Goal: Task Accomplishment & Management: Use online tool/utility

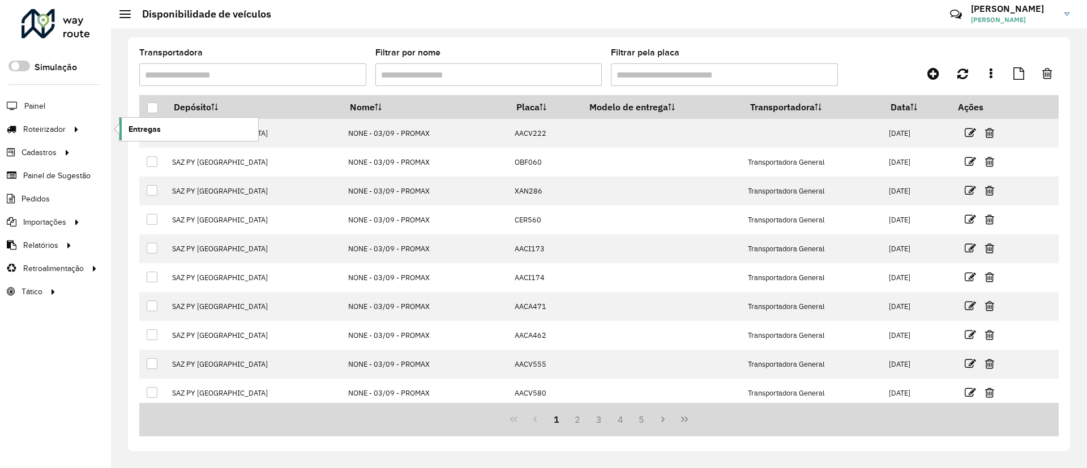
click at [153, 135] on link "Entregas" at bounding box center [188, 129] width 139 height 23
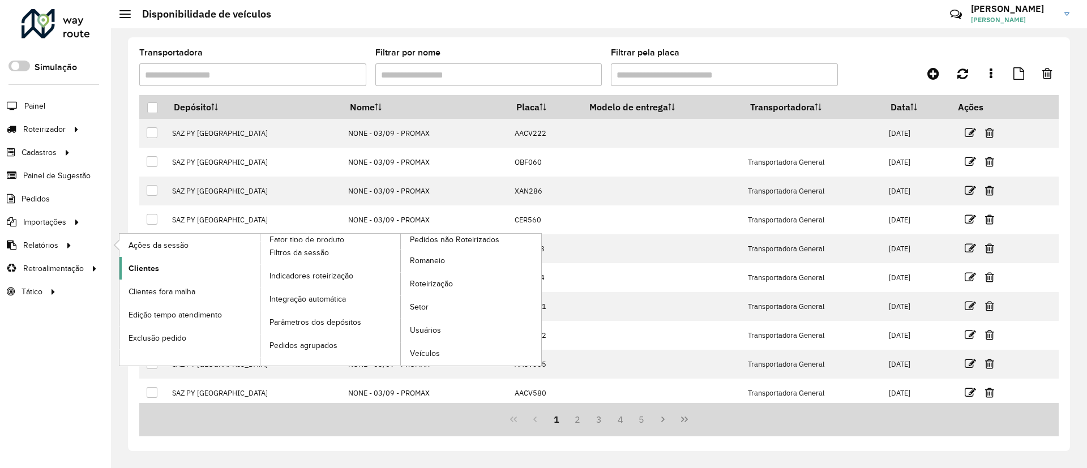
click at [177, 275] on link "Clientes" at bounding box center [189, 268] width 140 height 23
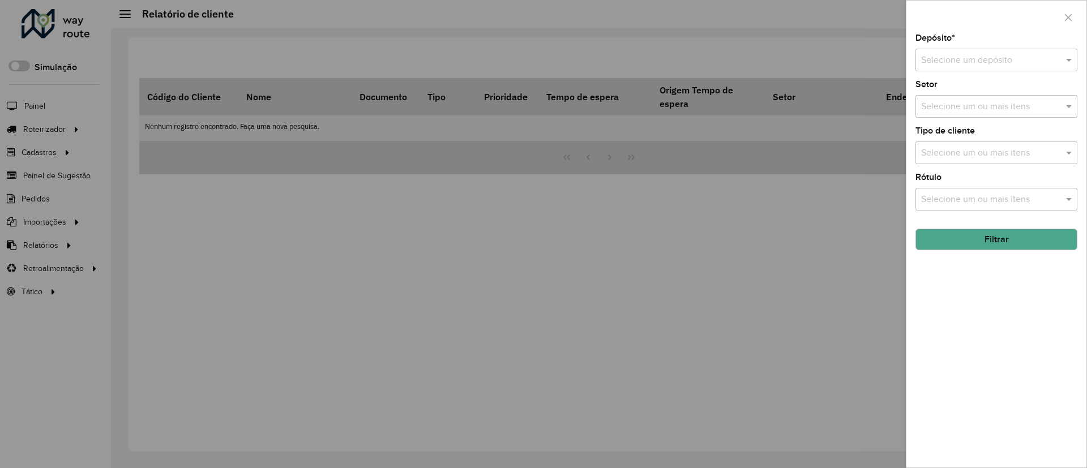
click at [971, 61] on input "text" at bounding box center [985, 61] width 128 height 14
type input "******"
click at [993, 86] on div "SAZ BO Tarija" at bounding box center [996, 92] width 161 height 19
click at [1002, 103] on input "text" at bounding box center [991, 107] width 145 height 14
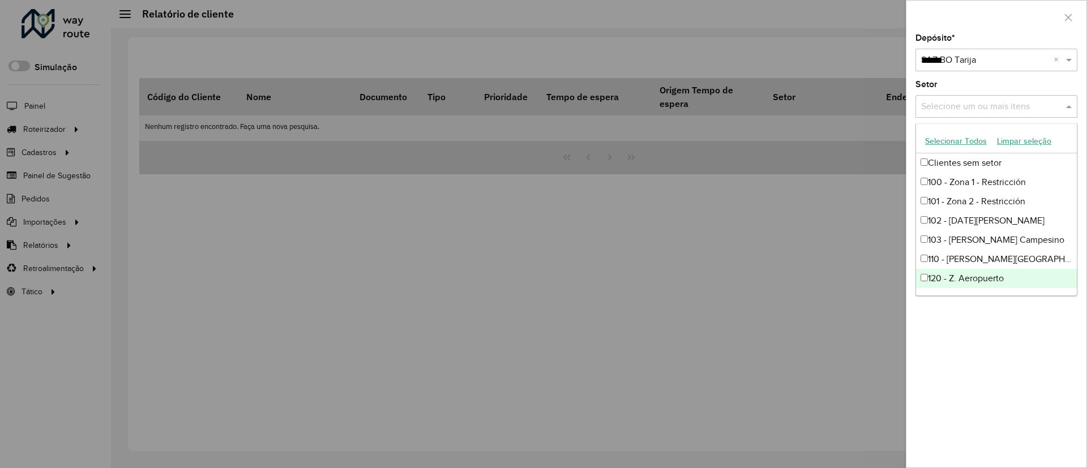
click at [1010, 327] on div "Depósito * Selecione um depósito × SAZ BO Tarija ****** × Setor Selecione um ou…" at bounding box center [997, 251] width 180 height 434
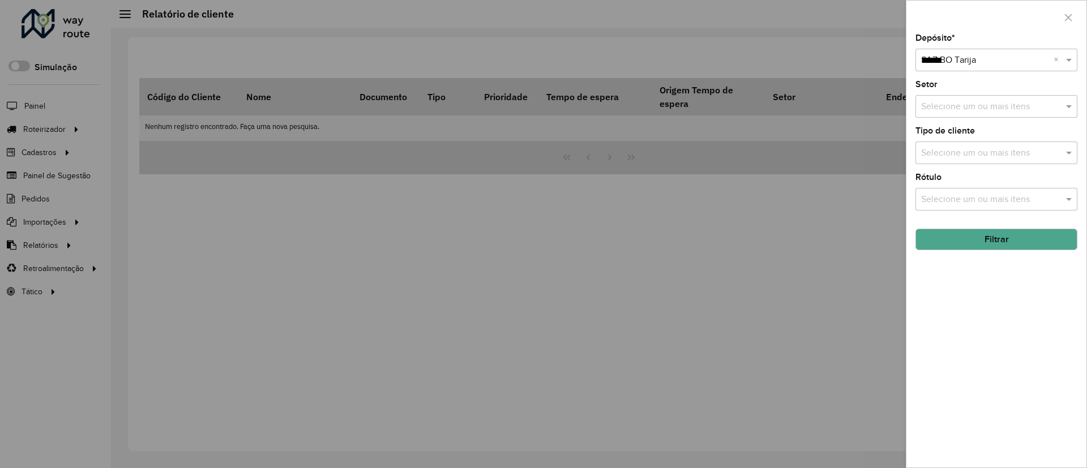
click at [992, 148] on input "text" at bounding box center [991, 154] width 145 height 14
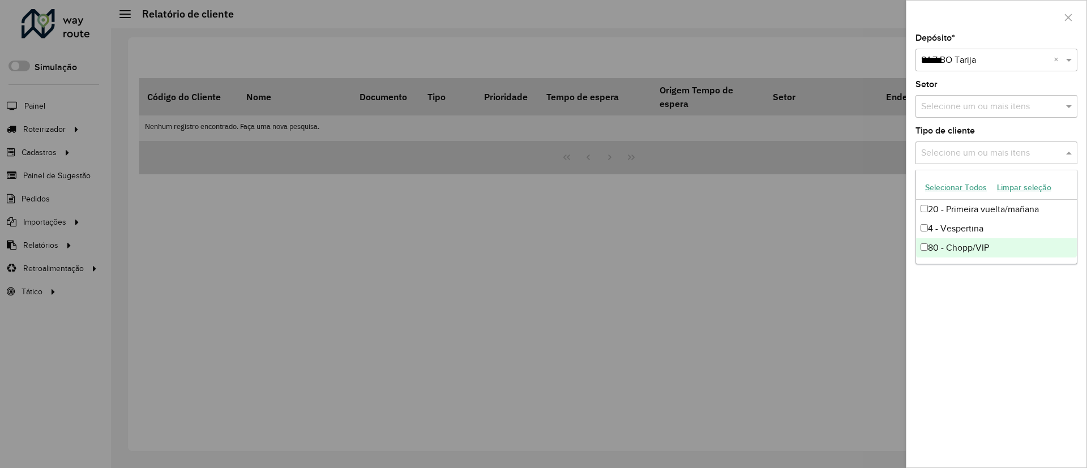
click at [1000, 313] on div "Depósito * Selecione um depósito × SAZ BO Tarija ****** × Setor Selecione um ou…" at bounding box center [997, 251] width 180 height 434
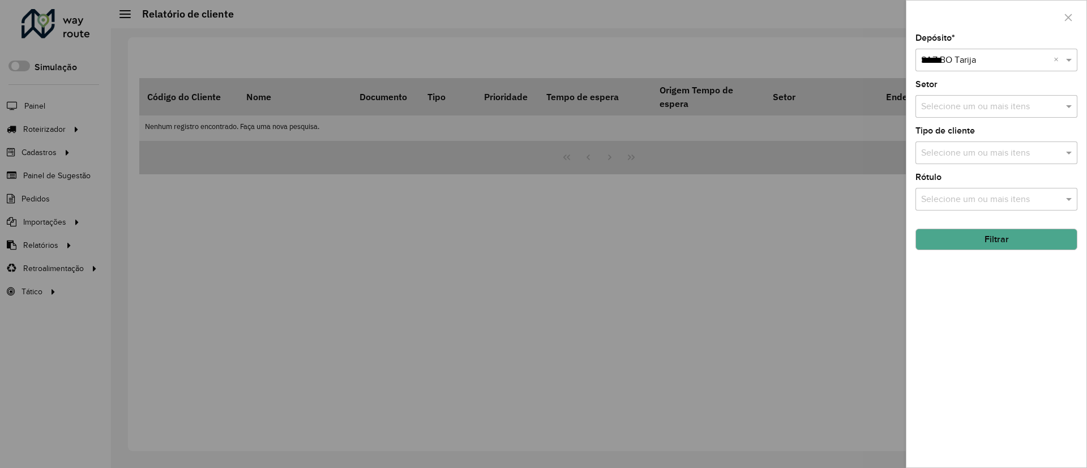
click at [1047, 203] on input "text" at bounding box center [991, 200] width 145 height 14
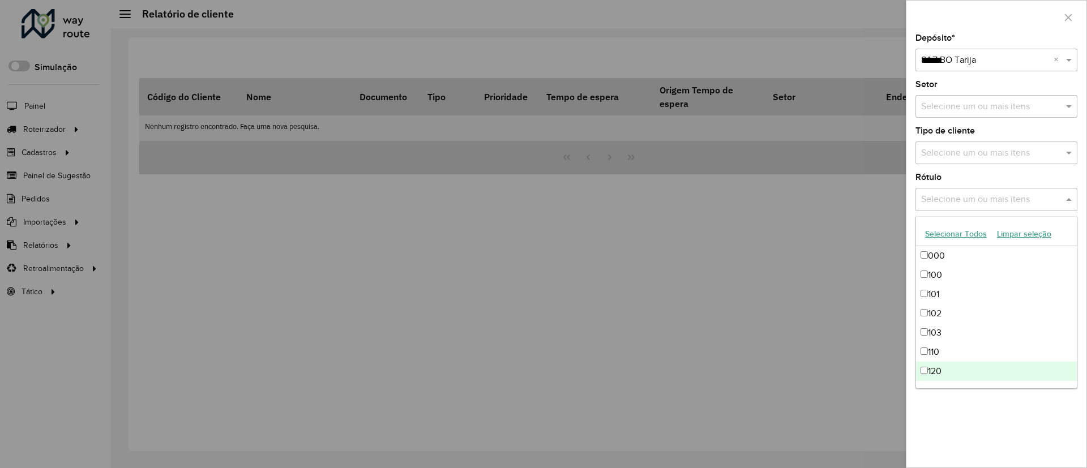
click at [967, 418] on div "Depósito * Selecione um depósito × SAZ BO Tarija ****** × Setor Selecione um ou…" at bounding box center [997, 251] width 180 height 434
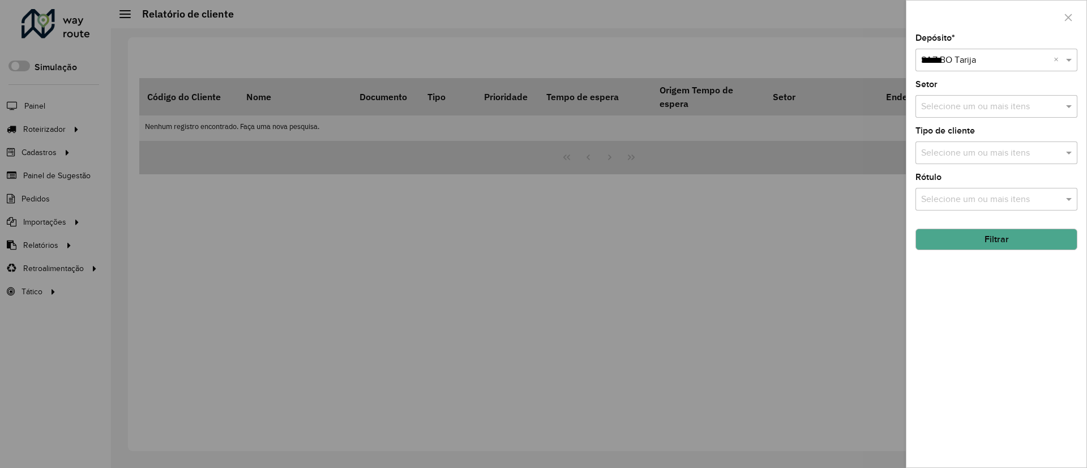
click at [1000, 239] on button "Filtrar" at bounding box center [997, 240] width 162 height 22
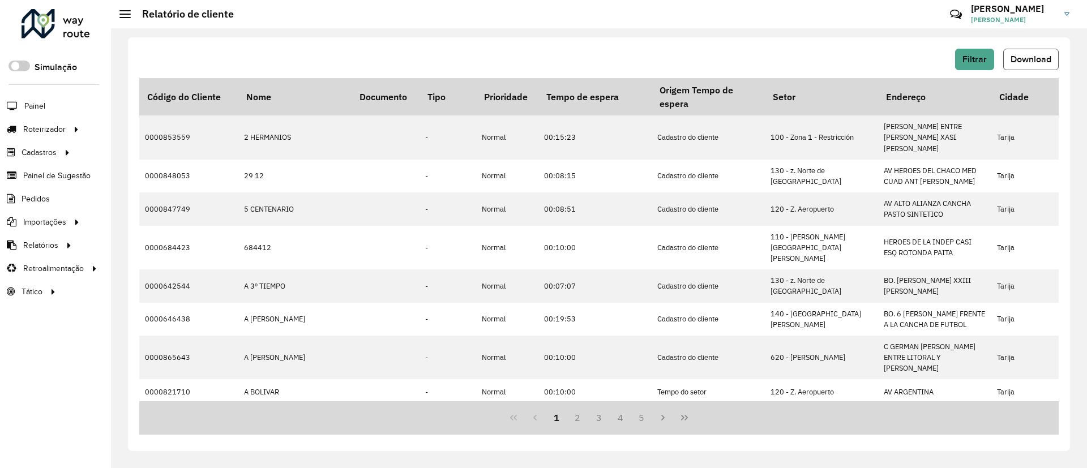
click at [1026, 61] on span "Download" at bounding box center [1031, 59] width 41 height 10
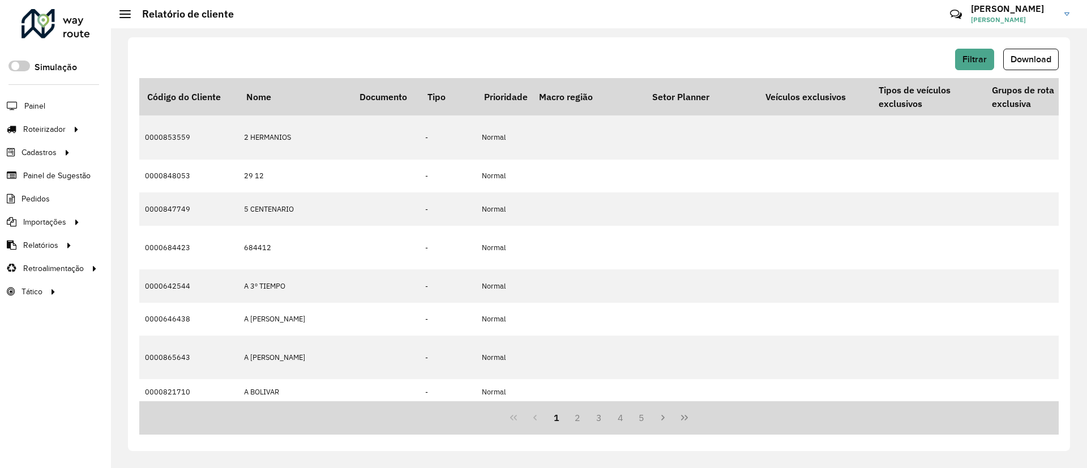
scroll to position [0, 2145]
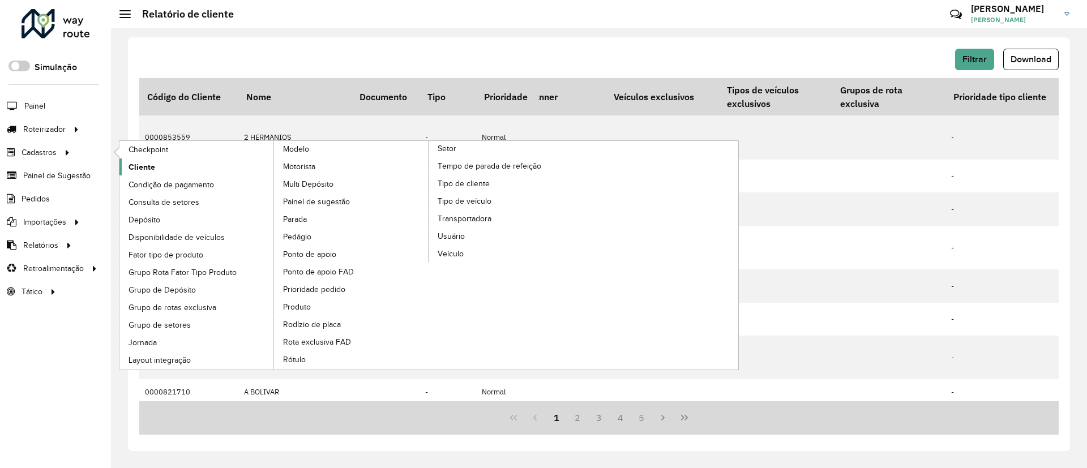
click at [195, 170] on link "Cliente" at bounding box center [196, 167] width 155 height 17
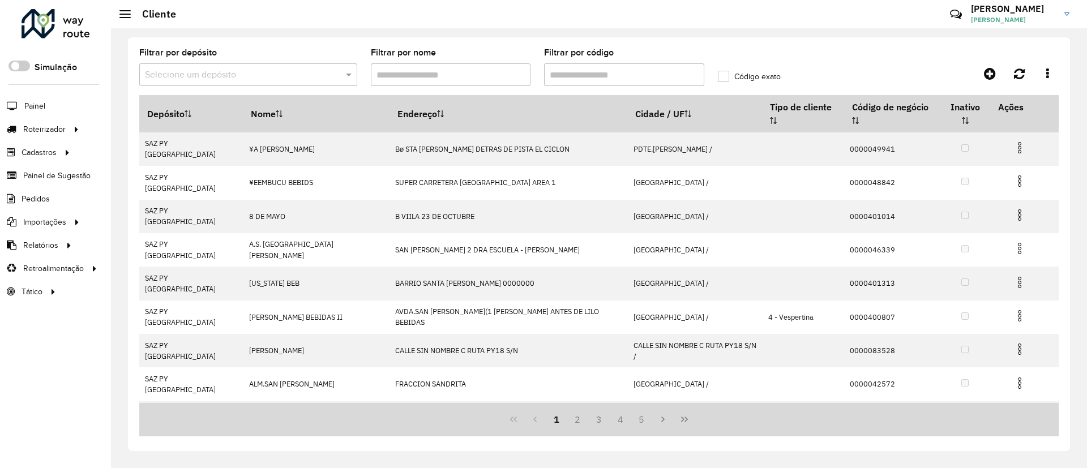
click at [279, 74] on input "text" at bounding box center [237, 76] width 184 height 14
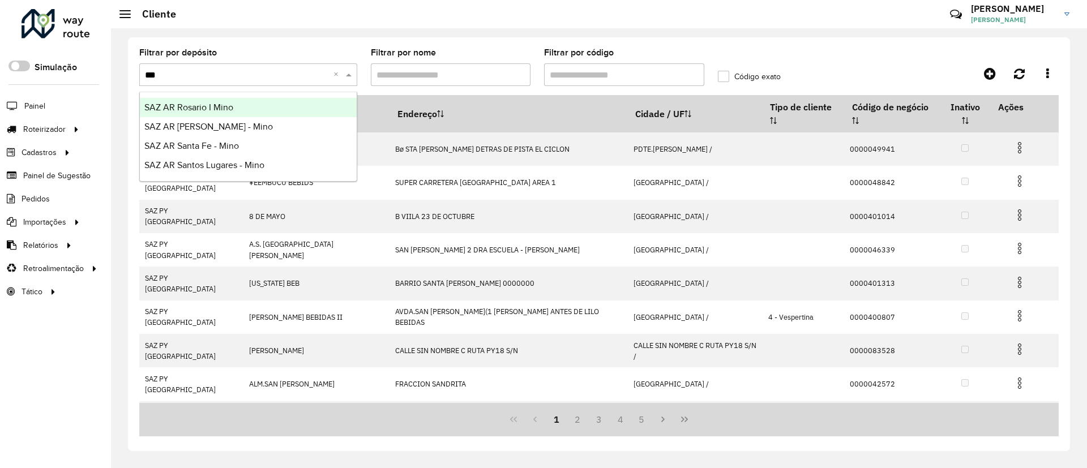
type input "****"
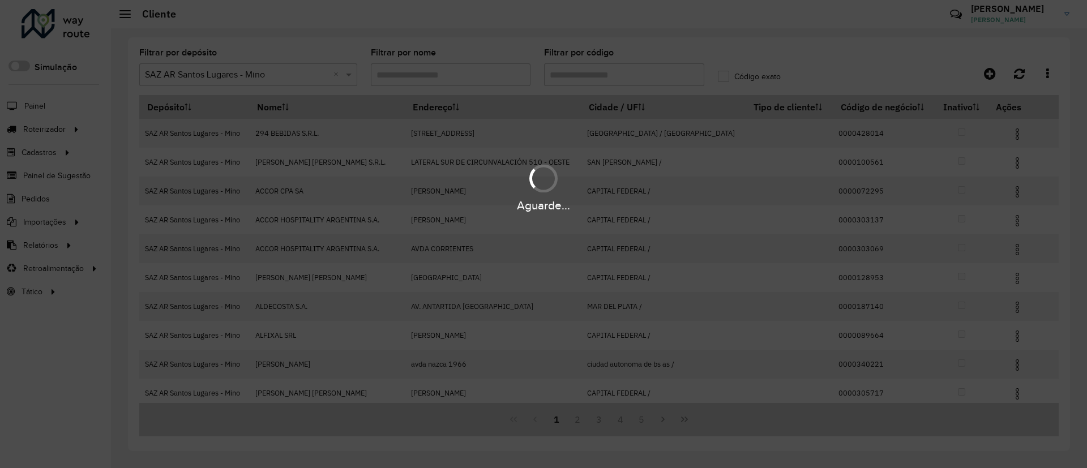
click at [593, 76] on div "Aguarde..." at bounding box center [543, 234] width 1087 height 468
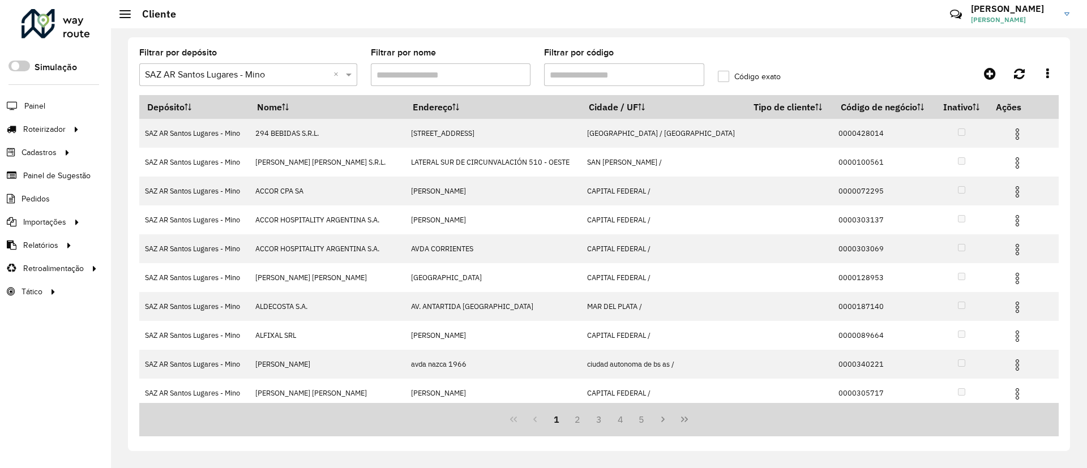
click at [591, 76] on input "Filtrar por código" at bounding box center [624, 74] width 160 height 23
paste input "******"
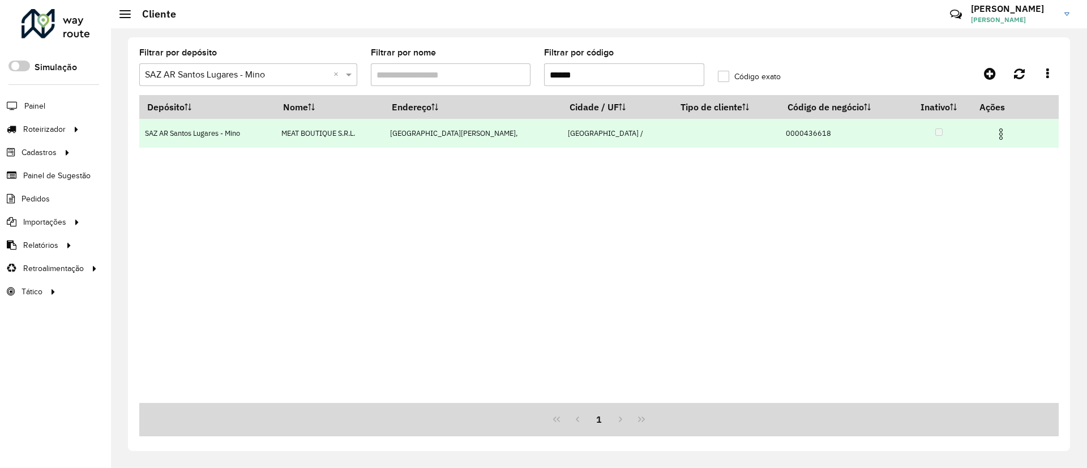
type input "******"
click at [994, 126] on span at bounding box center [1001, 132] width 14 height 15
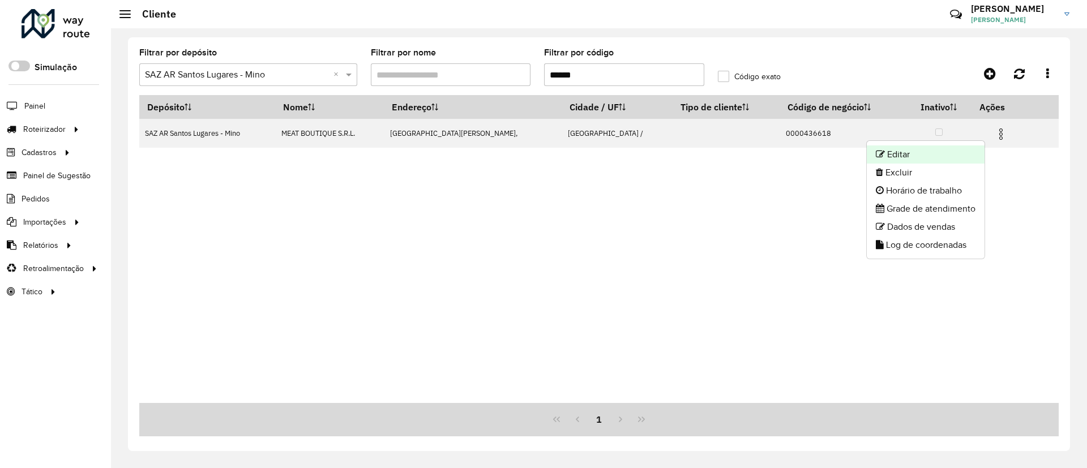
click at [944, 149] on li "Editar" at bounding box center [926, 155] width 118 height 18
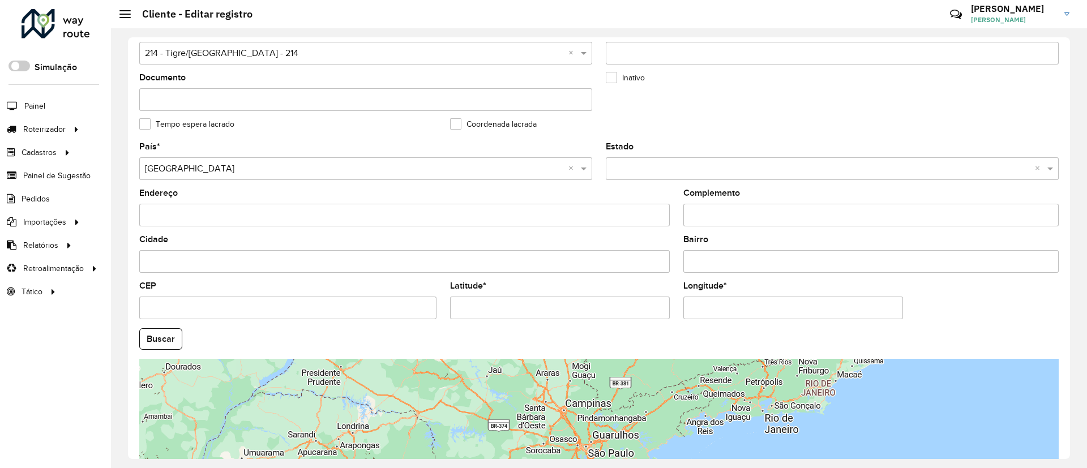
scroll to position [340, 0]
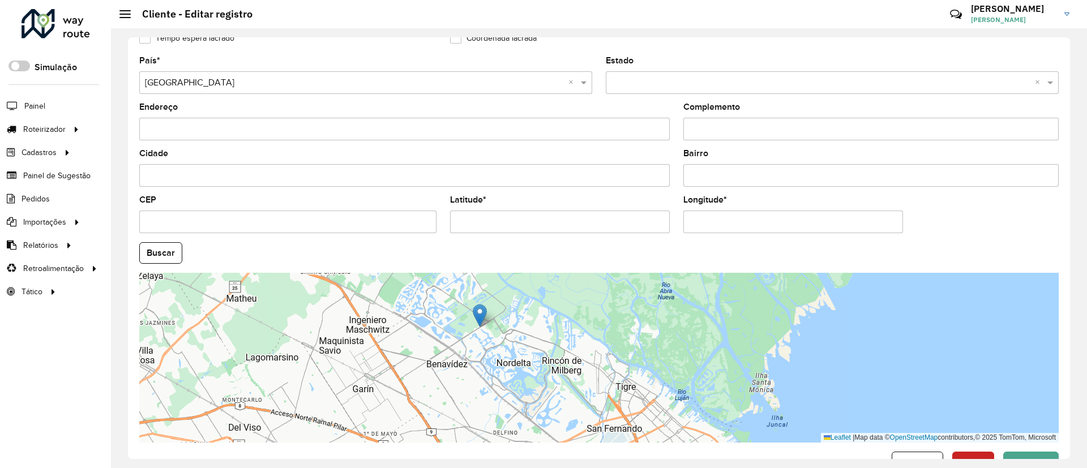
drag, startPoint x: 616, startPoint y: 358, endPoint x: 492, endPoint y: 345, distance: 124.7
click at [492, 345] on div "Leaflet | Map data © OpenStreetMap contributors,© 2025 TomTom, Microsoft" at bounding box center [599, 358] width 920 height 170
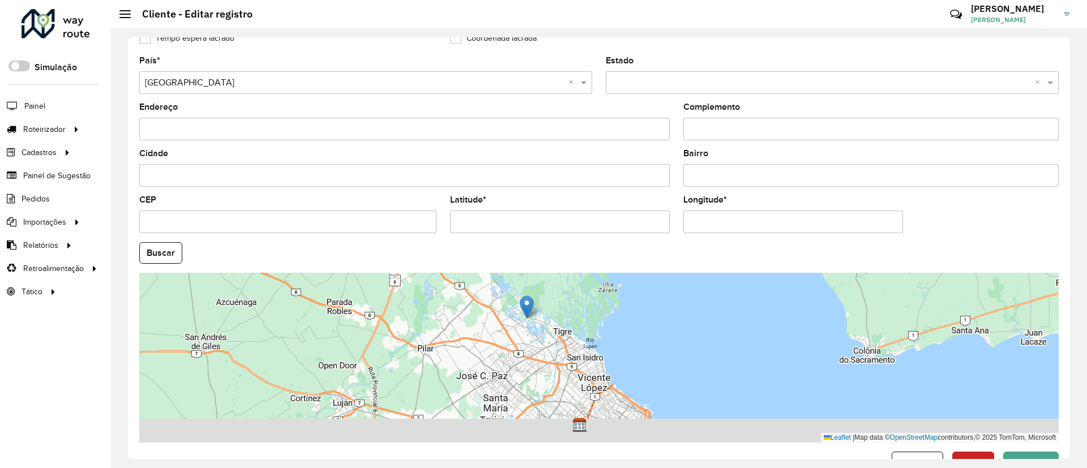
drag, startPoint x: 564, startPoint y: 380, endPoint x: 575, endPoint y: 342, distance: 39.6
click at [575, 342] on div "Leaflet | Map data © OpenStreetMap contributors,© 2025 TomTom, Microsoft" at bounding box center [599, 358] width 920 height 170
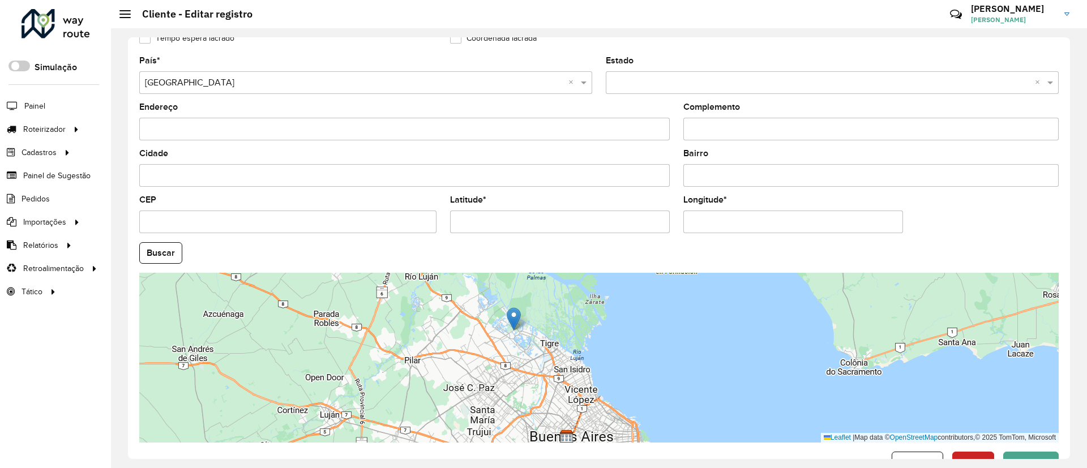
drag, startPoint x: 514, startPoint y: 312, endPoint x: 522, endPoint y: 360, distance: 48.9
click at [523, 368] on div "Leaflet | Map data © OpenStreetMap contributors,© 2025 TomTom, Microsoft" at bounding box center [599, 358] width 920 height 170
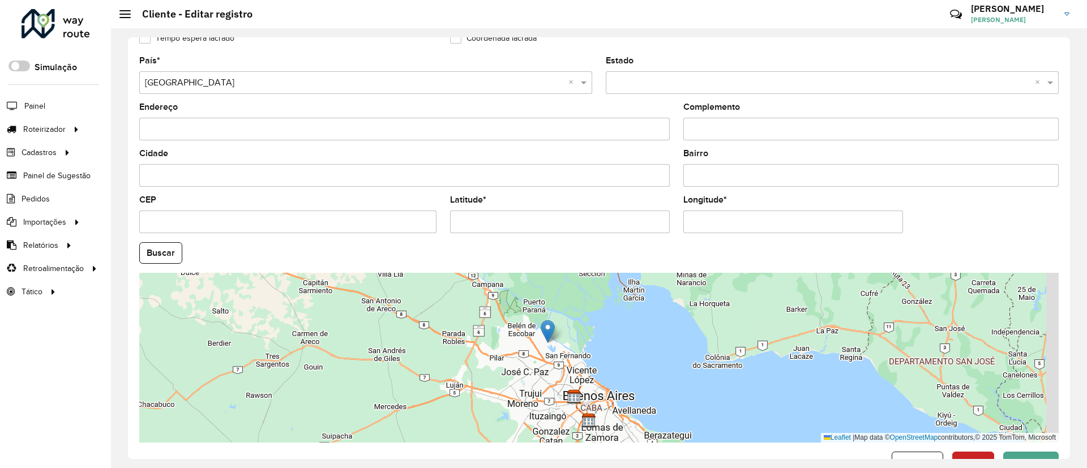
click at [567, 336] on div "Leaflet | Map data © OpenStreetMap contributors,© 2025 TomTom, Microsoft" at bounding box center [599, 358] width 920 height 170
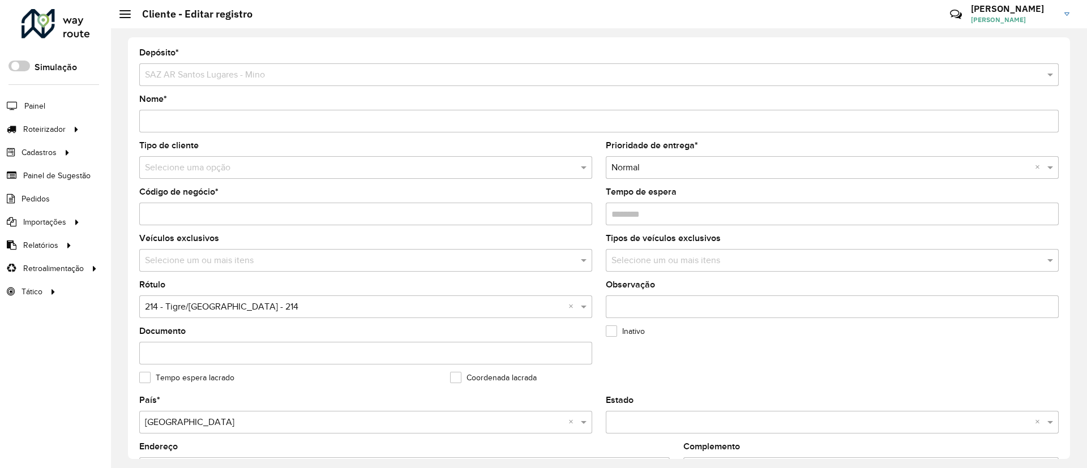
drag, startPoint x: 217, startPoint y: 208, endPoint x: 82, endPoint y: 198, distance: 135.2
click at [82, 198] on div "Roteirizador AmbevTech Simulação Painel Roteirizador Entregas Cadastros Checkpo…" at bounding box center [543, 234] width 1087 height 468
drag, startPoint x: 200, startPoint y: 205, endPoint x: 195, endPoint y: 209, distance: 6.5
click at [200, 205] on input "Código de negócio *" at bounding box center [365, 214] width 453 height 23
click at [209, 217] on input "Código de negócio *" at bounding box center [365, 214] width 453 height 23
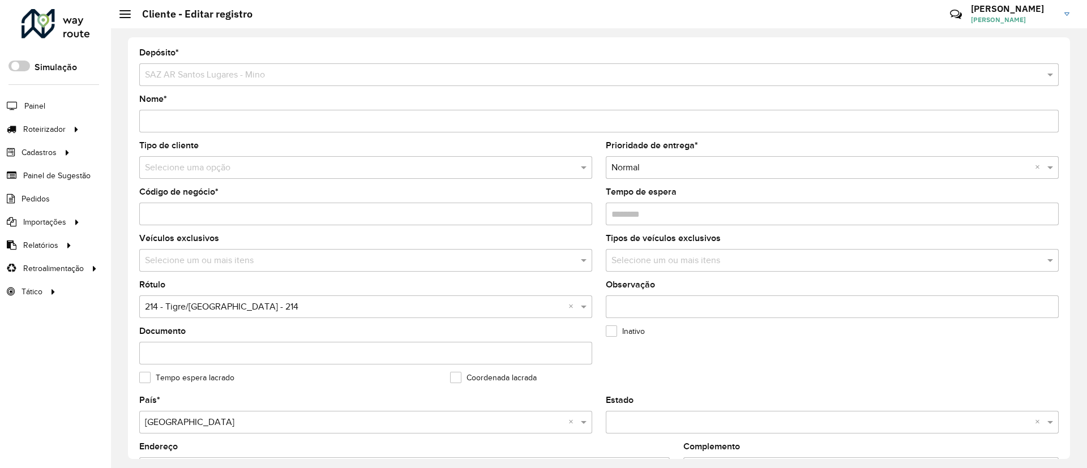
drag, startPoint x: 169, startPoint y: 211, endPoint x: 252, endPoint y: 214, distance: 83.3
click at [252, 214] on input "Código de negócio *" at bounding box center [365, 214] width 453 height 23
type input "**********"
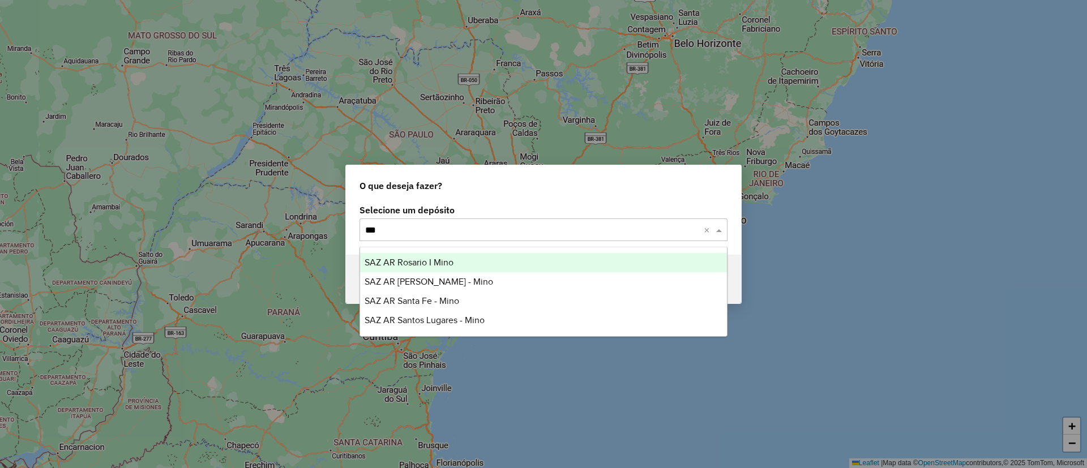
type input "****"
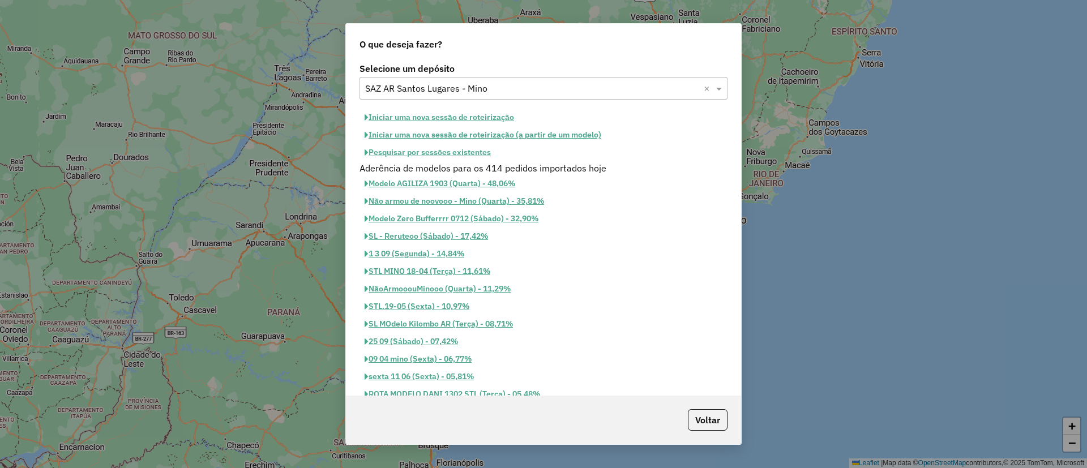
click at [453, 116] on button "Iniciar uma nova sessão de roteirização" at bounding box center [440, 118] width 160 height 18
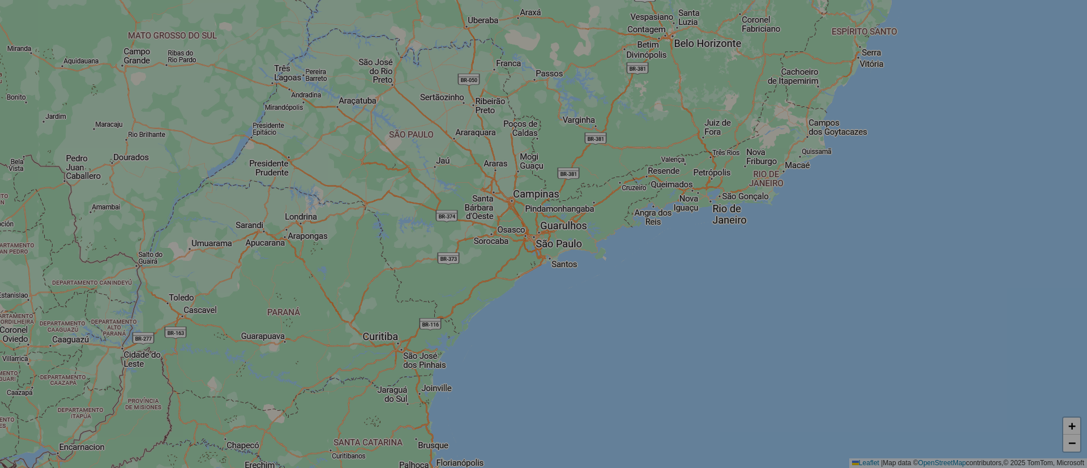
select select "*"
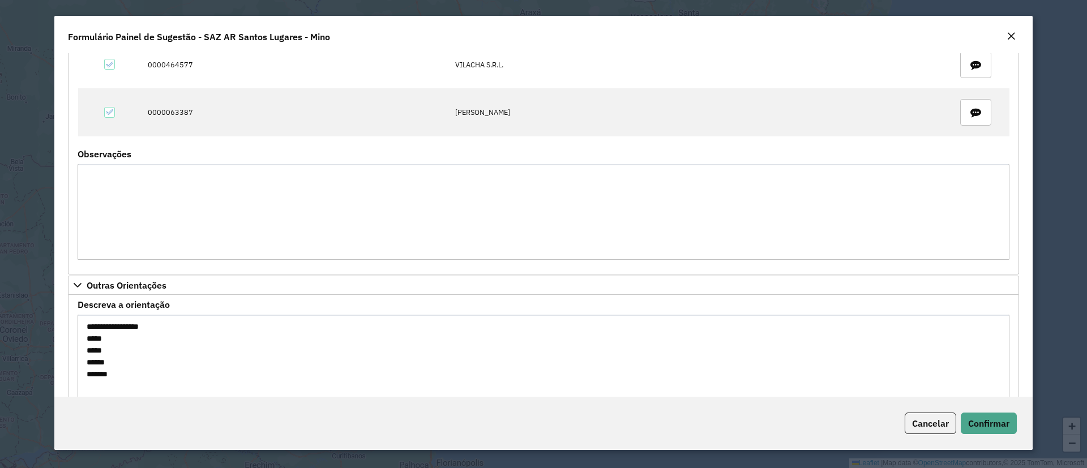
scroll to position [775, 0]
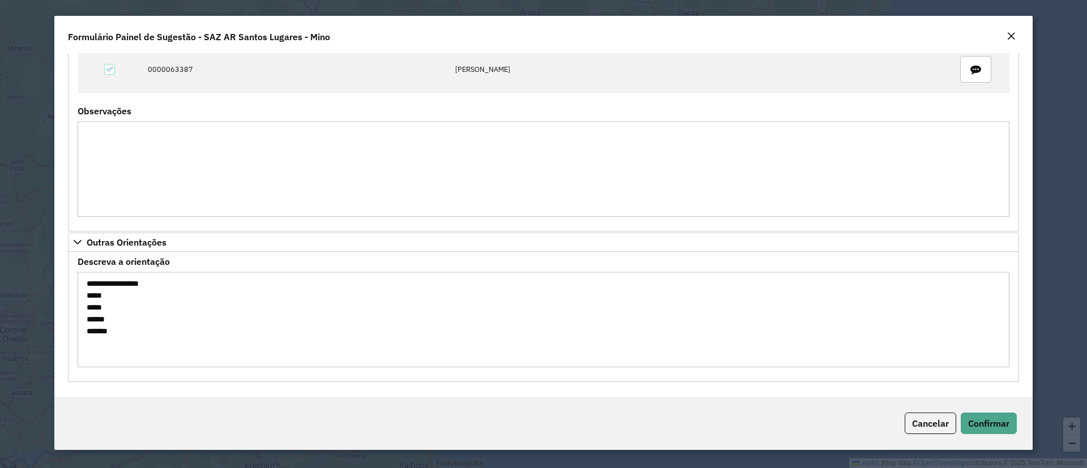
drag, startPoint x: 82, startPoint y: 332, endPoint x: 69, endPoint y: 296, distance: 38.5
click at [69, 296] on div "**********" at bounding box center [543, 317] width 951 height 130
click at [1009, 434] on button "Confirmar" at bounding box center [989, 424] width 56 height 22
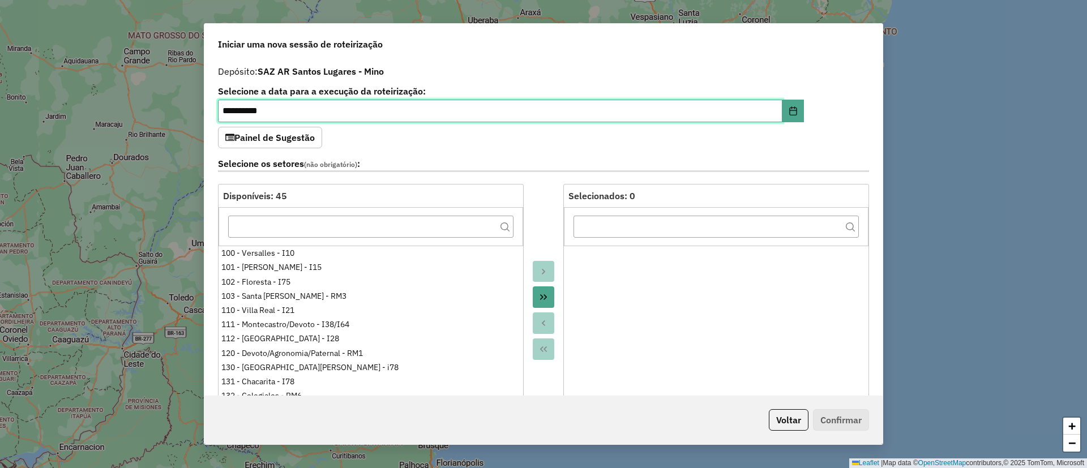
scroll to position [425, 0]
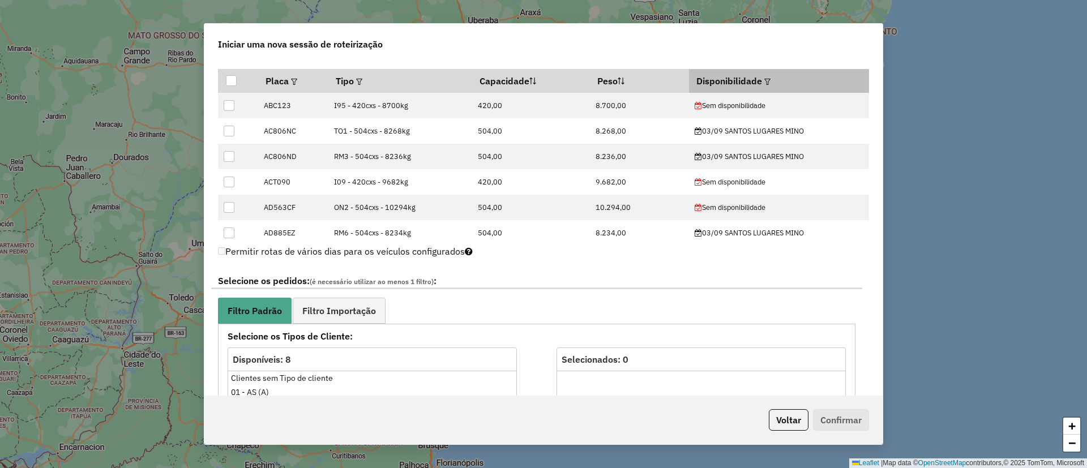
click at [762, 74] on div at bounding box center [766, 81] width 8 height 14
click at [765, 76] on div at bounding box center [766, 81] width 8 height 14
click at [765, 80] on em at bounding box center [768, 82] width 6 height 6
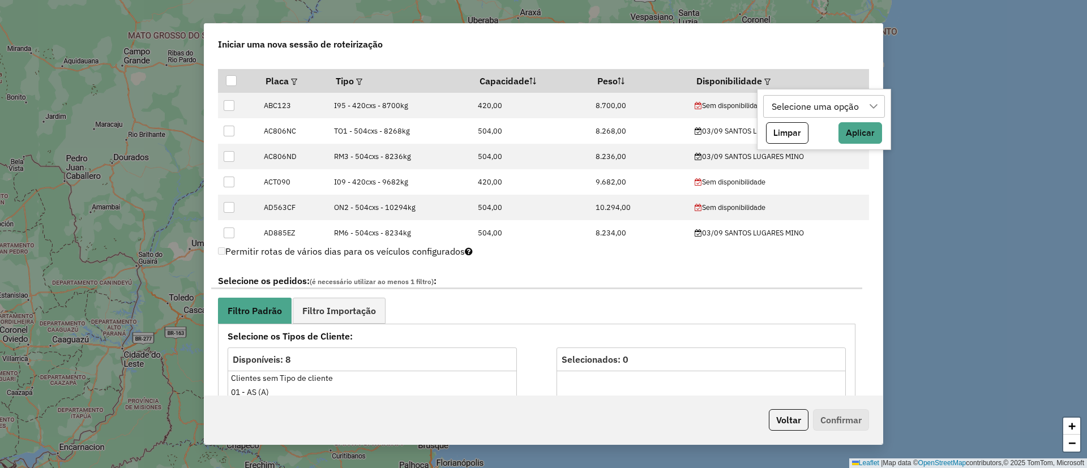
click at [788, 104] on div "Selecione uma opção" at bounding box center [816, 107] width 95 height 22
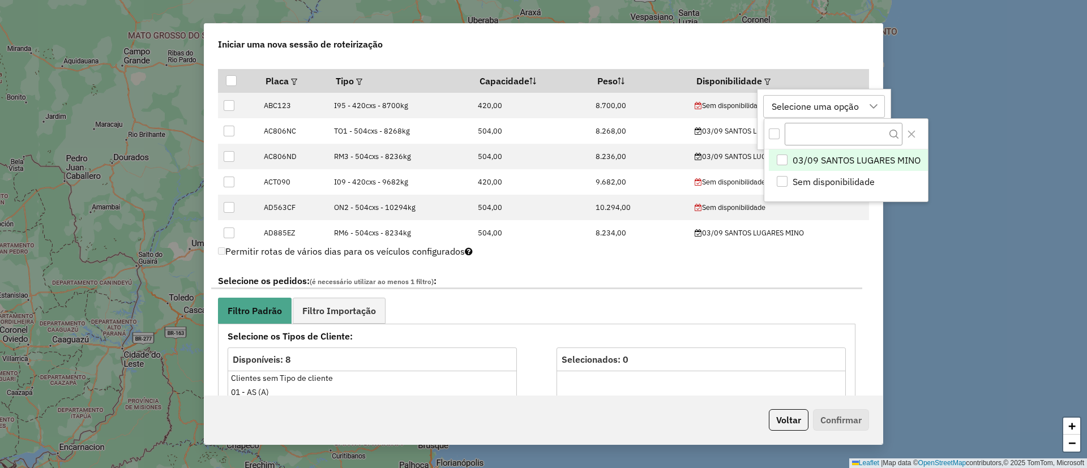
scroll to position [8, 52]
click at [807, 159] on span "03/09 SANTOS LUGARES MINO" at bounding box center [856, 161] width 128 height 14
click at [914, 130] on icon "Close" at bounding box center [911, 134] width 9 height 9
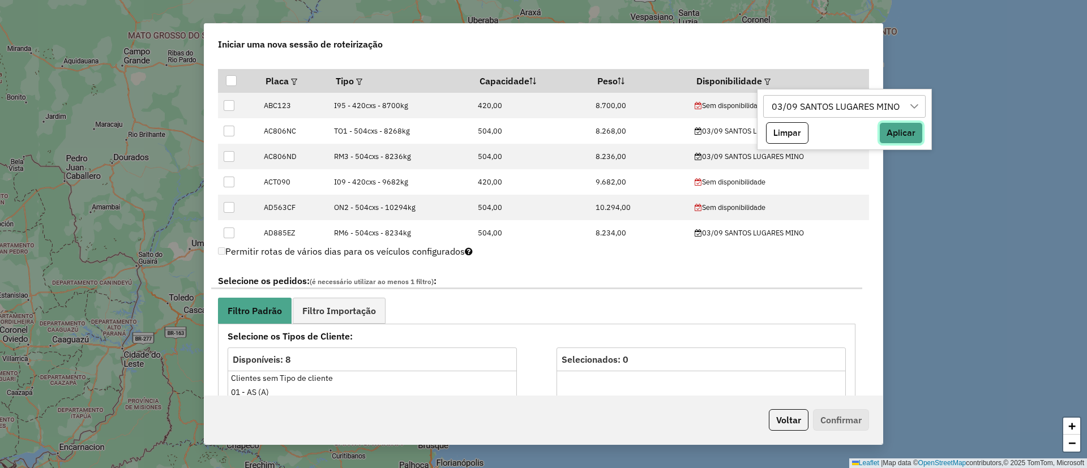
click at [908, 135] on button "Aplicar" at bounding box center [902, 133] width 44 height 22
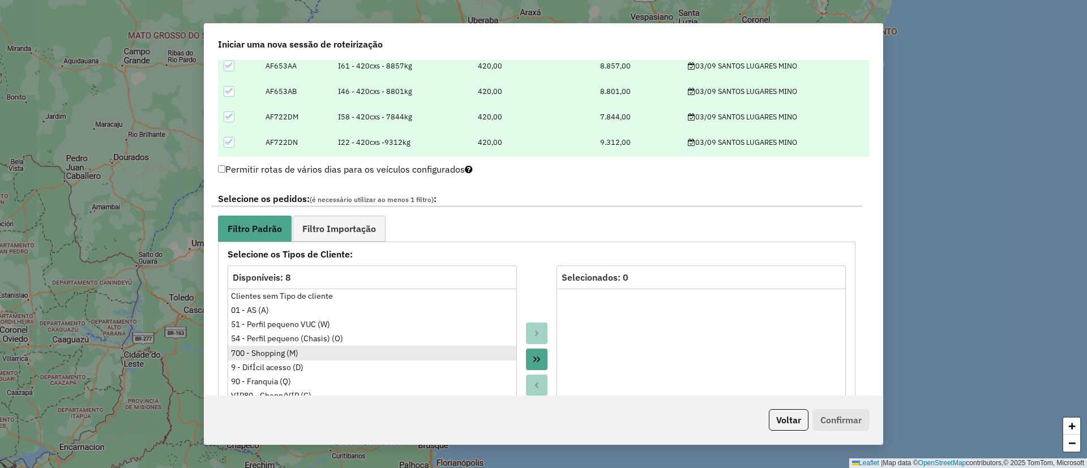
scroll to position [595, 0]
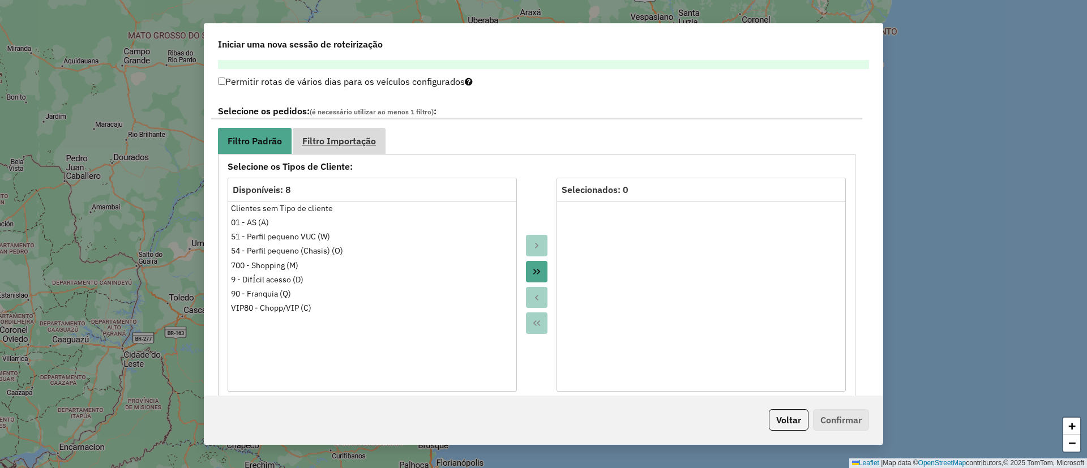
click at [353, 136] on span "Filtro Importação" at bounding box center [339, 140] width 74 height 9
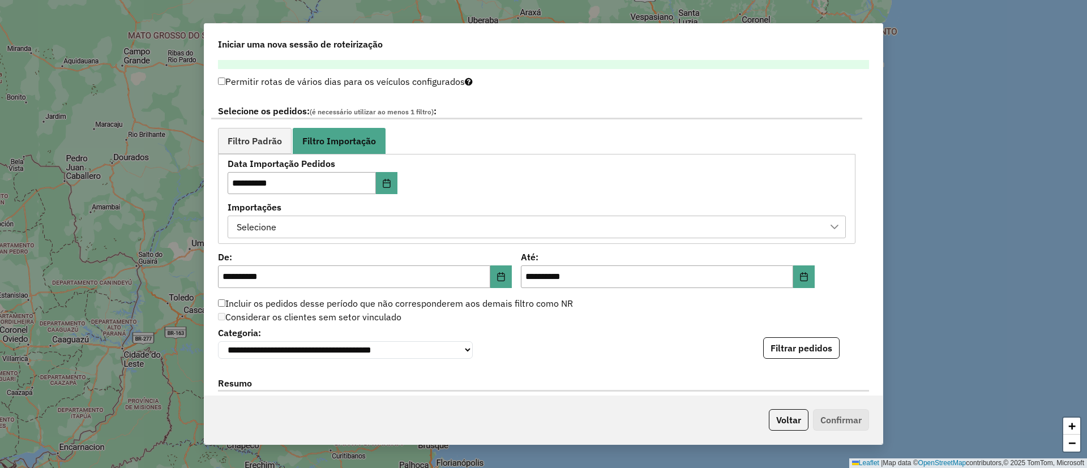
click at [326, 223] on div "Selecione" at bounding box center [528, 227] width 591 height 22
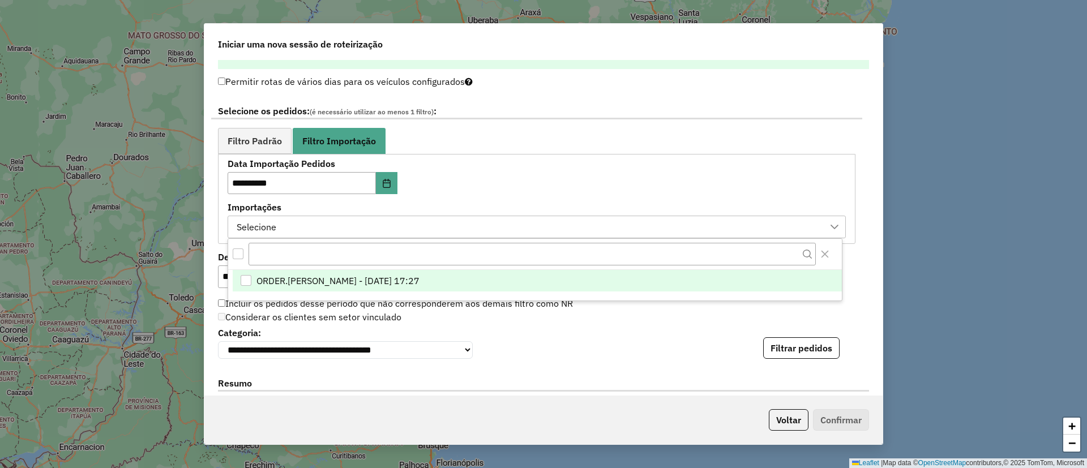
click at [374, 281] on span "ORDER.[PERSON_NAME] - [DATE] 17:27" at bounding box center [338, 281] width 163 height 14
click at [792, 343] on button "Filtrar pedidos" at bounding box center [801, 349] width 76 height 22
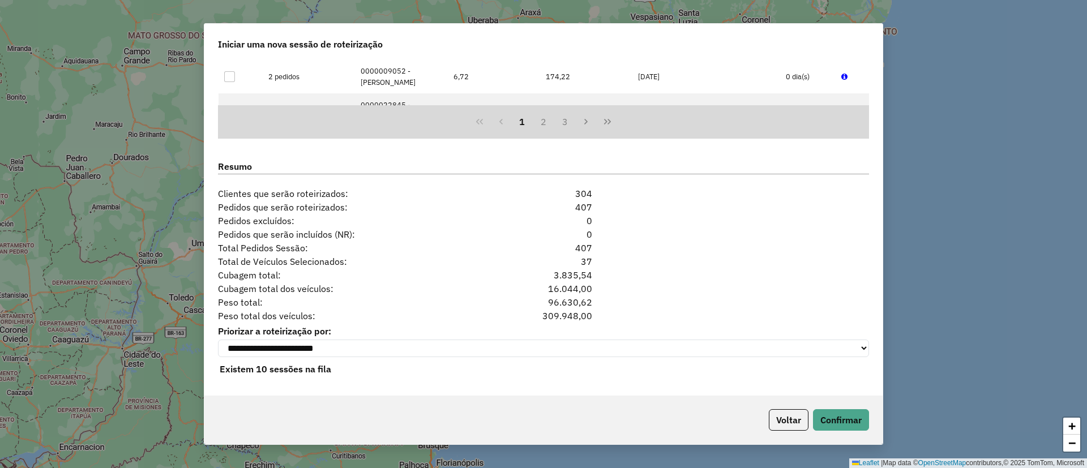
scroll to position [1051, 0]
click at [863, 417] on button "Confirmar" at bounding box center [841, 420] width 56 height 22
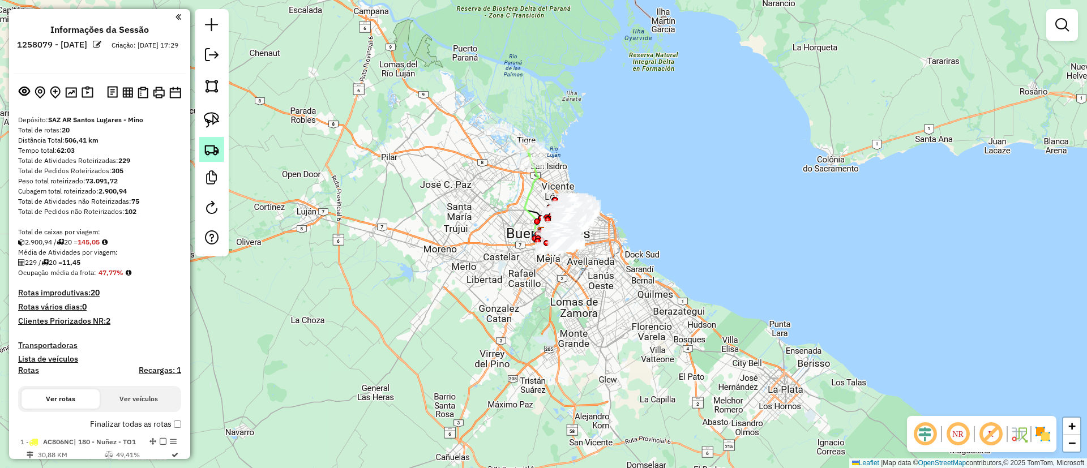
click at [208, 140] on link at bounding box center [211, 149] width 25 height 25
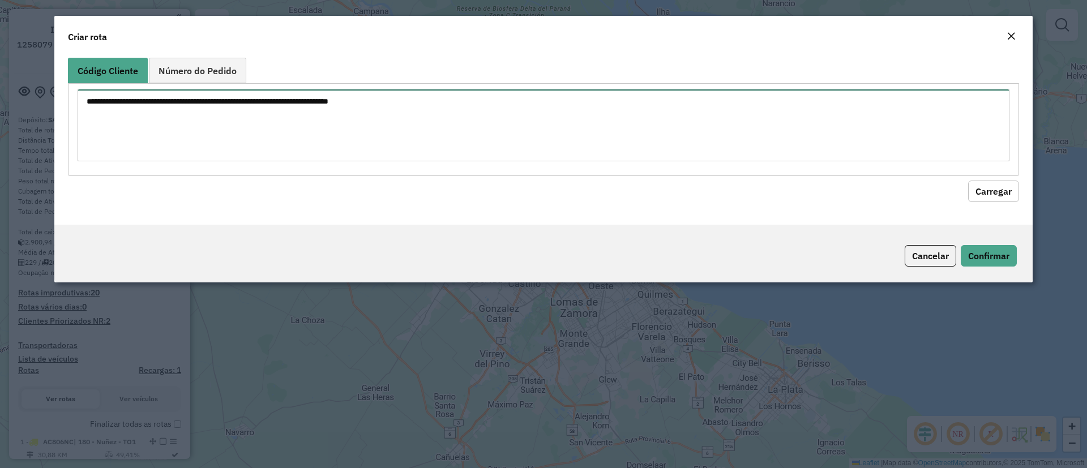
click at [211, 114] on textarea at bounding box center [544, 125] width 932 height 72
click at [202, 100] on textarea at bounding box center [544, 125] width 932 height 72
paste textarea "***** ***** ****** ******"
drag, startPoint x: 82, startPoint y: 104, endPoint x: 120, endPoint y: 97, distance: 38.5
click at [83, 104] on textarea "***** ***** ****** ******" at bounding box center [544, 125] width 932 height 72
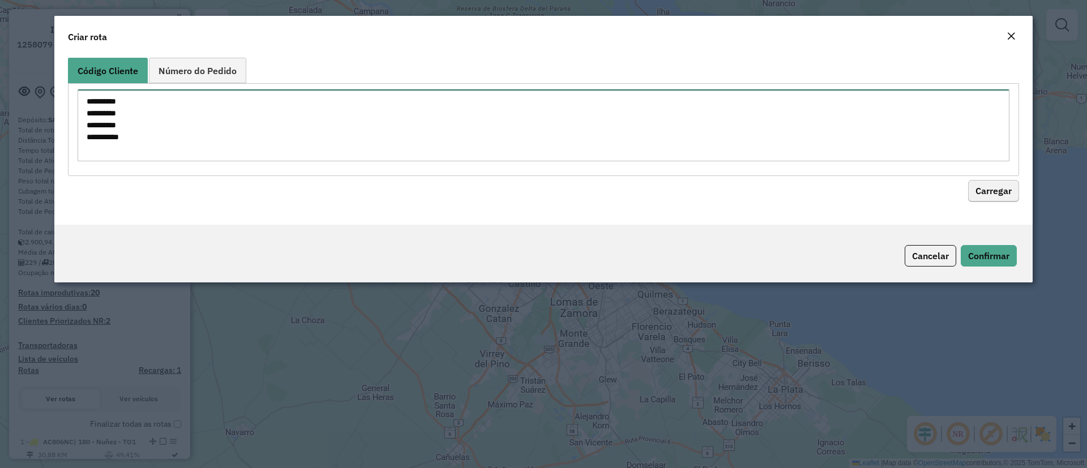
type textarea "**********"
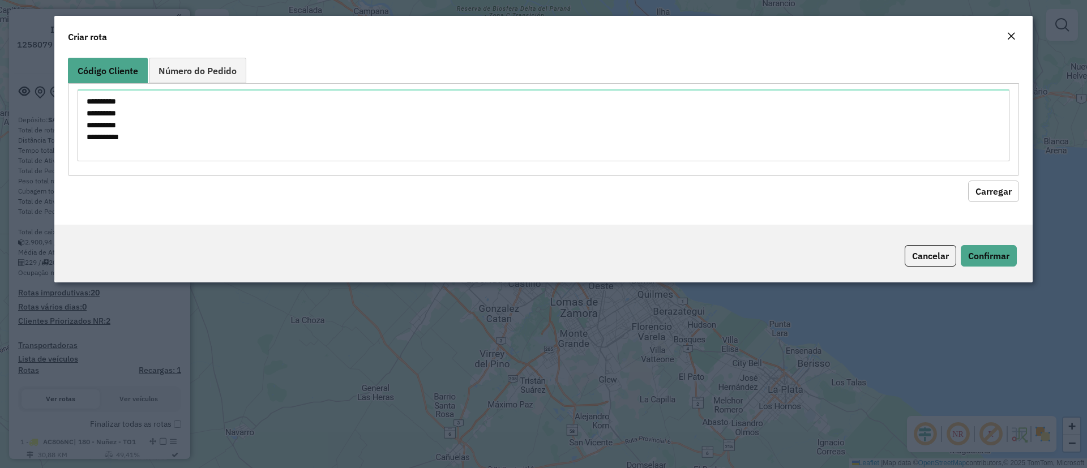
click at [1003, 190] on button "Carregar" at bounding box center [993, 192] width 51 height 22
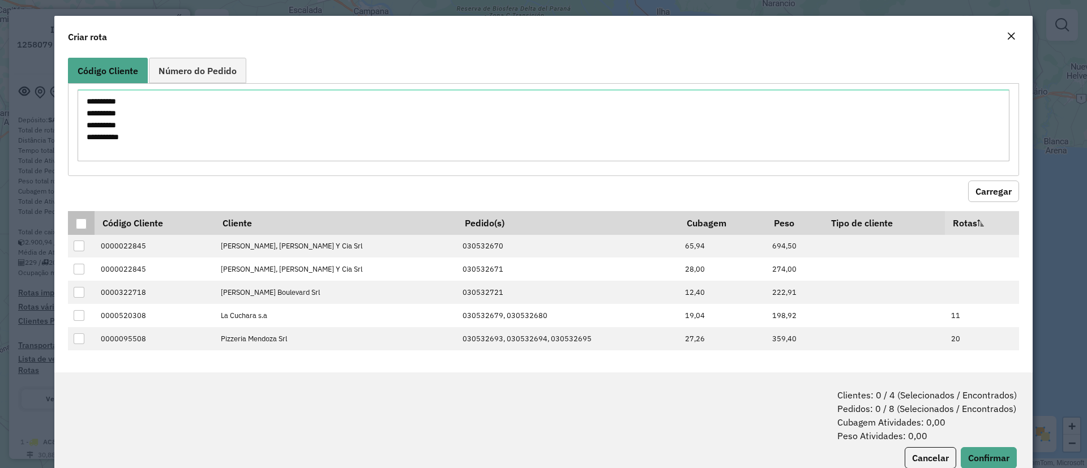
click at [89, 223] on th at bounding box center [81, 223] width 27 height 24
click at [76, 225] on div at bounding box center [81, 224] width 11 height 11
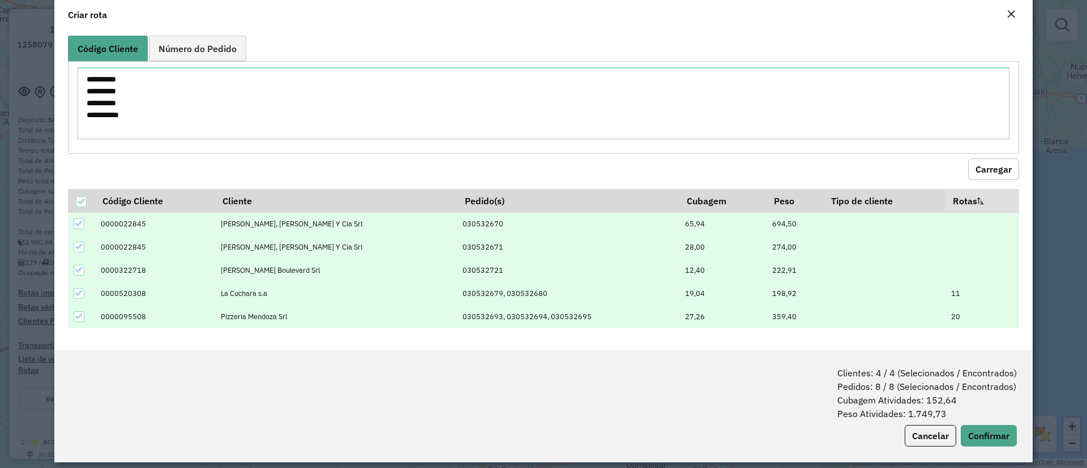
scroll to position [32, 0]
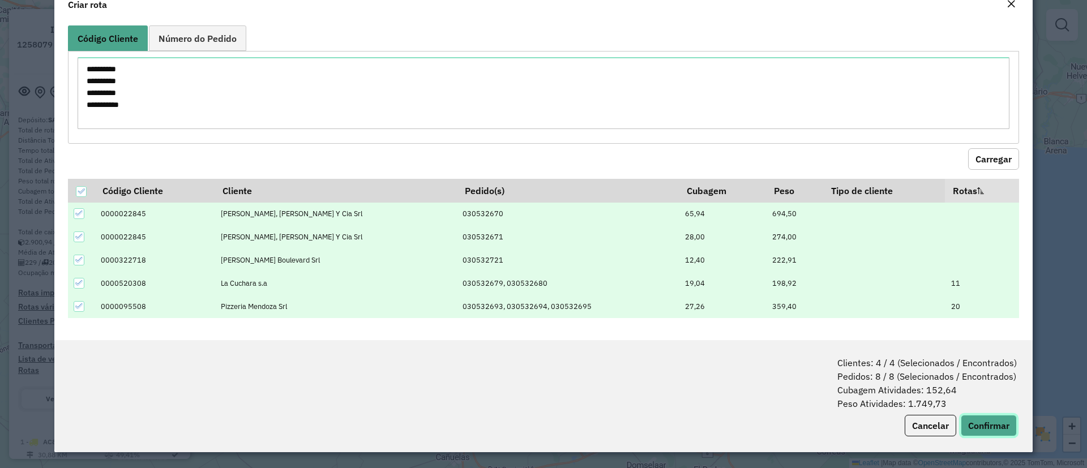
click at [976, 425] on button "Confirmar" at bounding box center [989, 426] width 56 height 22
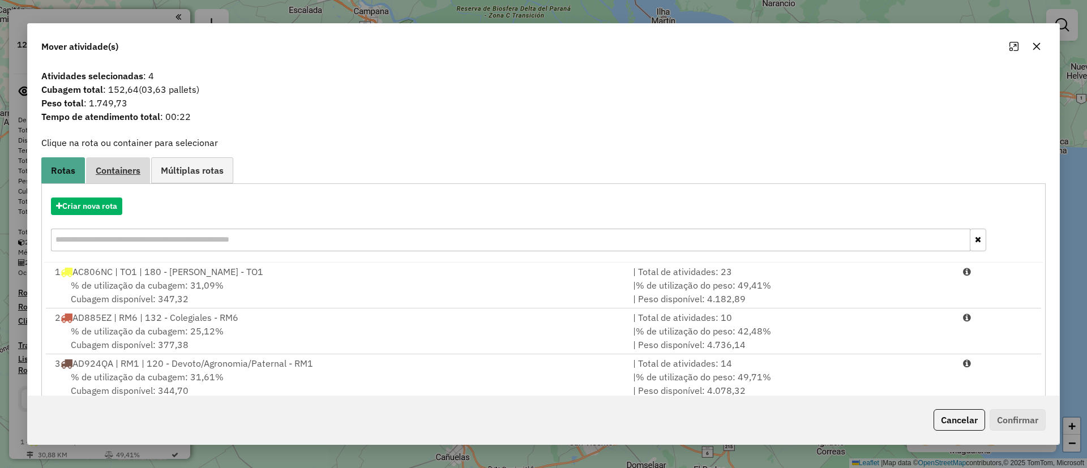
click at [122, 168] on span "Containers" at bounding box center [118, 170] width 45 height 9
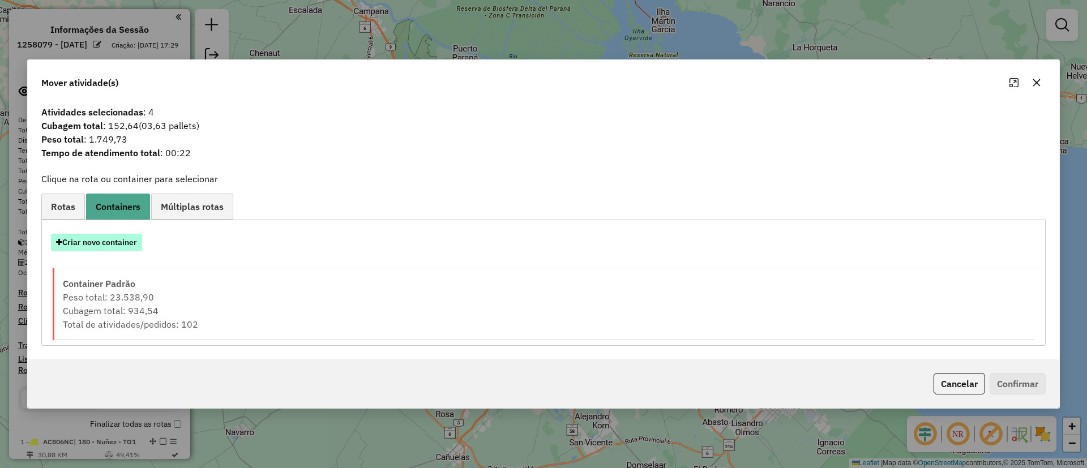
click at [114, 236] on button "Criar novo container" at bounding box center [96, 243] width 91 height 18
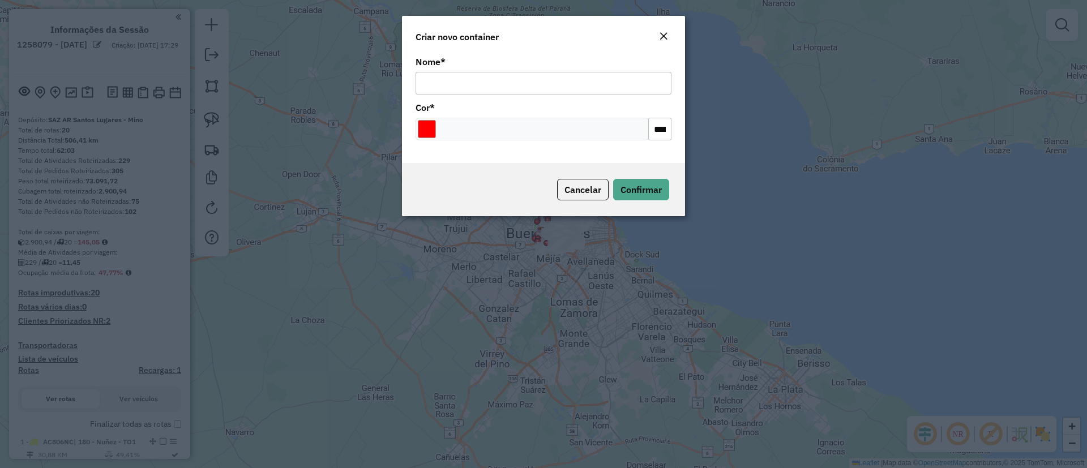
click at [496, 69] on div "Nome *" at bounding box center [544, 76] width 256 height 37
click at [515, 76] on input "Nome *" at bounding box center [544, 83] width 256 height 23
type input "******"
click at [658, 185] on span "Confirmar" at bounding box center [641, 189] width 41 height 11
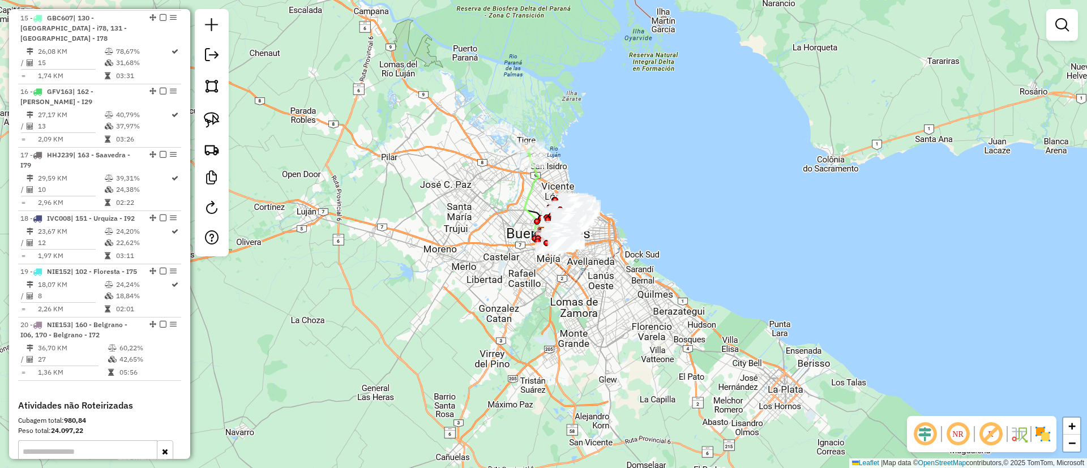
scroll to position [1529, 0]
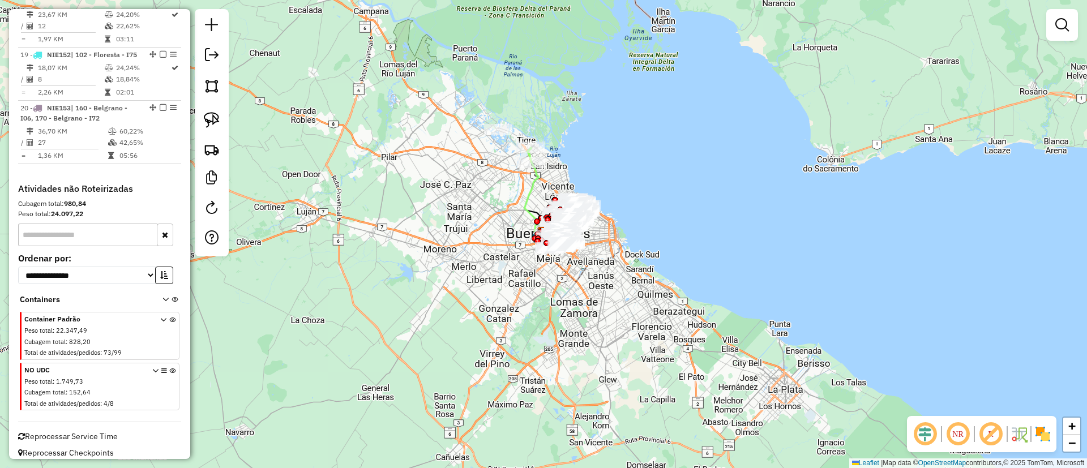
click at [169, 378] on icon at bounding box center [172, 389] width 6 height 42
click at [1066, 24] on em at bounding box center [1063, 25] width 14 height 14
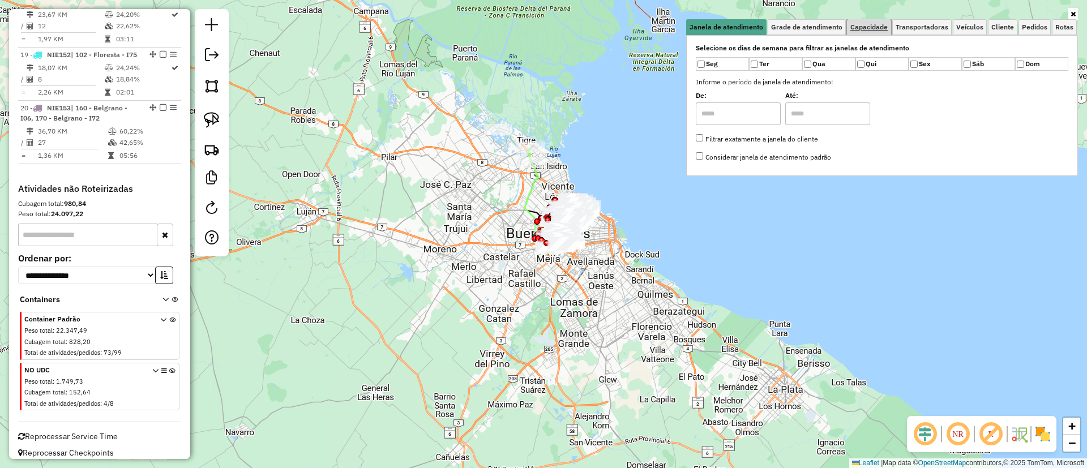
click at [867, 27] on span "Capacidade" at bounding box center [869, 27] width 37 height 7
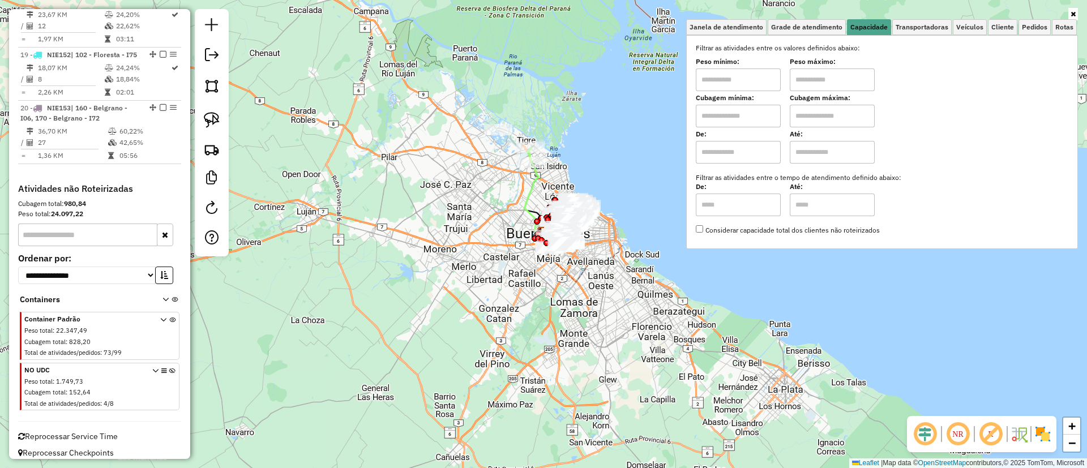
click at [738, 150] on input "text" at bounding box center [738, 152] width 85 height 23
click at [838, 148] on input "text" at bounding box center [832, 152] width 85 height 23
click at [729, 157] on input "text" at bounding box center [738, 152] width 85 height 23
type input "****"
click at [806, 155] on input "text" at bounding box center [832, 152] width 85 height 23
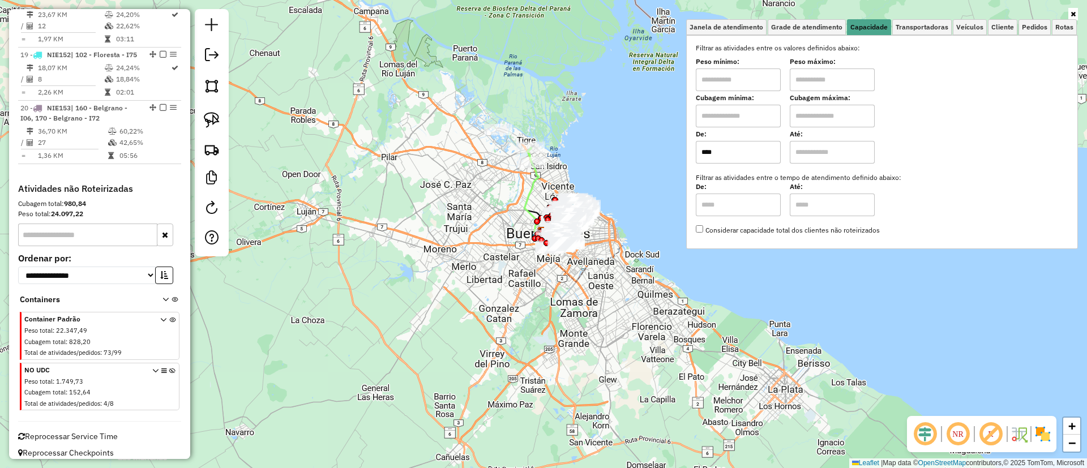
type input "*****"
click at [1011, 27] on span "Cliente" at bounding box center [1003, 27] width 23 height 7
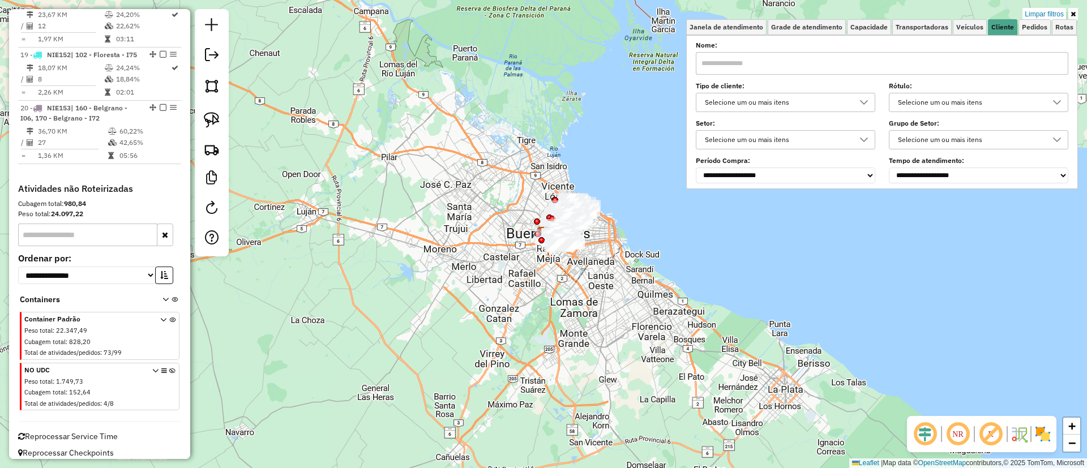
click at [754, 101] on div "Selecione um ou mais itens" at bounding box center [777, 102] width 152 height 18
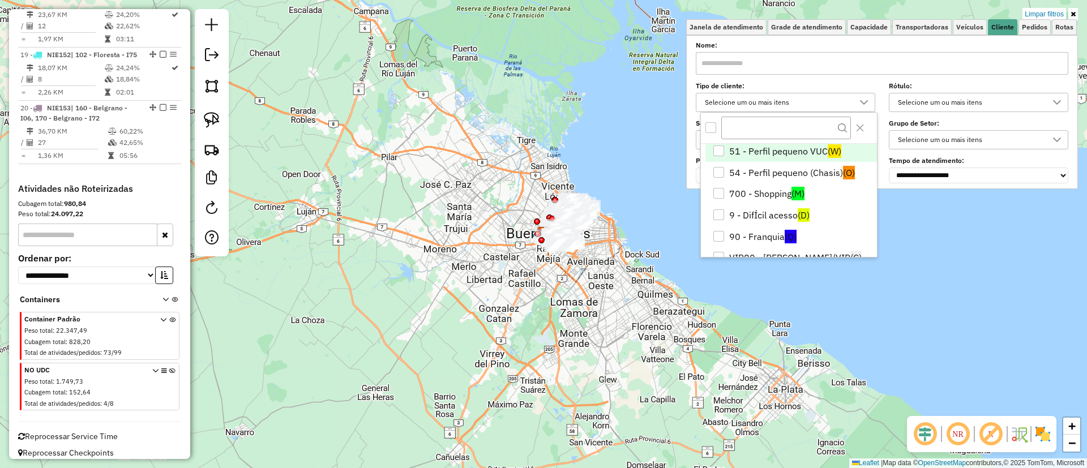
scroll to position [66, 0]
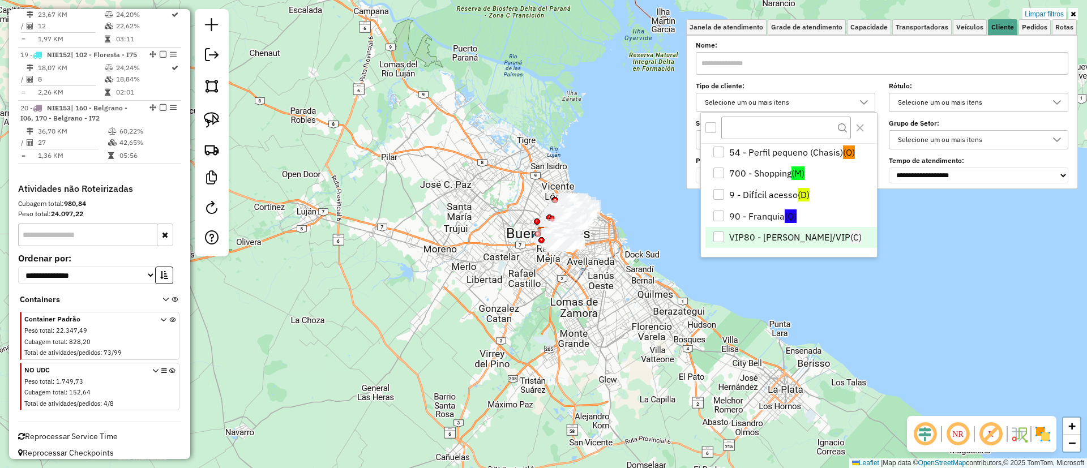
click at [756, 239] on li "VIP80 - [PERSON_NAME]/VIP (C)" at bounding box center [792, 238] width 172 height 22
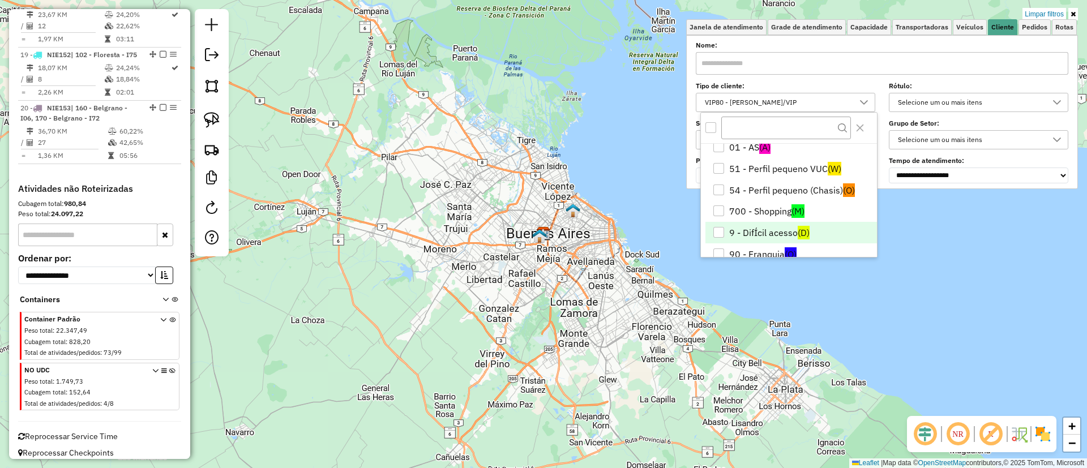
scroll to position [0, 0]
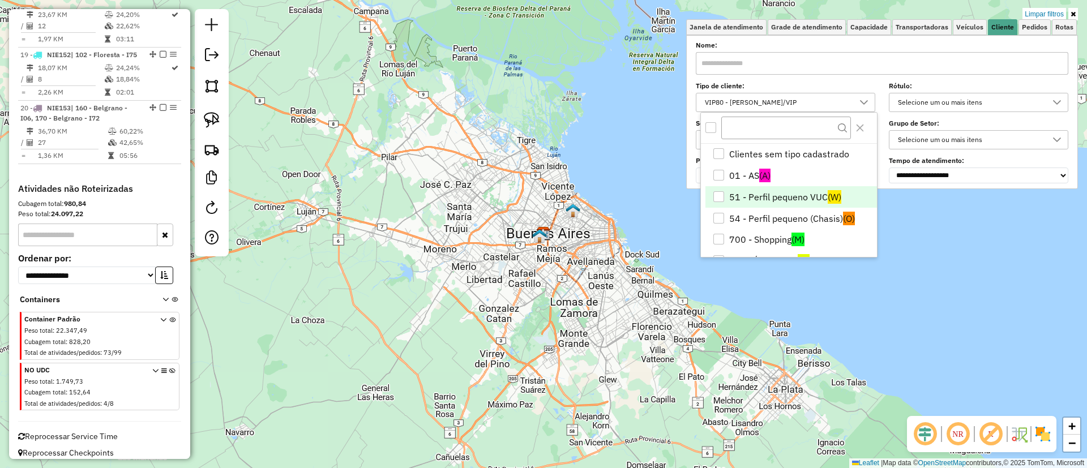
click at [787, 206] on li "51 - Perfil pequeno VUC (W)" at bounding box center [792, 197] width 172 height 22
click at [1042, 439] on img at bounding box center [1043, 434] width 18 height 18
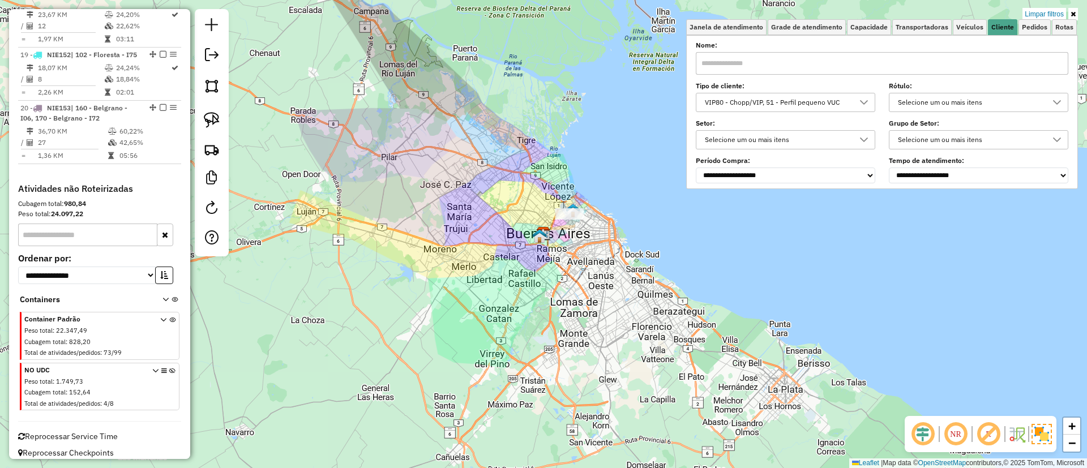
click at [857, 104] on div at bounding box center [864, 102] width 22 height 18
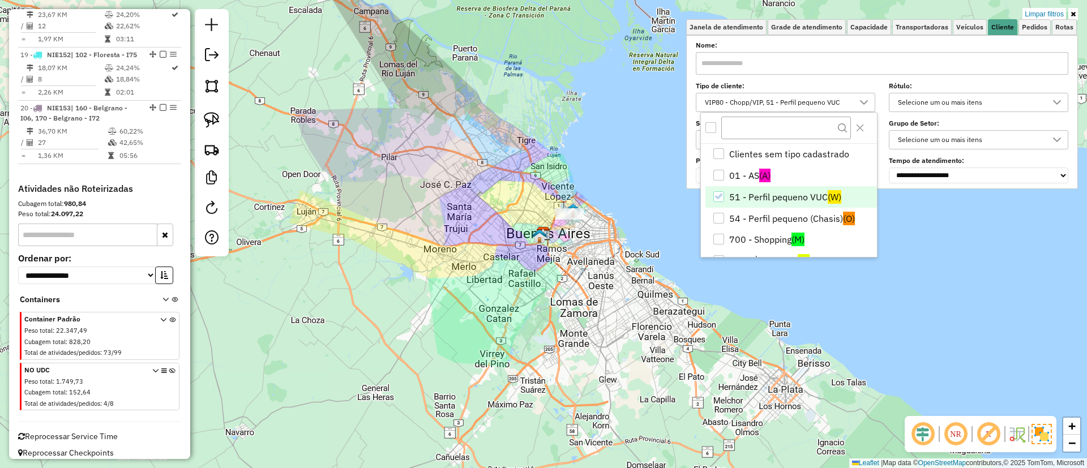
click at [777, 202] on li "51 - Perfil pequeno VUC (W)" at bounding box center [792, 197] width 172 height 22
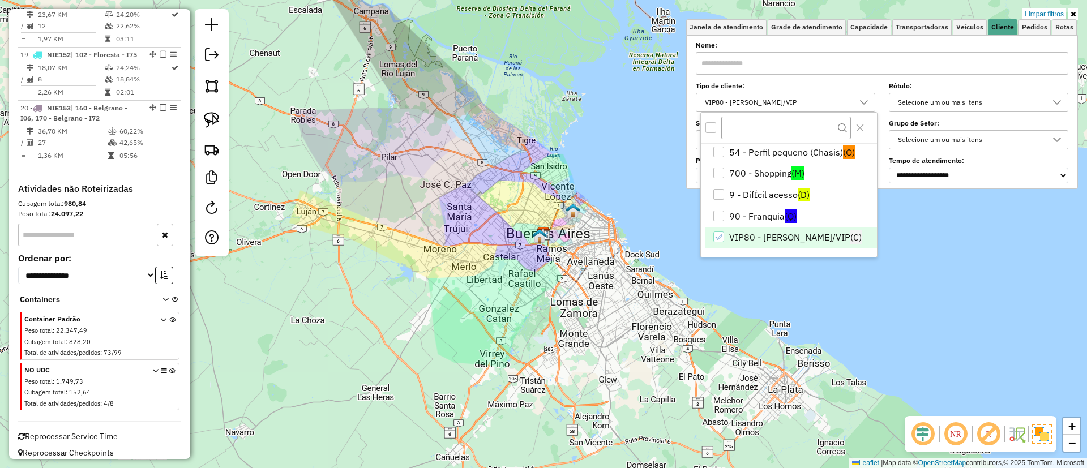
click at [780, 240] on li "VIP80 - [PERSON_NAME]/VIP (C)" at bounding box center [792, 238] width 172 height 22
click at [1040, 431] on img at bounding box center [1042, 434] width 20 height 20
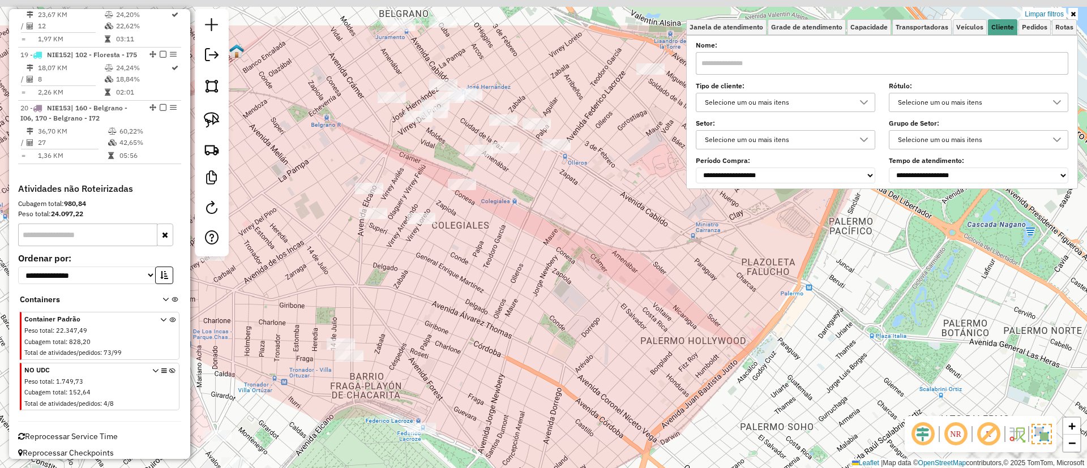
drag, startPoint x: 588, startPoint y: 254, endPoint x: 566, endPoint y: 332, distance: 81.2
click at [566, 332] on div "Limpar filtros Janela de atendimento Grade de atendimento Capacidade Transporta…" at bounding box center [543, 234] width 1087 height 468
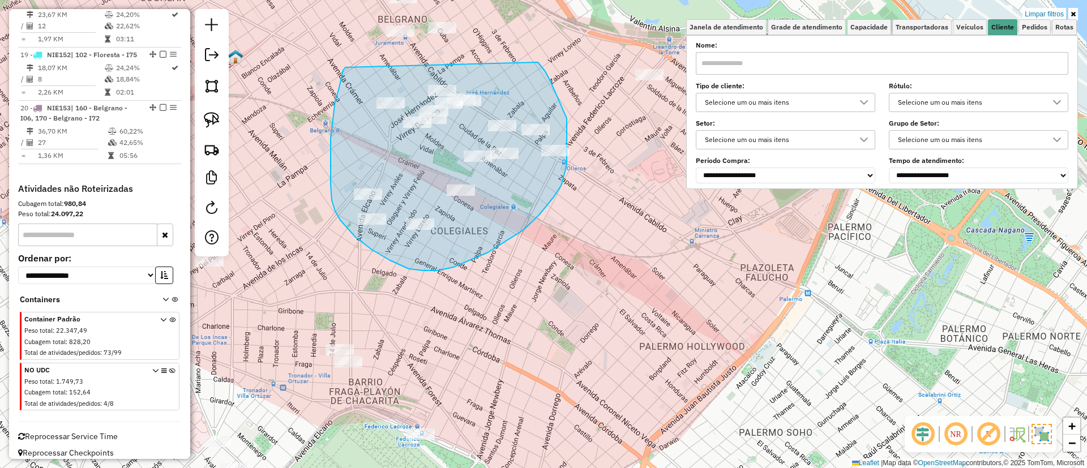
drag, startPoint x: 331, startPoint y: 163, endPoint x: 538, endPoint y: 62, distance: 230.5
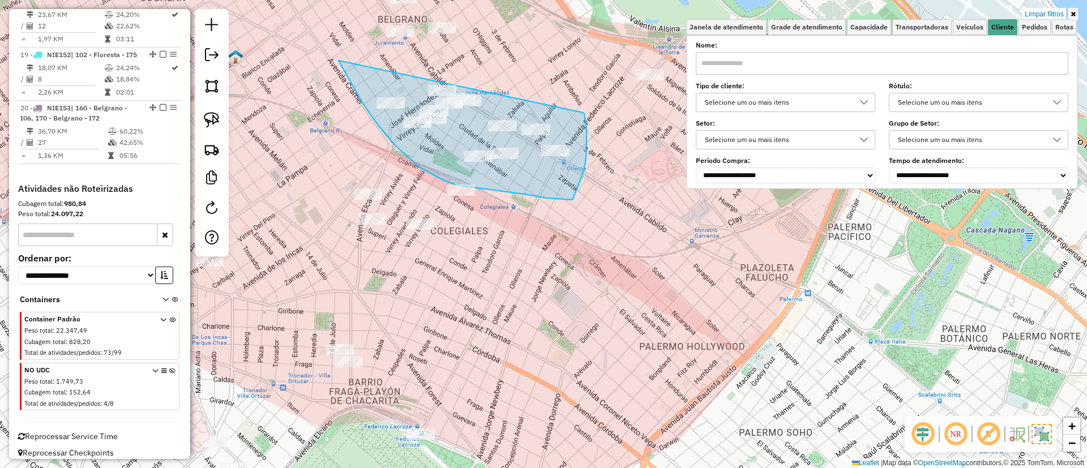
drag, startPoint x: 378, startPoint y: 125, endPoint x: 582, endPoint y: 110, distance: 204.9
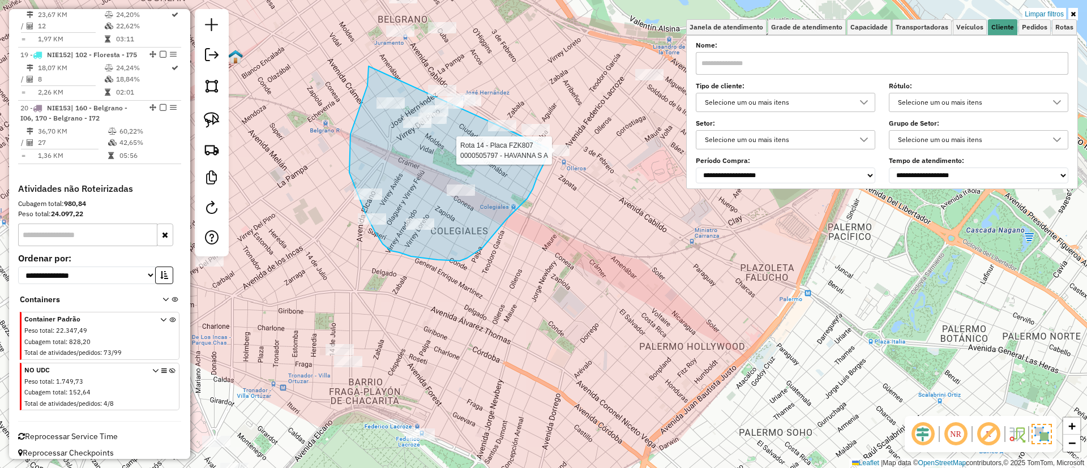
click at [548, 148] on div "Rota 14 - Placa FZK807 0000505797 - HAVANNA S A Limpar filtros Janela de atendi…" at bounding box center [543, 234] width 1087 height 468
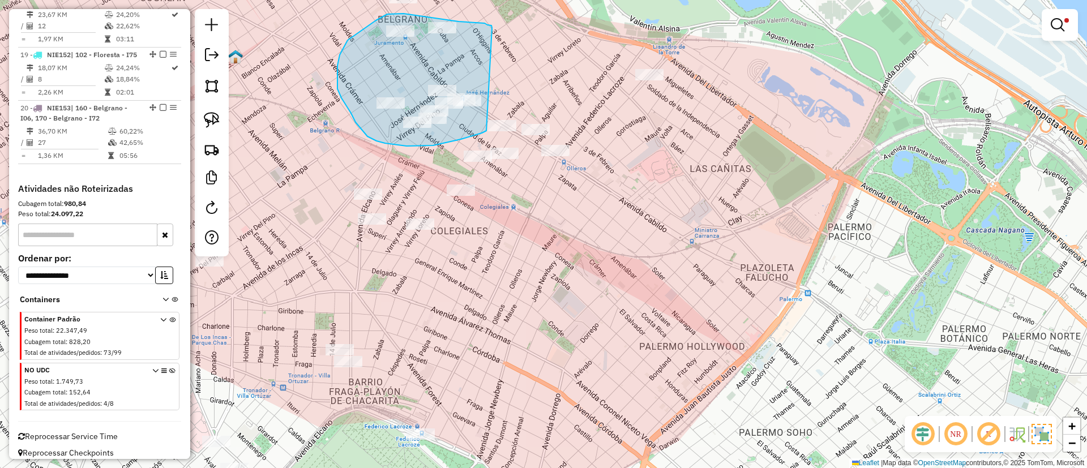
drag, startPoint x: 492, startPoint y: 28, endPoint x: 502, endPoint y: 105, distance: 77.7
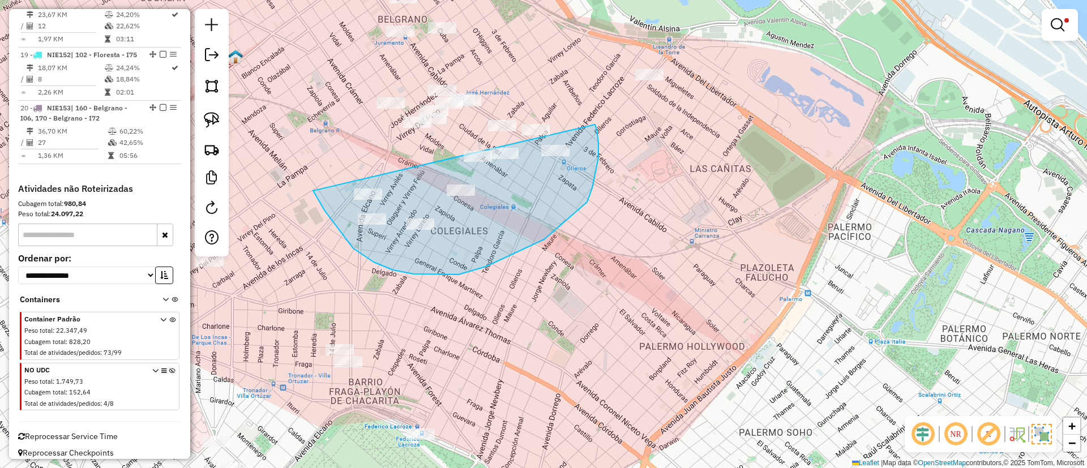
drag, startPoint x: 313, startPoint y: 191, endPoint x: 595, endPoint y: 125, distance: 289.7
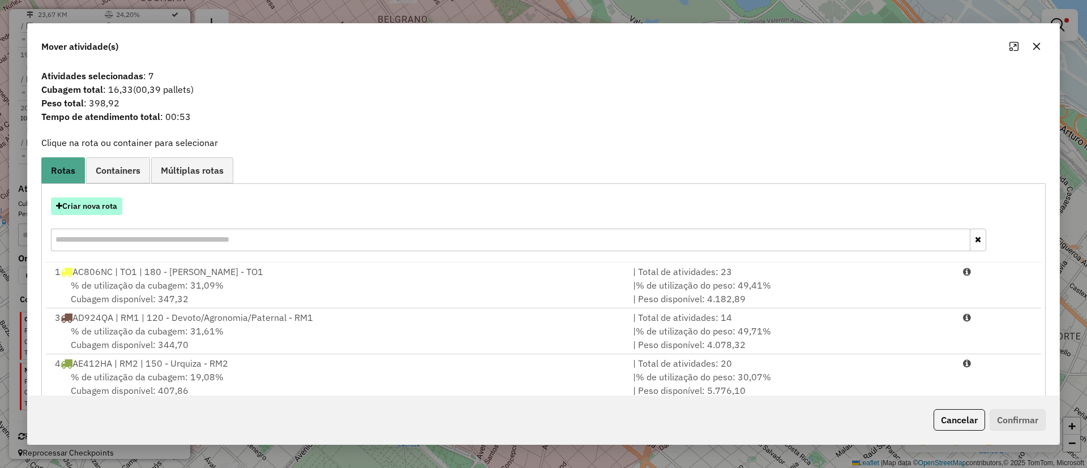
click at [105, 200] on button "Criar nova rota" at bounding box center [86, 207] width 71 height 18
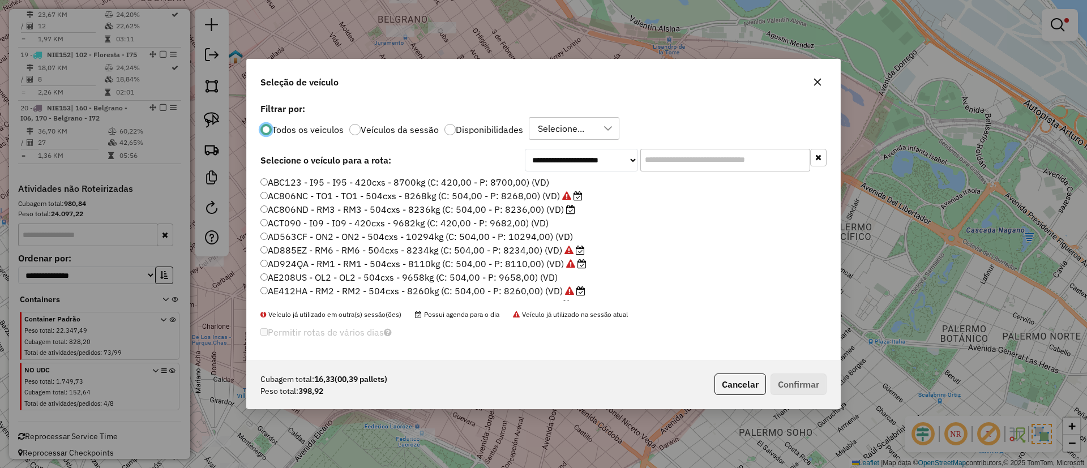
scroll to position [6, 3]
click at [698, 161] on input "text" at bounding box center [726, 160] width 170 height 23
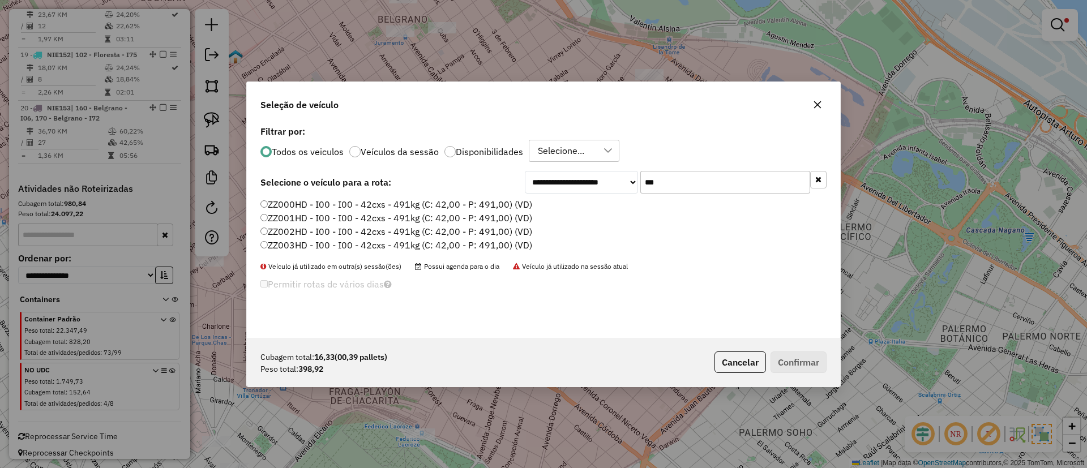
type input "***"
click at [518, 202] on label "ZZ000HD - I00 - I00 - 42cxs - 491kg (C: 42,00 - P: 491,00) (VD)" at bounding box center [397, 205] width 272 height 14
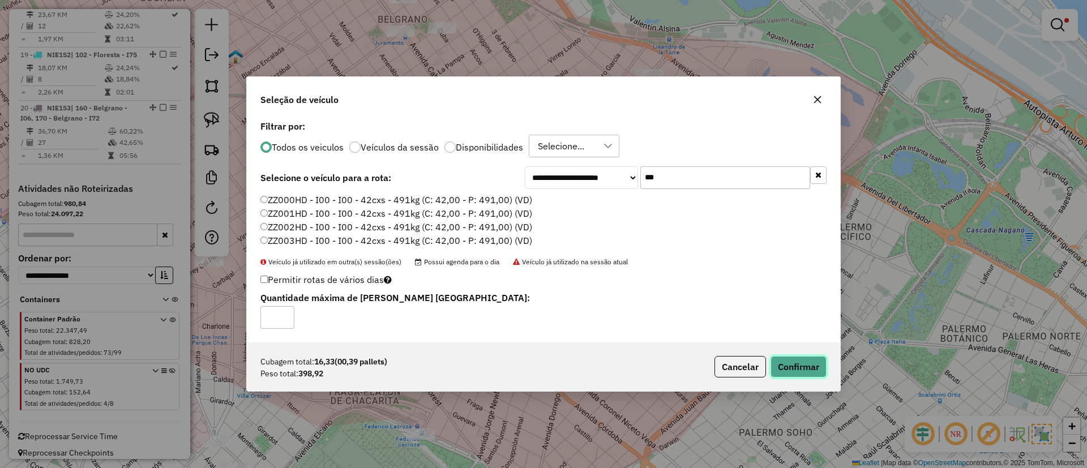
click at [809, 373] on button "Confirmar" at bounding box center [799, 367] width 56 height 22
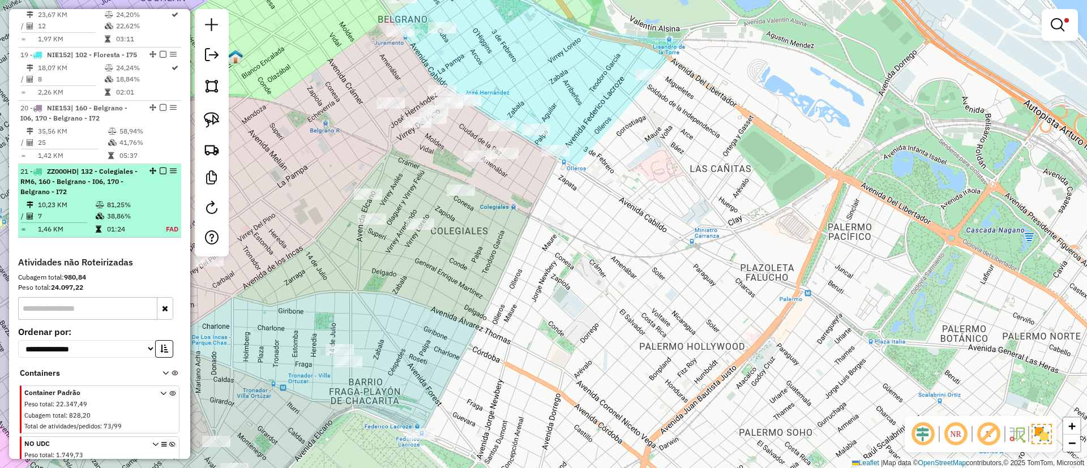
click at [96, 208] on icon at bounding box center [100, 205] width 8 height 7
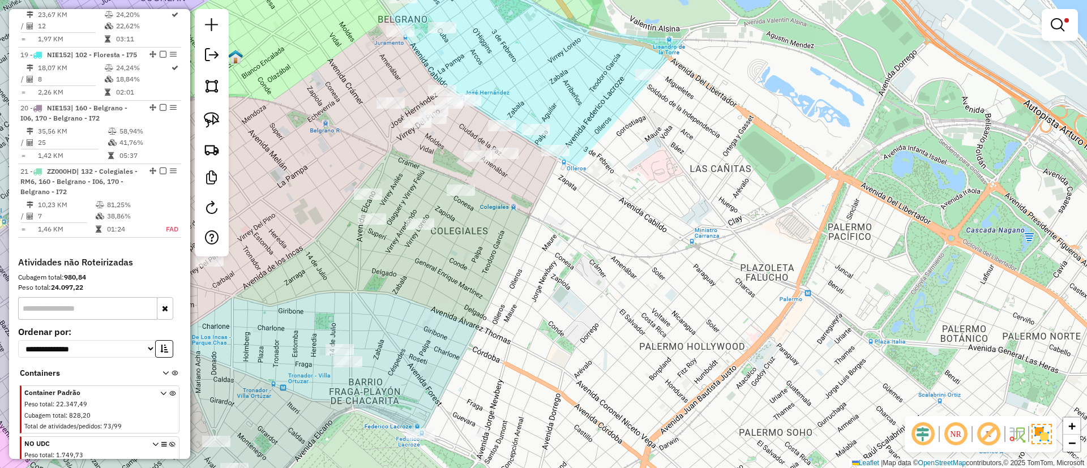
select select "**********"
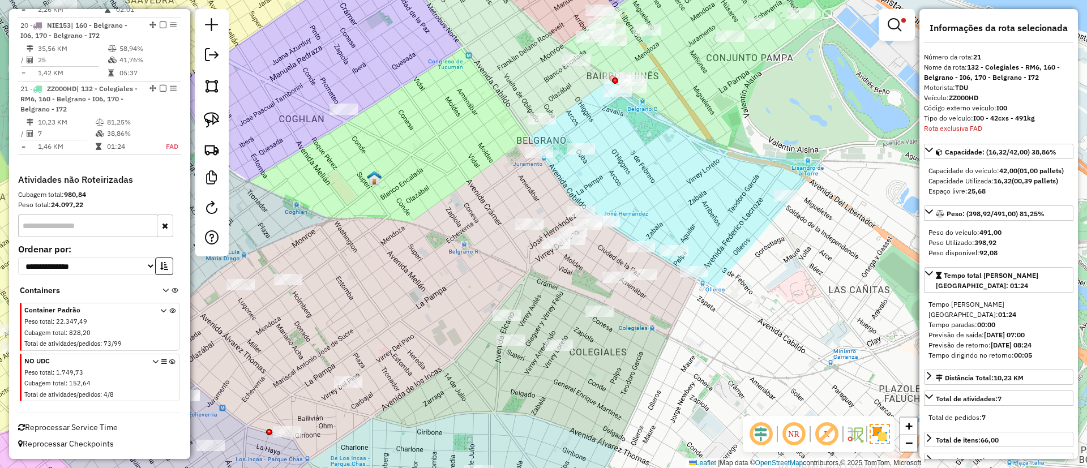
scroll to position [1622, 0]
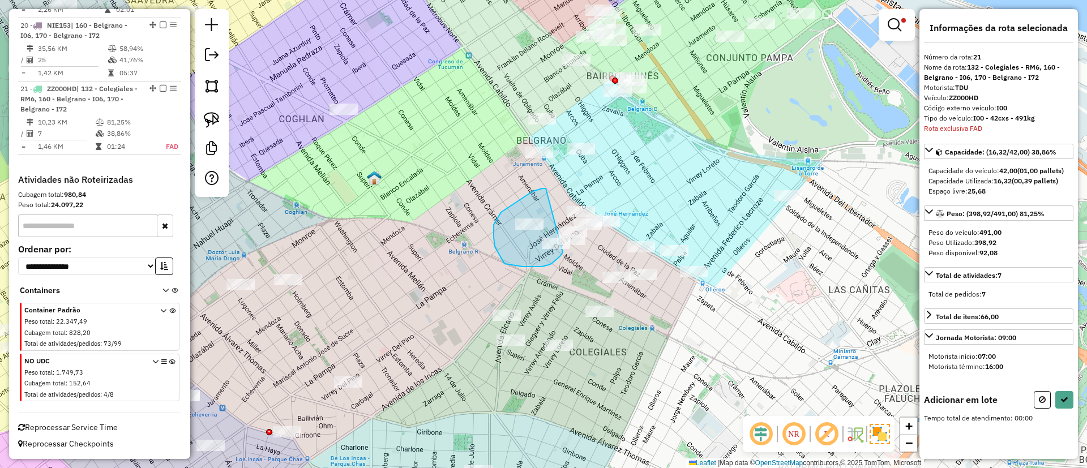
click at [567, 246] on div "Limpar filtros Janela de atendimento Grade de atendimento Capacidade Transporta…" at bounding box center [543, 234] width 1087 height 468
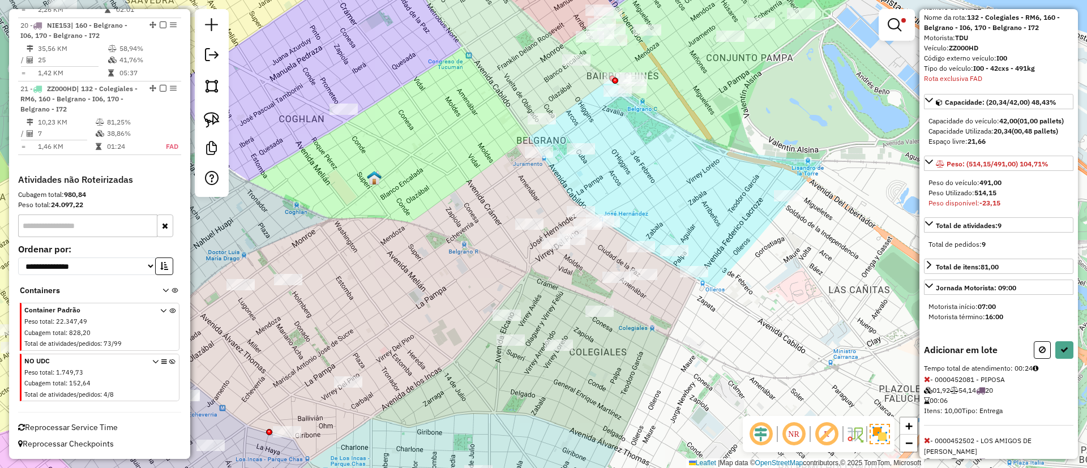
scroll to position [27, 0]
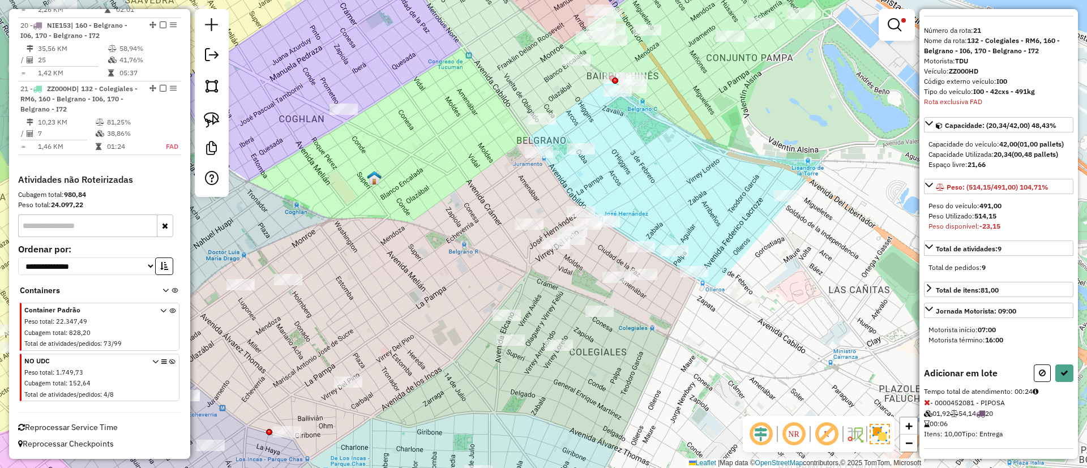
click at [926, 407] on icon at bounding box center [927, 403] width 6 height 8
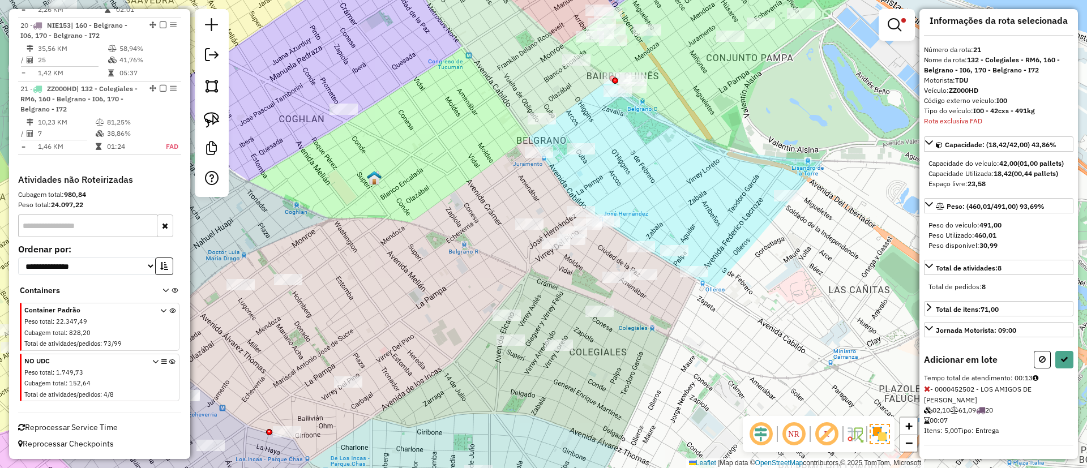
select select "**********"
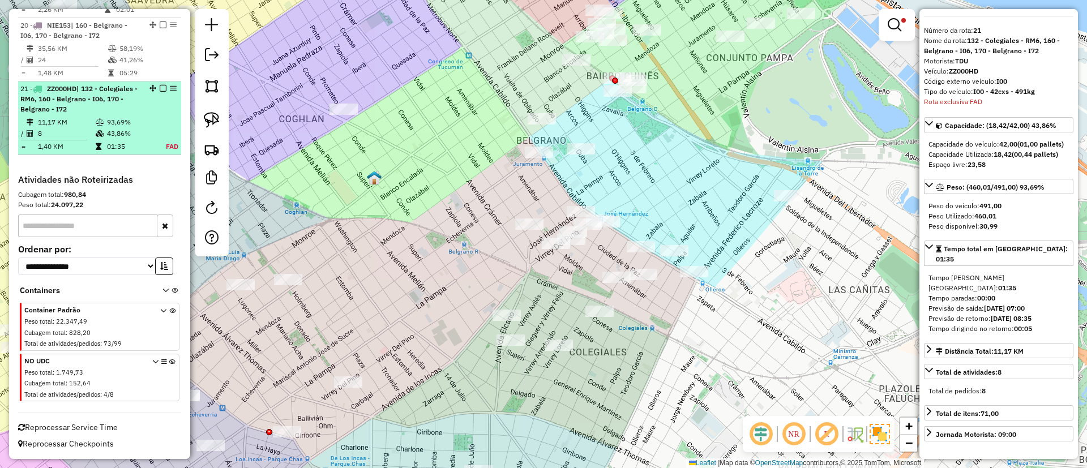
click at [160, 88] on em at bounding box center [163, 88] width 7 height 7
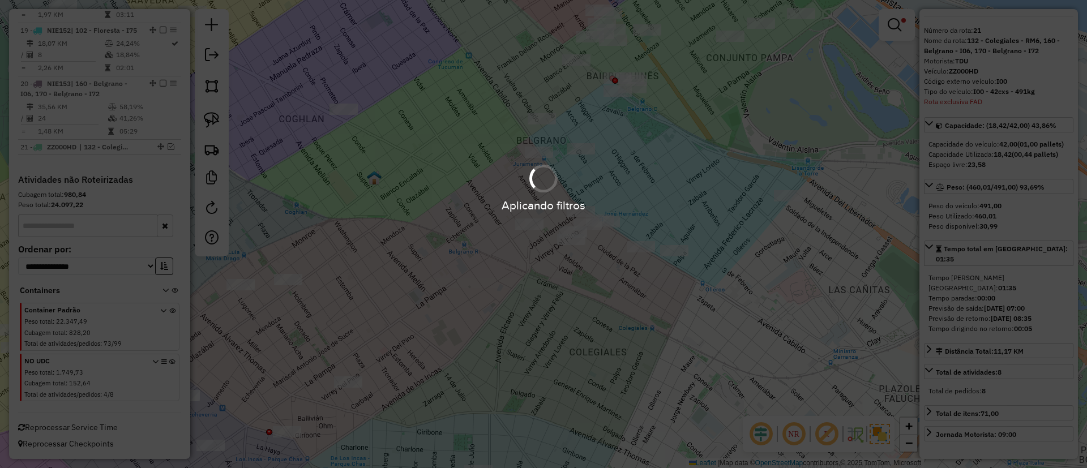
scroll to position [1564, 0]
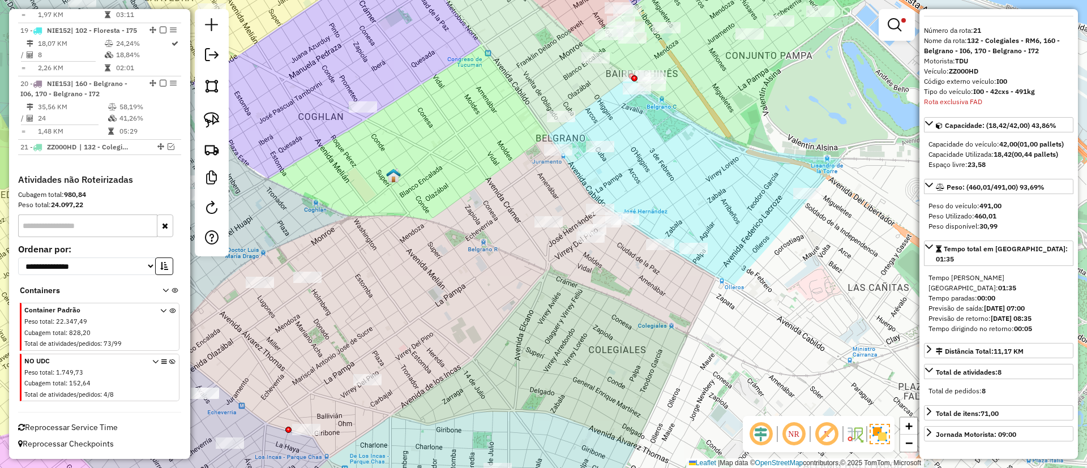
drag, startPoint x: 436, startPoint y: 249, endPoint x: 467, endPoint y: 246, distance: 31.8
click at [467, 246] on div "Limpar filtros Janela de atendimento Grade de atendimento Capacidade Transporta…" at bounding box center [543, 234] width 1087 height 468
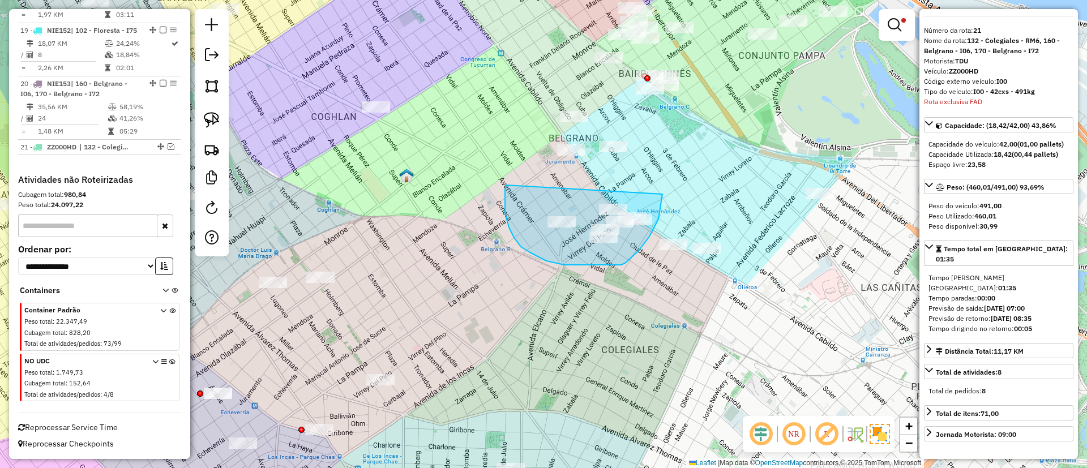
drag, startPoint x: 505, startPoint y: 201, endPoint x: 663, endPoint y: 194, distance: 157.6
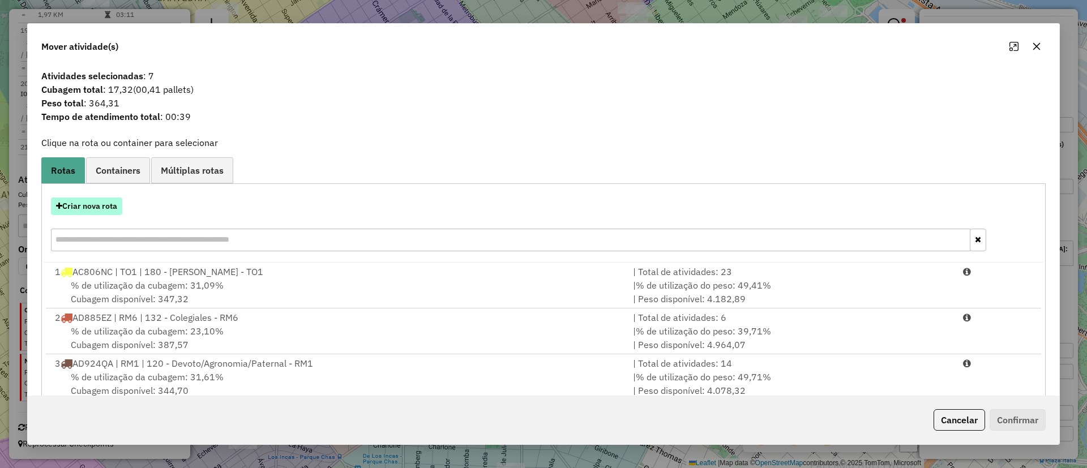
click at [83, 206] on button "Criar nova rota" at bounding box center [86, 207] width 71 height 18
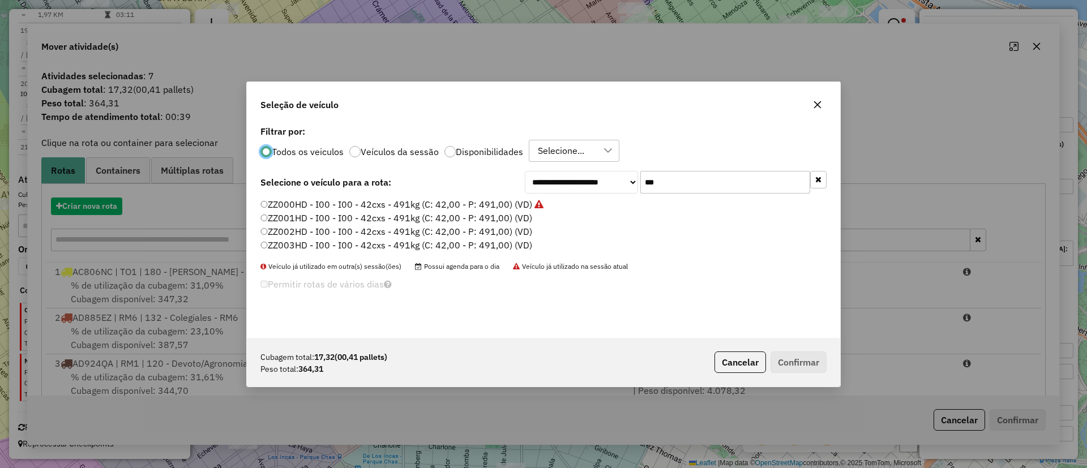
scroll to position [6, 3]
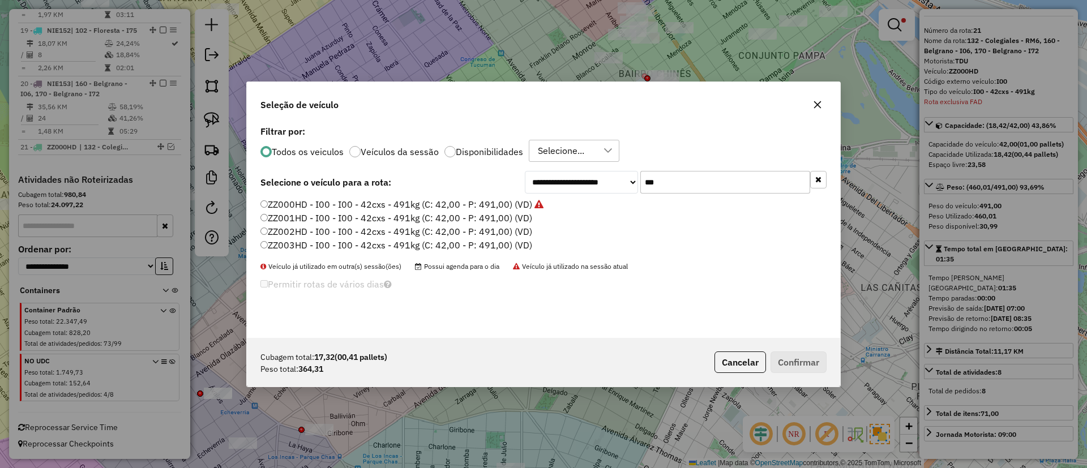
drag, startPoint x: 486, startPoint y: 223, endPoint x: 581, endPoint y: 255, distance: 100.1
click at [486, 221] on label "ZZ001HD - I00 - I00 - 42cxs - 491kg (C: 42,00 - P: 491,00) (VD)" at bounding box center [397, 218] width 272 height 14
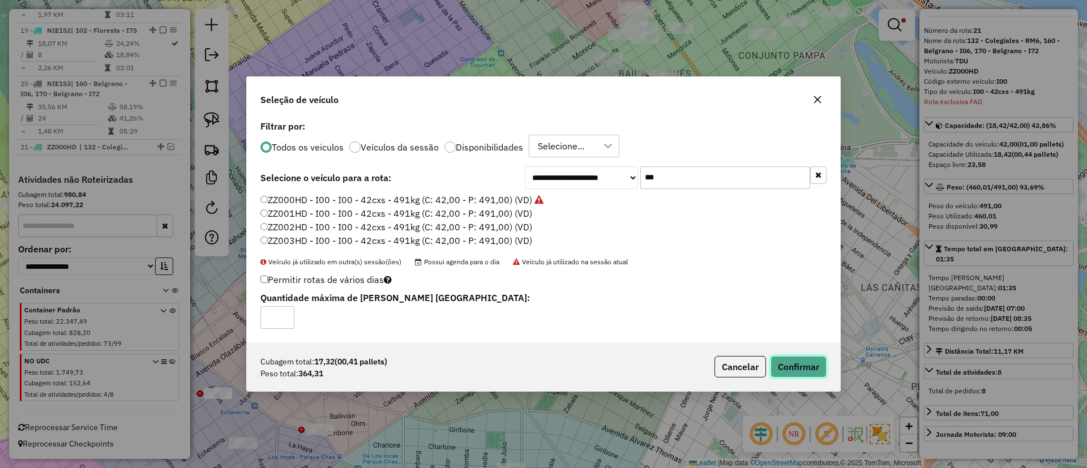
click at [804, 369] on button "Confirmar" at bounding box center [799, 367] width 56 height 22
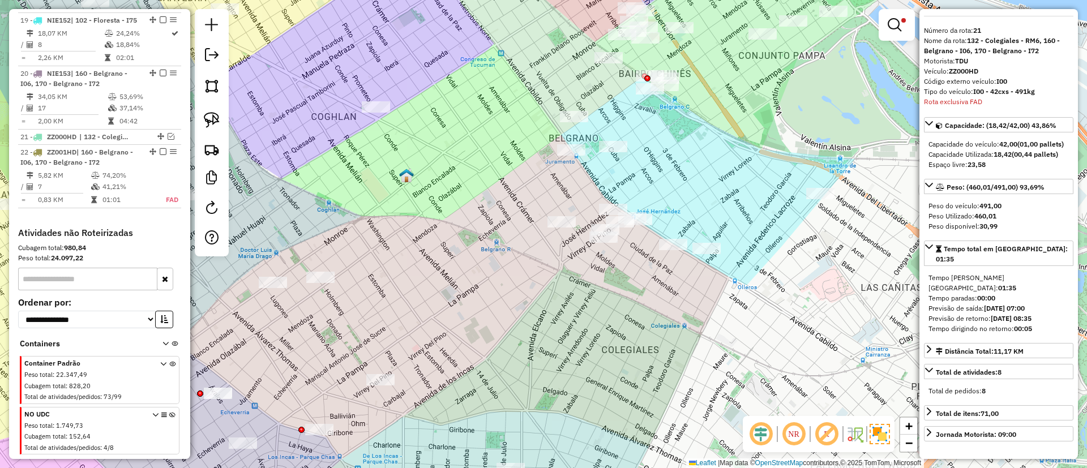
scroll to position [1627, 0]
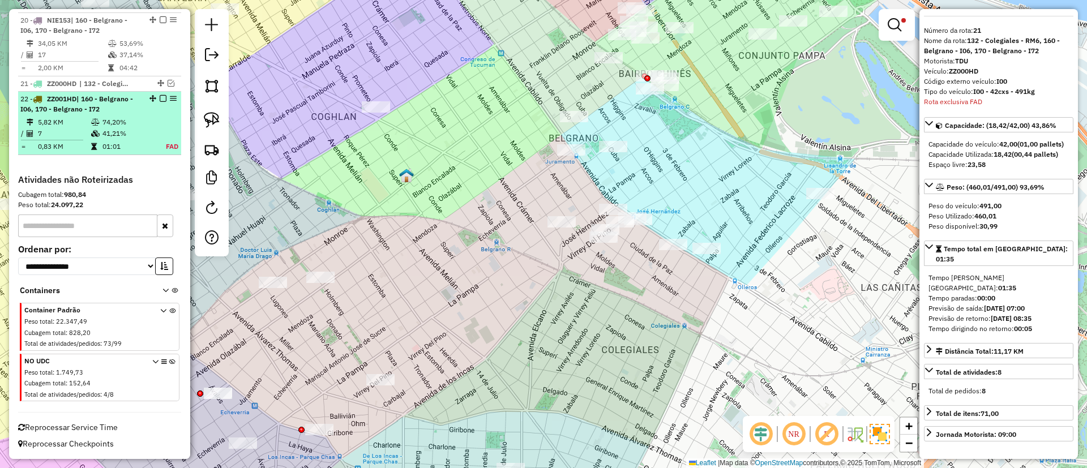
click at [140, 120] on td "74,20%" at bounding box center [127, 122] width 50 height 11
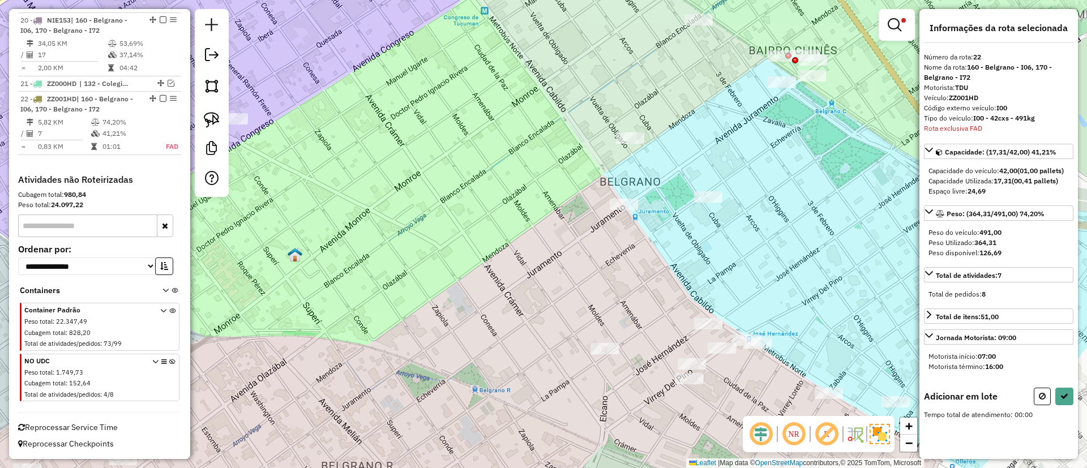
scroll to position [0, 0]
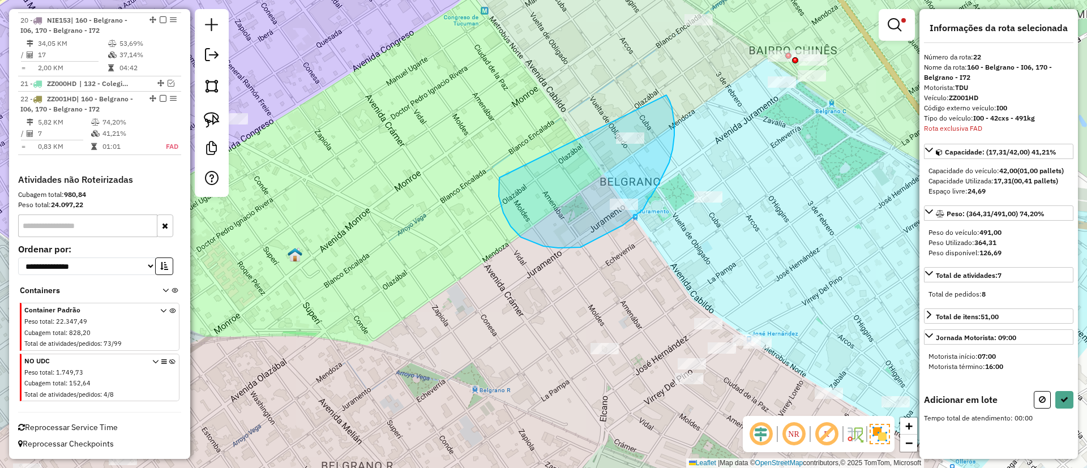
drag, startPoint x: 511, startPoint y: 227, endPoint x: 663, endPoint y: 93, distance: 202.2
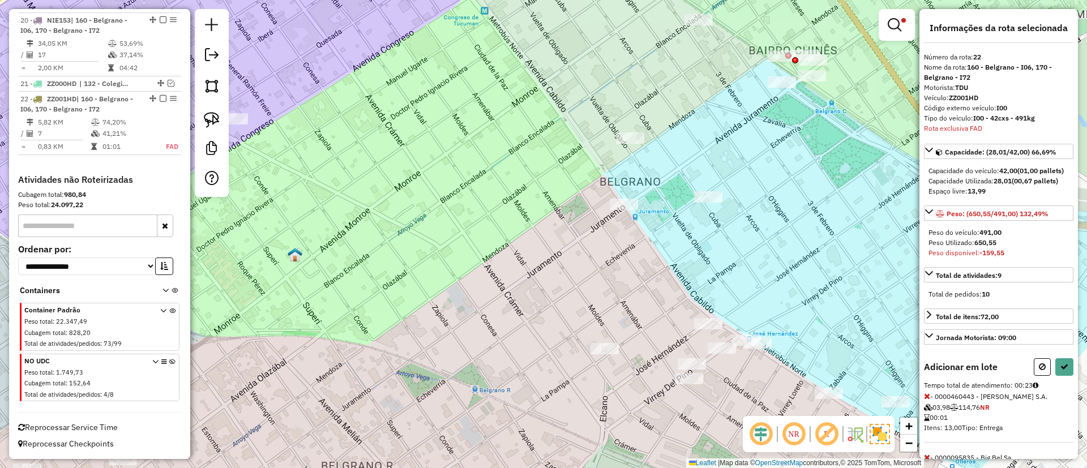
select select "**********"
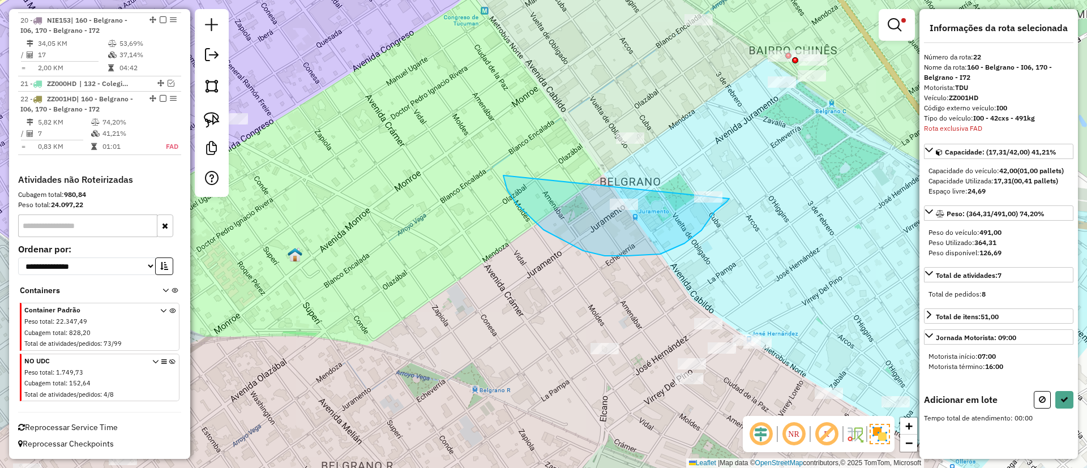
drag, startPoint x: 507, startPoint y: 190, endPoint x: 733, endPoint y: 161, distance: 227.9
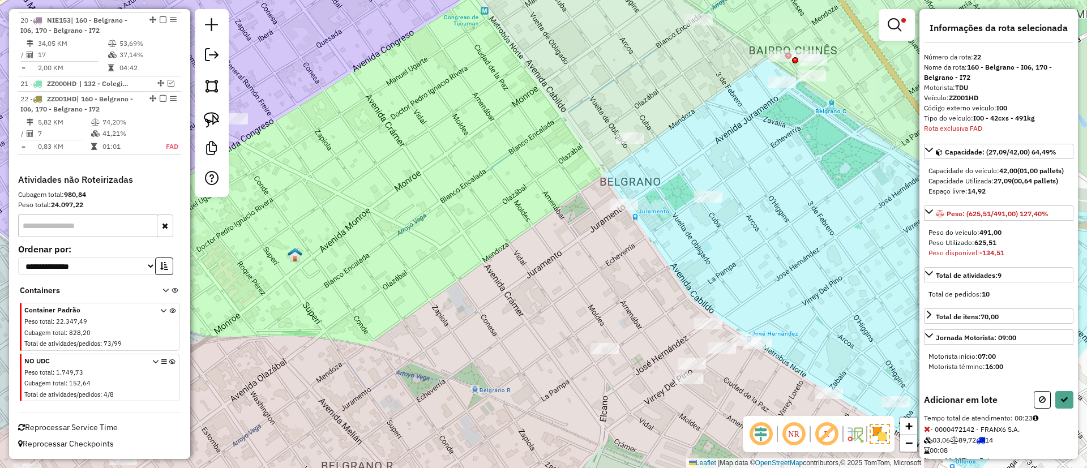
scroll to position [101, 0]
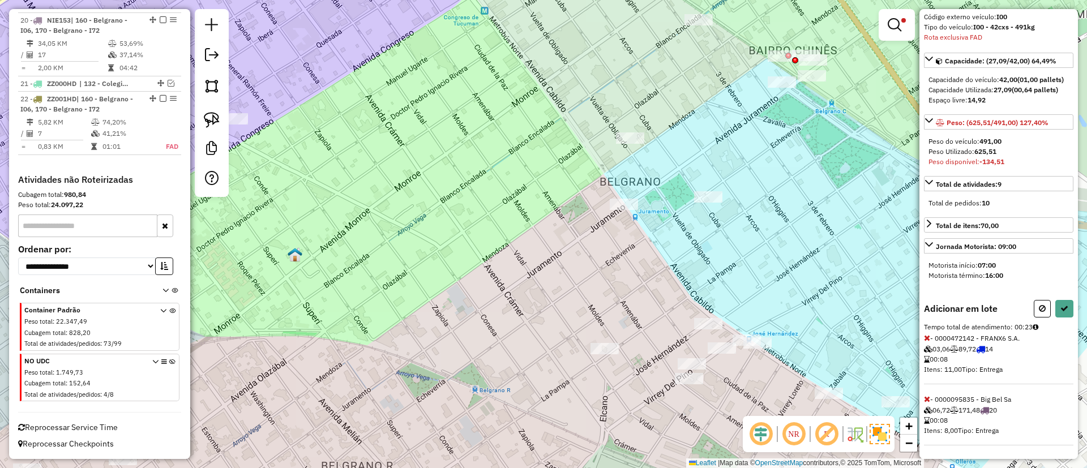
click at [927, 396] on icon at bounding box center [927, 399] width 6 height 8
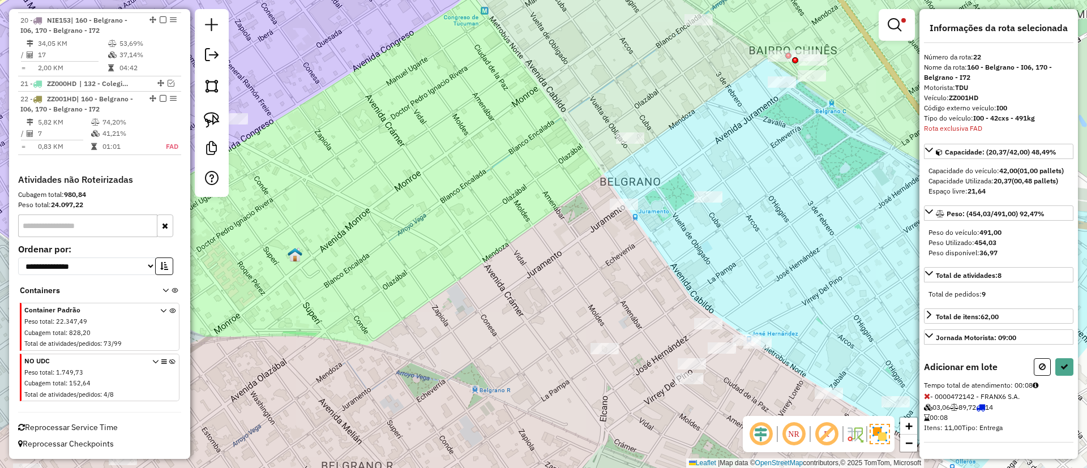
select select "**********"
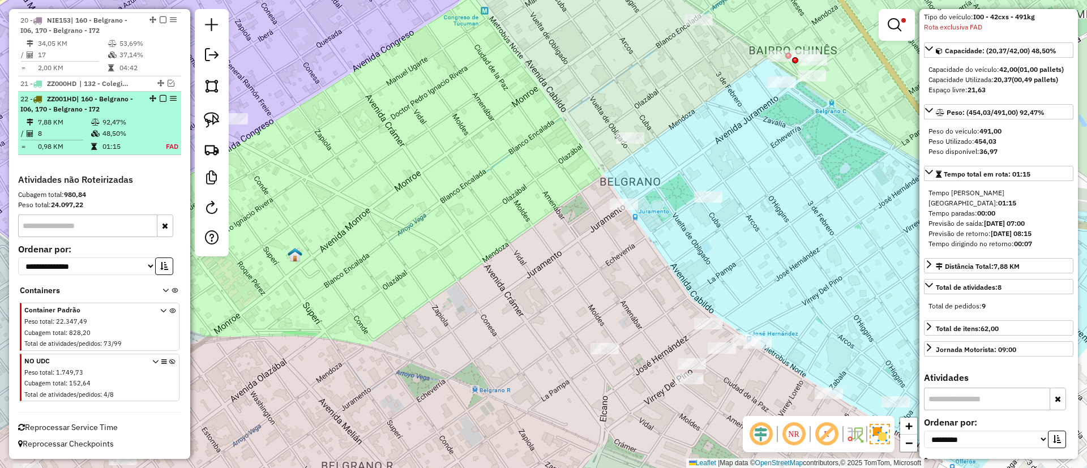
click at [155, 100] on div at bounding box center [160, 98] width 34 height 7
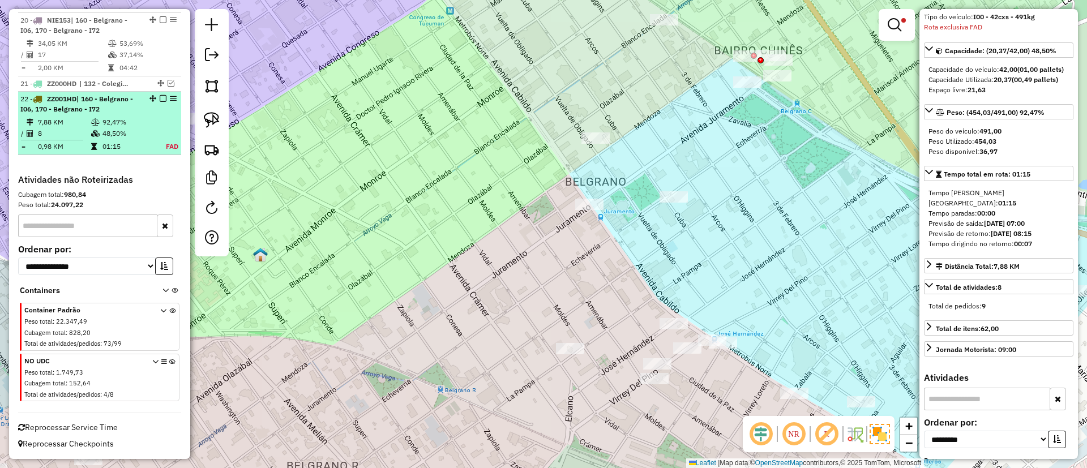
click at [161, 100] on em at bounding box center [163, 98] width 7 height 7
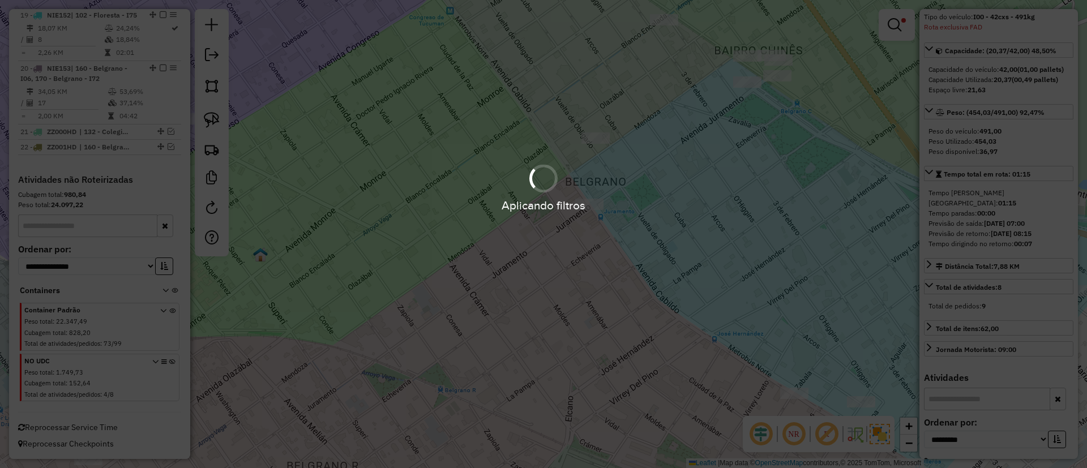
scroll to position [1579, 0]
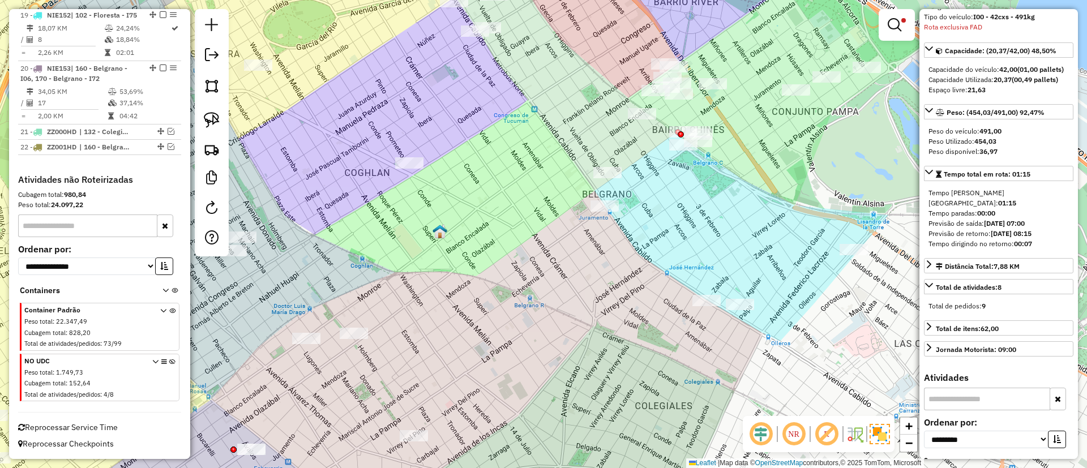
click at [886, 441] on img at bounding box center [880, 434] width 20 height 20
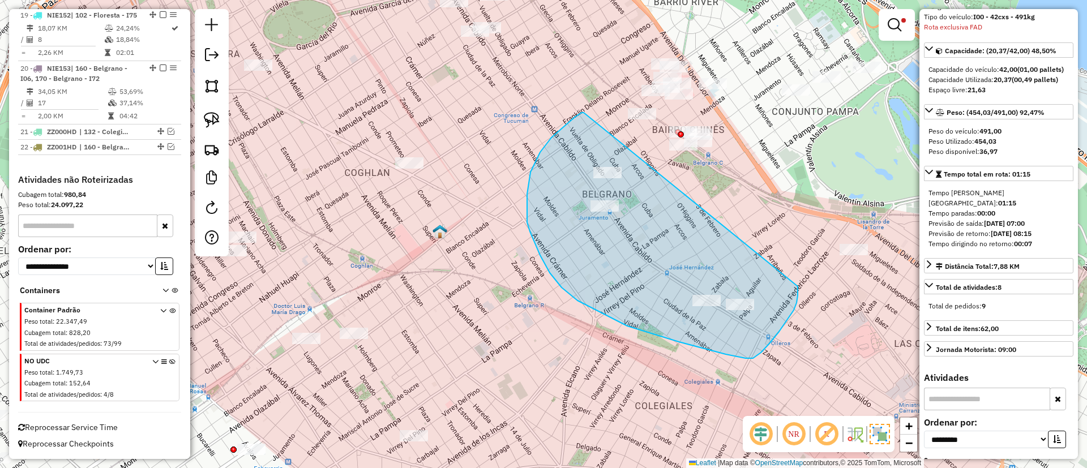
drag, startPoint x: 531, startPoint y: 172, endPoint x: 798, endPoint y: 287, distance: 290.8
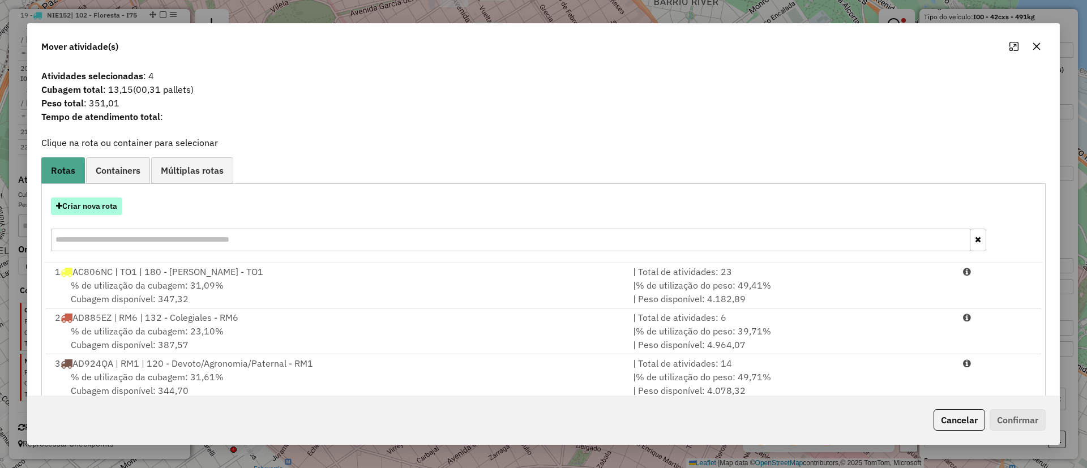
click at [93, 202] on button "Criar nova rota" at bounding box center [86, 207] width 71 height 18
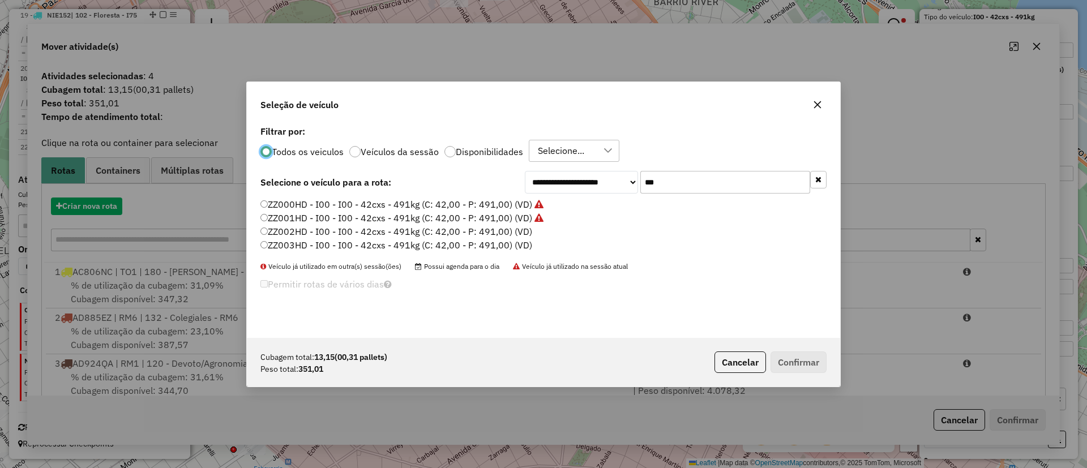
scroll to position [6, 3]
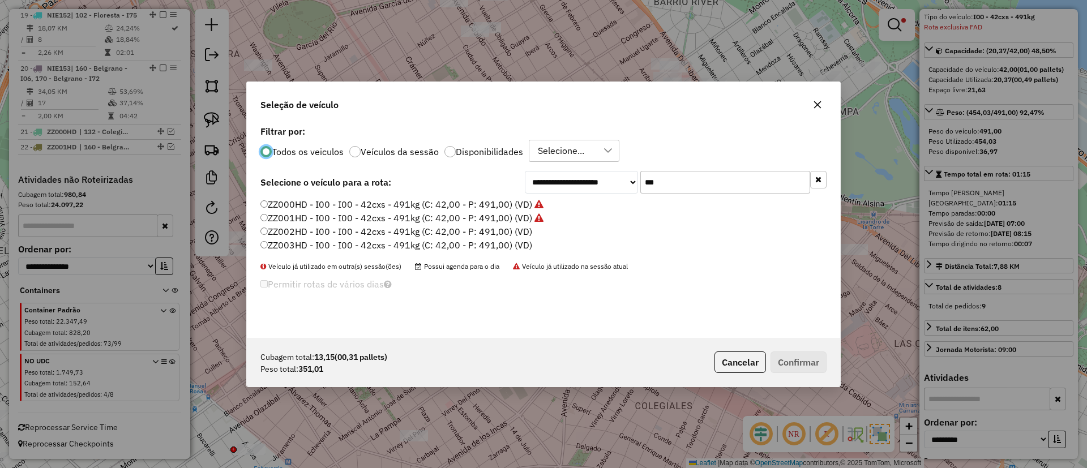
click at [491, 233] on label "ZZ002HD - I00 - I00 - 42cxs - 491kg (C: 42,00 - P: 491,00) (VD)" at bounding box center [397, 232] width 272 height 14
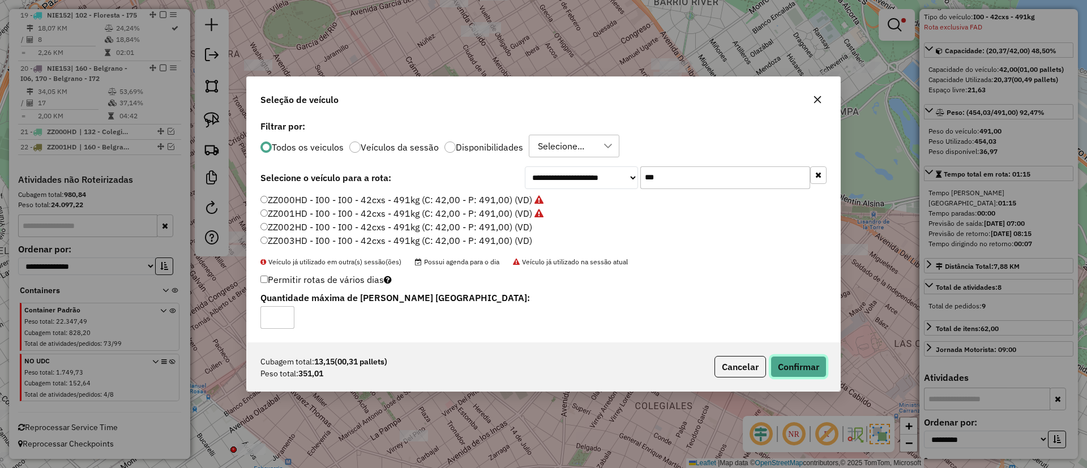
click at [822, 374] on button "Confirmar" at bounding box center [799, 367] width 56 height 22
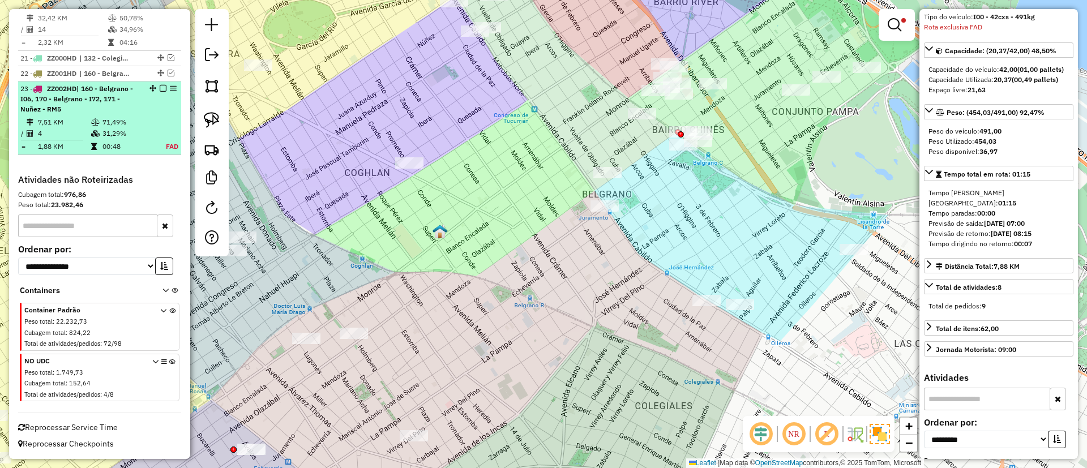
click at [160, 86] on em at bounding box center [163, 88] width 7 height 7
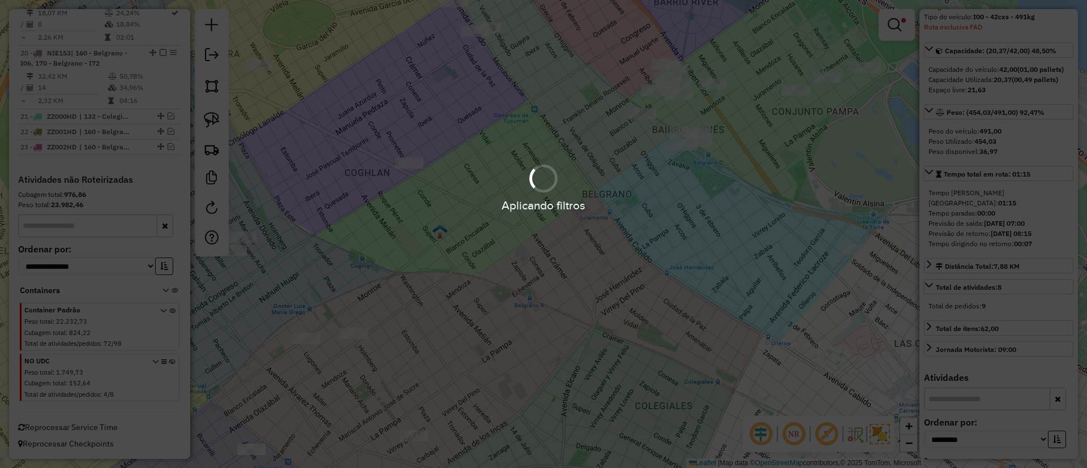
scroll to position [1594, 0]
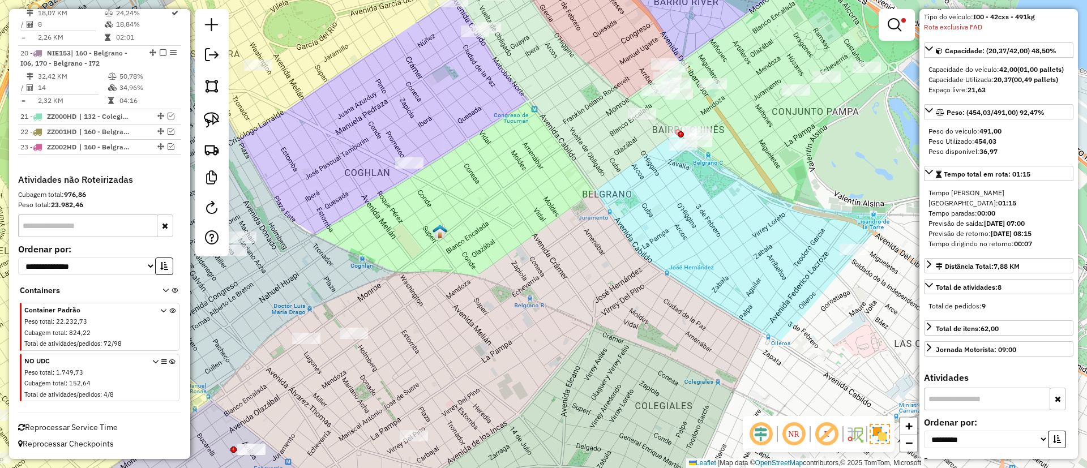
click at [882, 30] on div at bounding box center [897, 25] width 36 height 32
click at [893, 12] on div at bounding box center [897, 25] width 36 height 32
click at [899, 23] on em at bounding box center [895, 25] width 14 height 14
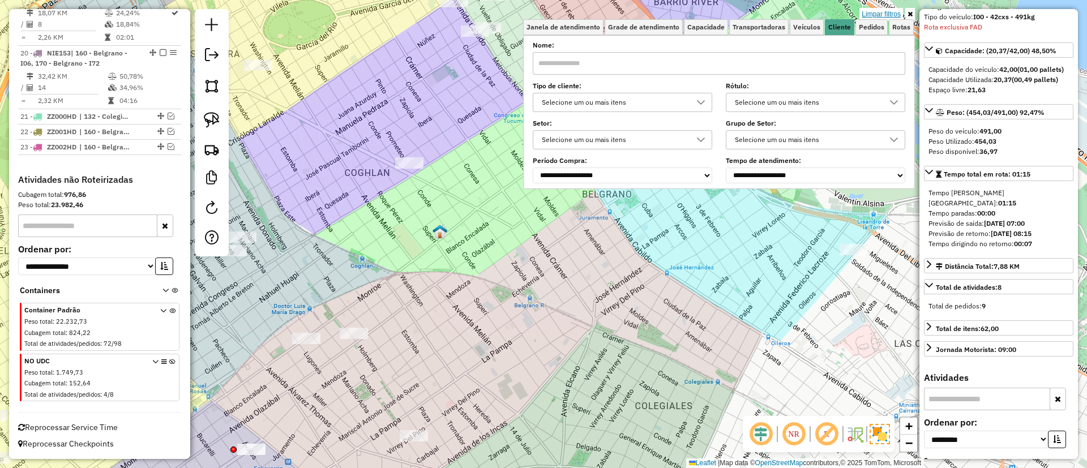
click at [893, 15] on link "Limpar filtros" at bounding box center [882, 14] width 44 height 12
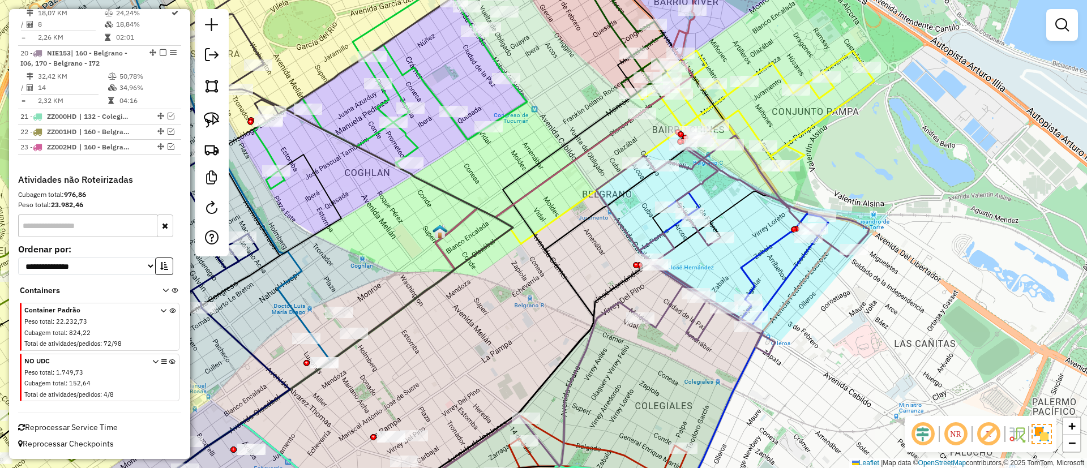
click at [1045, 31] on div "Janela de atendimento Grade de atendimento Capacidade Transportadoras Veículos …" at bounding box center [543, 234] width 1087 height 468
click at [1058, 28] on em at bounding box center [1063, 25] width 14 height 14
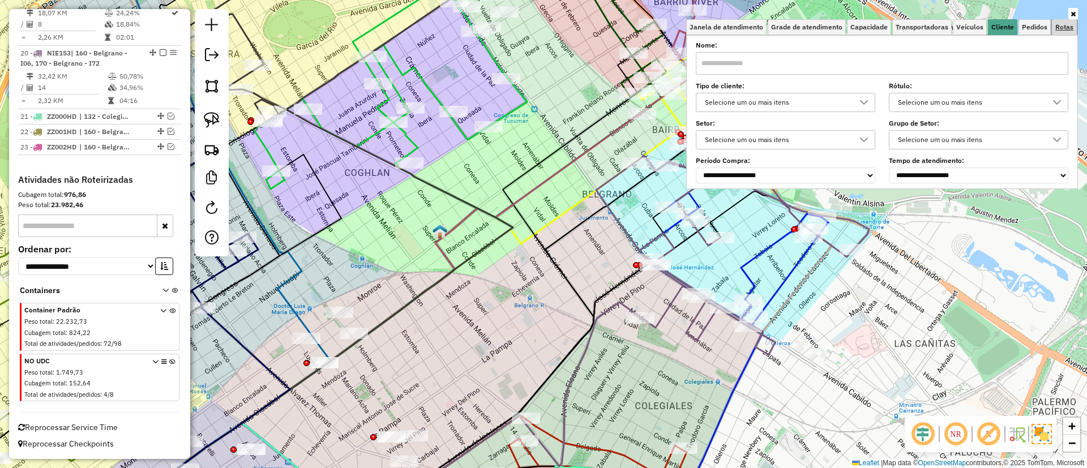
click at [1057, 27] on span "Rotas" at bounding box center [1065, 27] width 18 height 7
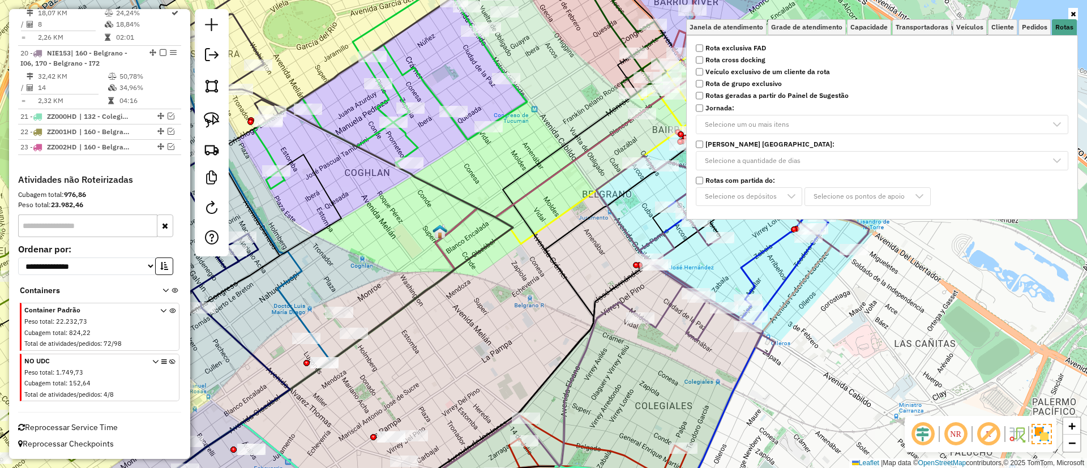
click at [753, 48] on strong "Rota exclusiva FAD" at bounding box center [736, 48] width 61 height 10
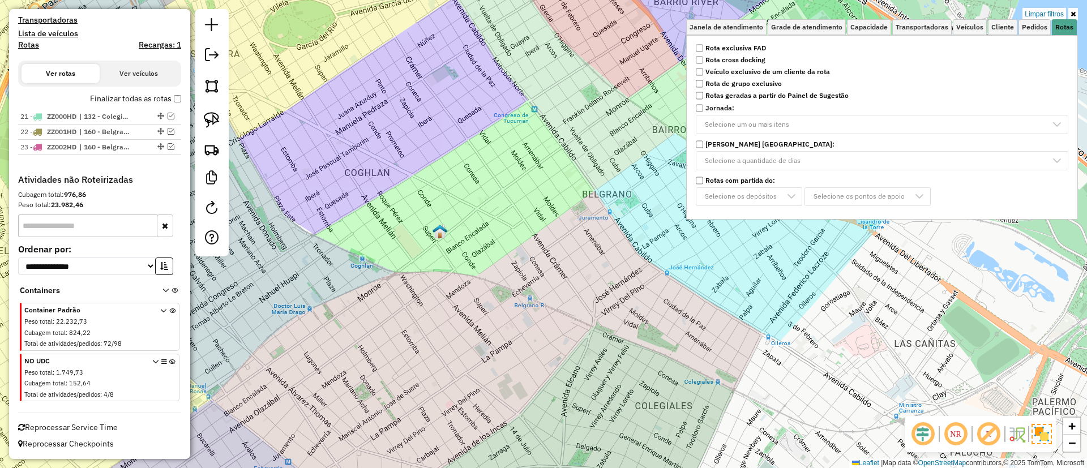
click at [120, 101] on label "Finalizar todas as rotas" at bounding box center [135, 99] width 91 height 12
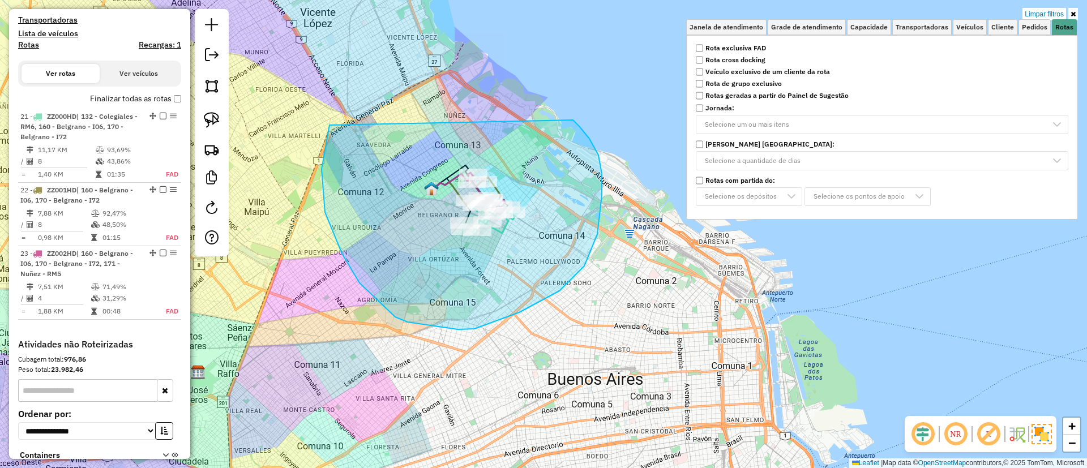
drag, startPoint x: 360, startPoint y: 283, endPoint x: 570, endPoint y: 116, distance: 268.4
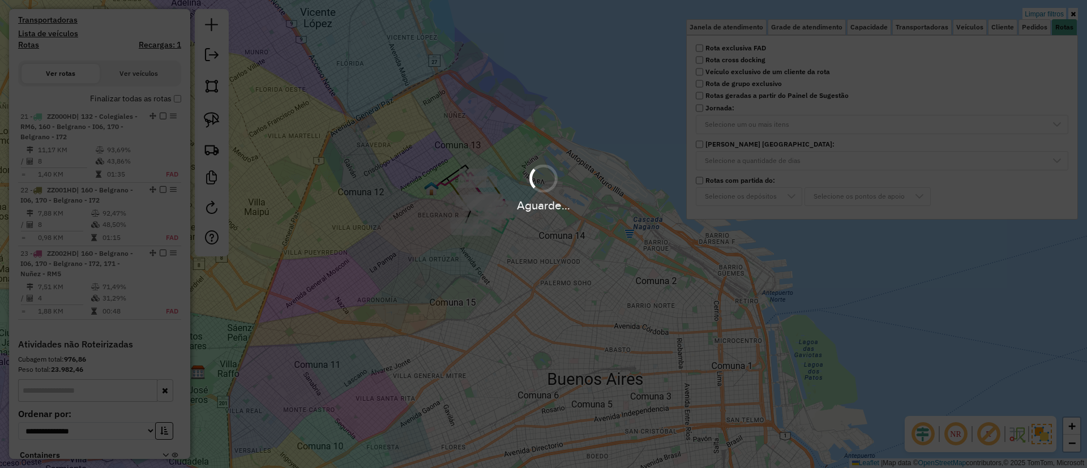
click at [134, 100] on div "Aguarde..." at bounding box center [543, 234] width 1087 height 468
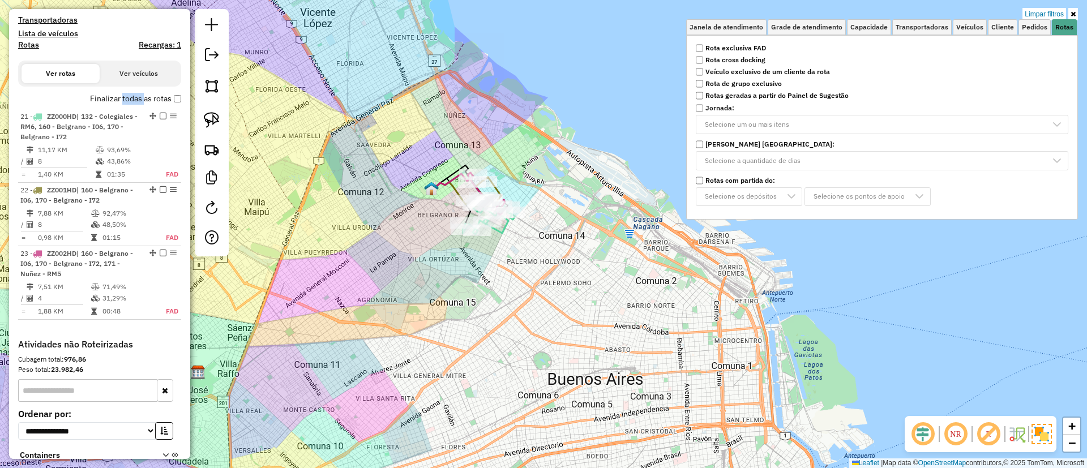
click at [134, 100] on label "Finalizar todas as rotas" at bounding box center [135, 99] width 91 height 12
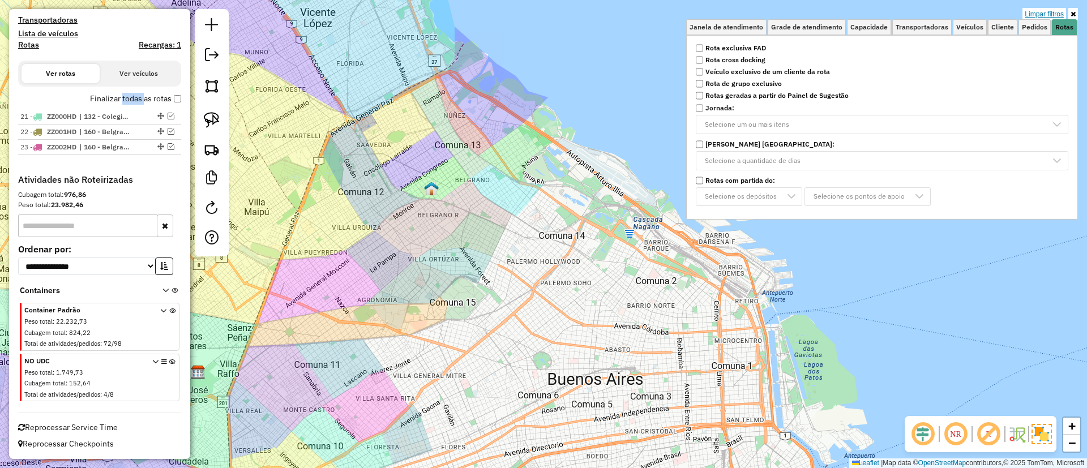
click at [1048, 14] on link "Limpar filtros" at bounding box center [1045, 14] width 44 height 12
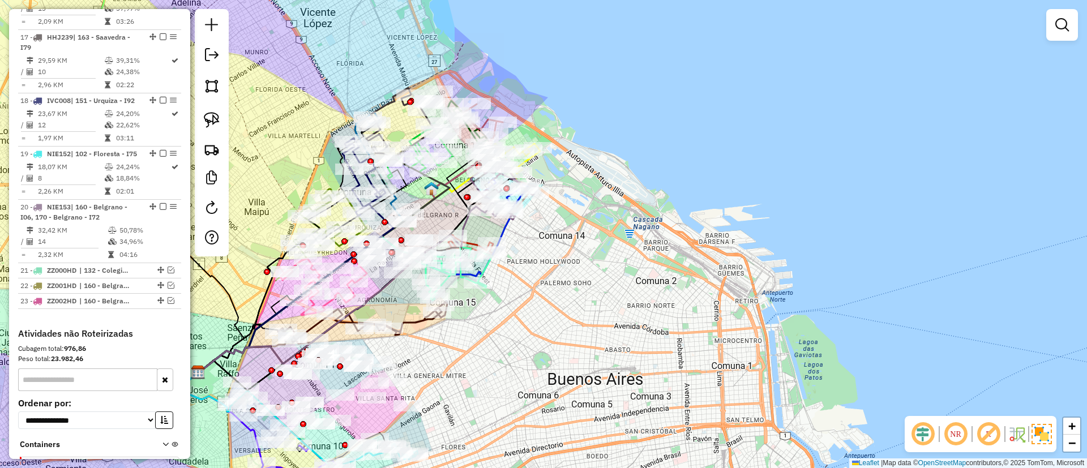
scroll to position [1594, 0]
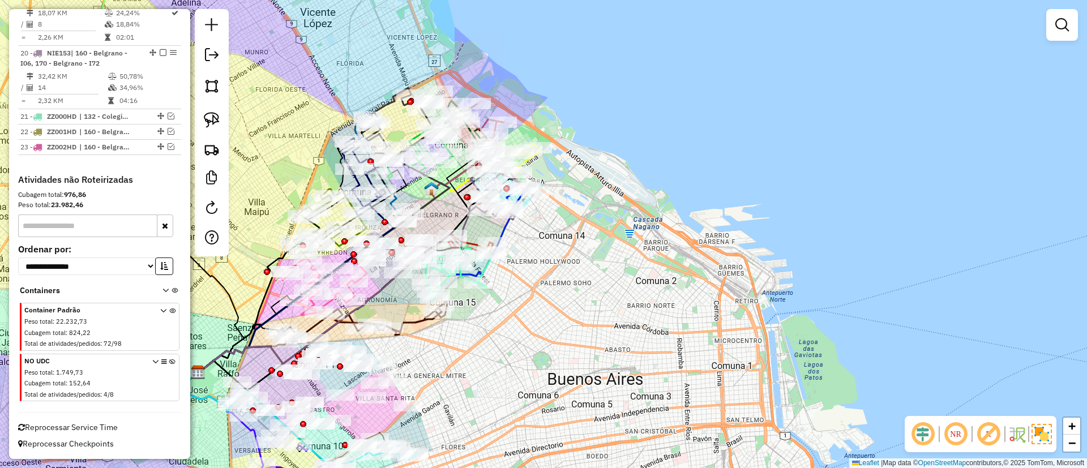
click at [169, 360] on icon at bounding box center [172, 380] width 6 height 42
click at [1038, 429] on img at bounding box center [1042, 434] width 20 height 20
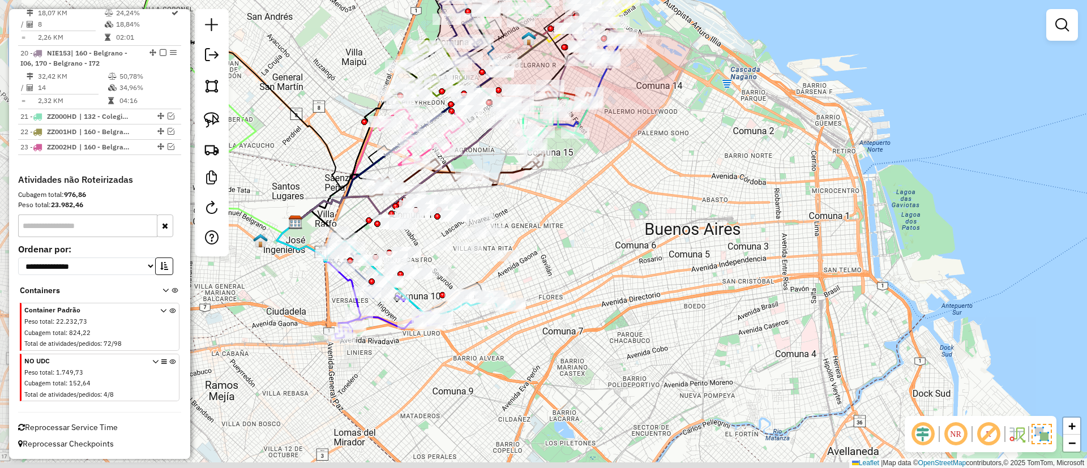
drag, startPoint x: 540, startPoint y: 359, endPoint x: 633, endPoint y: 230, distance: 159.1
click at [633, 230] on div "Janela de atendimento Grade de atendimento Capacidade Transportadoras Veículos …" at bounding box center [543, 234] width 1087 height 468
click at [1039, 428] on img at bounding box center [1042, 434] width 20 height 20
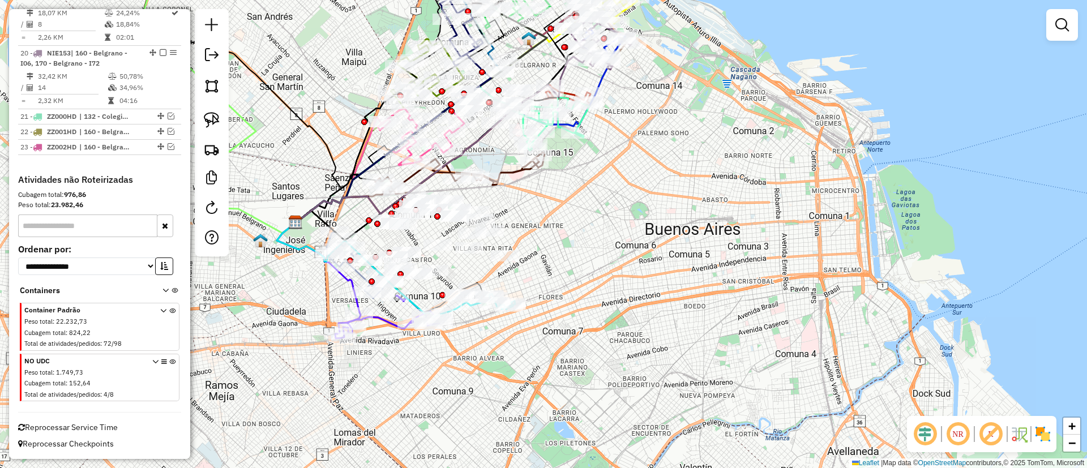
click at [1040, 429] on img at bounding box center [1043, 434] width 18 height 18
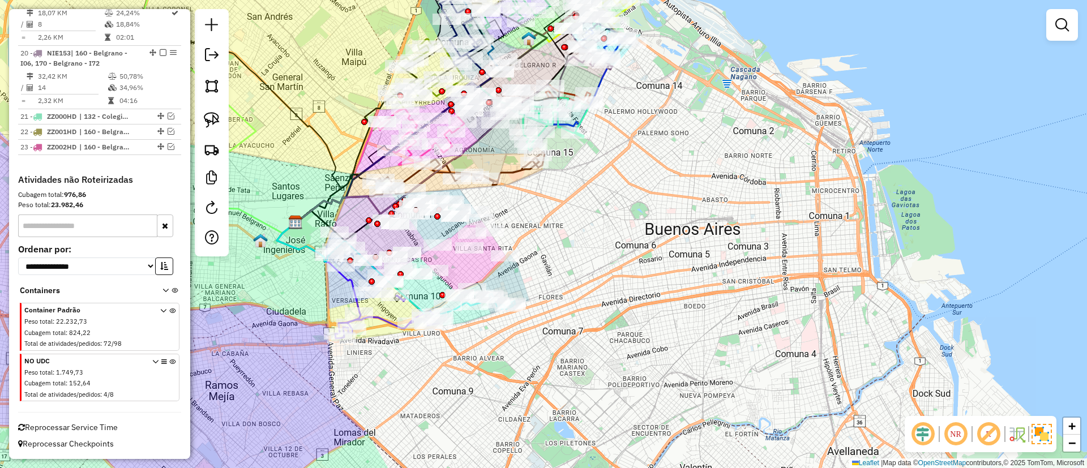
click at [984, 437] on em at bounding box center [988, 434] width 27 height 27
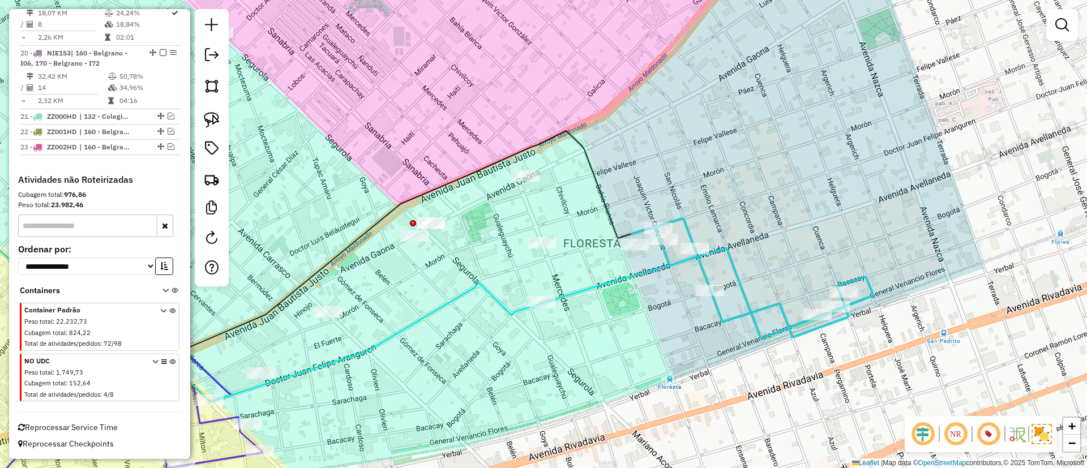
click at [583, 291] on icon at bounding box center [354, 276] width 927 height 251
select select "**********"
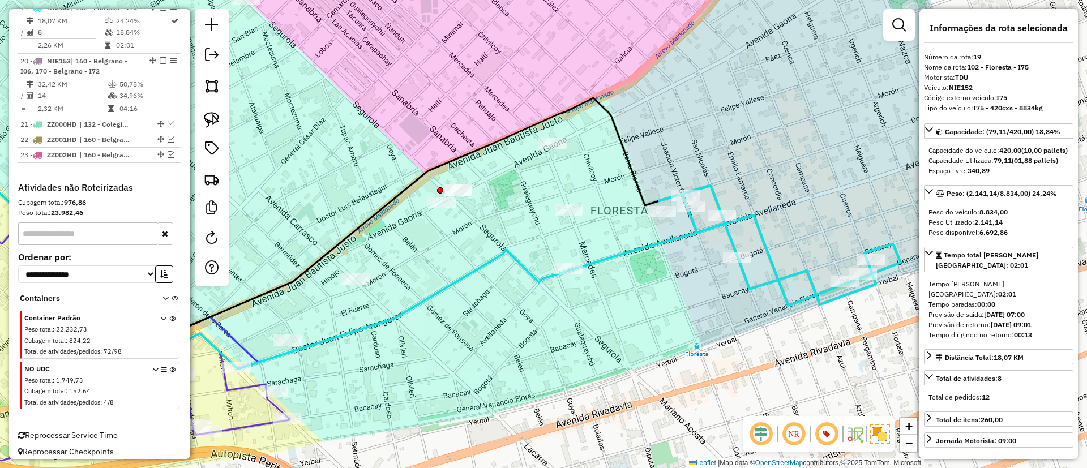
scroll to position [1568, 0]
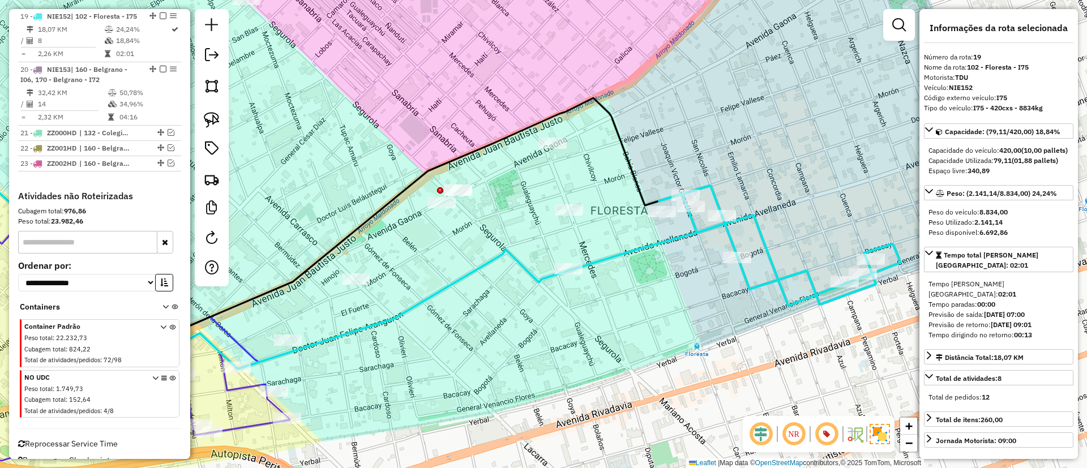
drag, startPoint x: 610, startPoint y: 348, endPoint x: 673, endPoint y: 264, distance: 104.3
click at [673, 264] on div "Janela de atendimento Grade de atendimento Capacidade Transportadoras Veículos …" at bounding box center [543, 234] width 1087 height 468
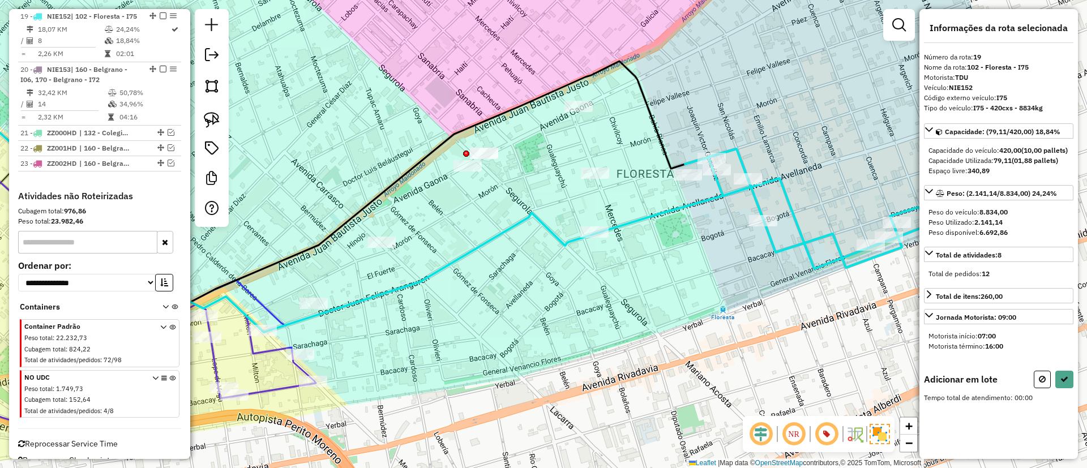
drag, startPoint x: 497, startPoint y: 137, endPoint x: 449, endPoint y: 109, distance: 55.6
click at [449, 109] on div "Janela de atendimento Grade de atendimento Capacidade Transportadoras Veículos …" at bounding box center [543, 234] width 1087 height 468
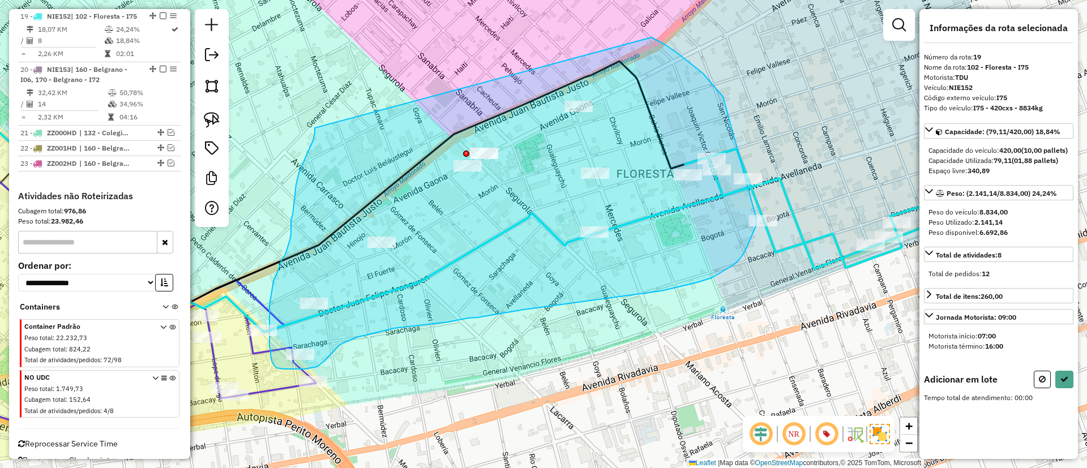
drag, startPoint x: 296, startPoint y: 185, endPoint x: 652, endPoint y: 37, distance: 384.9
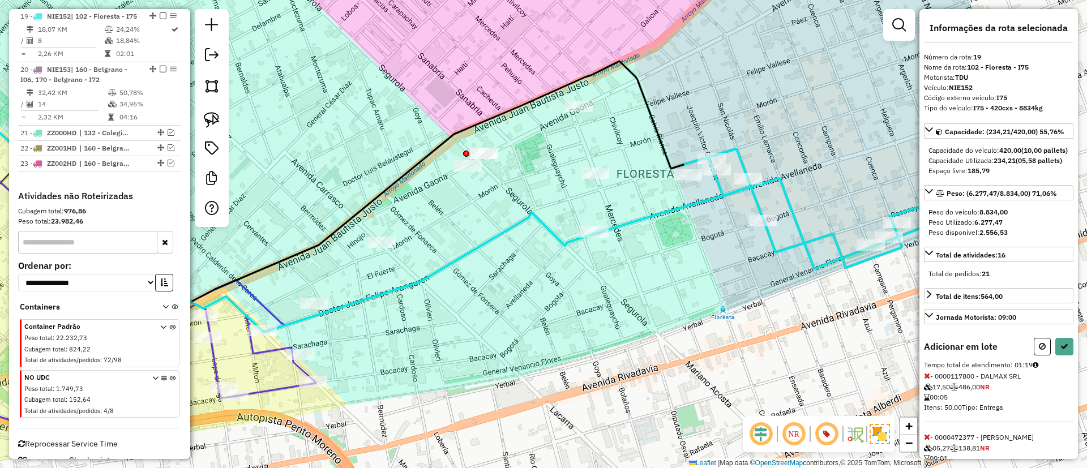
select select "**********"
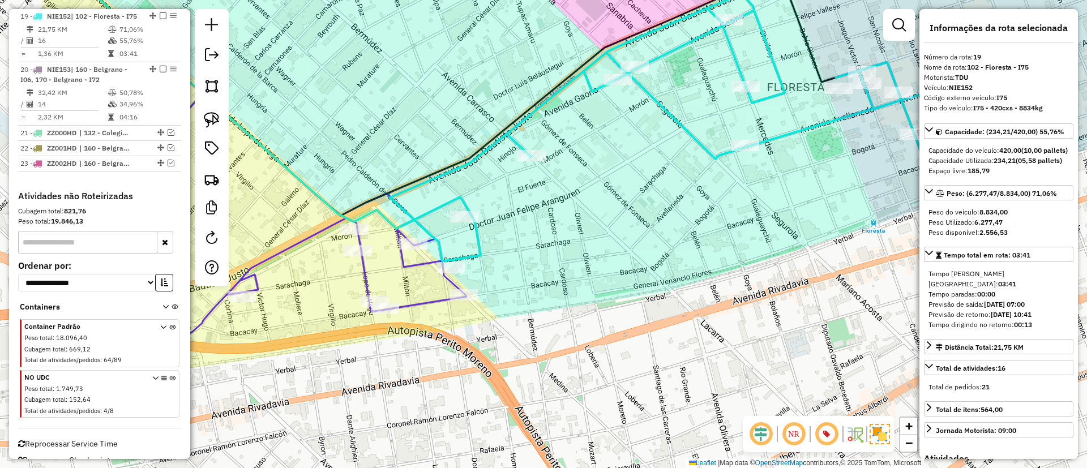
drag, startPoint x: 480, startPoint y: 280, endPoint x: 568, endPoint y: 230, distance: 101.4
click at [568, 230] on div "Janela de atendimento Grade de atendimento Capacidade Transportadoras Veículos …" at bounding box center [543, 234] width 1087 height 468
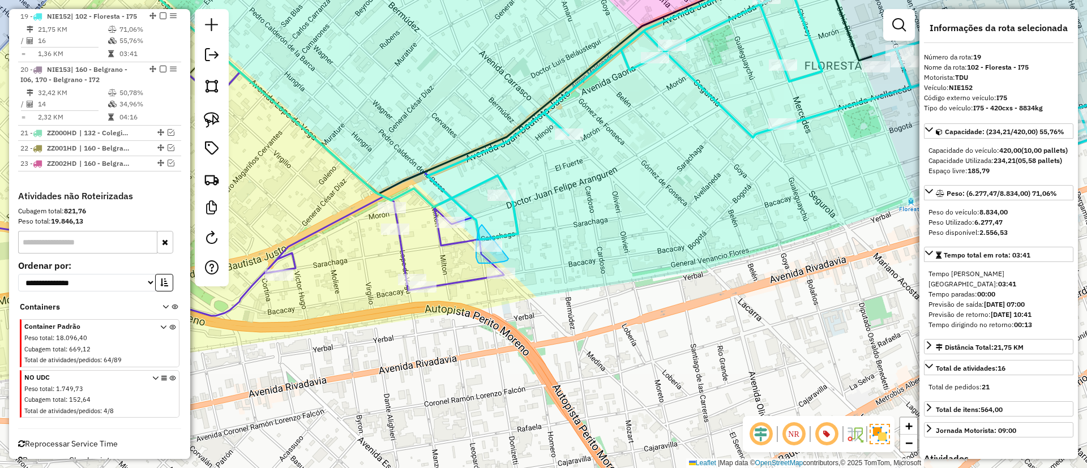
drag, startPoint x: 482, startPoint y: 225, endPoint x: 509, endPoint y: 246, distance: 34.2
click at [400, 249] on icon at bounding box center [197, 183] width 613 height 266
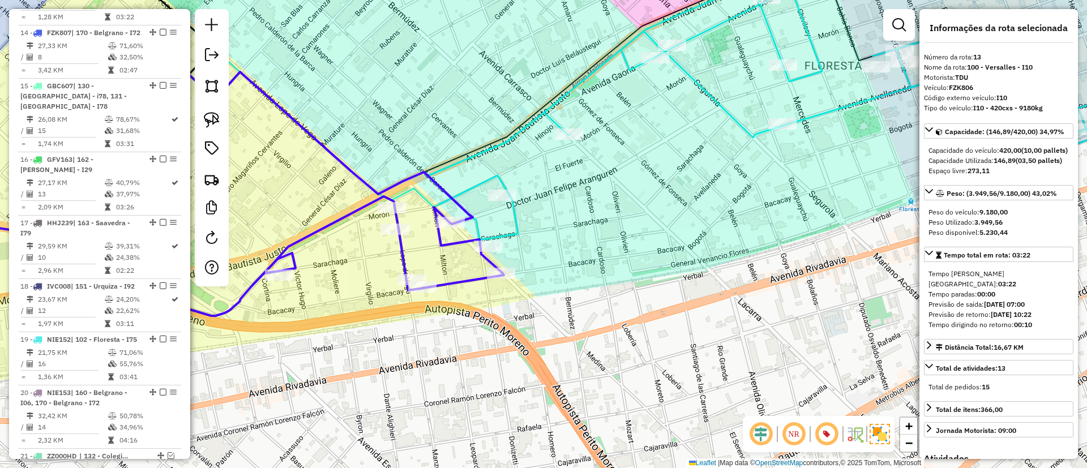
scroll to position [1187, 0]
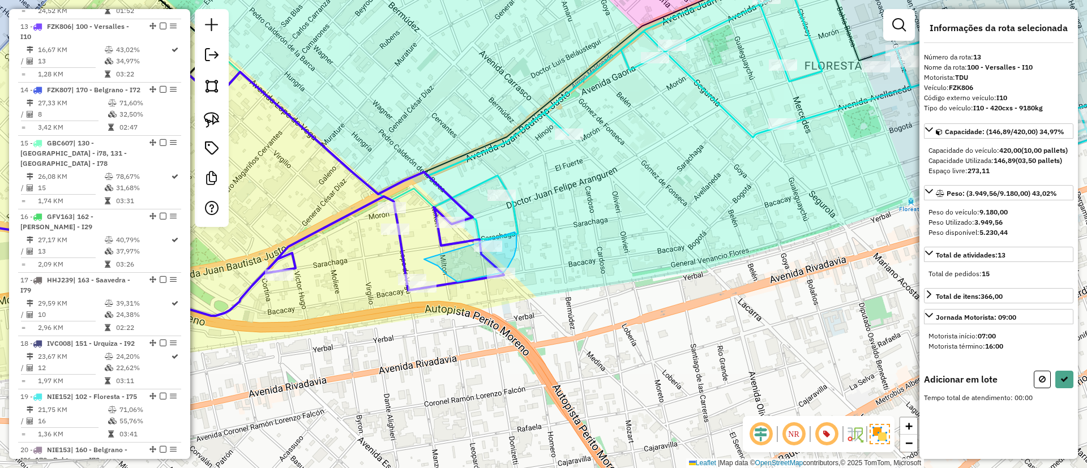
drag, startPoint x: 434, startPoint y: 264, endPoint x: 505, endPoint y: 225, distance: 80.9
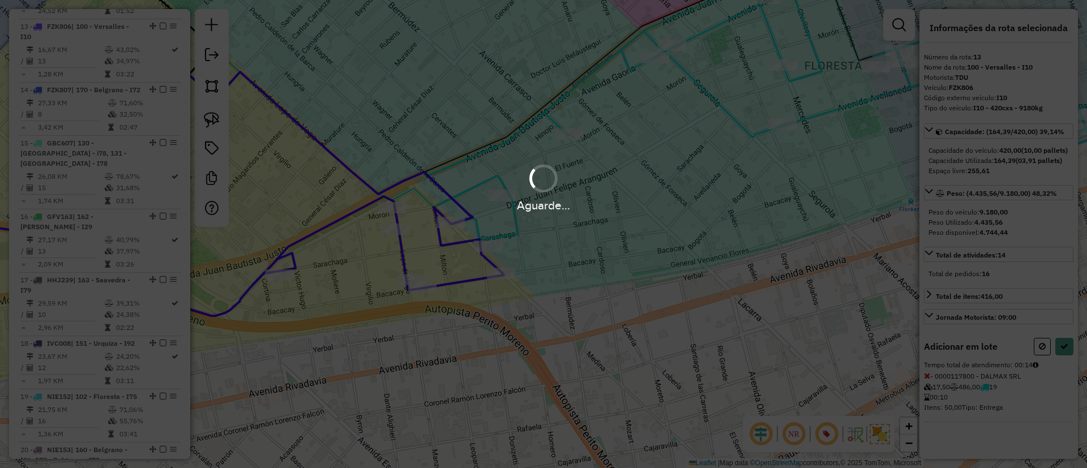
select select "**********"
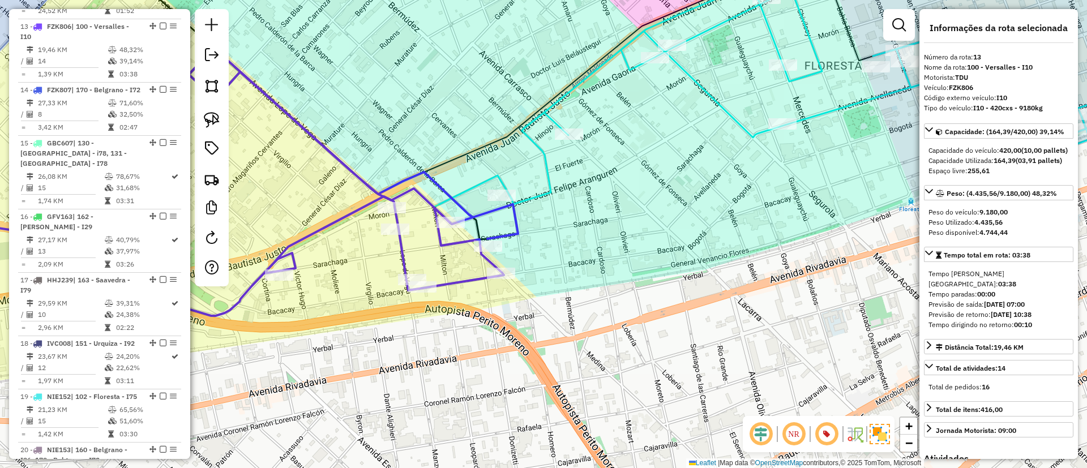
click at [582, 85] on icon at bounding box center [811, 88] width 608 height 232
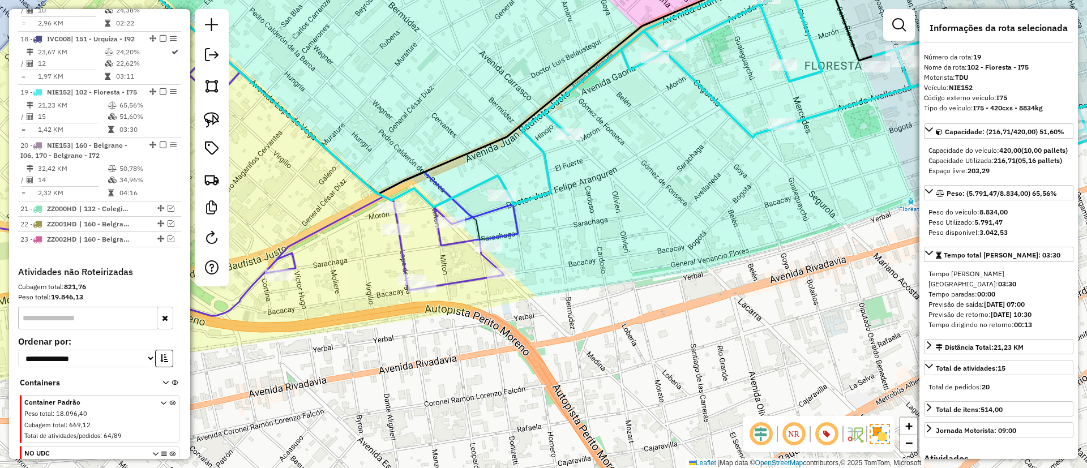
scroll to position [1568, 0]
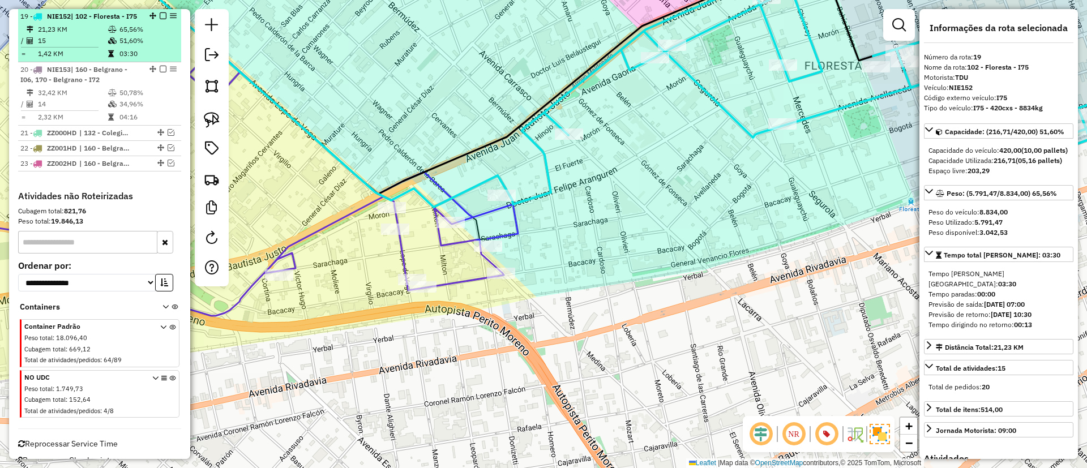
click at [160, 15] on em at bounding box center [163, 15] width 7 height 7
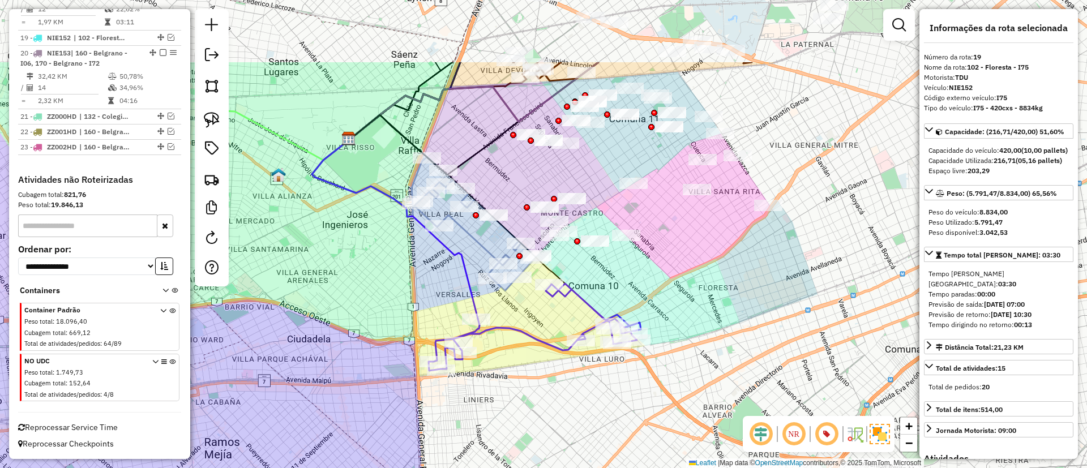
drag, startPoint x: 645, startPoint y: 233, endPoint x: 666, endPoint y: 292, distance: 62.0
click at [666, 292] on div "Janela de atendimento Grade de atendimento Capacidade Transportadoras Veículos …" at bounding box center [543, 234] width 1087 height 468
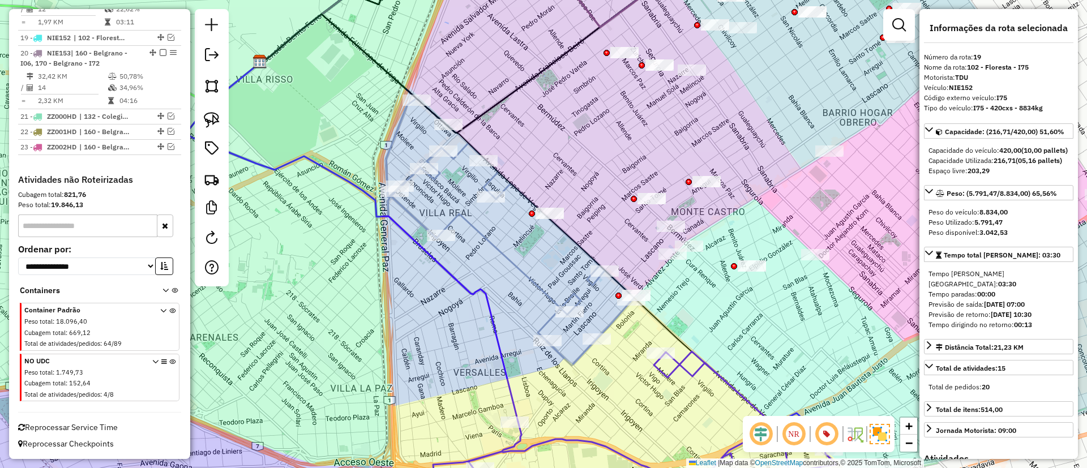
click at [484, 300] on icon at bounding box center [352, 242] width 332 height 359
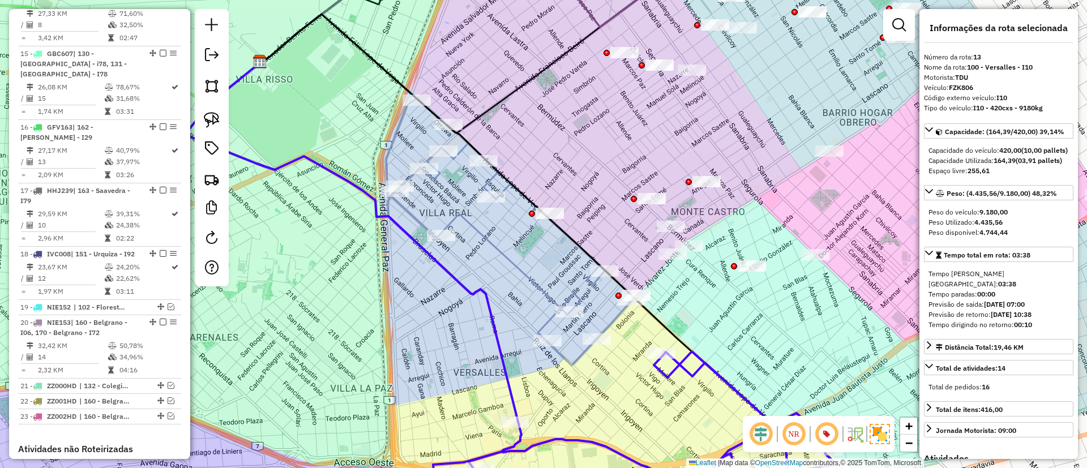
scroll to position [1187, 0]
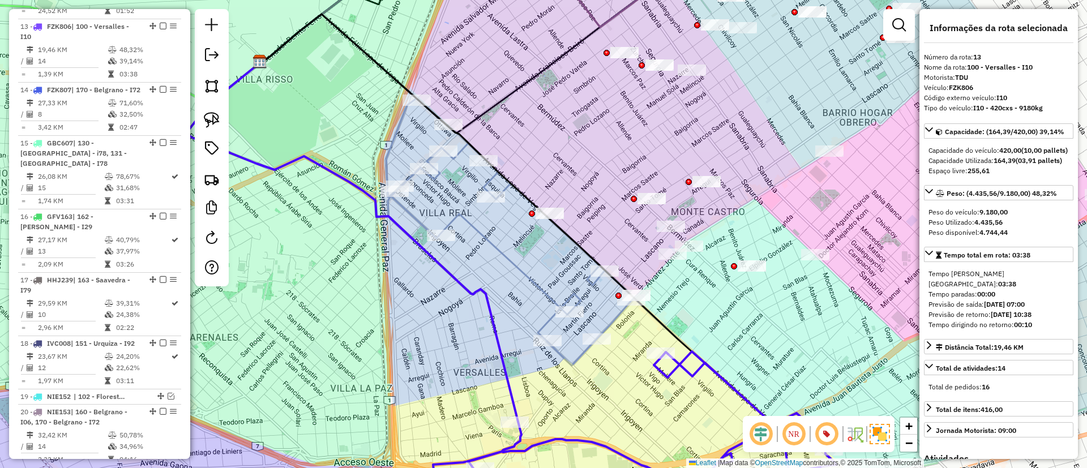
click at [508, 262] on icon at bounding box center [510, 232] width 249 height 267
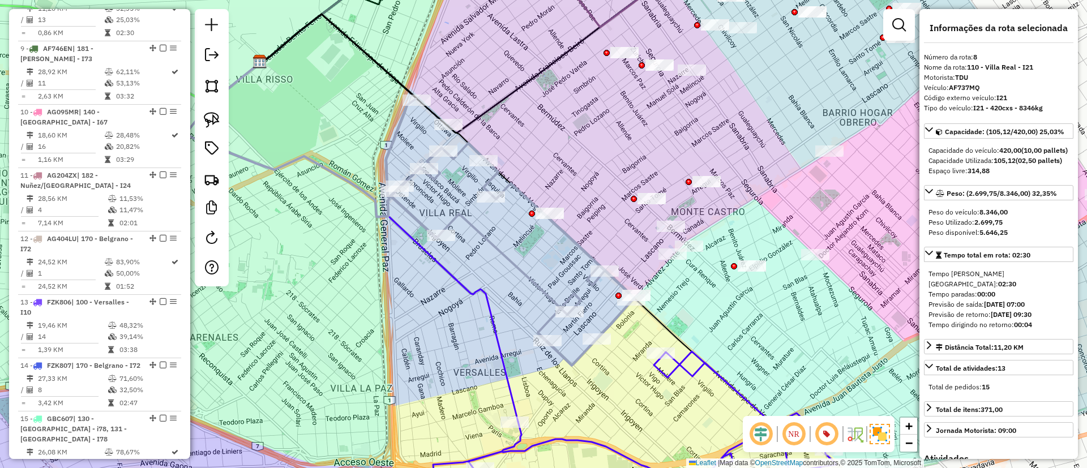
scroll to position [880, 0]
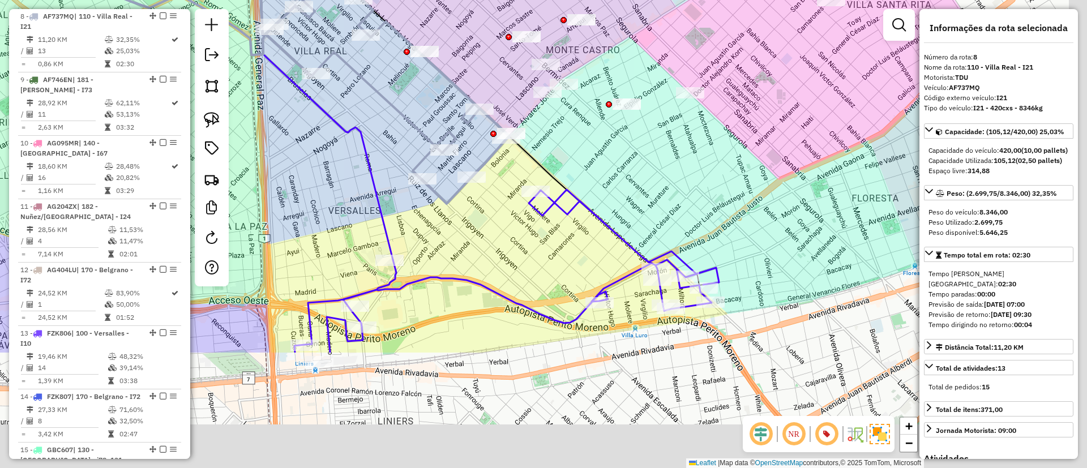
drag, startPoint x: 511, startPoint y: 268, endPoint x: 385, endPoint y: 105, distance: 206.7
click at [385, 105] on icon at bounding box center [385, 70] width 249 height 267
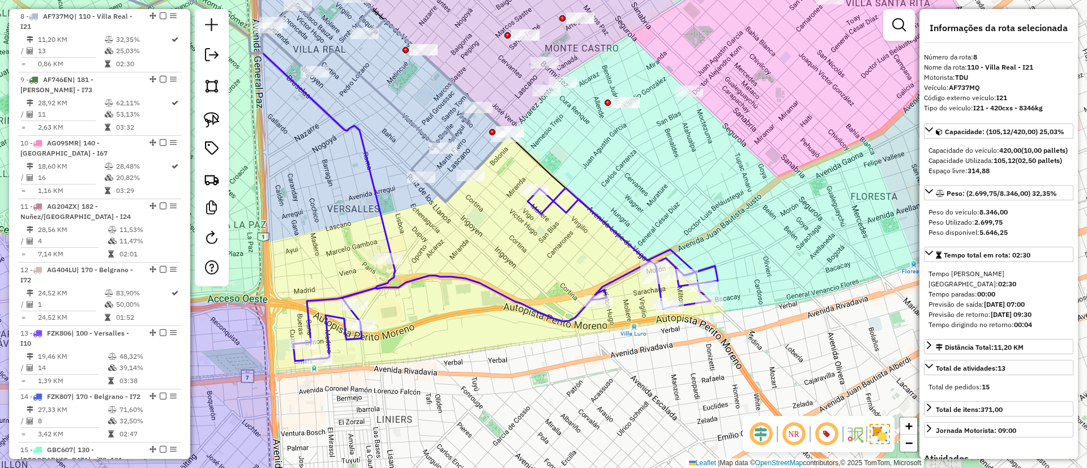
click at [549, 315] on icon at bounding box center [505, 274] width 425 height 173
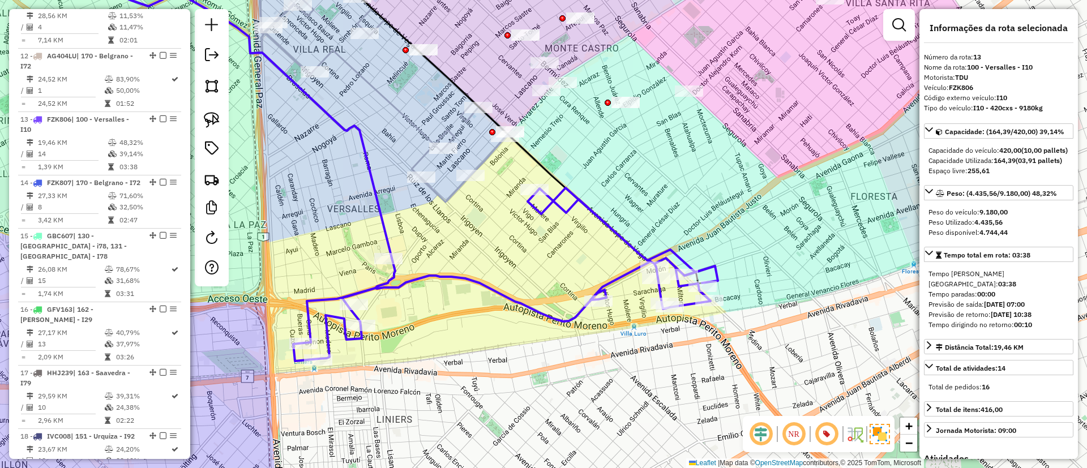
scroll to position [1187, 0]
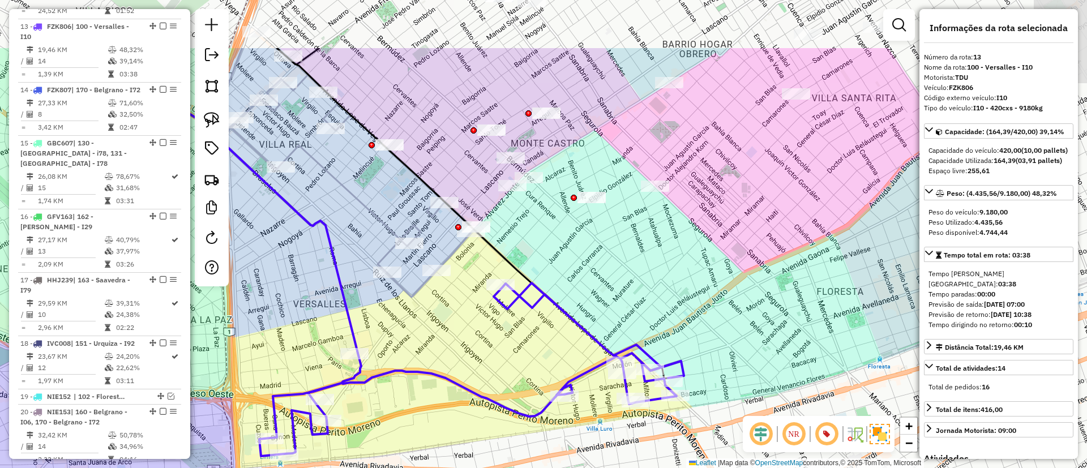
drag, startPoint x: 556, startPoint y: 278, endPoint x: 524, endPoint y: 314, distance: 48.1
click at [522, 373] on div "Janela de atendimento Grade de atendimento Capacidade Transportadoras Veículos …" at bounding box center [543, 234] width 1087 height 468
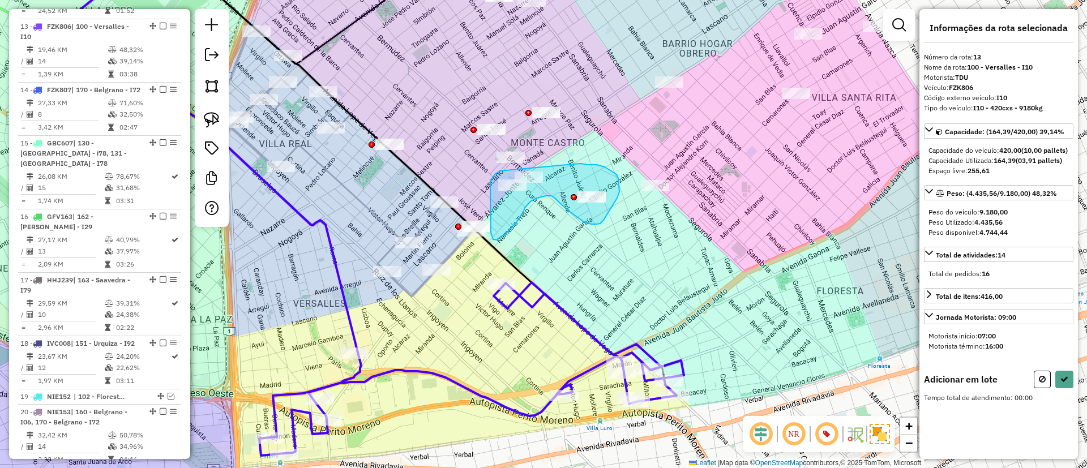
drag, startPoint x: 574, startPoint y: 164, endPoint x: 505, endPoint y: 169, distance: 69.3
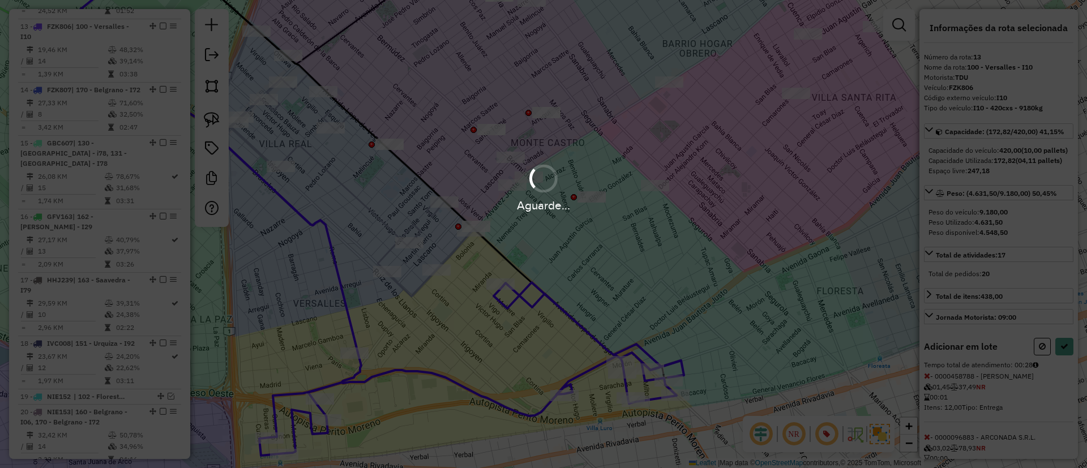
select select "**********"
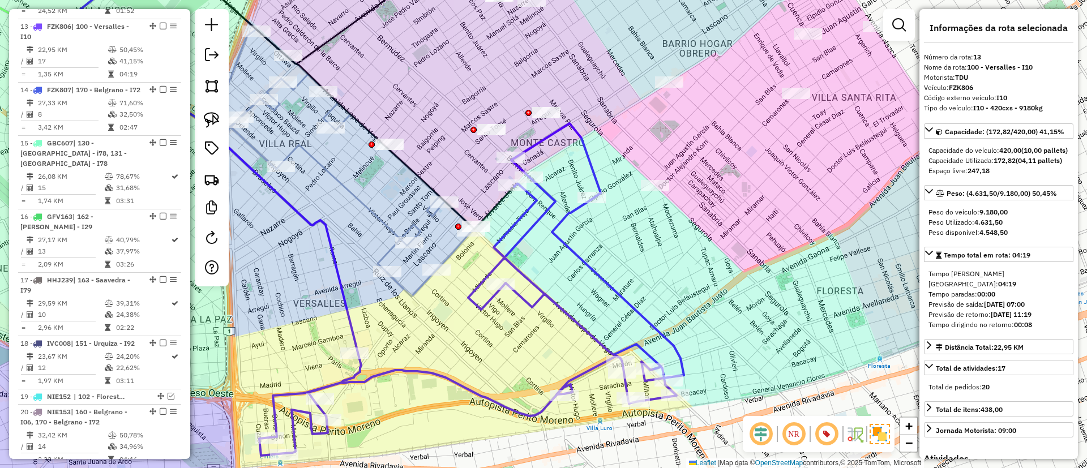
click at [389, 223] on icon at bounding box center [350, 163] width 249 height 267
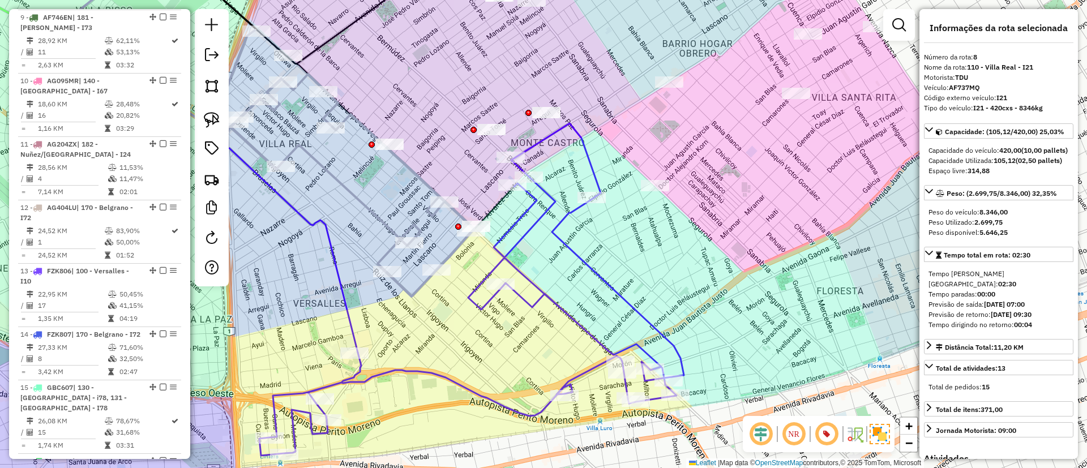
scroll to position [880, 0]
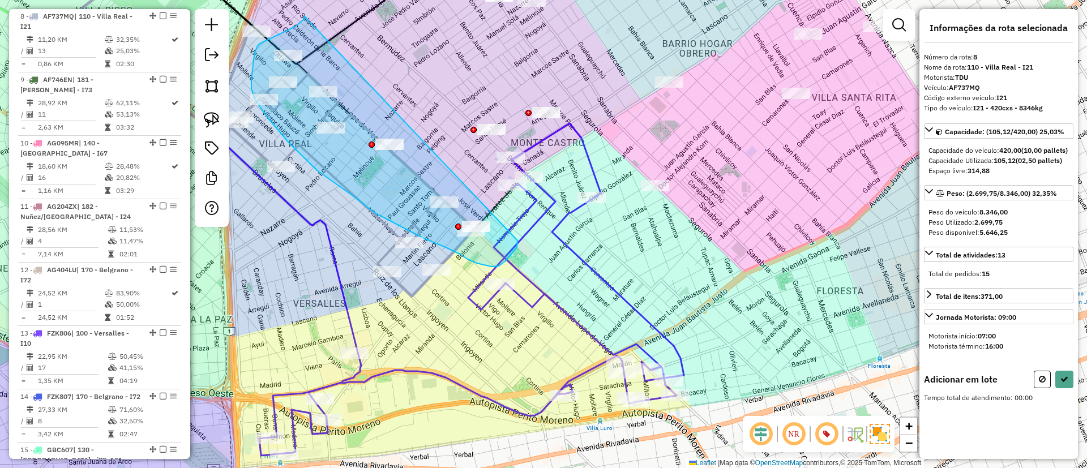
drag, startPoint x: 304, startPoint y: 16, endPoint x: 518, endPoint y: 235, distance: 306.0
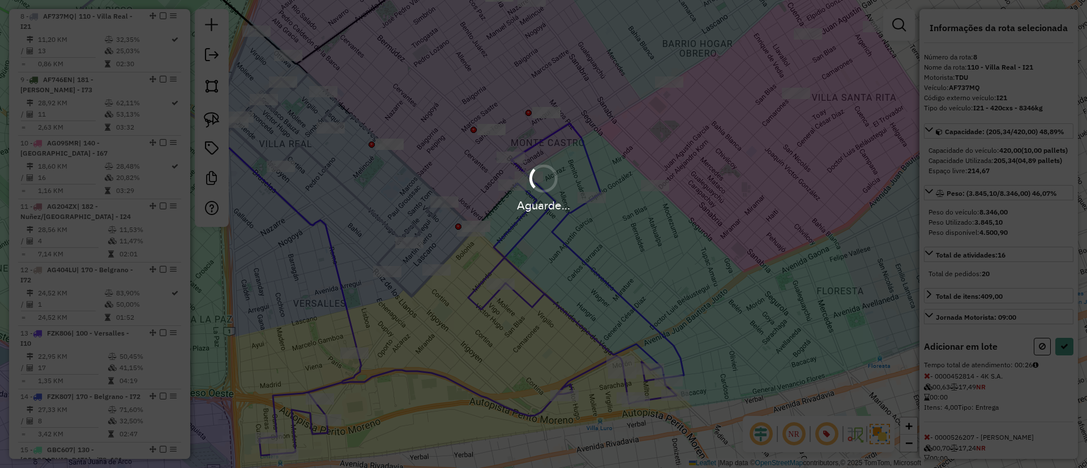
select select "**********"
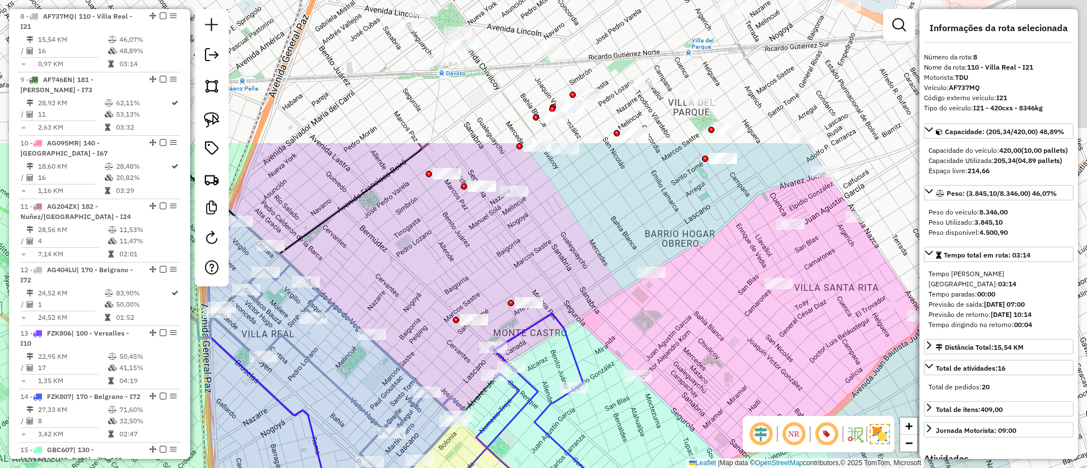
drag, startPoint x: 399, startPoint y: 107, endPoint x: 381, endPoint y: 297, distance: 191.1
click at [381, 297] on div "Janela de atendimento Grade de atendimento Capacidade Transportadoras Veículos …" at bounding box center [543, 234] width 1087 height 468
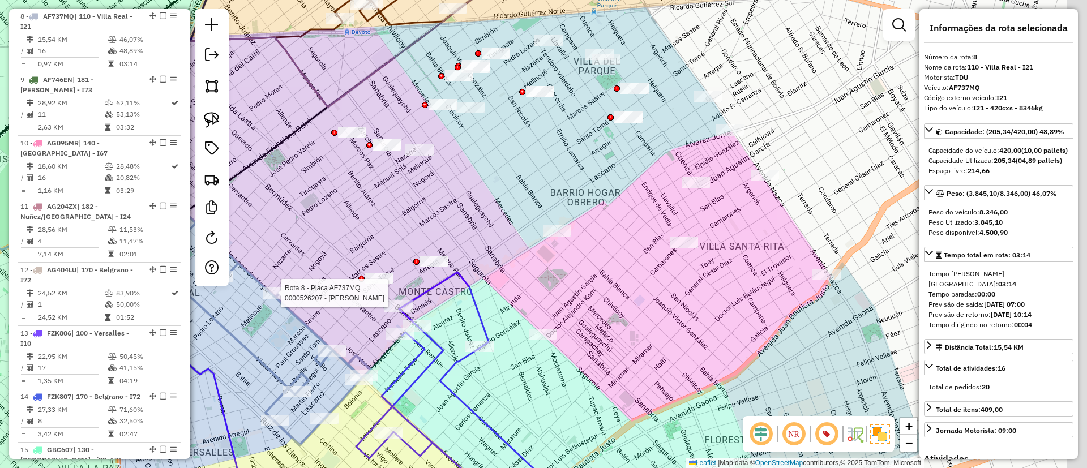
drag, startPoint x: 603, startPoint y: 249, endPoint x: 500, endPoint y: 207, distance: 111.5
click at [501, 206] on div "Rota 8 - Placa AF737MQ 0000526207 - Du Qiaoqun Janela de atendimento Grade de a…" at bounding box center [543, 234] width 1087 height 468
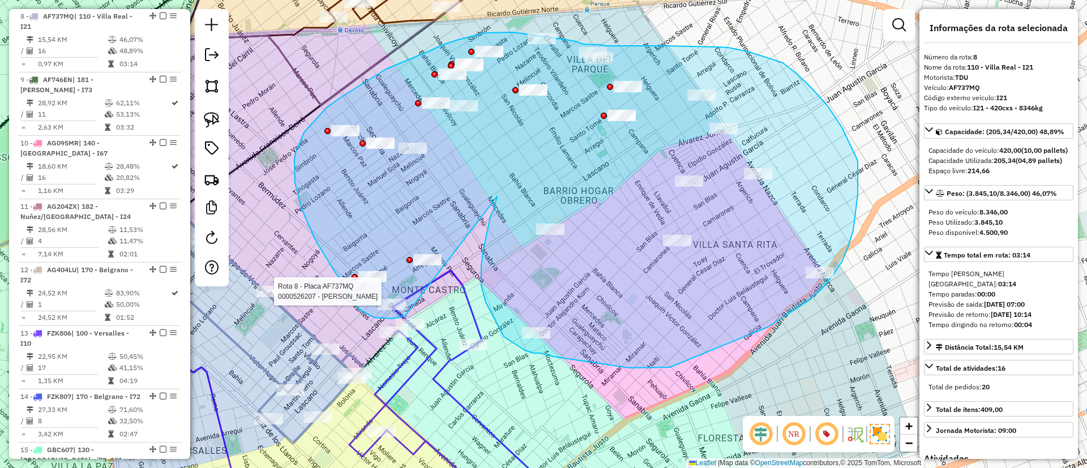
drag, startPoint x: 483, startPoint y: 252, endPoint x: 424, endPoint y: 306, distance: 80.2
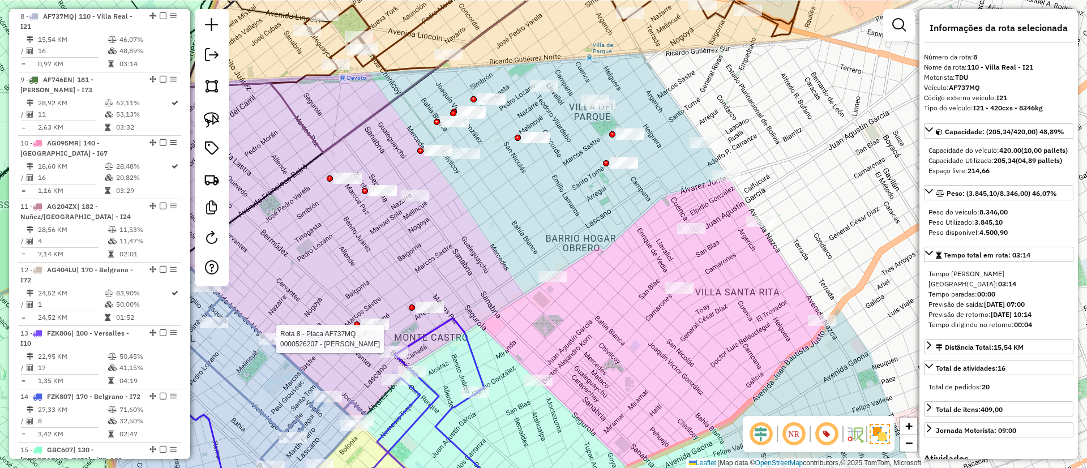
click at [563, 198] on div "Rota 8 - Placa AF737MQ 0000526207 - Du Qiaoqun Janela de atendimento Grade de a…" at bounding box center [543, 234] width 1087 height 468
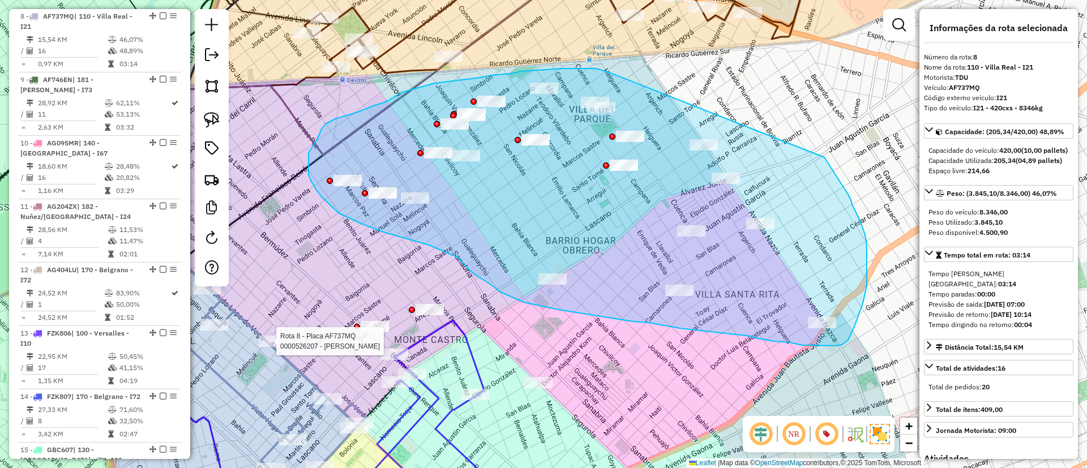
drag, startPoint x: 578, startPoint y: 69, endPoint x: 818, endPoint y: 151, distance: 253.8
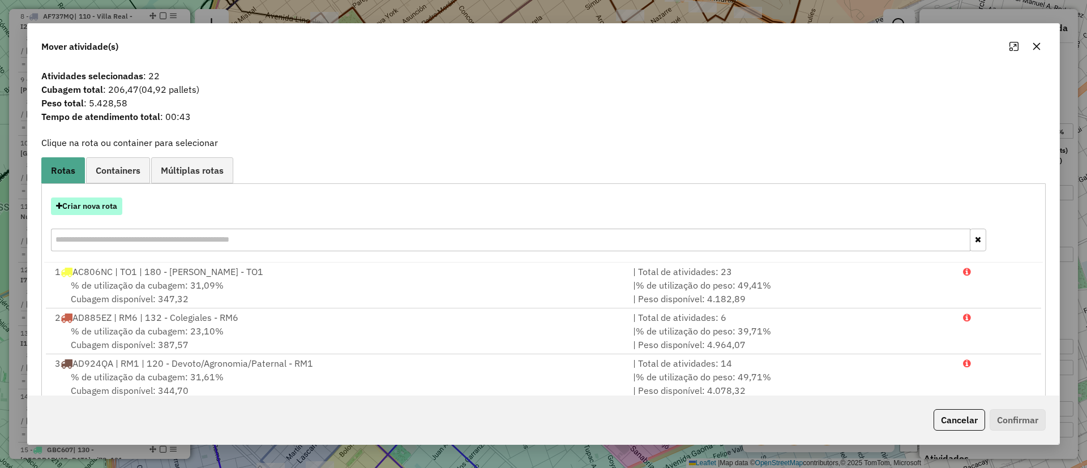
click at [104, 211] on button "Criar nova rota" at bounding box center [86, 207] width 71 height 18
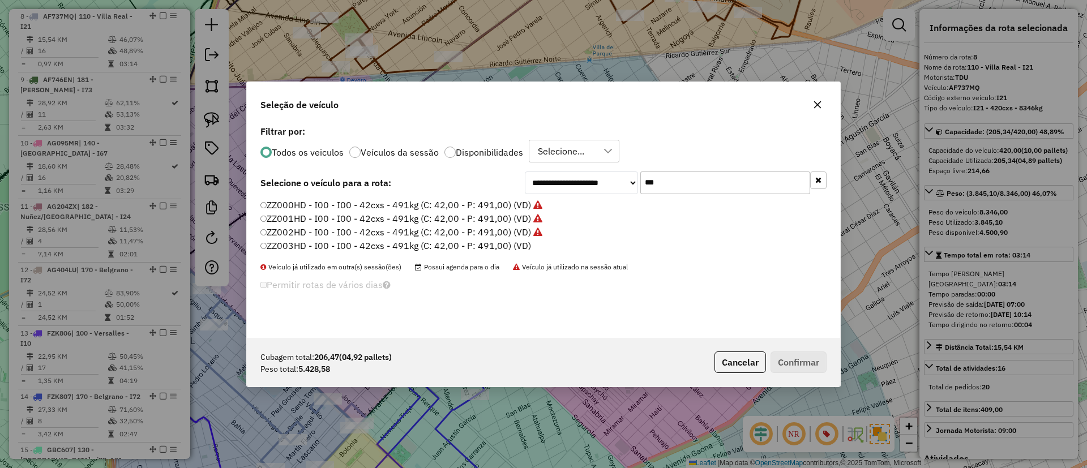
scroll to position [6, 3]
drag, startPoint x: 687, startPoint y: 180, endPoint x: 621, endPoint y: 177, distance: 65.8
click at [623, 178] on div "**********" at bounding box center [676, 182] width 302 height 23
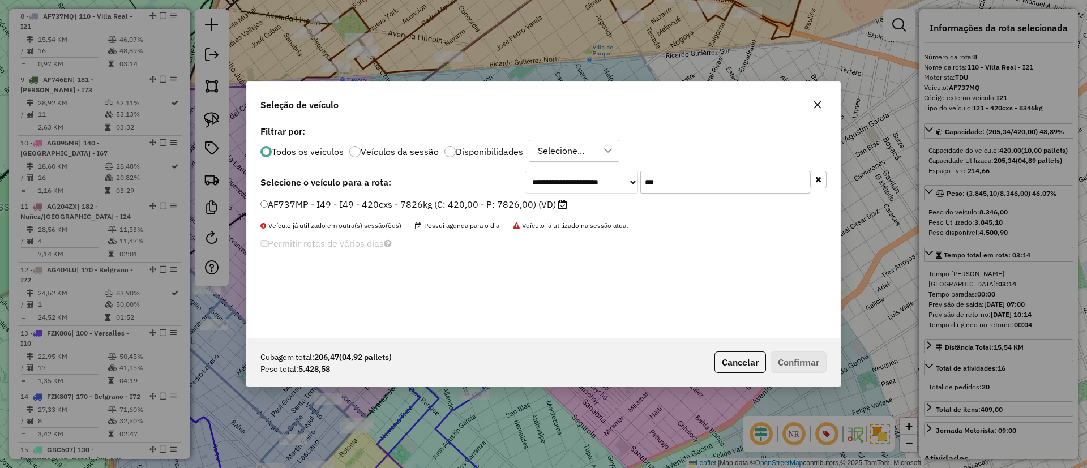
type input "***"
click at [533, 208] on label "AF737MP - I49 - I49 - 420cxs - 7826kg (C: 420,00 - P: 7826,00) (VD)" at bounding box center [414, 205] width 307 height 14
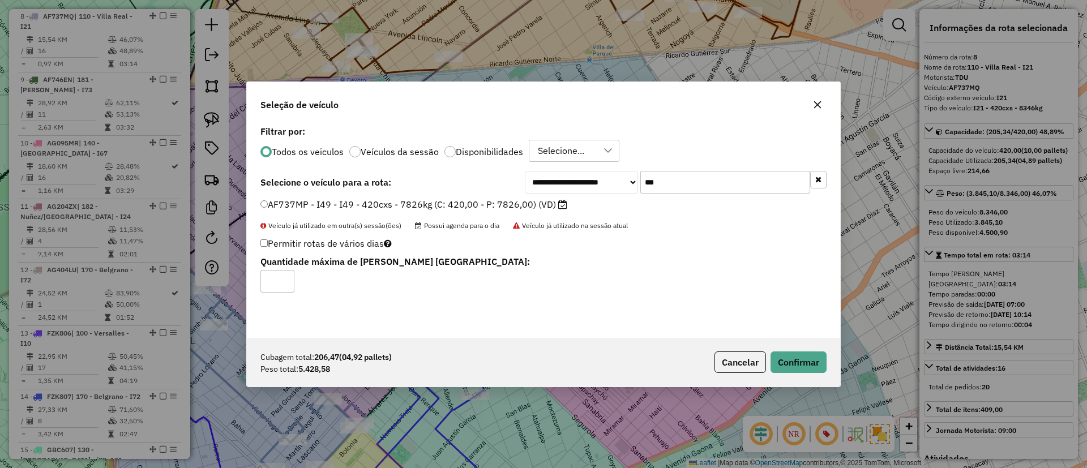
click at [780, 350] on div "Cubagem total: 206,47 (04,92 pallets) Peso total: 5.428,58 Cancelar Confirmar" at bounding box center [544, 362] width 594 height 49
drag, startPoint x: 765, startPoint y: 352, endPoint x: 791, endPoint y: 353, distance: 26.6
click at [765, 353] on button "Cancelar" at bounding box center [741, 363] width 52 height 22
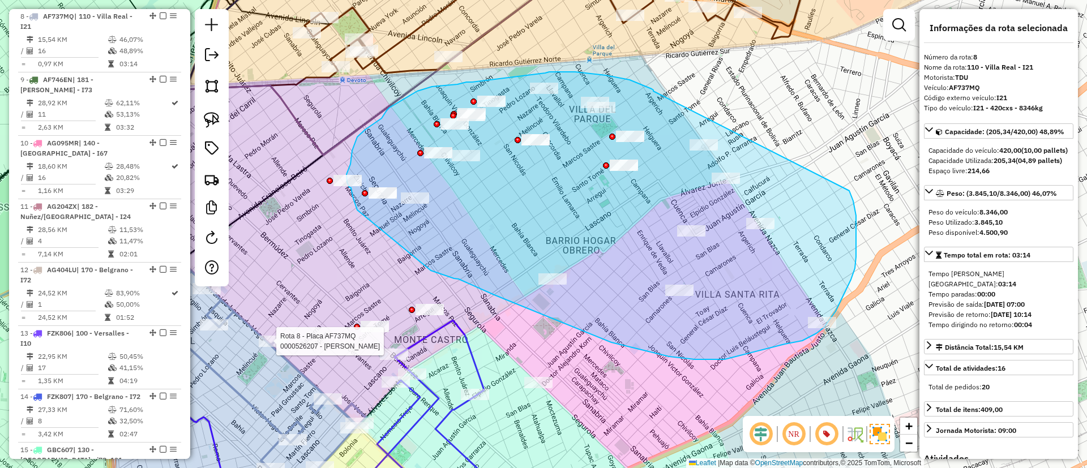
drag, startPoint x: 649, startPoint y: 88, endPoint x: 848, endPoint y: 189, distance: 223.6
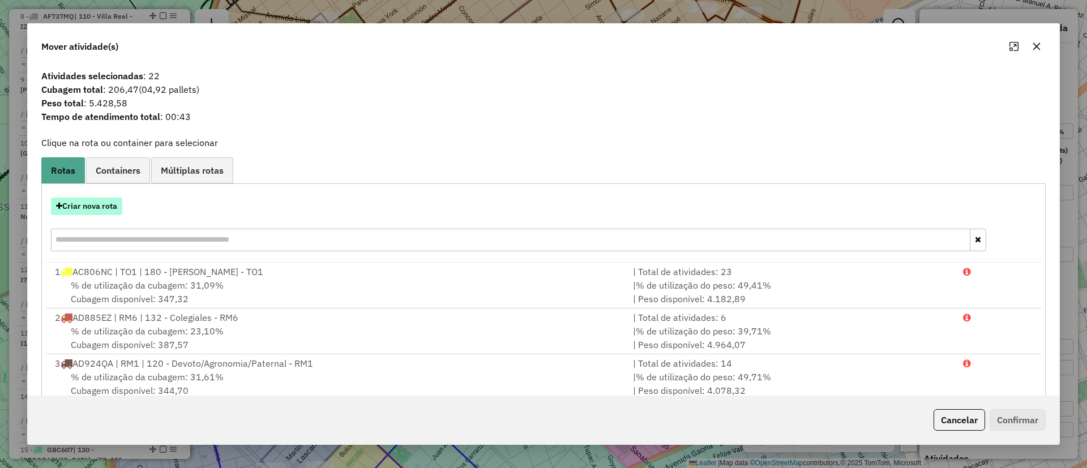
click at [100, 206] on button "Criar nova rota" at bounding box center [86, 207] width 71 height 18
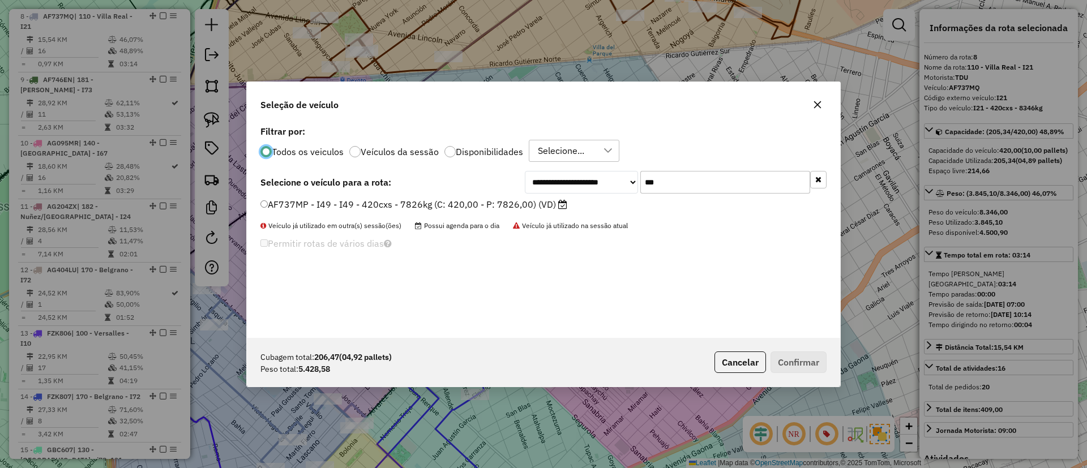
click at [560, 203] on icon at bounding box center [562, 204] width 9 height 9
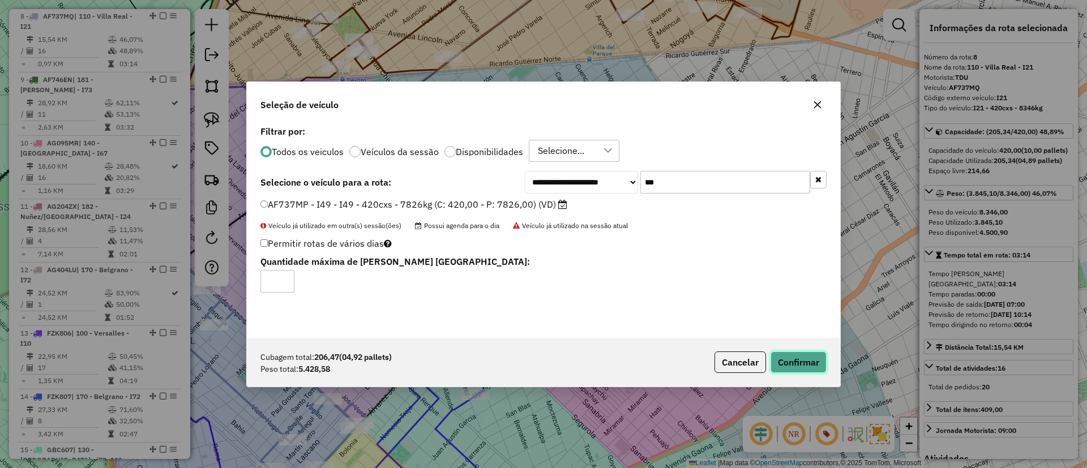
click at [807, 358] on button "Confirmar" at bounding box center [799, 363] width 56 height 22
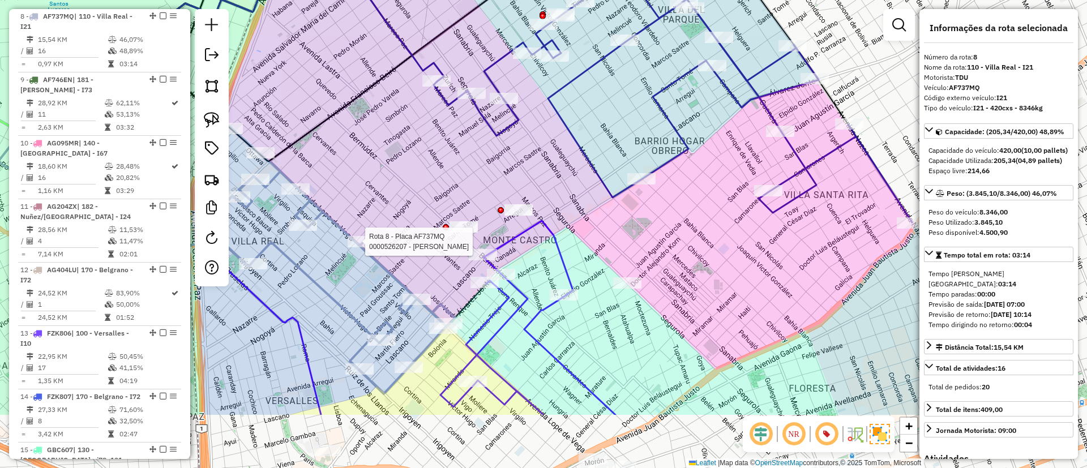
drag, startPoint x: 476, startPoint y: 193, endPoint x: 532, endPoint y: 134, distance: 81.7
click at [532, 134] on div "Rota 8 - Placa AF737MQ 0000526207 - Du Qiaoqun Janela de atendimento Grade de a…" at bounding box center [543, 234] width 1087 height 468
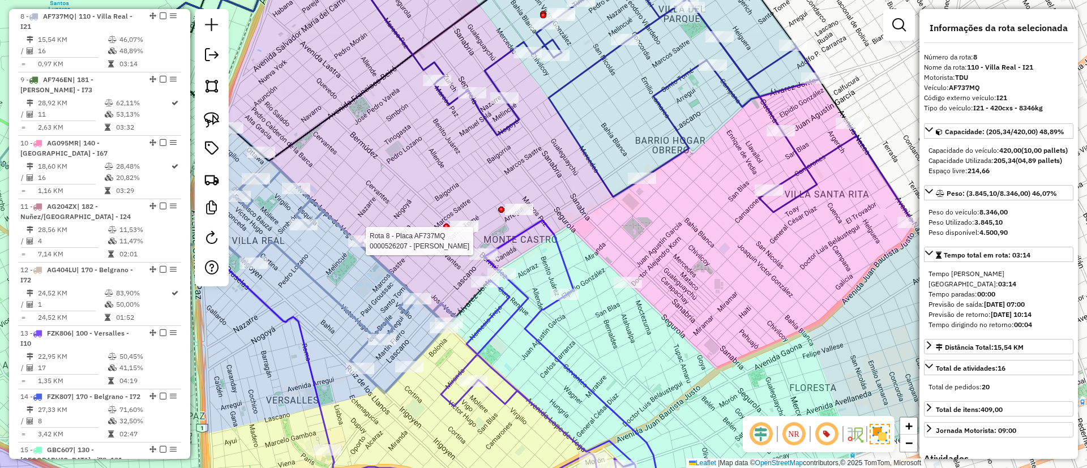
click at [339, 296] on icon at bounding box center [327, 259] width 257 height 267
click at [331, 305] on icon at bounding box center [327, 259] width 257 height 267
click at [344, 301] on icon at bounding box center [327, 259] width 257 height 267
click at [344, 304] on icon at bounding box center [327, 259] width 257 height 267
click at [389, 274] on icon at bounding box center [327, 259] width 257 height 267
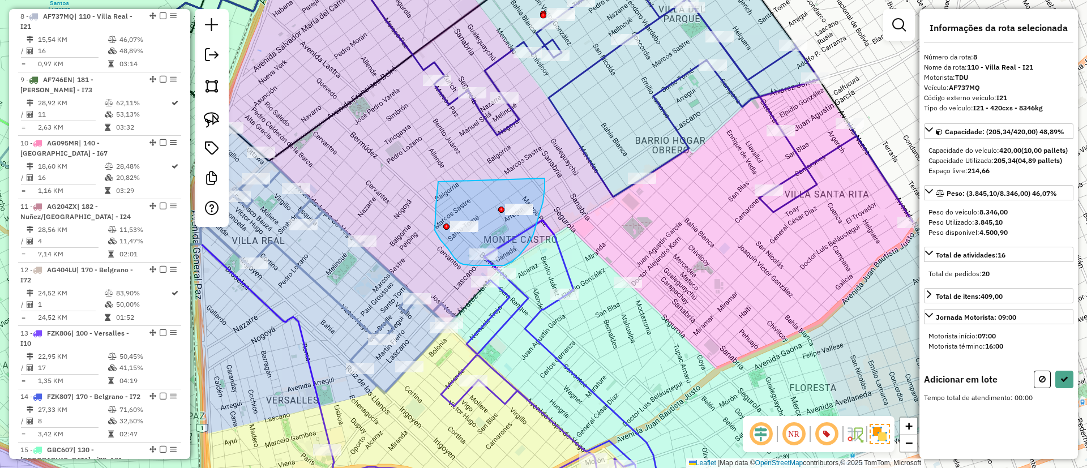
drag, startPoint x: 437, startPoint y: 234, endPoint x: 545, endPoint y: 176, distance: 122.6
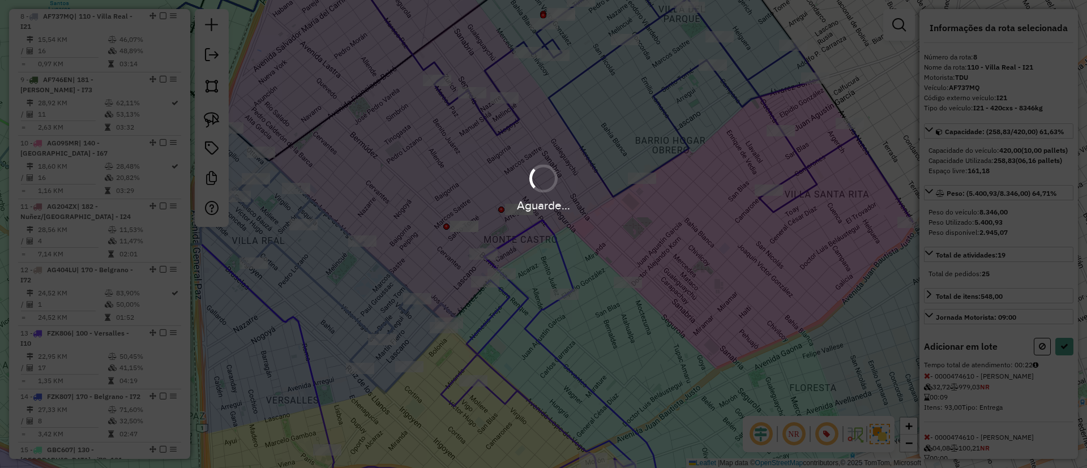
select select "**********"
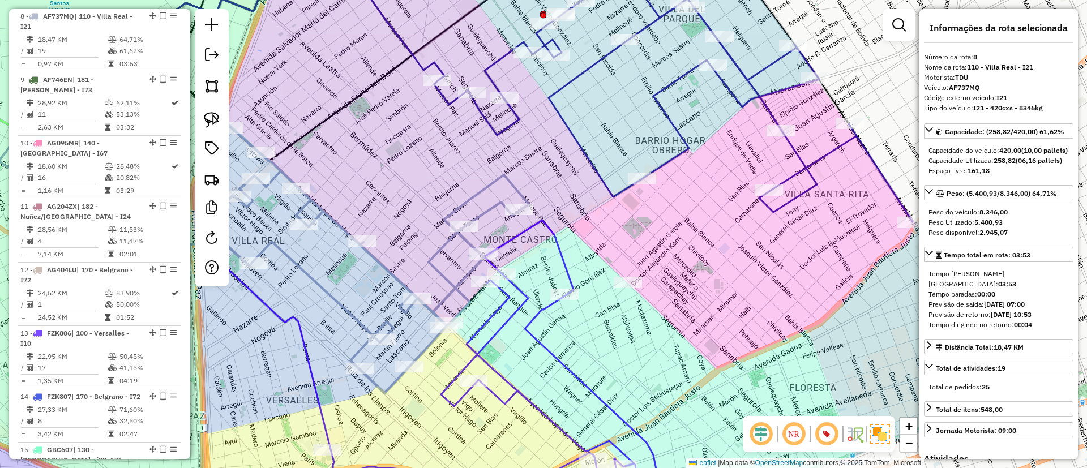
click at [534, 339] on icon at bounding box center [451, 367] width 411 height 294
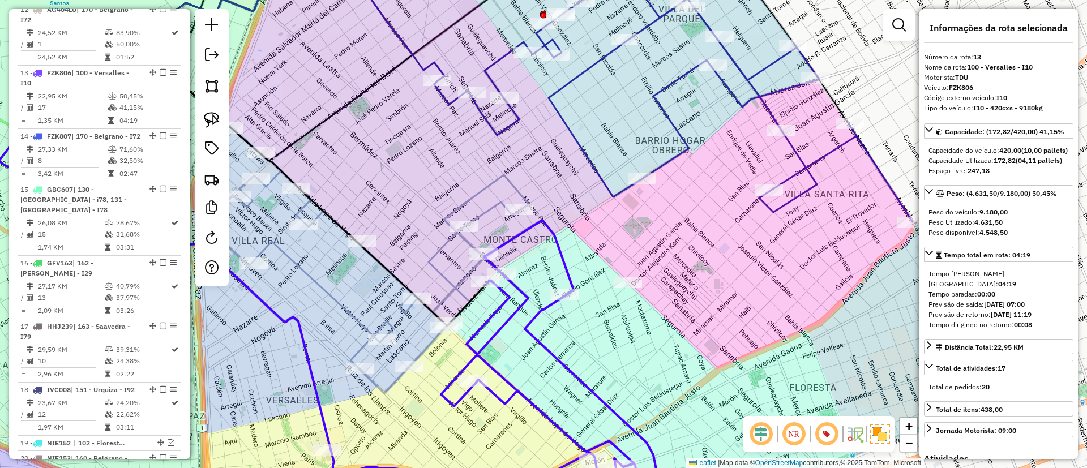
scroll to position [1187, 0]
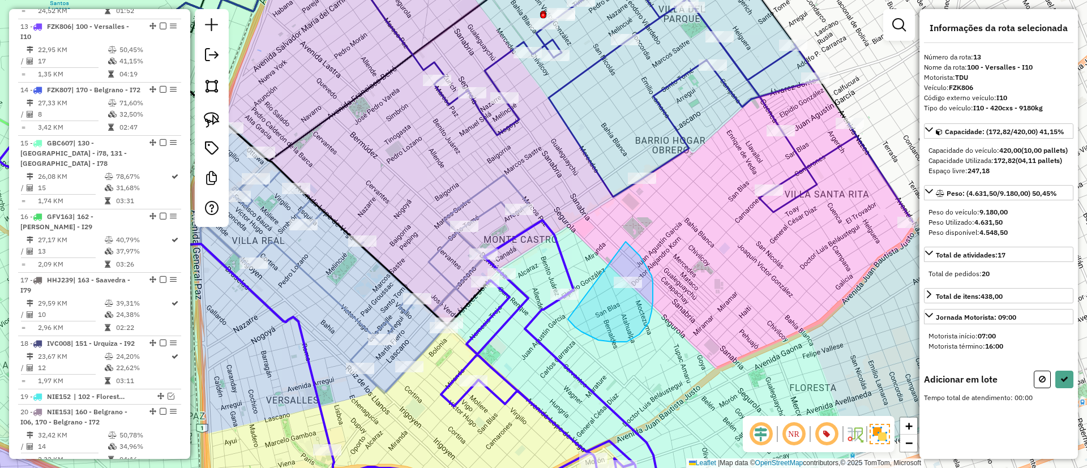
drag, startPoint x: 582, startPoint y: 332, endPoint x: 626, endPoint y: 242, distance: 100.3
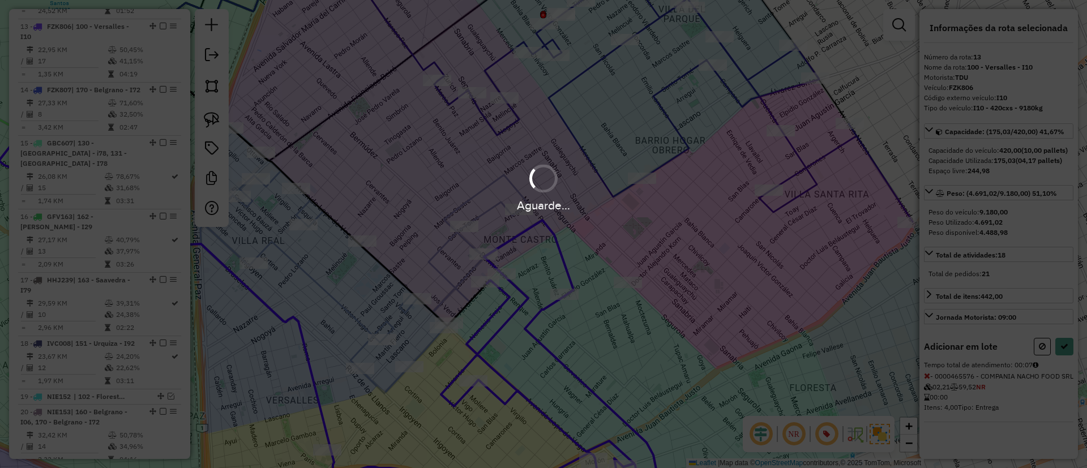
select select "**********"
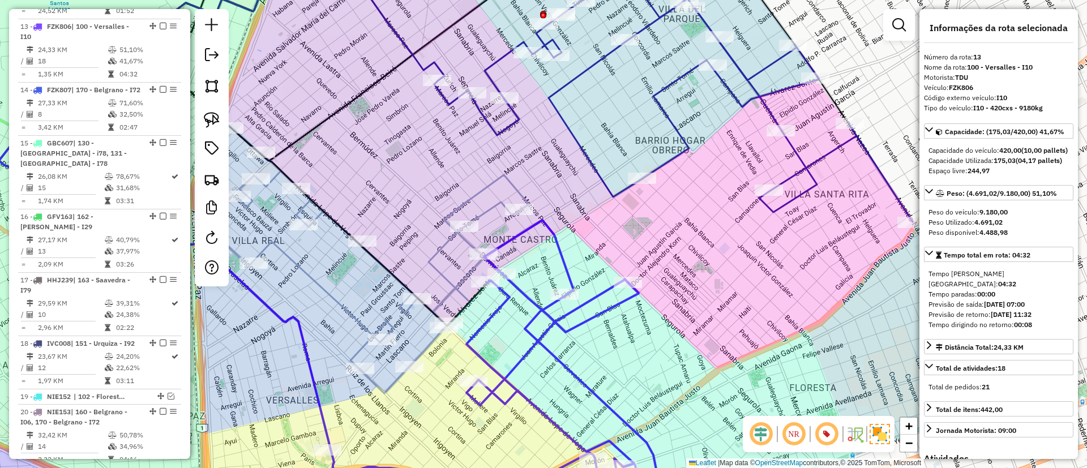
click at [688, 138] on icon at bounding box center [673, 95] width 479 height 253
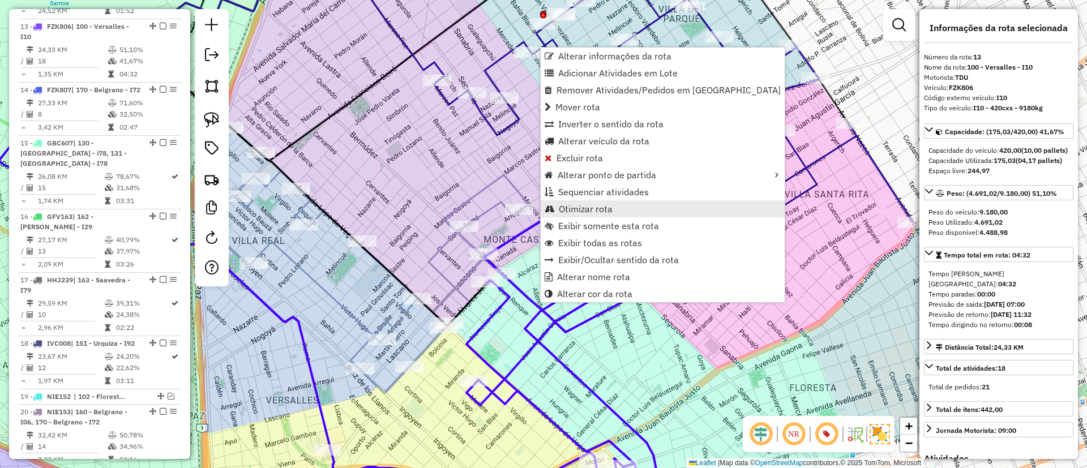
click at [603, 204] on span "Otimizar rota" at bounding box center [586, 208] width 54 height 9
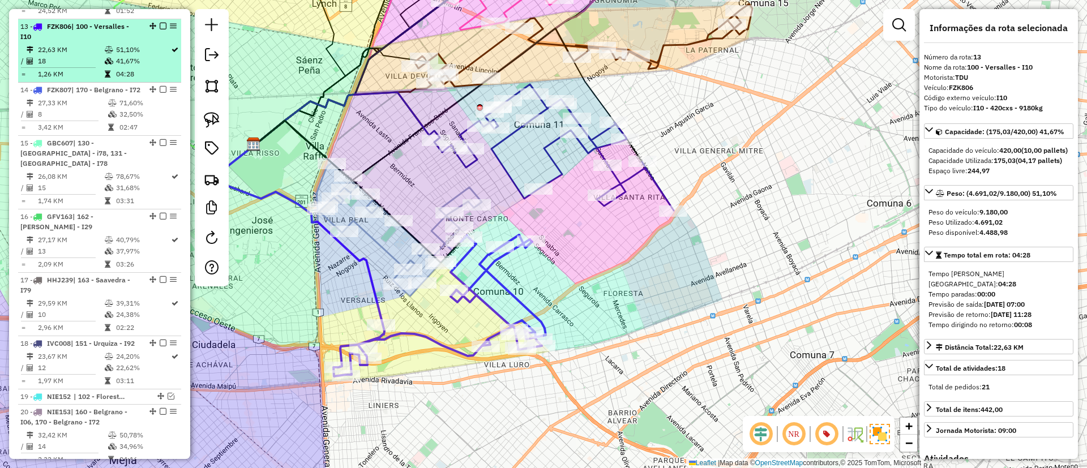
click at [160, 23] on em at bounding box center [163, 26] width 7 height 7
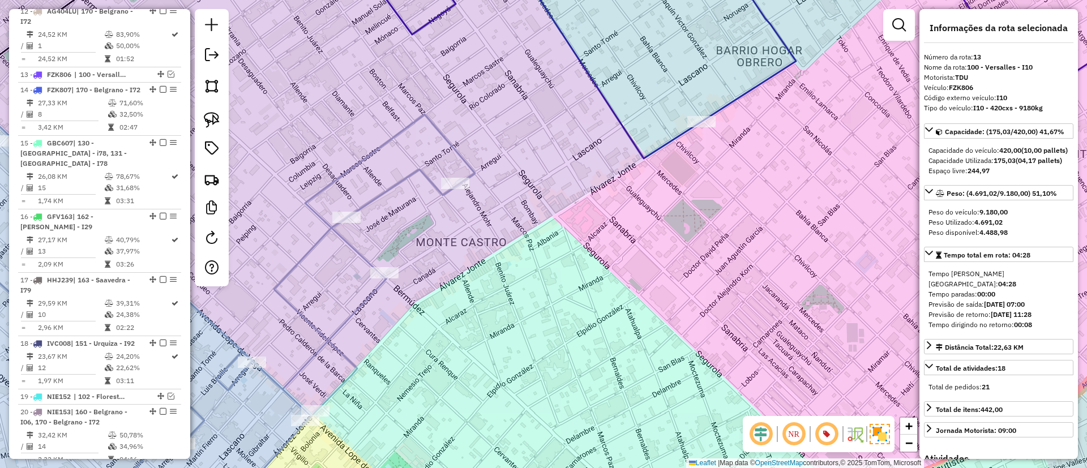
click at [407, 172] on icon at bounding box center [183, 272] width 584 height 485
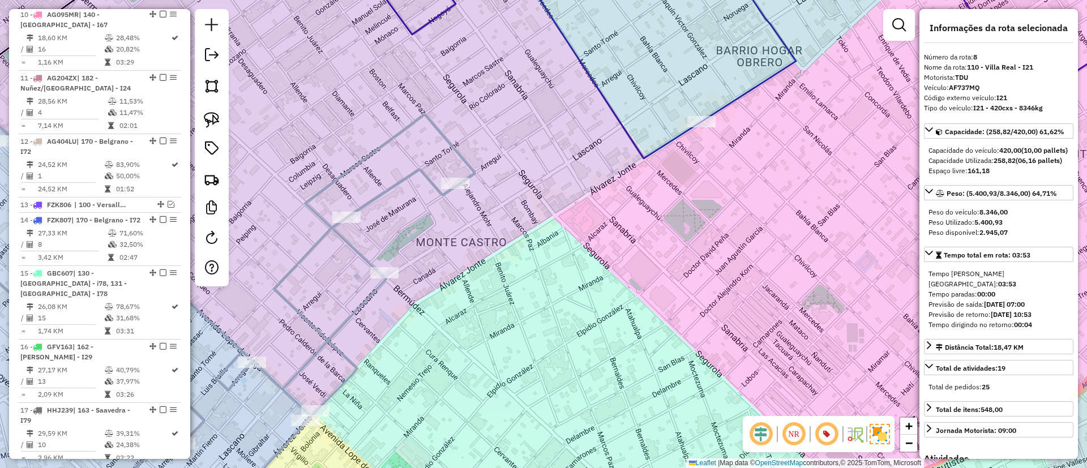
scroll to position [880, 0]
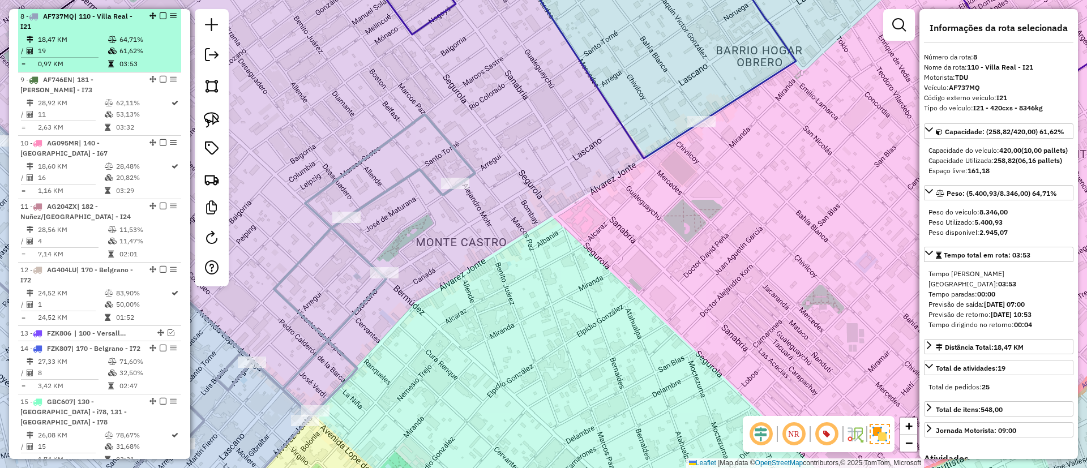
click at [154, 13] on div at bounding box center [160, 15] width 34 height 7
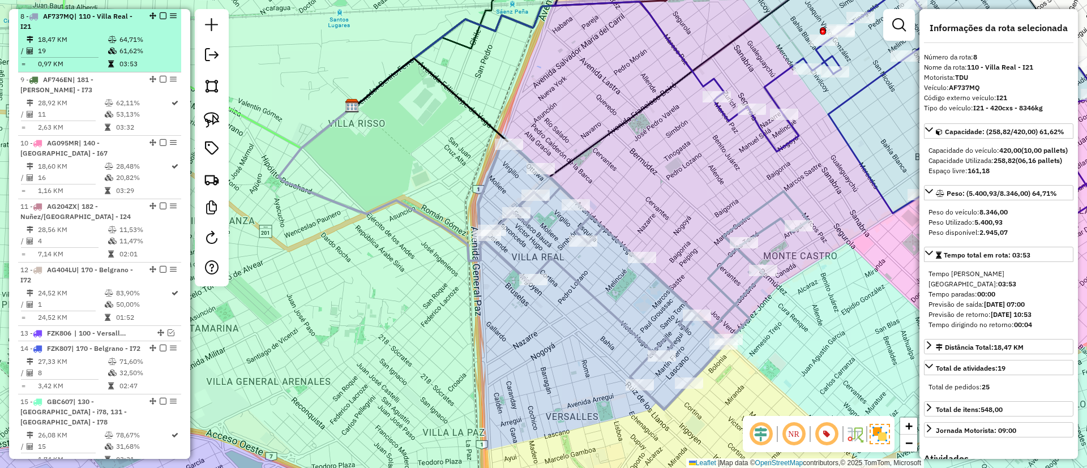
click at [160, 13] on em at bounding box center [163, 15] width 7 height 7
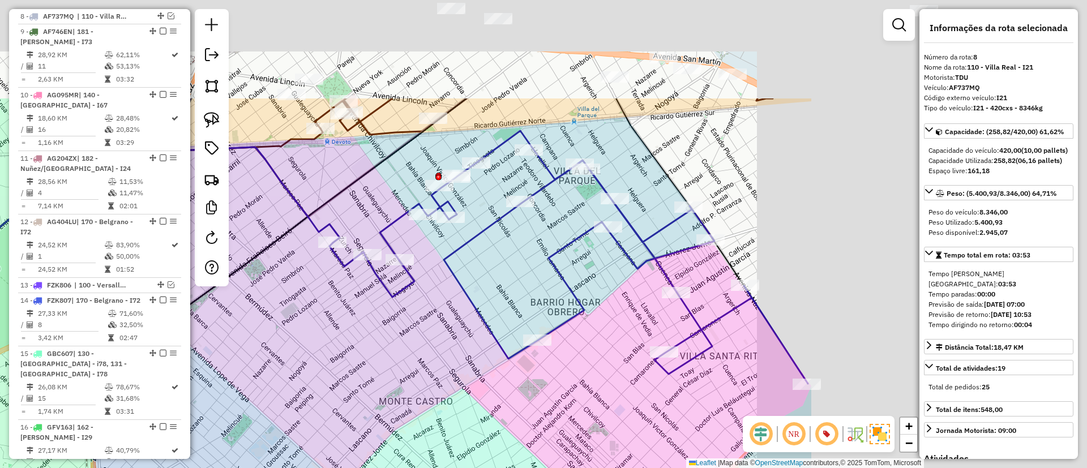
drag, startPoint x: 707, startPoint y: 203, endPoint x: 422, endPoint y: 285, distance: 295.9
click at [332, 339] on div "Janela de atendimento Grade de atendimento Capacidade Transportadoras Veículos …" at bounding box center [543, 234] width 1087 height 468
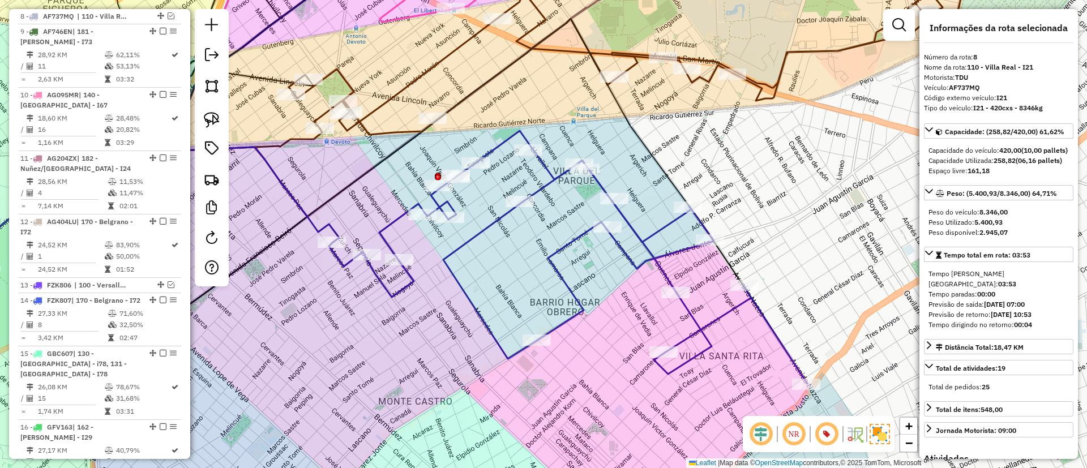
click at [475, 235] on icon at bounding box center [568, 257] width 479 height 253
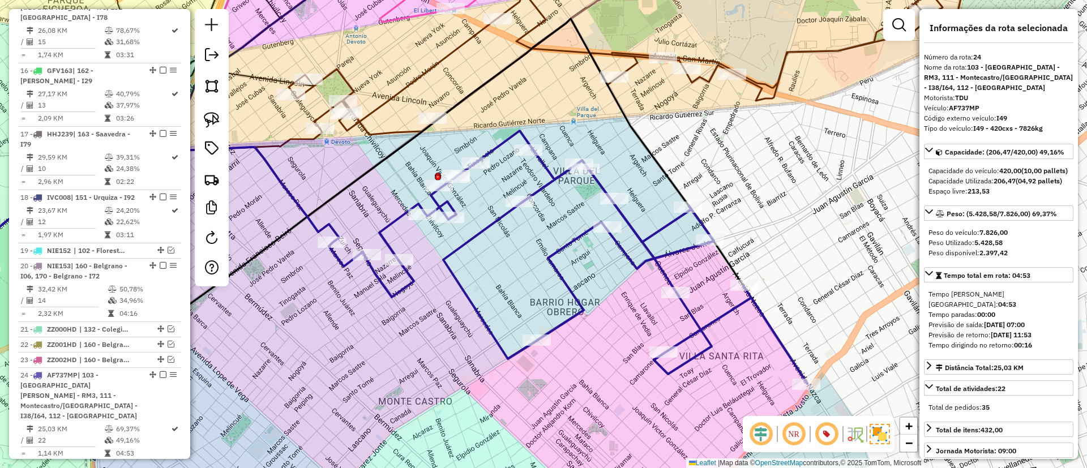
scroll to position [1523, 0]
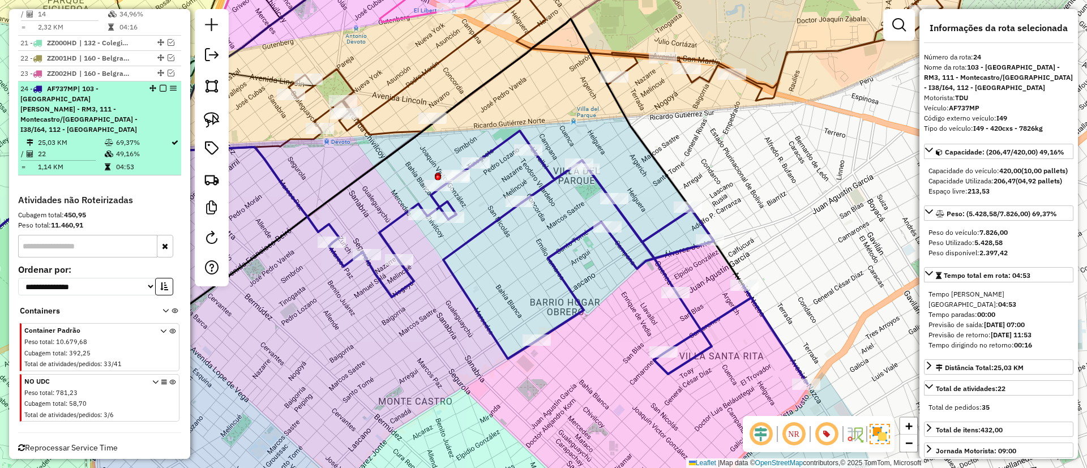
click at [156, 91] on div at bounding box center [160, 88] width 34 height 7
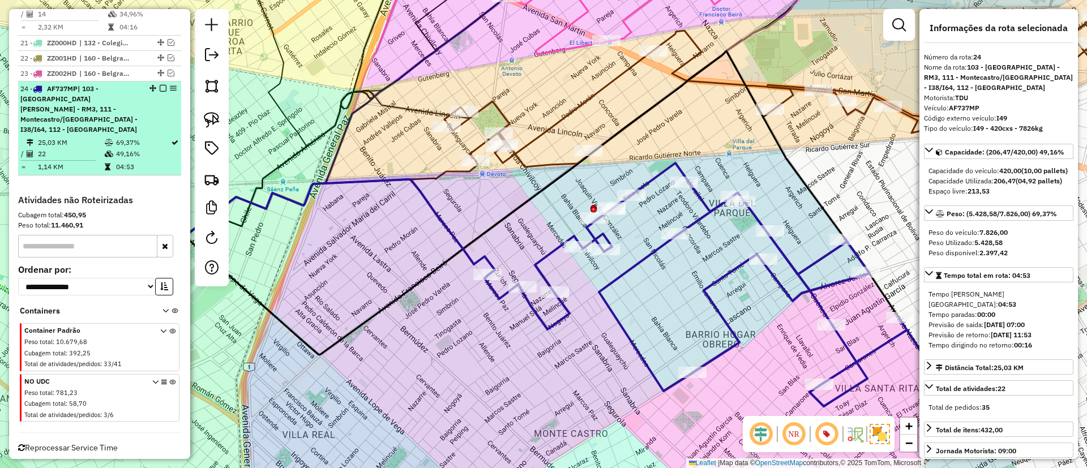
click at [160, 89] on em at bounding box center [163, 88] width 7 height 7
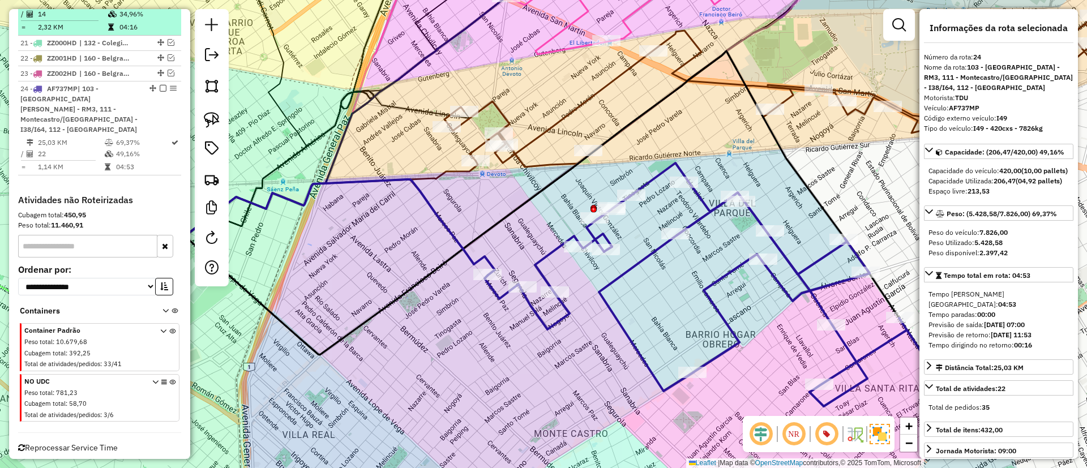
scroll to position [1465, 0]
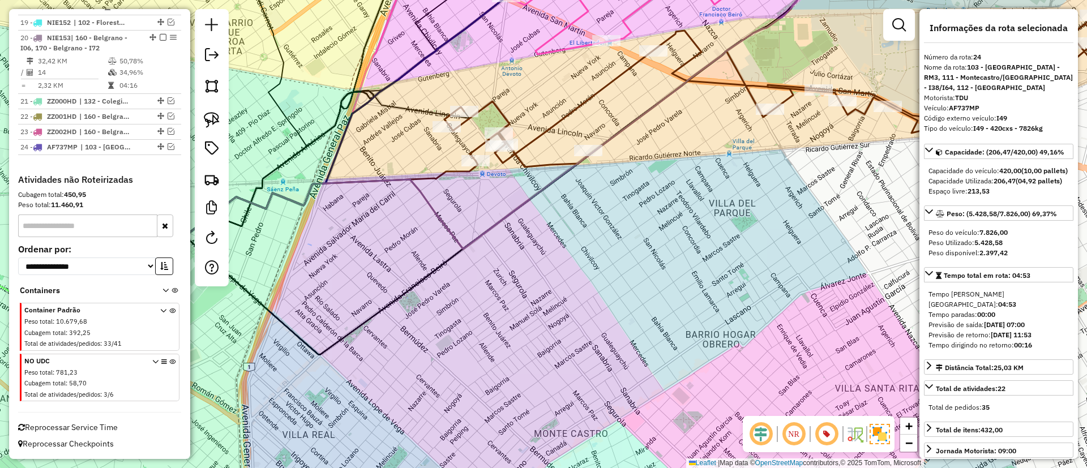
click at [638, 117] on icon at bounding box center [490, 119] width 733 height 332
click at [609, 87] on icon at bounding box center [783, 84] width 677 height 165
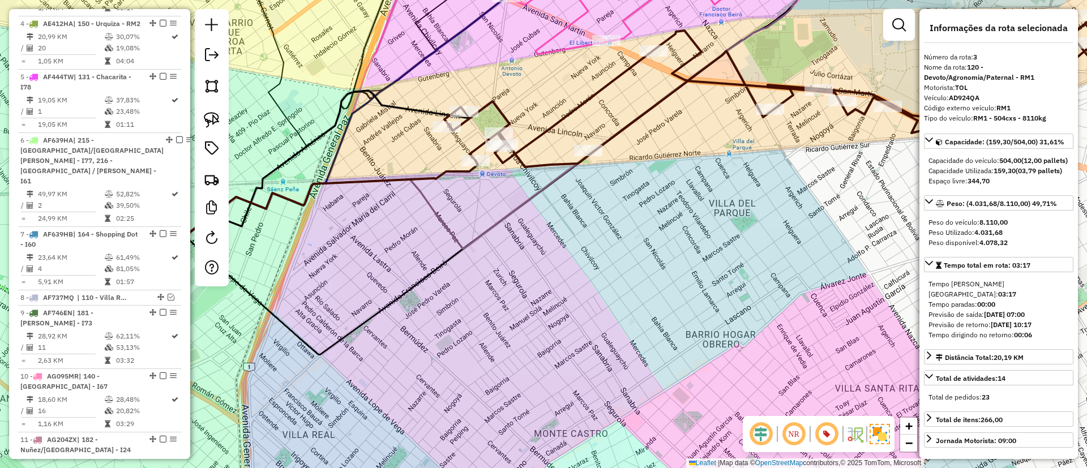
scroll to position [553, 0]
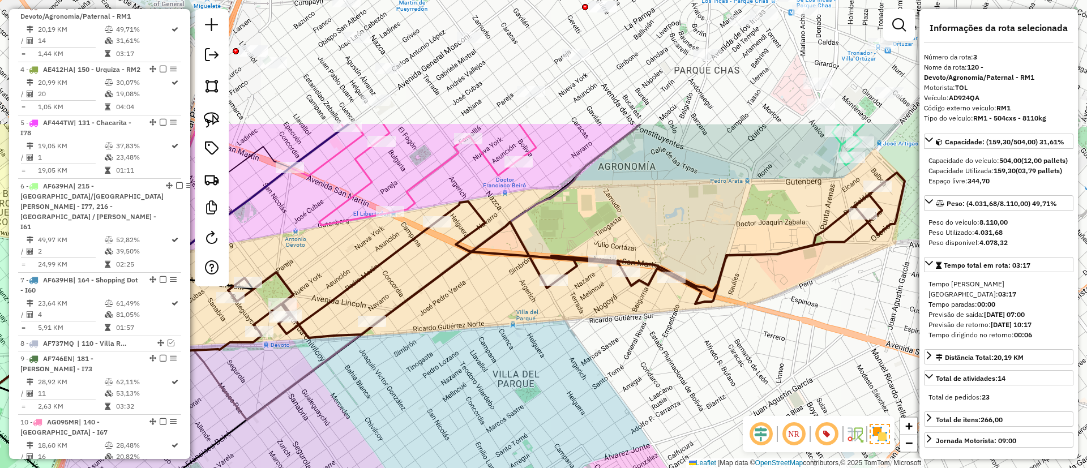
drag, startPoint x: 612, startPoint y: 89, endPoint x: 395, endPoint y: 264, distance: 278.7
click at [395, 264] on icon at bounding box center [566, 255] width 677 height 165
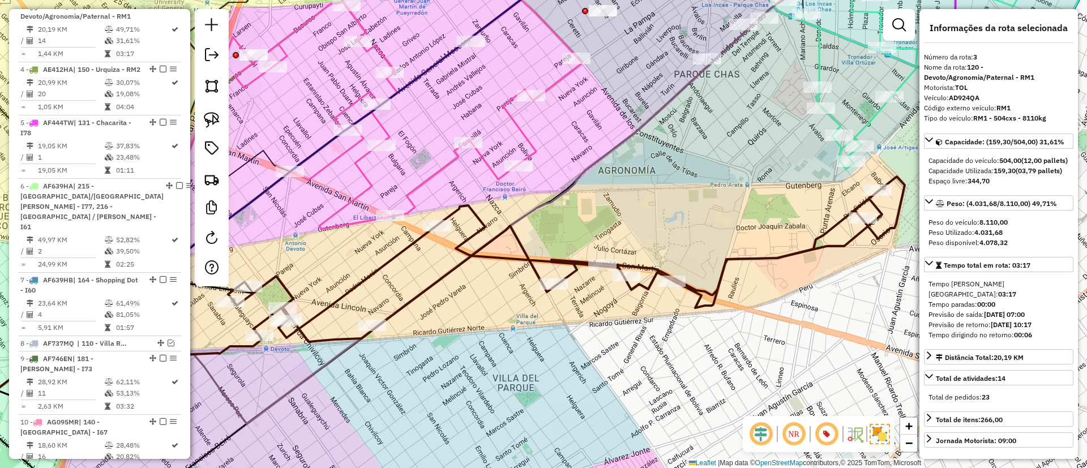
click at [398, 252] on icon at bounding box center [566, 259] width 677 height 165
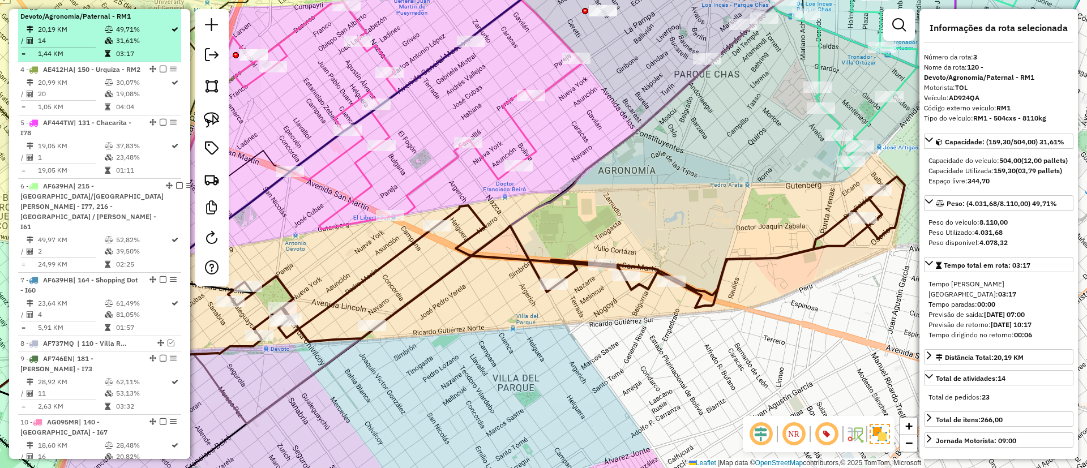
click at [163, 9] on div at bounding box center [160, 5] width 34 height 7
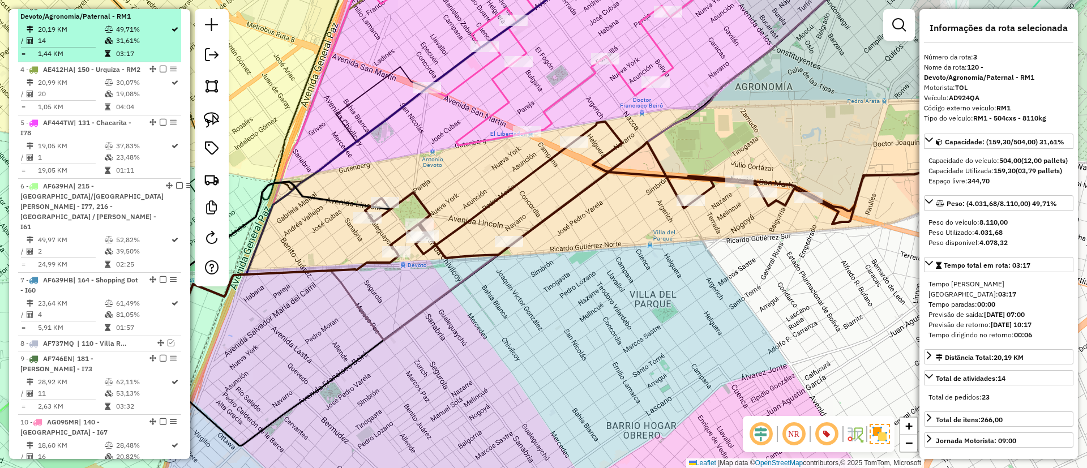
click at [161, 9] on em at bounding box center [163, 5] width 7 height 7
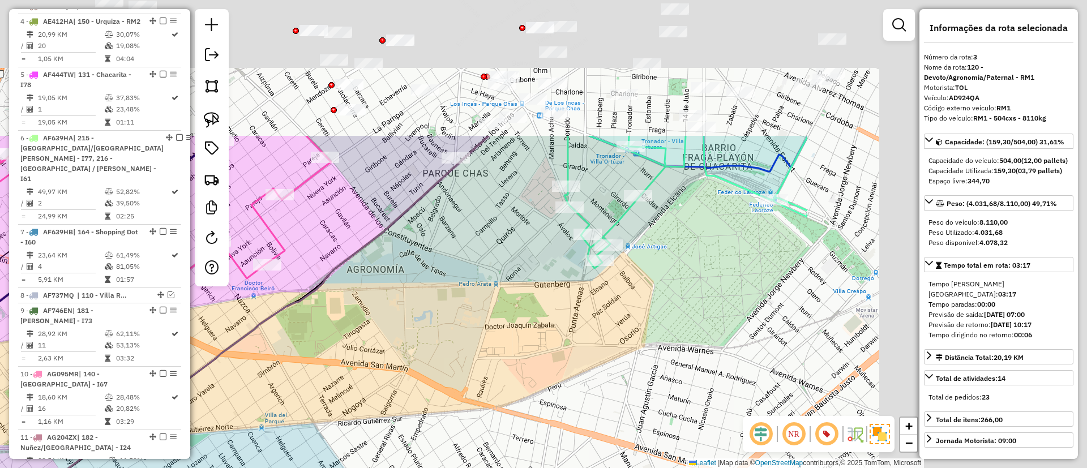
drag, startPoint x: 675, startPoint y: 187, endPoint x: 287, endPoint y: 370, distance: 429.4
click at [287, 370] on div "Janela de atendimento Grade de atendimento Capacidade Transportadoras Veículos …" at bounding box center [543, 234] width 1087 height 468
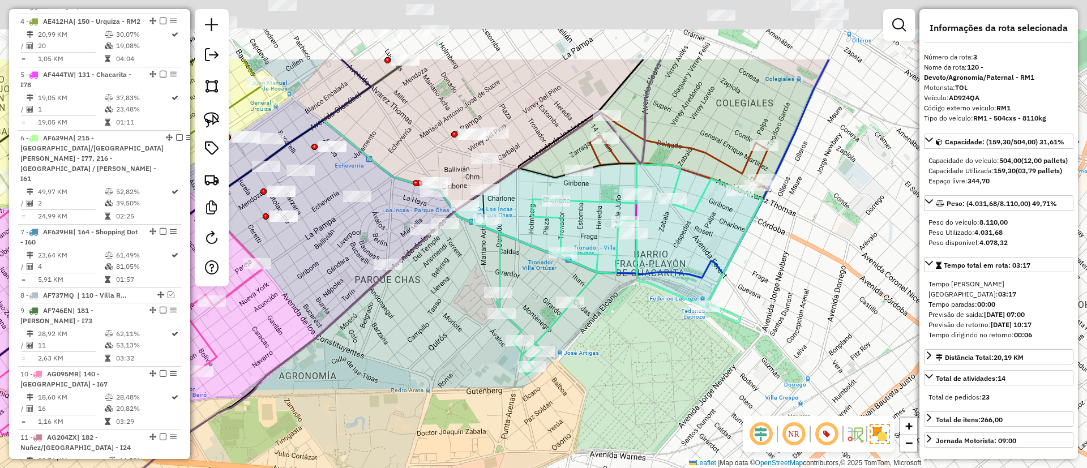
drag, startPoint x: 705, startPoint y: 167, endPoint x: 618, endPoint y: 294, distance: 153.8
click at [618, 306] on icon at bounding box center [602, 269] width 319 height 211
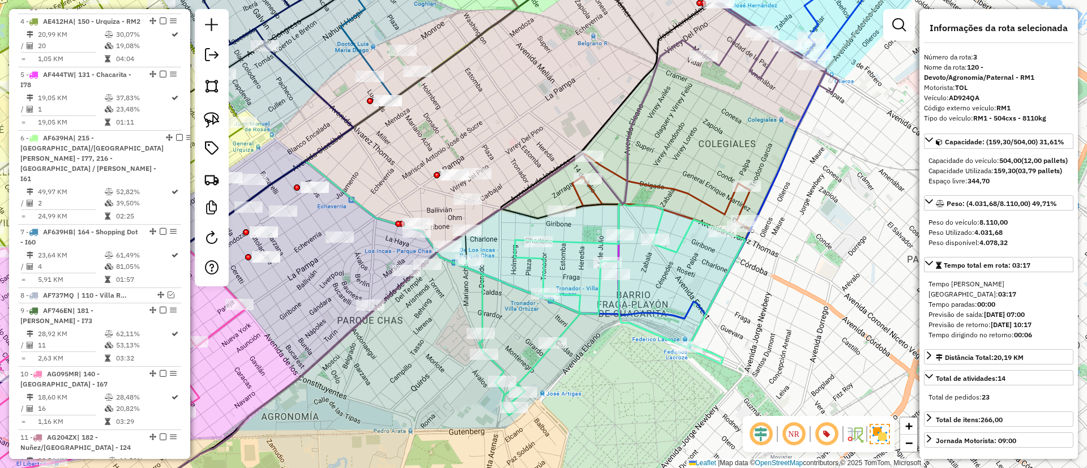
click at [690, 193] on icon at bounding box center [656, 198] width 188 height 83
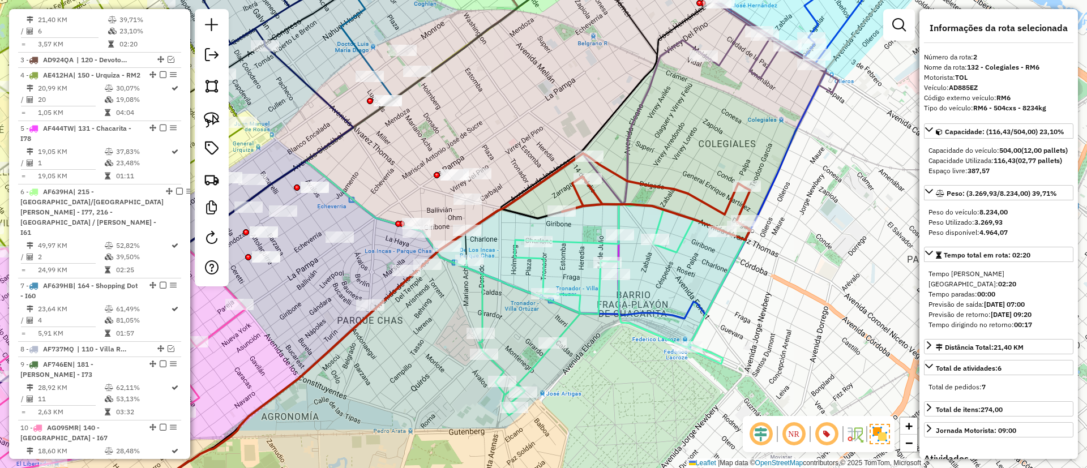
scroll to position [489, 0]
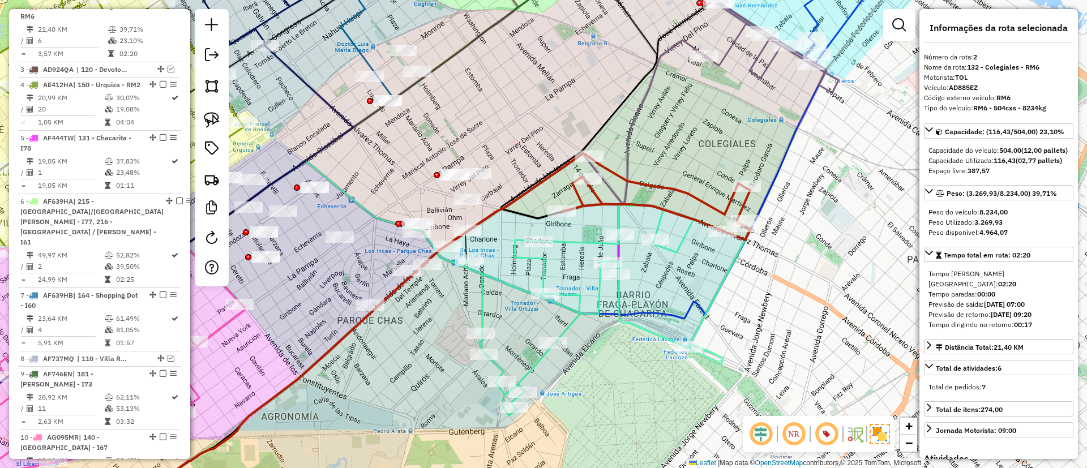
click at [599, 294] on icon at bounding box center [585, 309] width 319 height 211
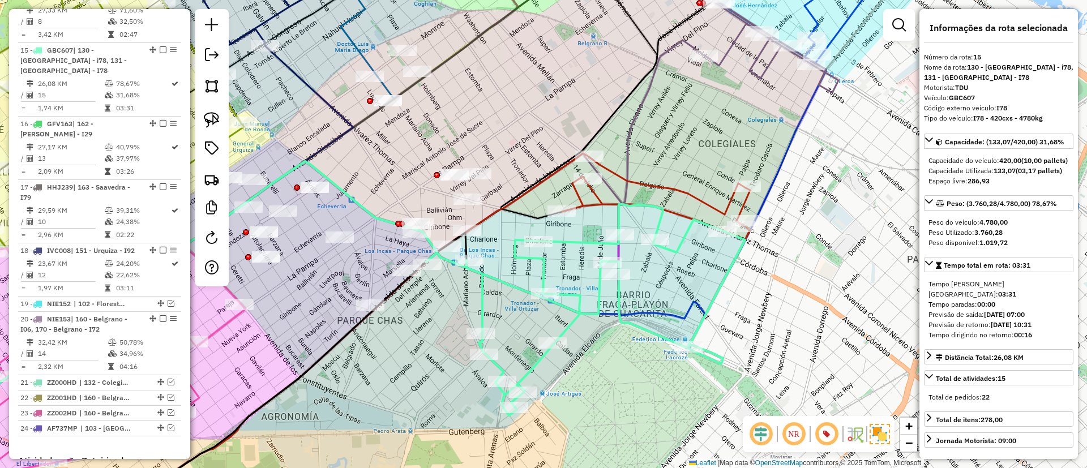
scroll to position [1169, 0]
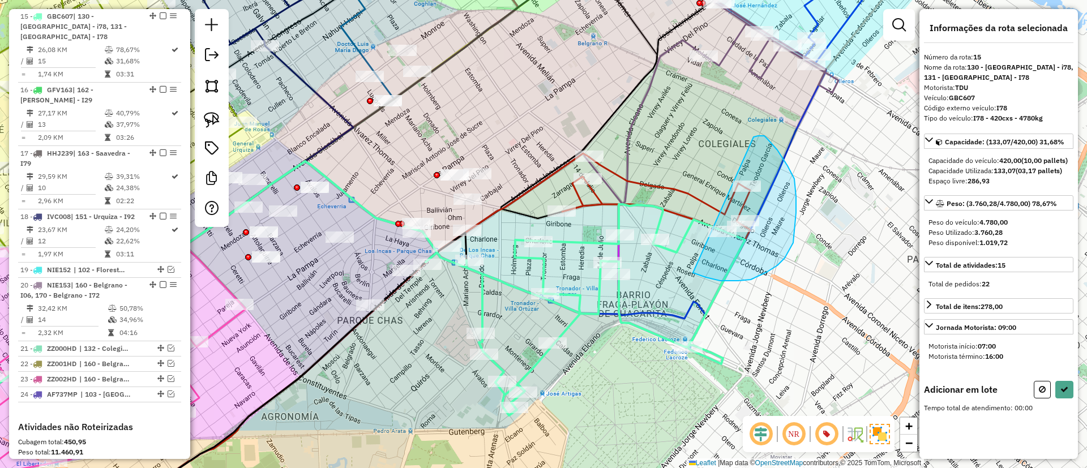
drag, startPoint x: 785, startPoint y: 258, endPoint x: 746, endPoint y: 139, distance: 125.7
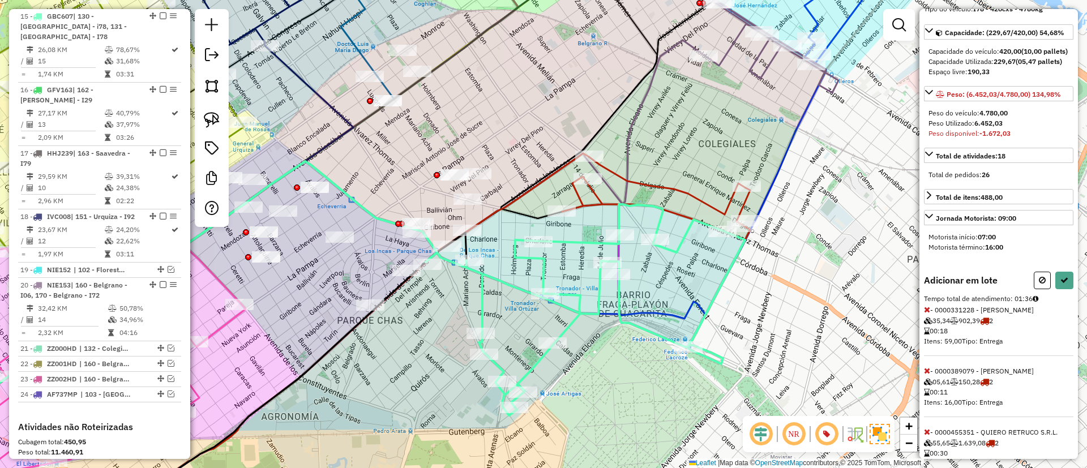
scroll to position [163, 0]
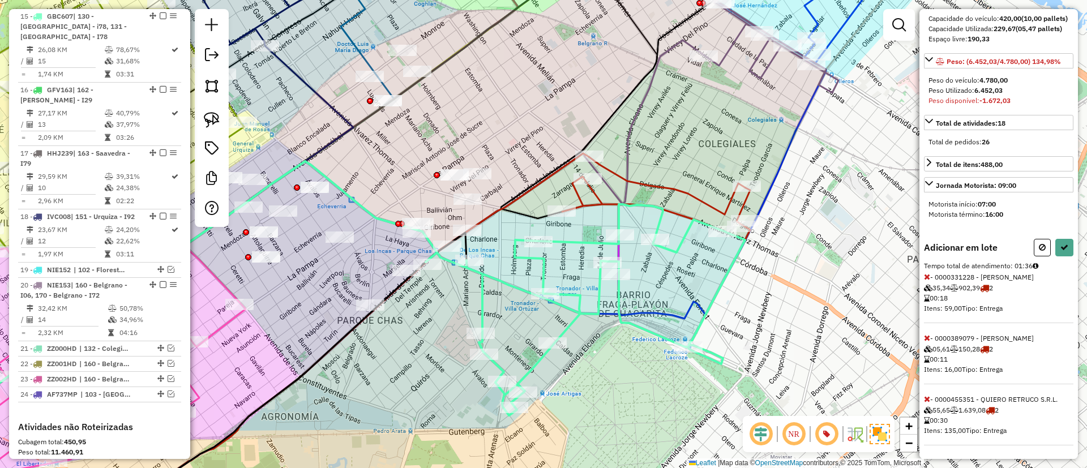
click at [927, 396] on icon at bounding box center [927, 399] width 6 height 8
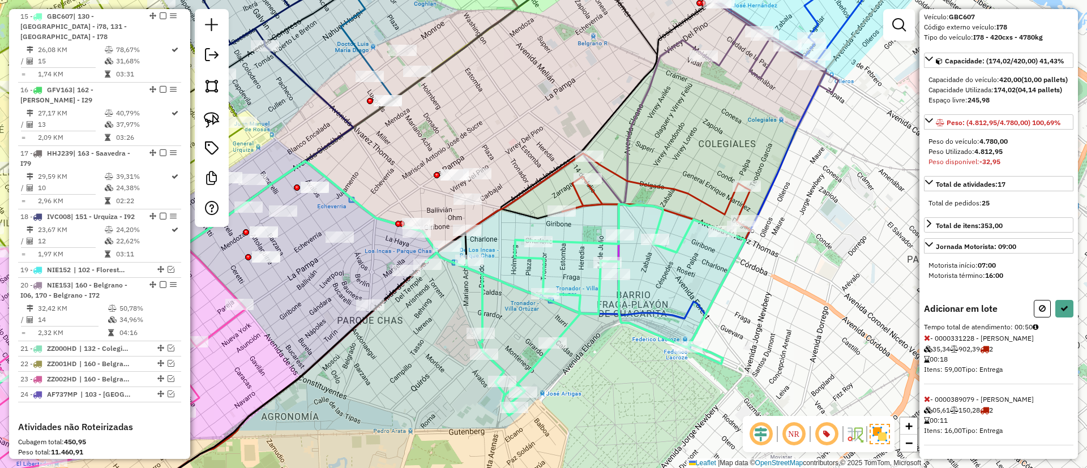
click at [927, 396] on icon at bounding box center [927, 399] width 6 height 8
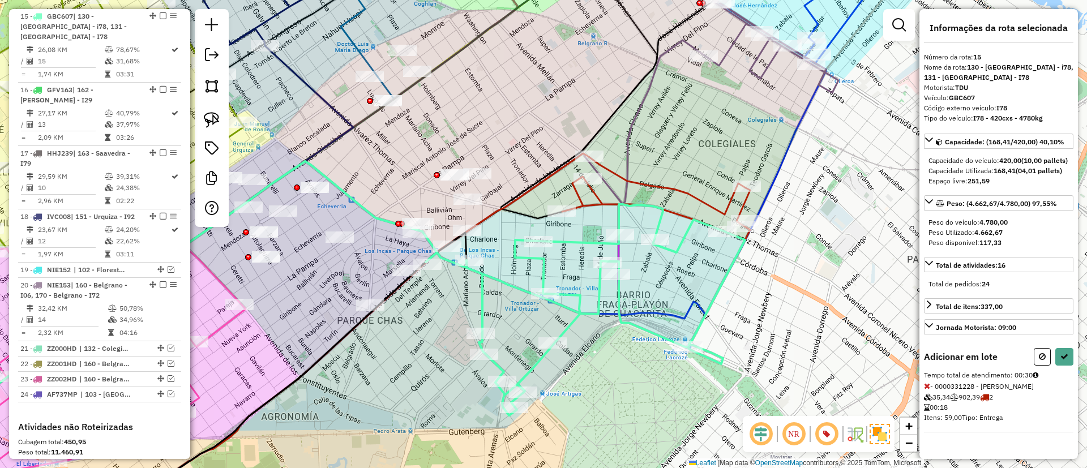
select select "**********"
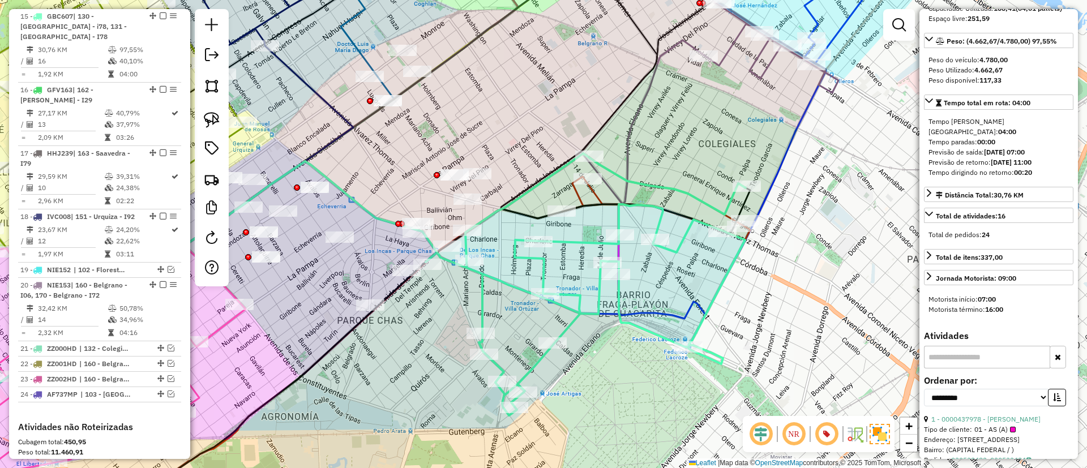
scroll to position [0, 0]
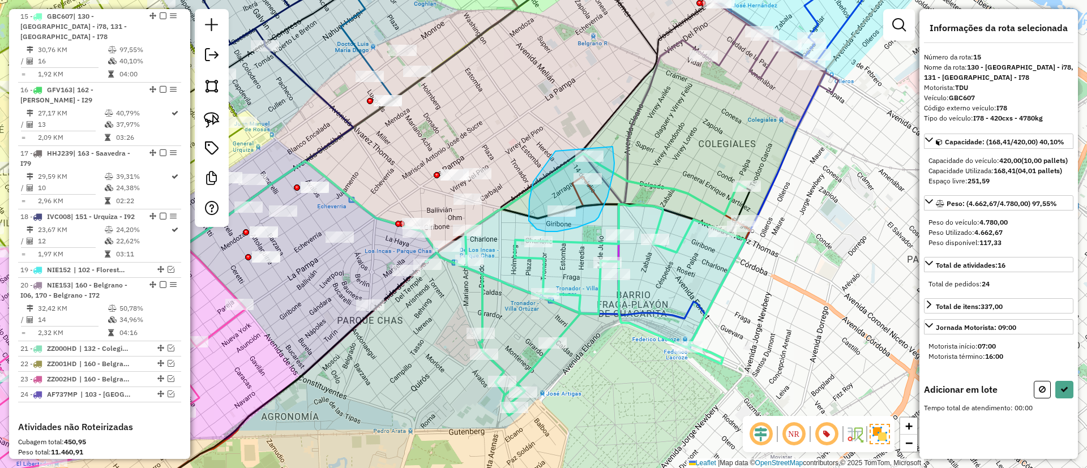
drag, startPoint x: 550, startPoint y: 159, endPoint x: 606, endPoint y: 134, distance: 60.6
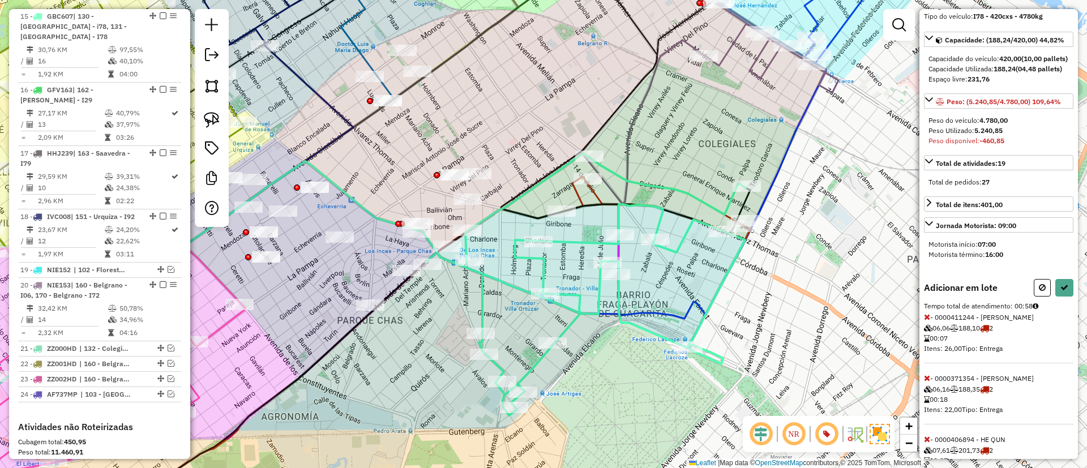
scroll to position [163, 0]
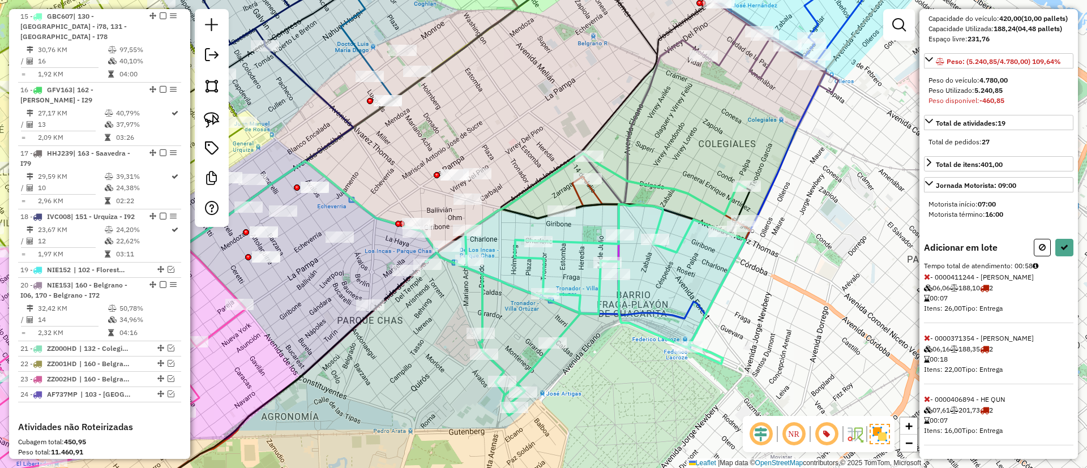
click at [924, 400] on div "Informações da rota selecionada Número da rota: 15 Nome da rota: 130 - Parque C…" at bounding box center [999, 234] width 159 height 450
click at [929, 397] on icon at bounding box center [927, 399] width 6 height 8
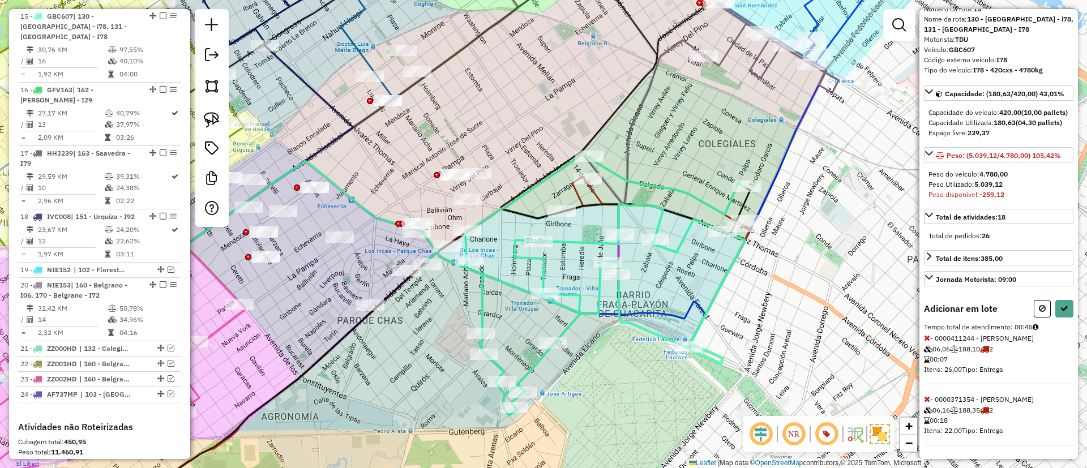
select select "**********"
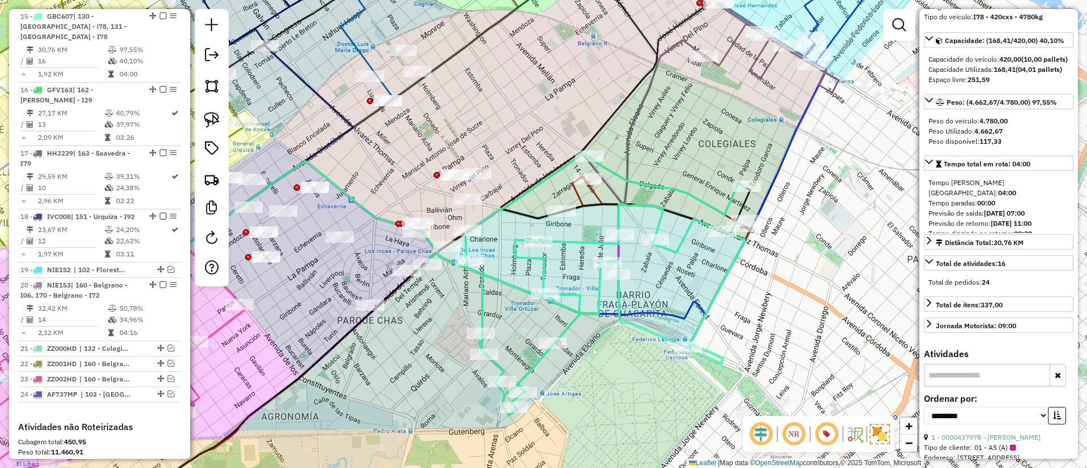
scroll to position [163, 0]
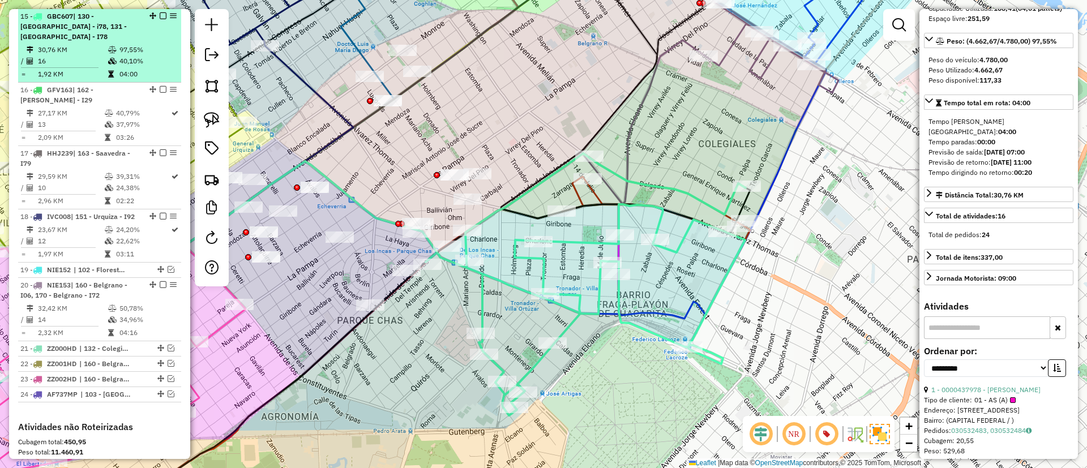
click at [160, 12] on em at bounding box center [163, 15] width 7 height 7
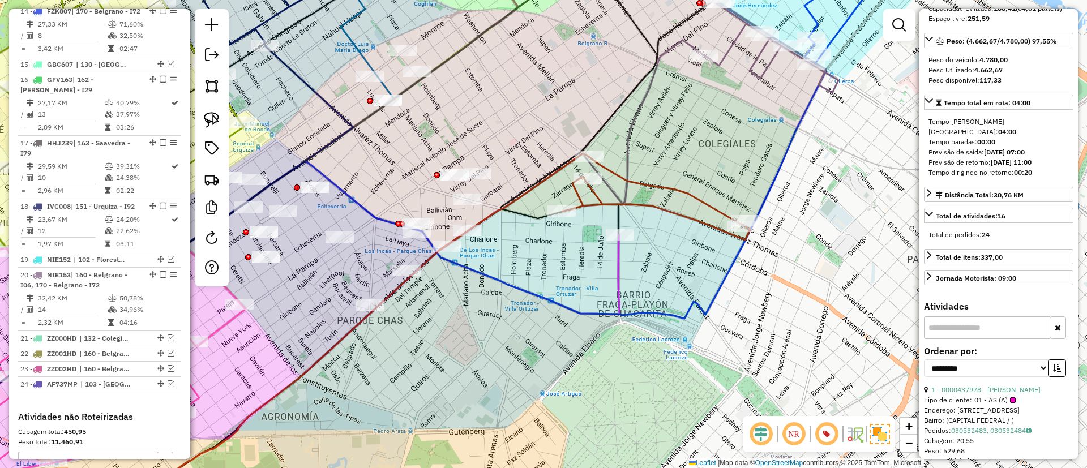
click at [656, 187] on icon at bounding box center [656, 198] width 188 height 83
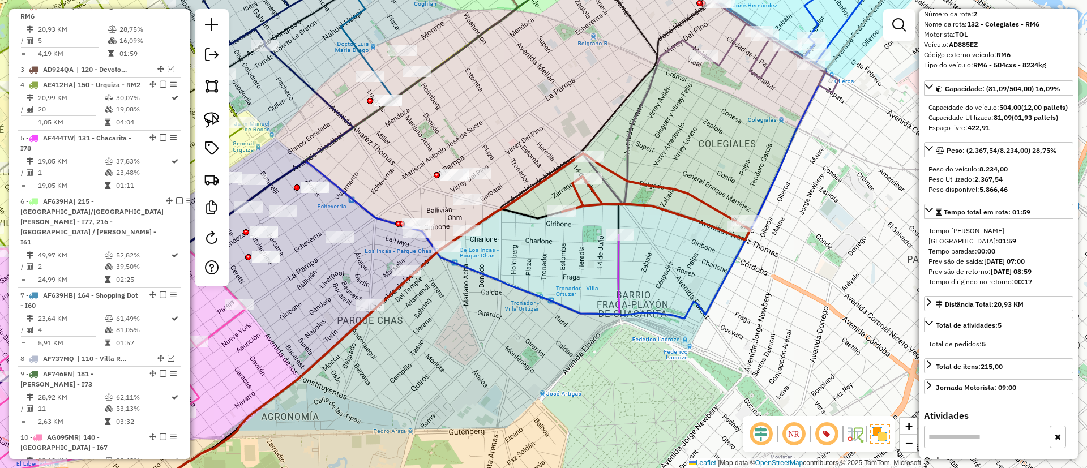
scroll to position [0, 0]
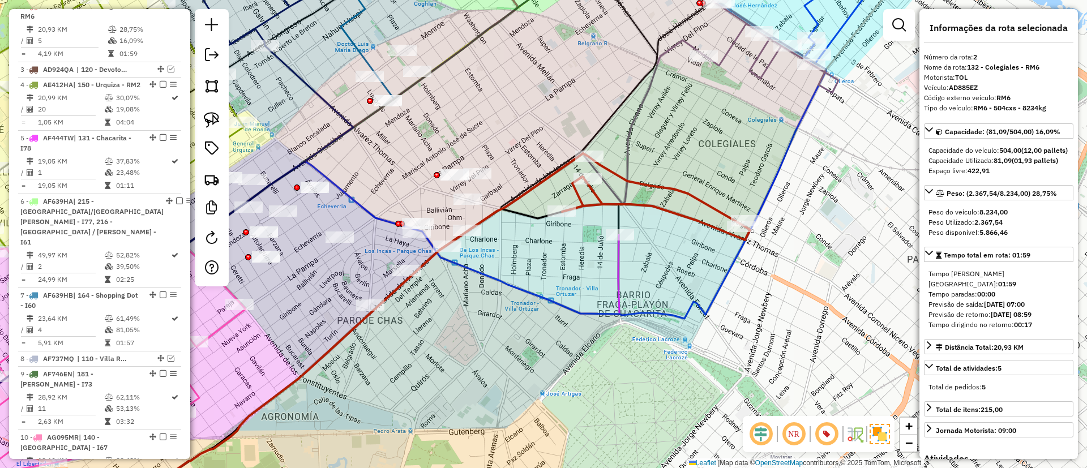
click at [620, 272] on icon at bounding box center [255, 313] width 728 height 304
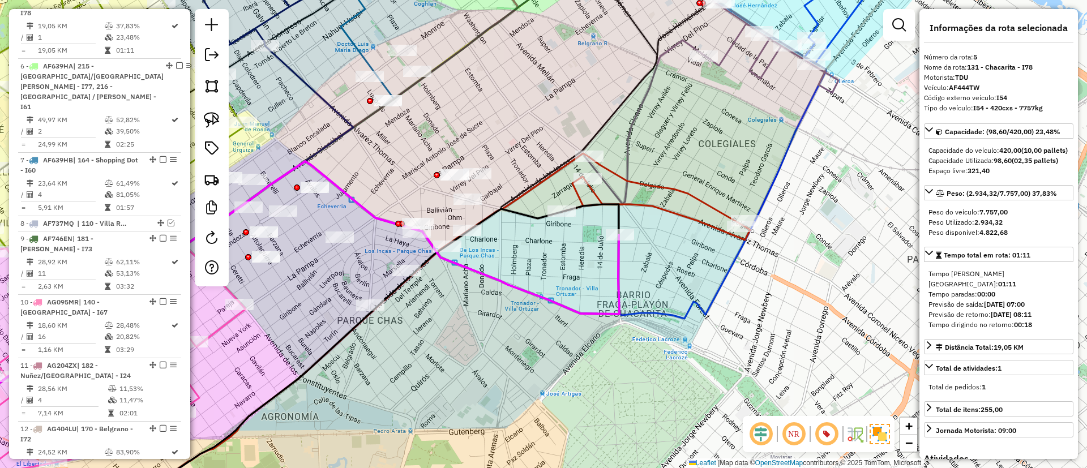
scroll to position [631, 0]
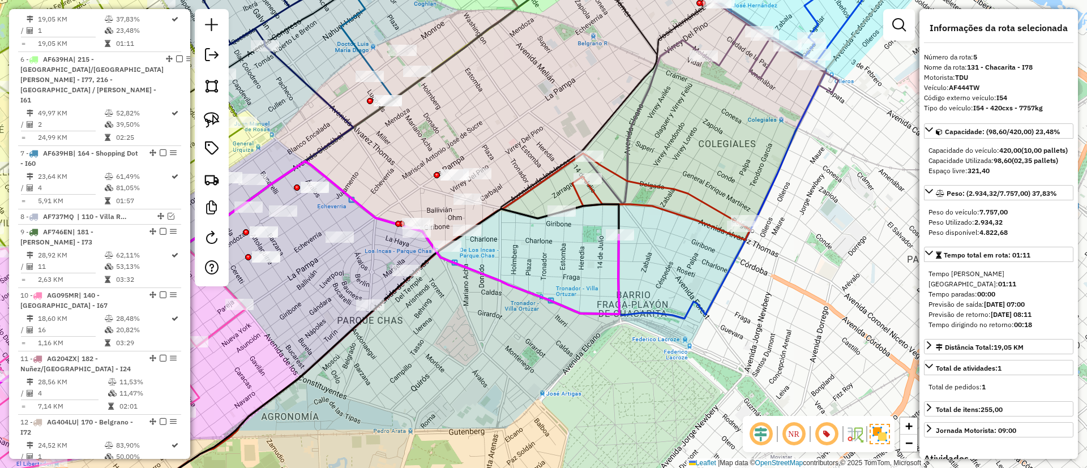
click at [659, 186] on icon at bounding box center [656, 198] width 188 height 83
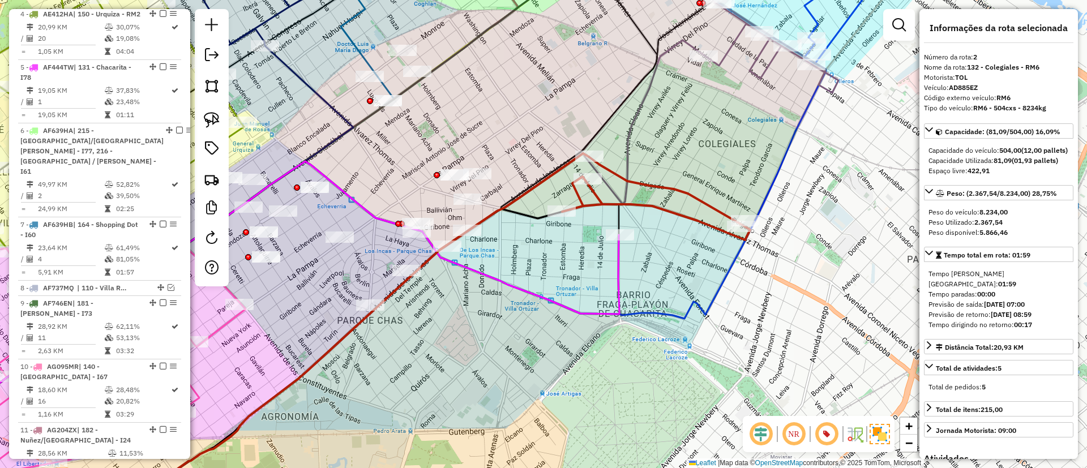
scroll to position [489, 0]
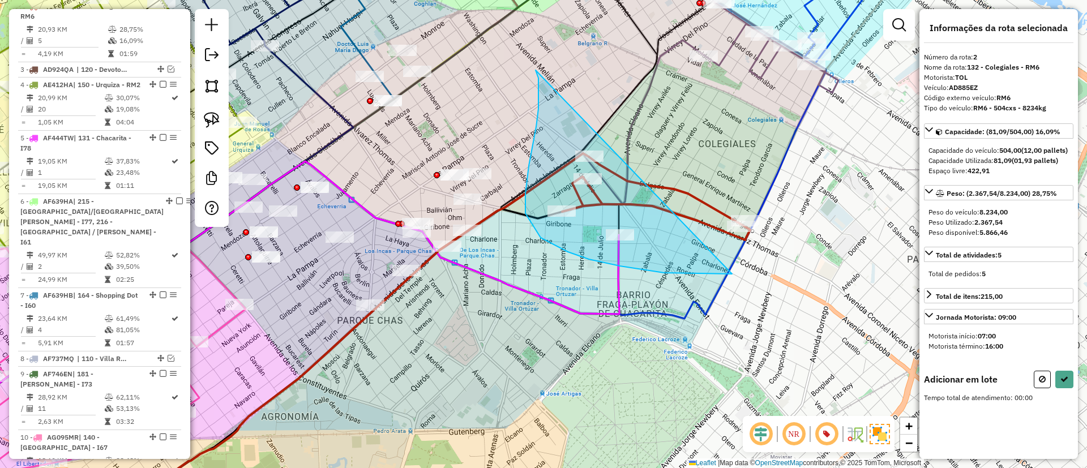
drag, startPoint x: 539, startPoint y: 78, endPoint x: 792, endPoint y: 219, distance: 290.3
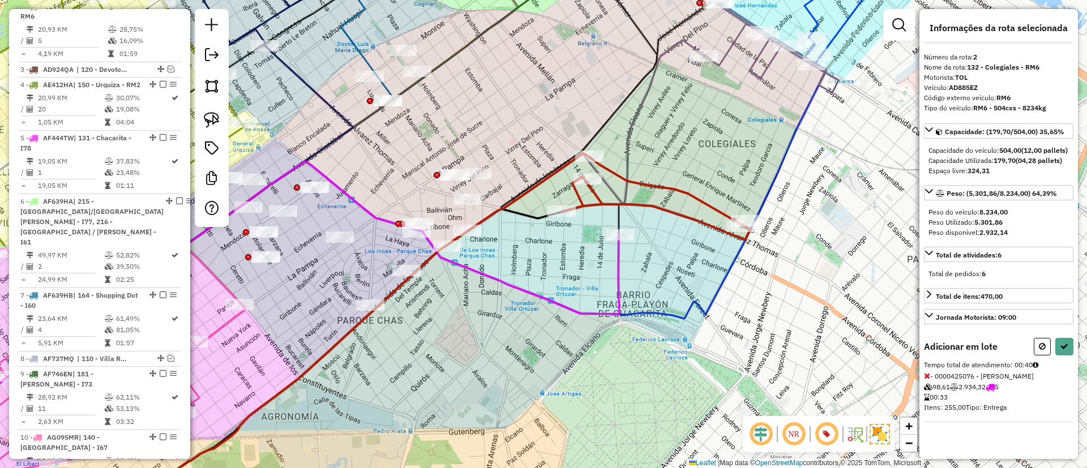
select select "**********"
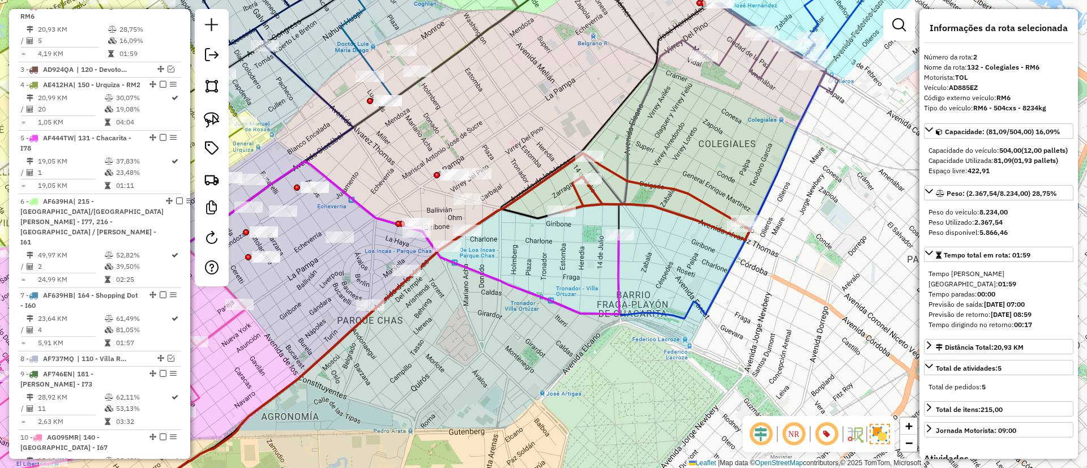
click at [617, 265] on icon at bounding box center [255, 313] width 728 height 304
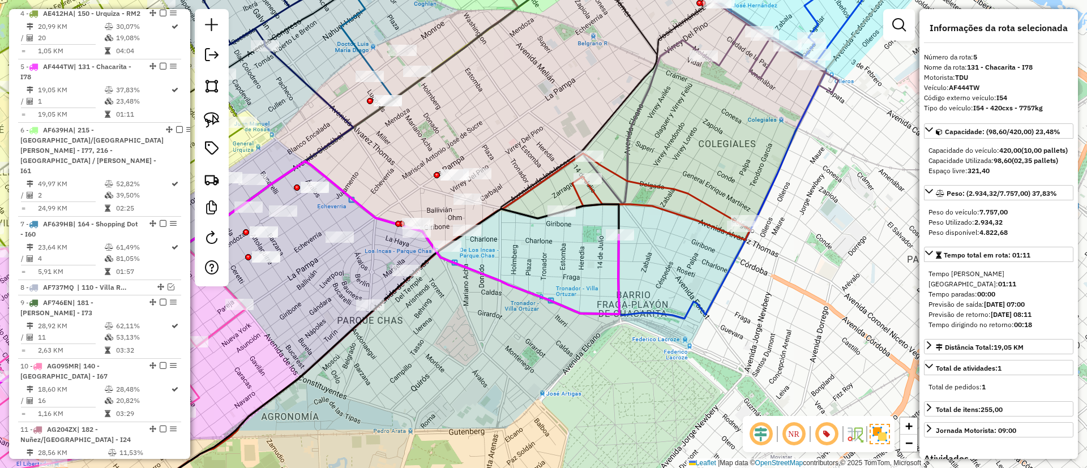
scroll to position [631, 0]
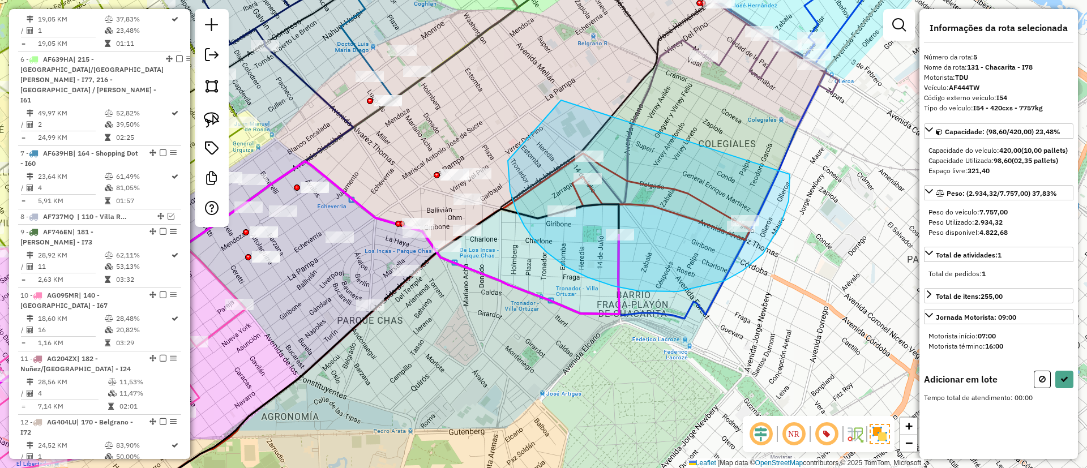
drag, startPoint x: 566, startPoint y: 267, endPoint x: 788, endPoint y: 160, distance: 246.7
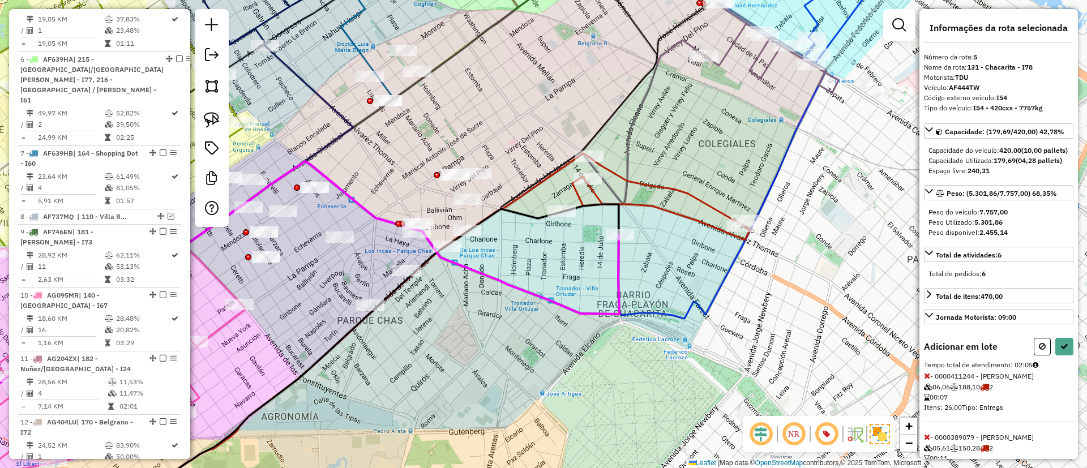
select select "**********"
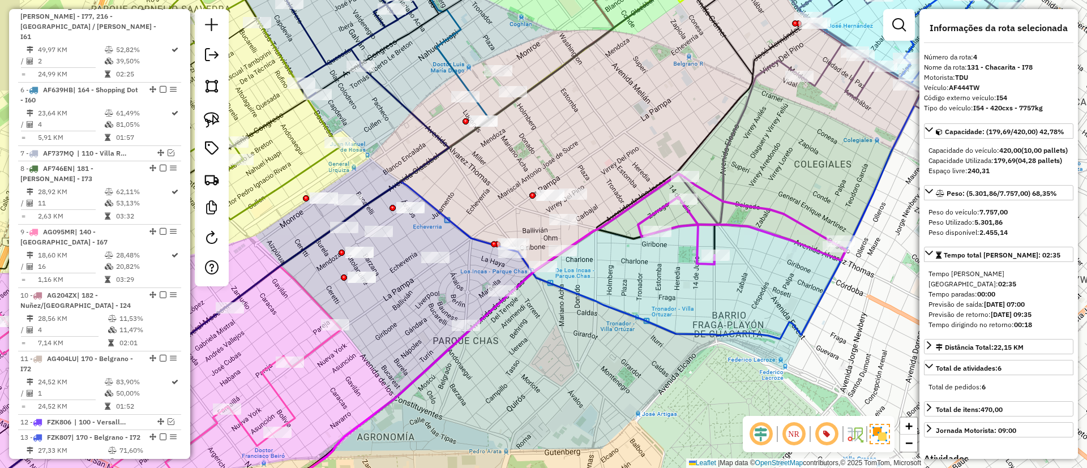
drag, startPoint x: 514, startPoint y: 130, endPoint x: 666, endPoint y: 160, distance: 155.2
click at [666, 160] on div "Janela de atendimento Grade de atendimento Capacidade Transportadoras Veículos …" at bounding box center [543, 234] width 1087 height 468
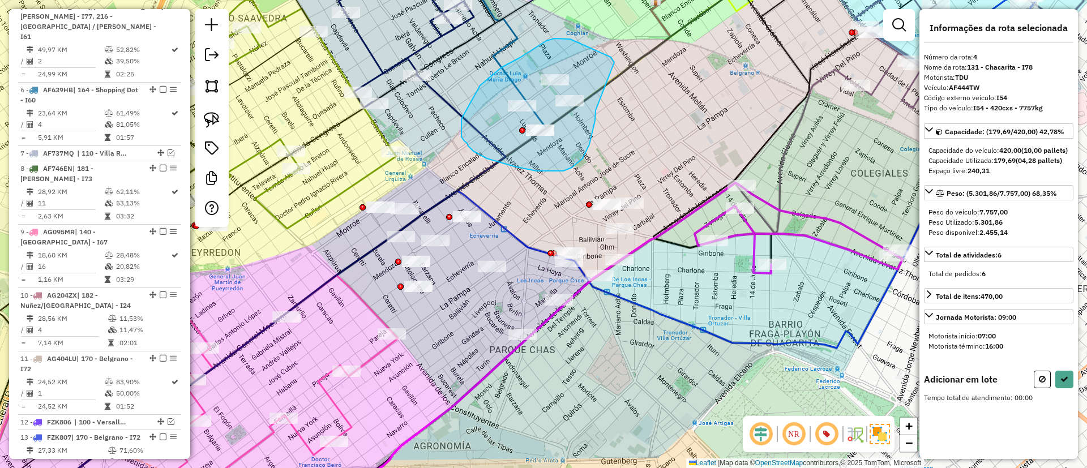
drag, startPoint x: 611, startPoint y: 57, endPoint x: 596, endPoint y: 110, distance: 55.4
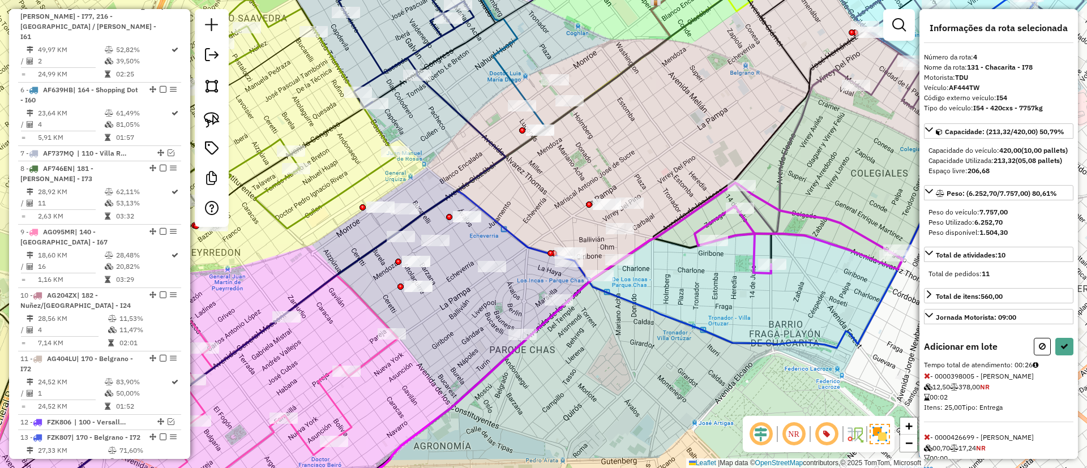
select select "**********"
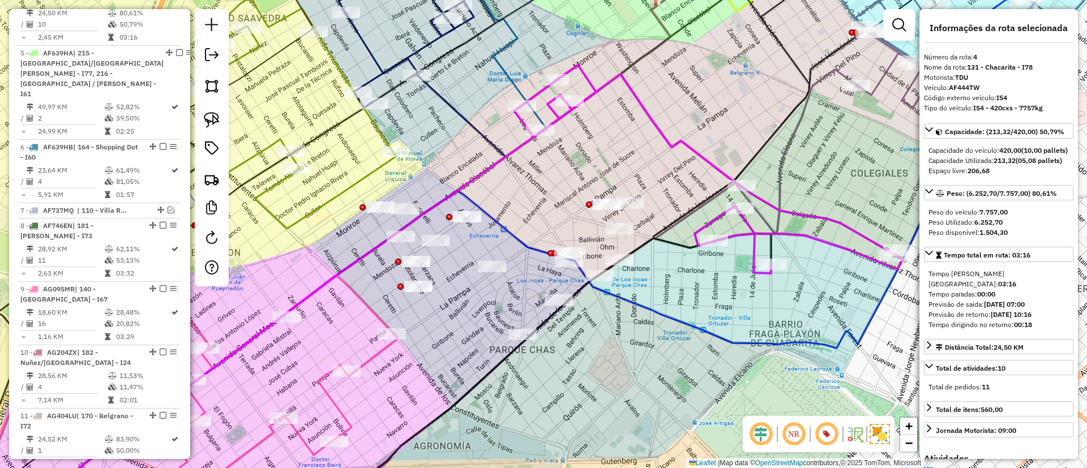
scroll to position [568, 0]
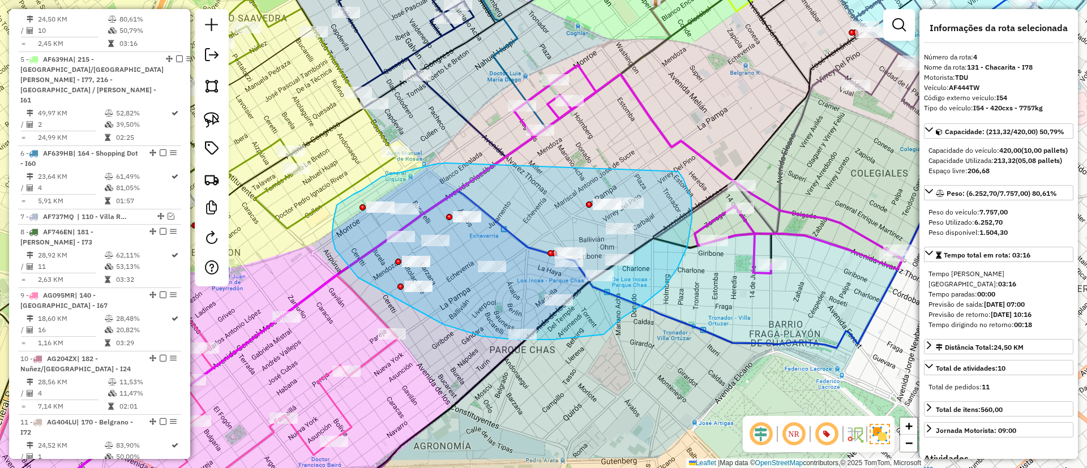
drag, startPoint x: 446, startPoint y: 163, endPoint x: 678, endPoint y: 172, distance: 232.4
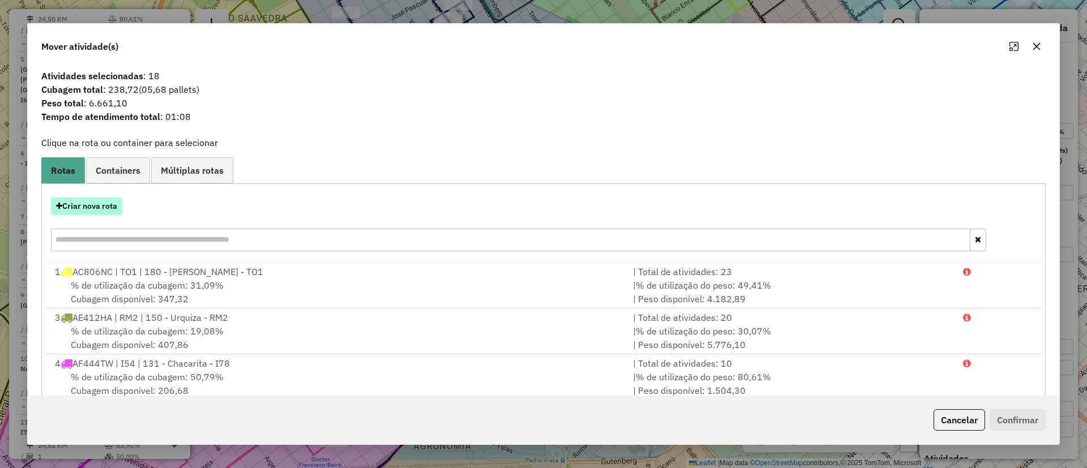
click at [93, 205] on button "Criar nova rota" at bounding box center [86, 207] width 71 height 18
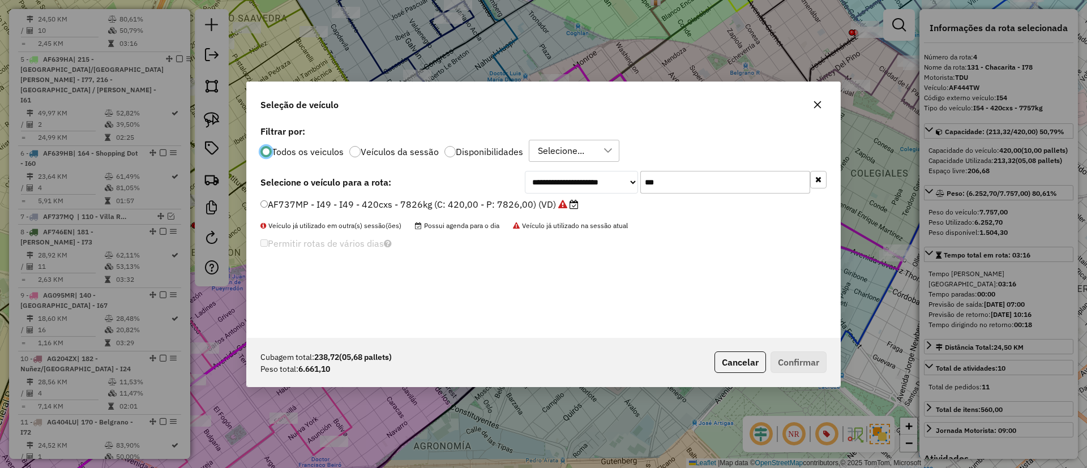
scroll to position [6, 3]
click at [630, 181] on div "**********" at bounding box center [676, 182] width 302 height 23
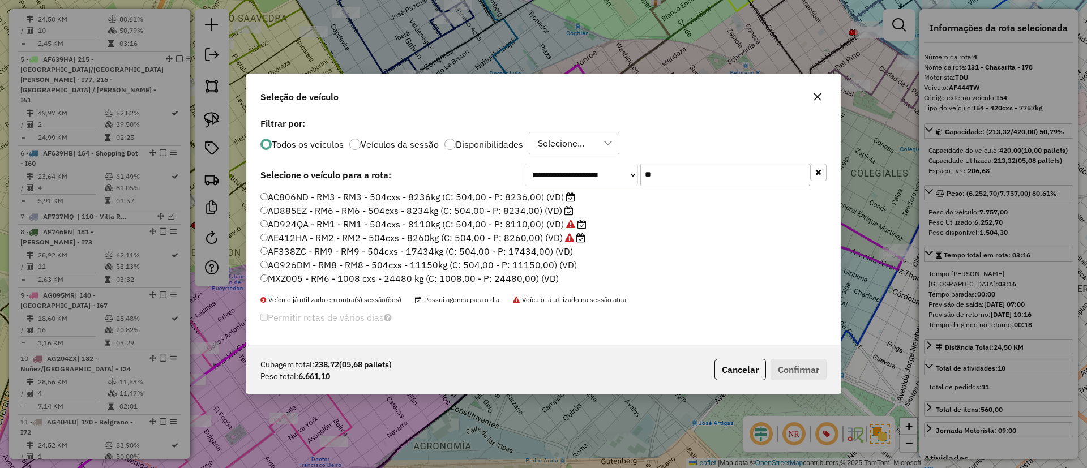
type input "**"
click at [548, 209] on label "AD885EZ - RM6 - RM6 - 504cxs - 8234kg (C: 504,00 - P: 8234,00) (VD)" at bounding box center [417, 211] width 313 height 14
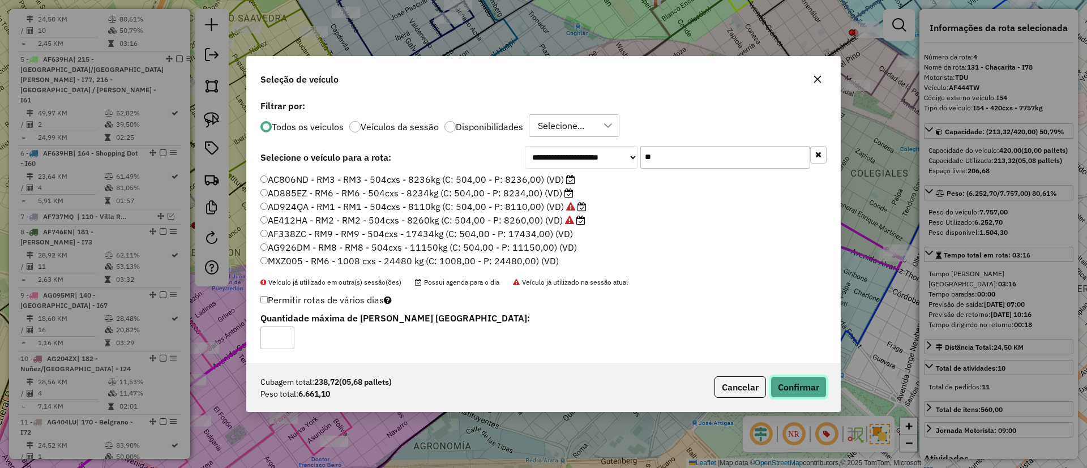
click at [801, 377] on button "Confirmar" at bounding box center [799, 388] width 56 height 22
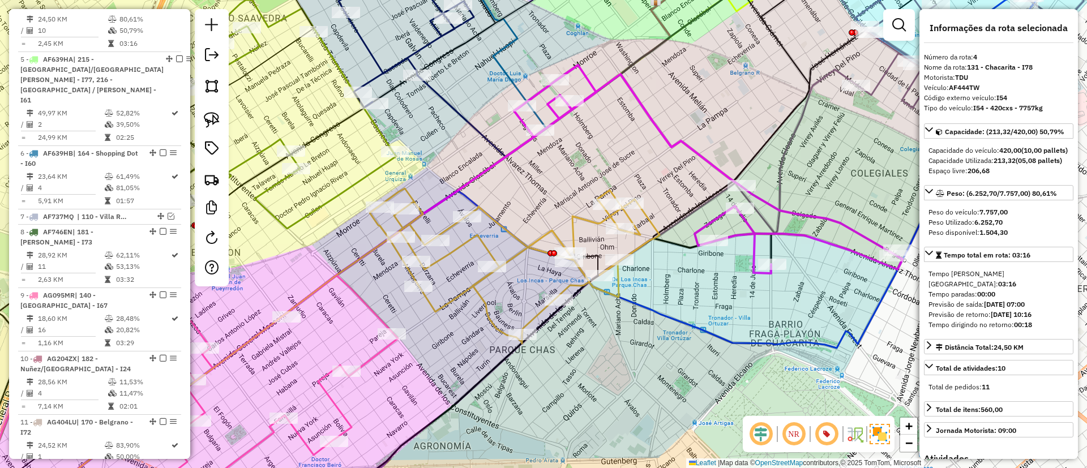
click at [458, 296] on icon at bounding box center [515, 266] width 290 height 155
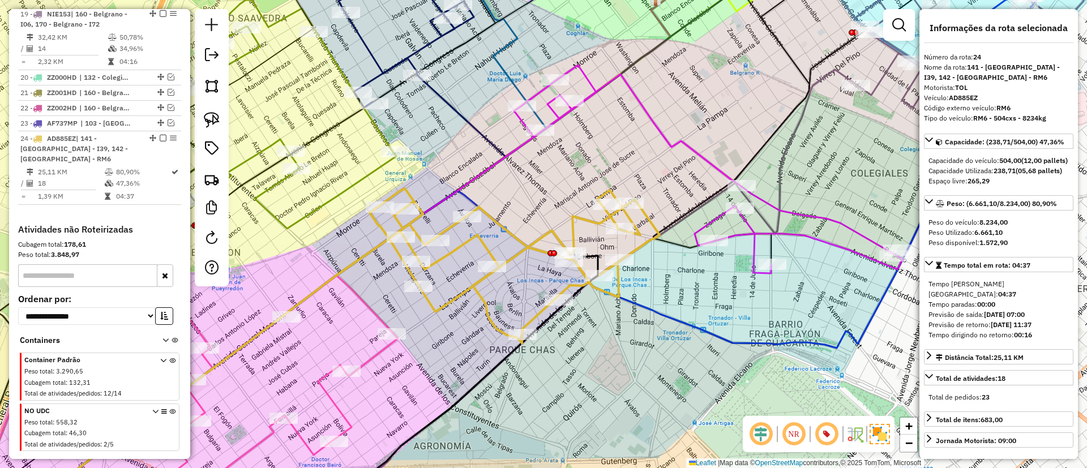
scroll to position [1369, 0]
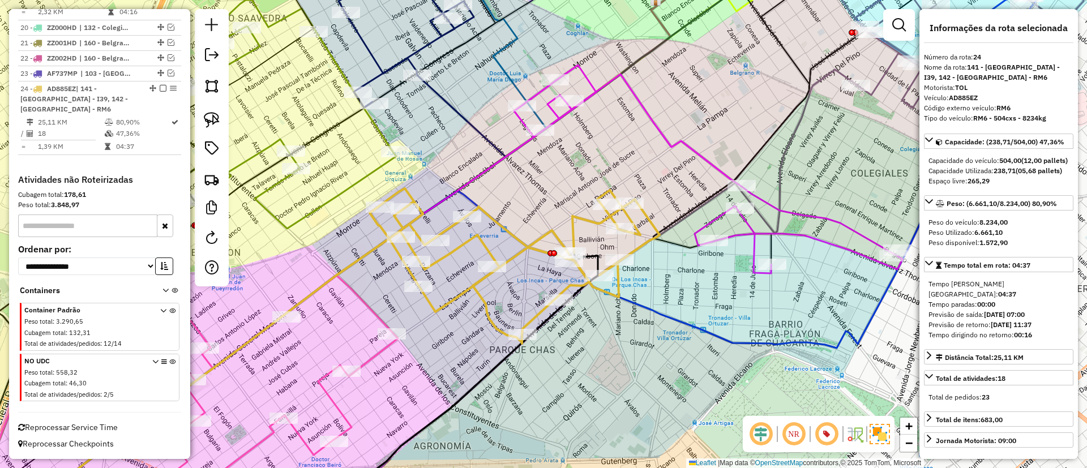
click at [366, 364] on icon at bounding box center [224, 390] width 348 height 229
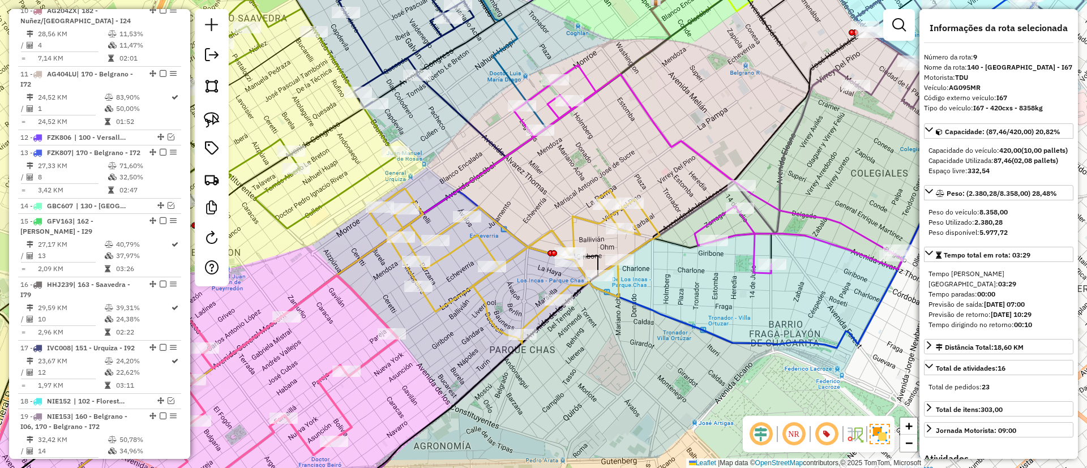
scroll to position [837, 0]
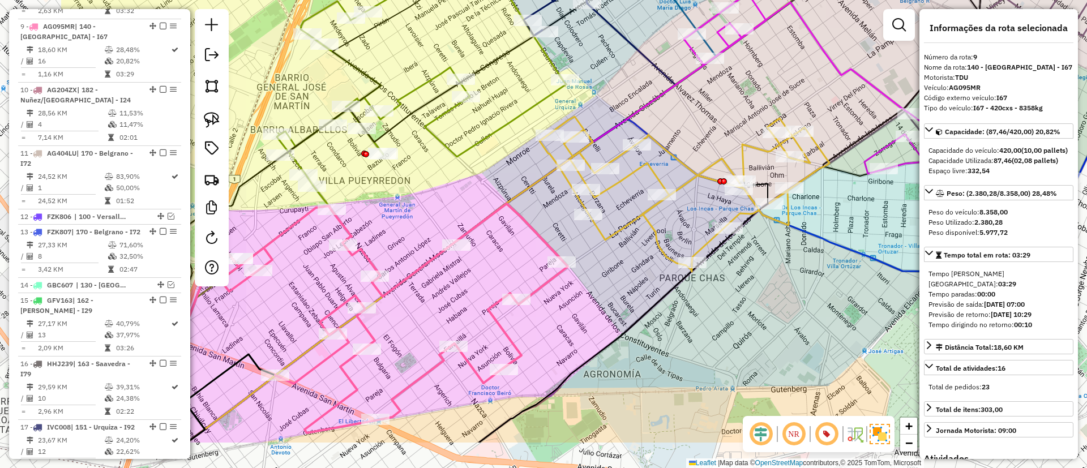
drag, startPoint x: 366, startPoint y: 360, endPoint x: 536, endPoint y: 287, distance: 185.5
click at [536, 287] on icon at bounding box center [394, 318] width 348 height 229
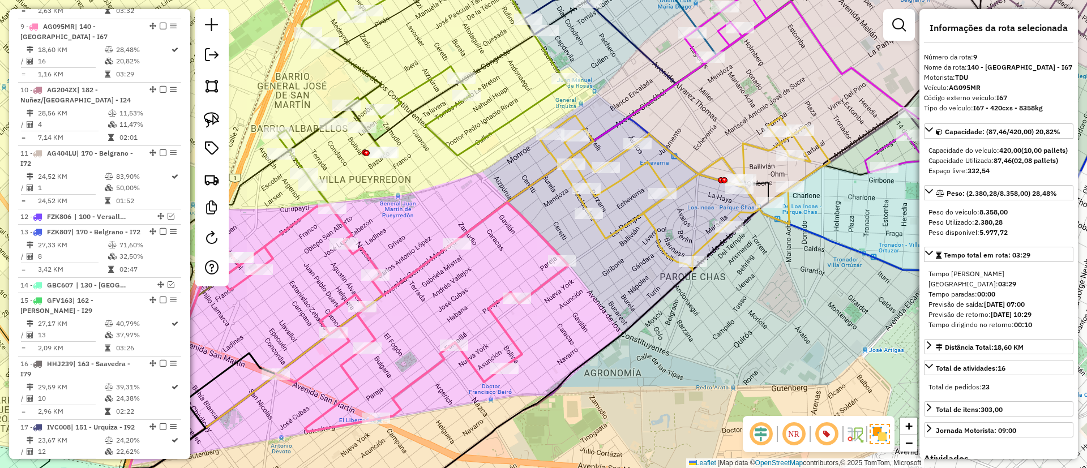
click at [536, 287] on icon at bounding box center [395, 317] width 348 height 229
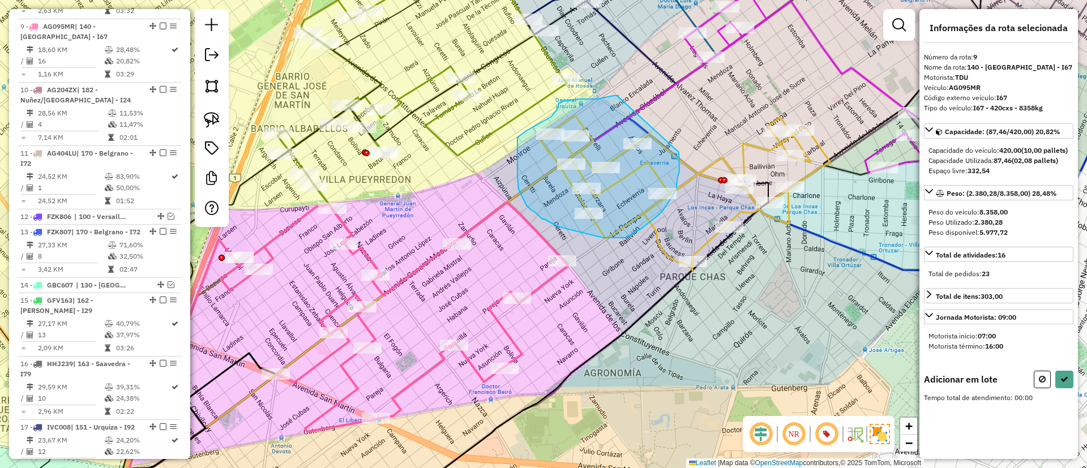
drag, startPoint x: 618, startPoint y: 97, endPoint x: 679, endPoint y: 152, distance: 82.2
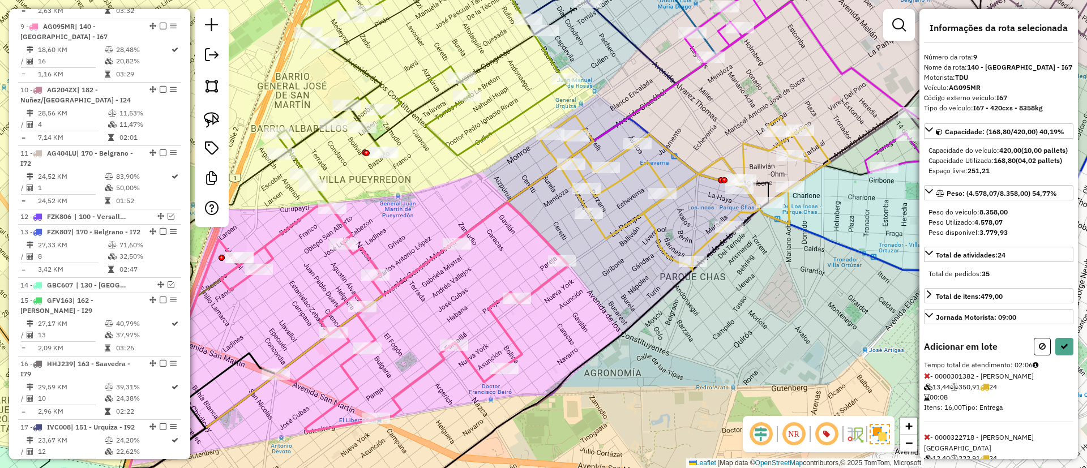
select select "**********"
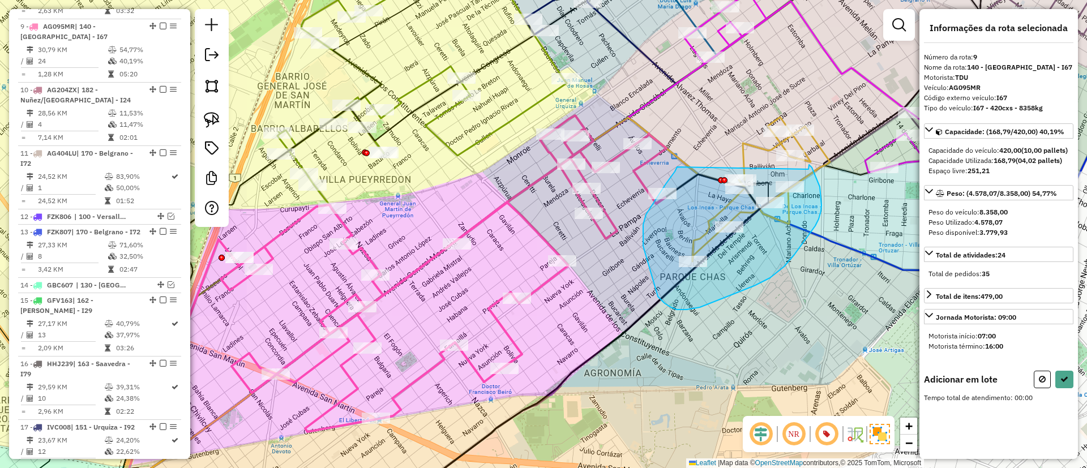
drag, startPoint x: 666, startPoint y: 184, endPoint x: 808, endPoint y: 170, distance: 142.9
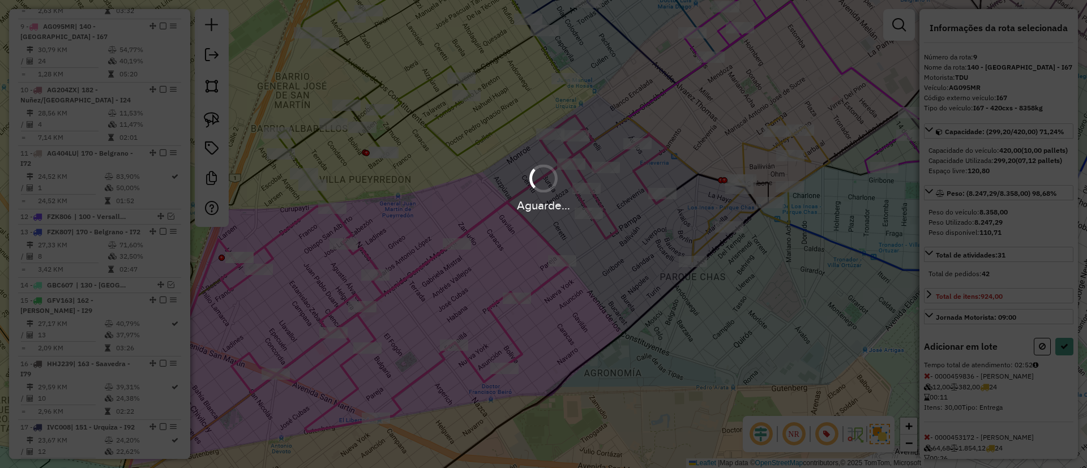
select select "**********"
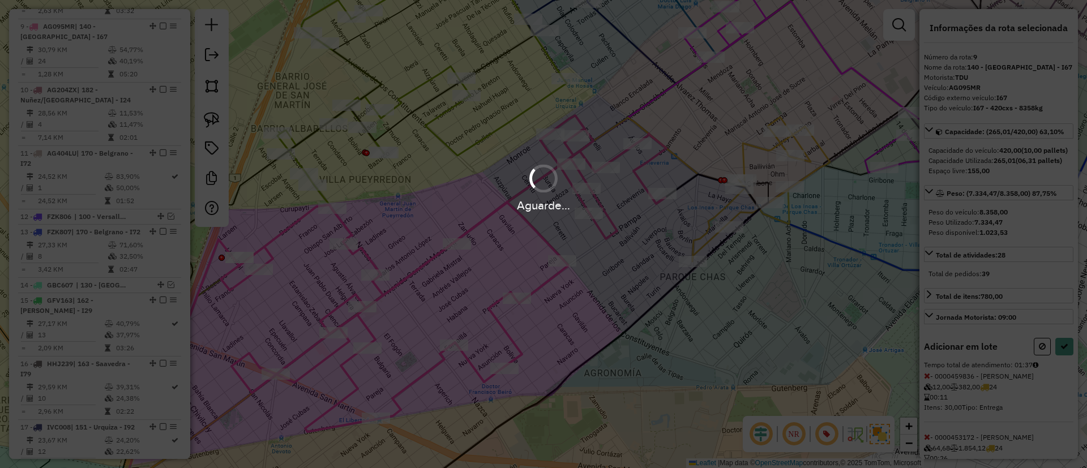
select select "**********"
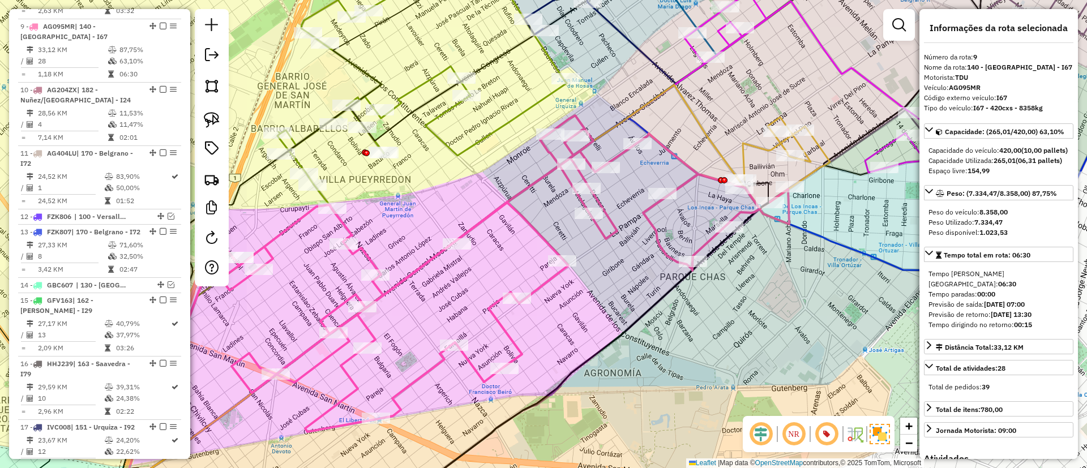
click at [842, 67] on icon at bounding box center [879, 96] width 389 height 208
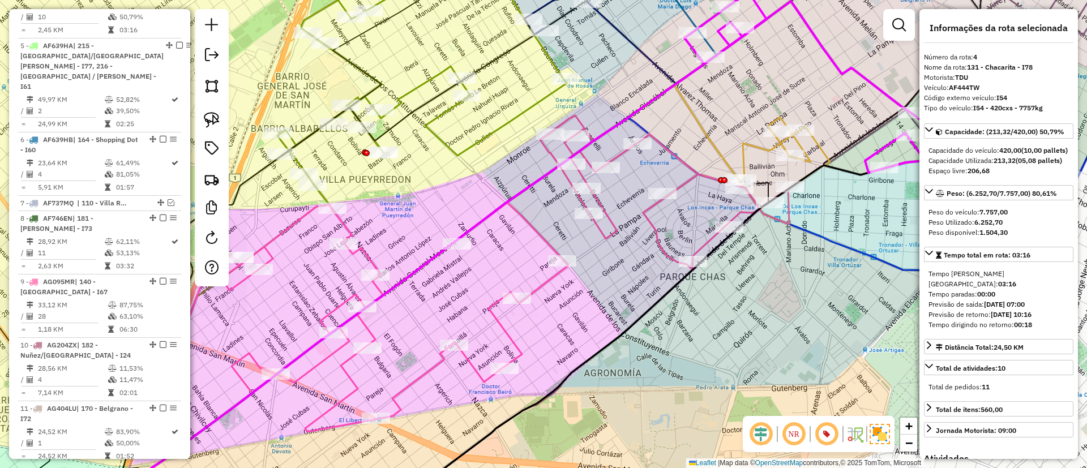
scroll to position [568, 0]
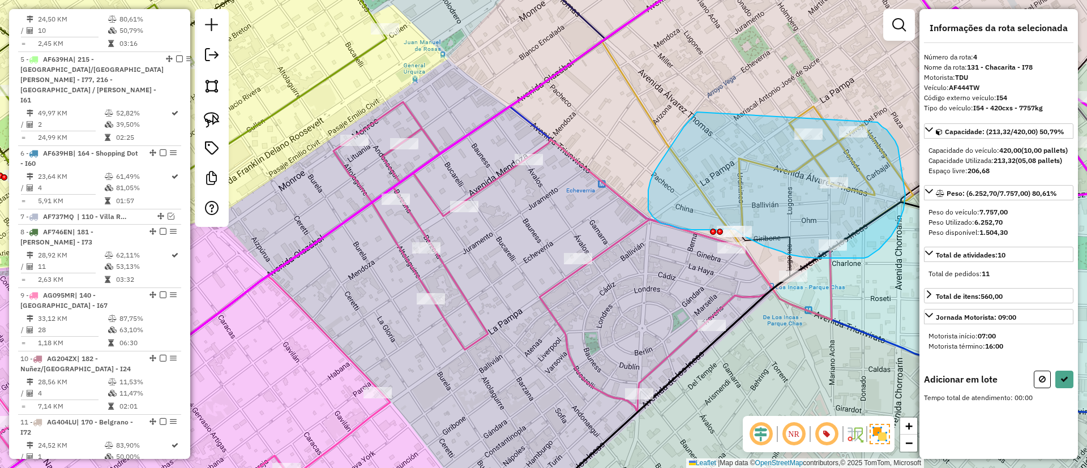
drag, startPoint x: 659, startPoint y: 164, endPoint x: 869, endPoint y: 104, distance: 218.0
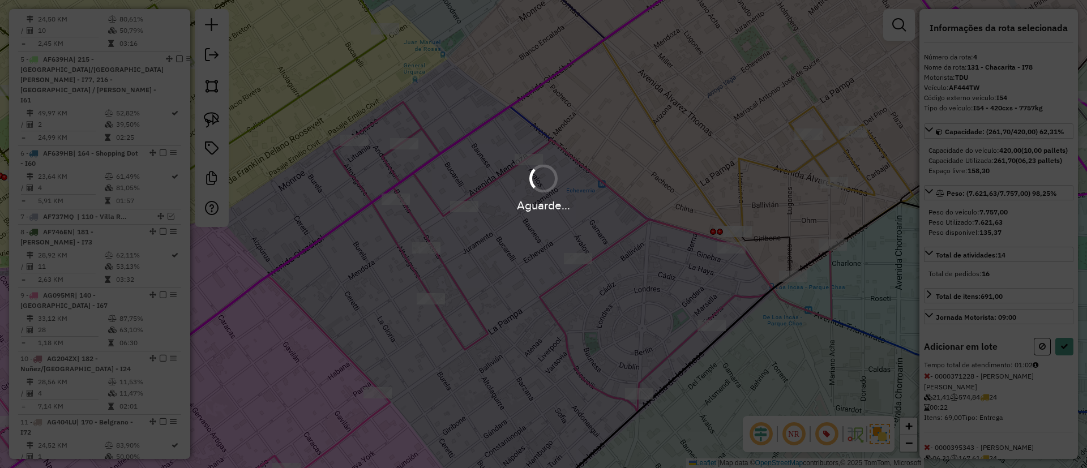
select select "**********"
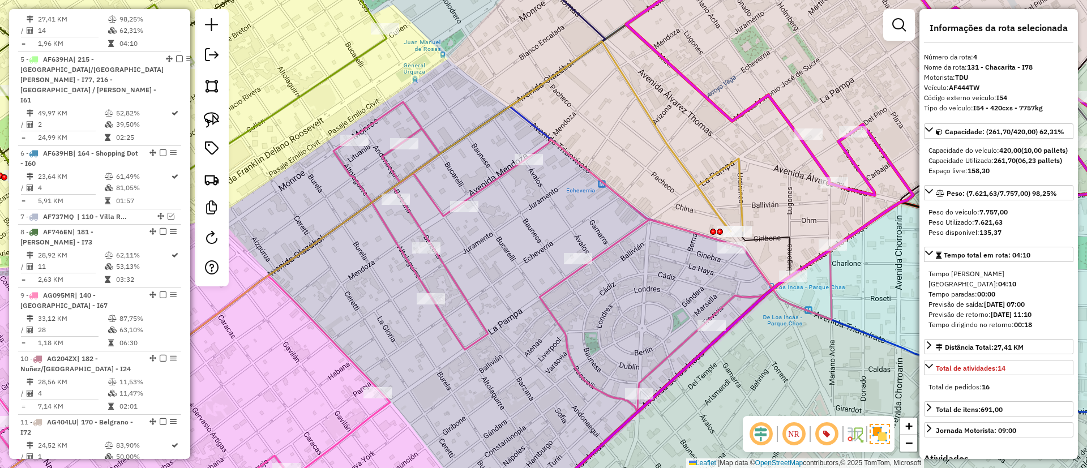
click at [625, 237] on icon at bounding box center [361, 308] width 941 height 413
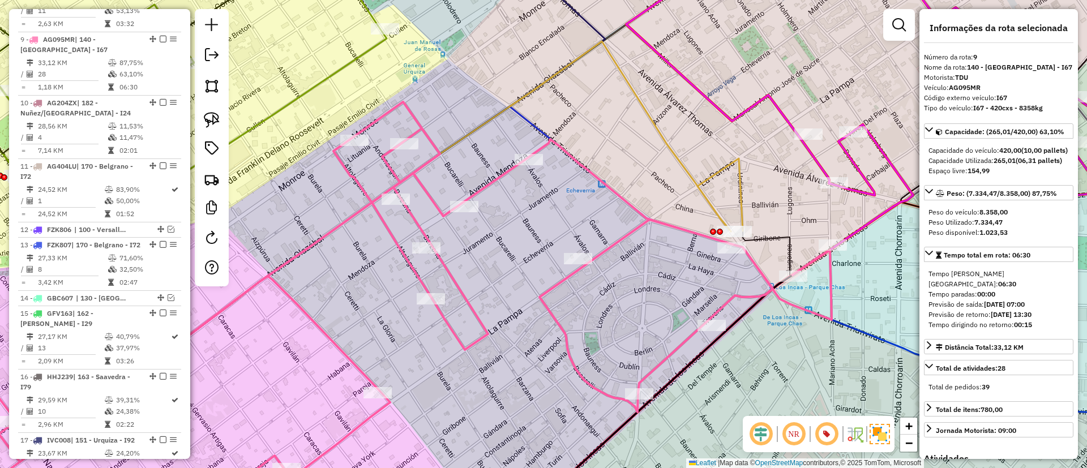
scroll to position [837, 0]
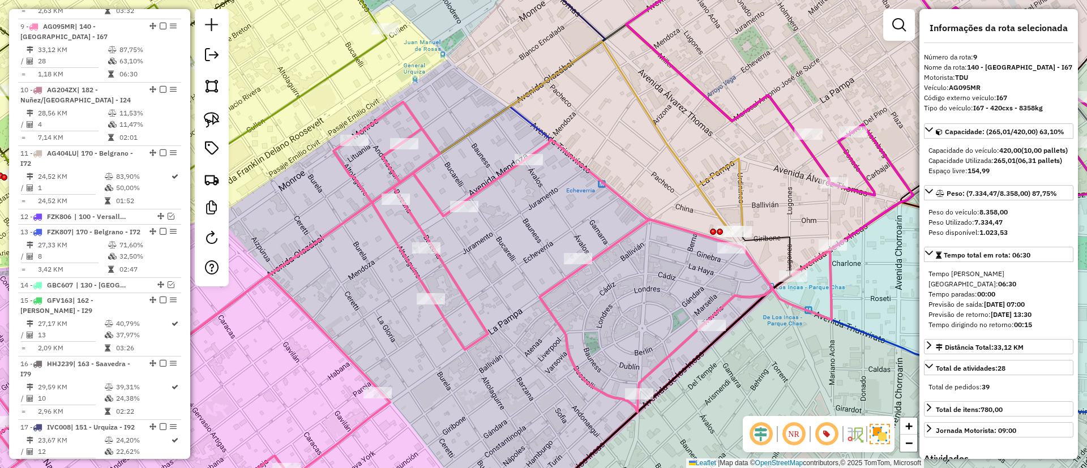
click at [822, 162] on icon at bounding box center [911, 112] width 570 height 319
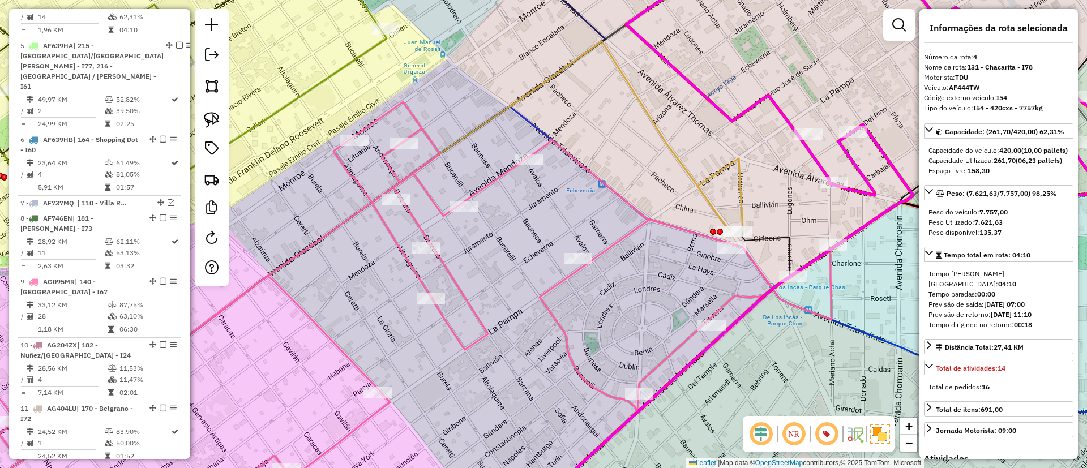
scroll to position [568, 0]
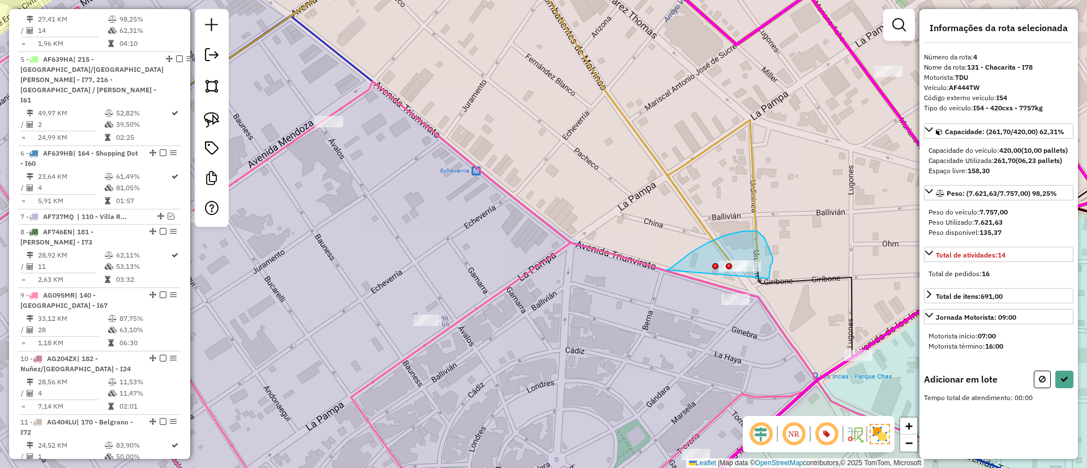
drag, startPoint x: 742, startPoint y: 232, endPoint x: 769, endPoint y: 279, distance: 54.3
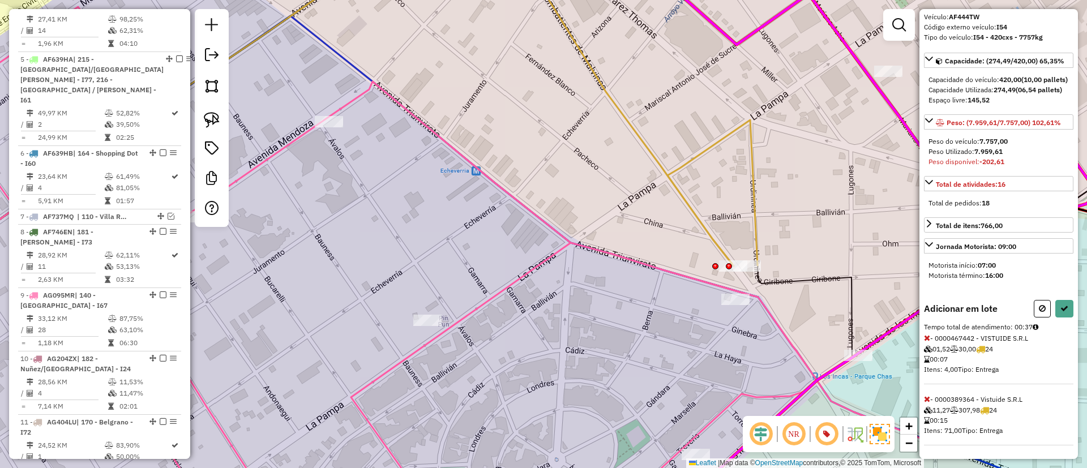
scroll to position [91, 0]
click at [925, 401] on icon at bounding box center [927, 399] width 6 height 8
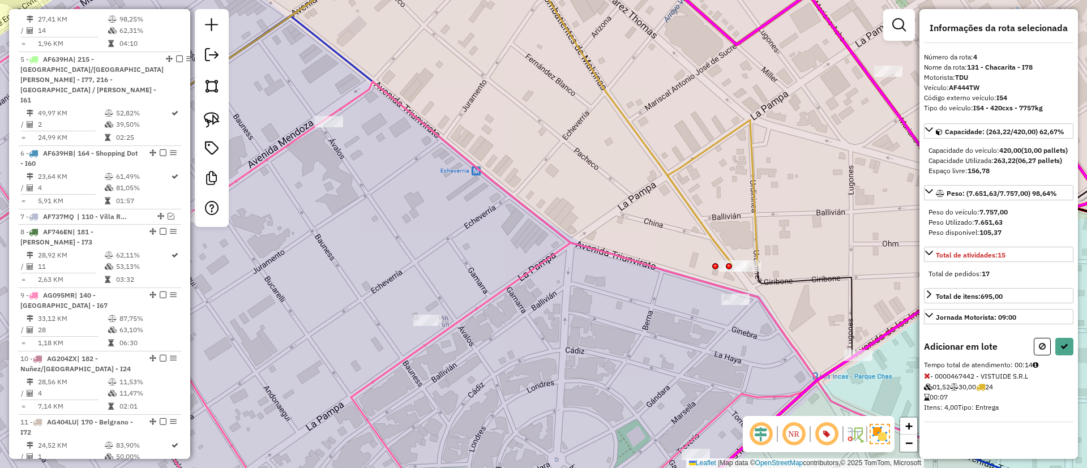
select select "**********"
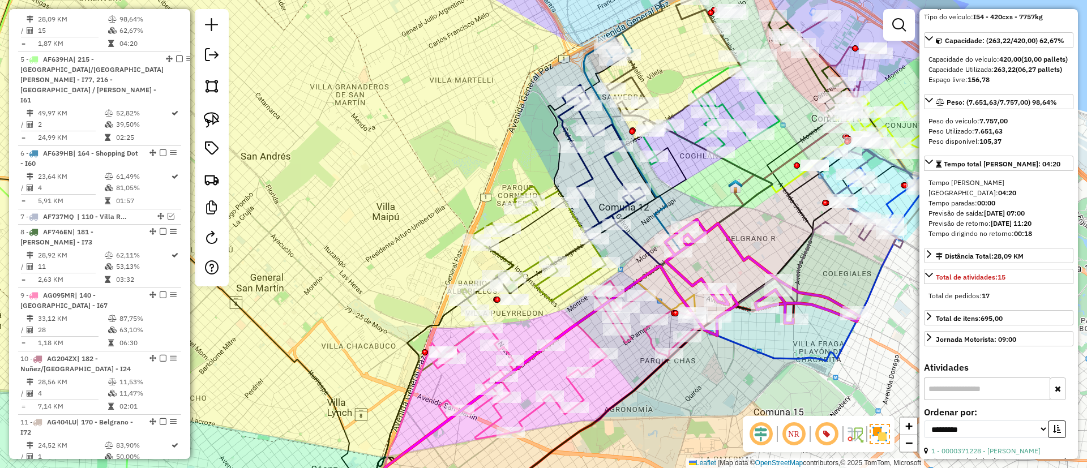
click at [655, 338] on icon at bounding box center [575, 360] width 284 height 159
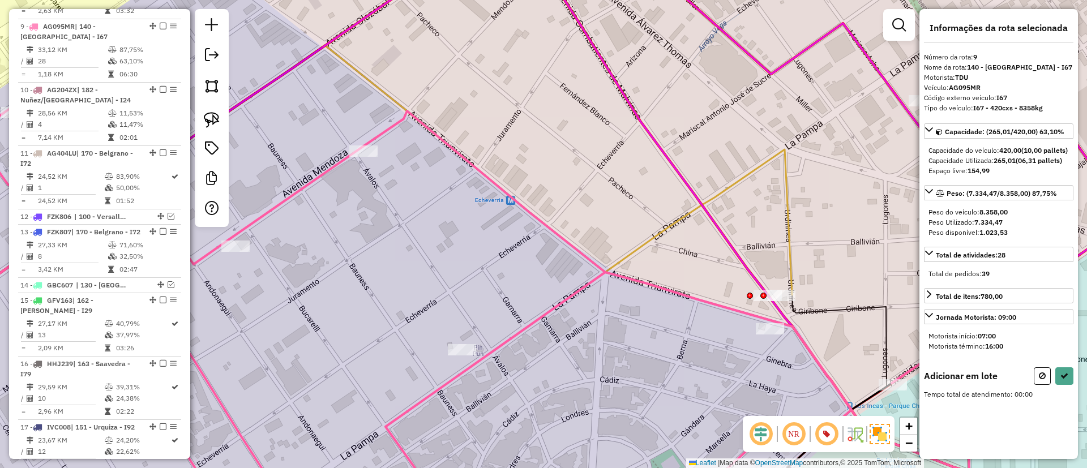
scroll to position [0, 0]
drag, startPoint x: 717, startPoint y: 278, endPoint x: 821, endPoint y: 264, distance: 105.1
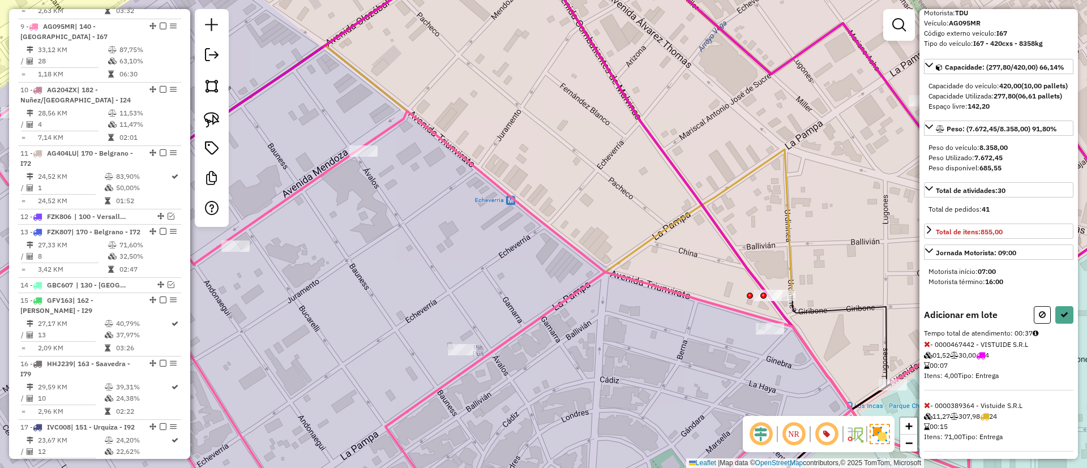
scroll to position [91, 0]
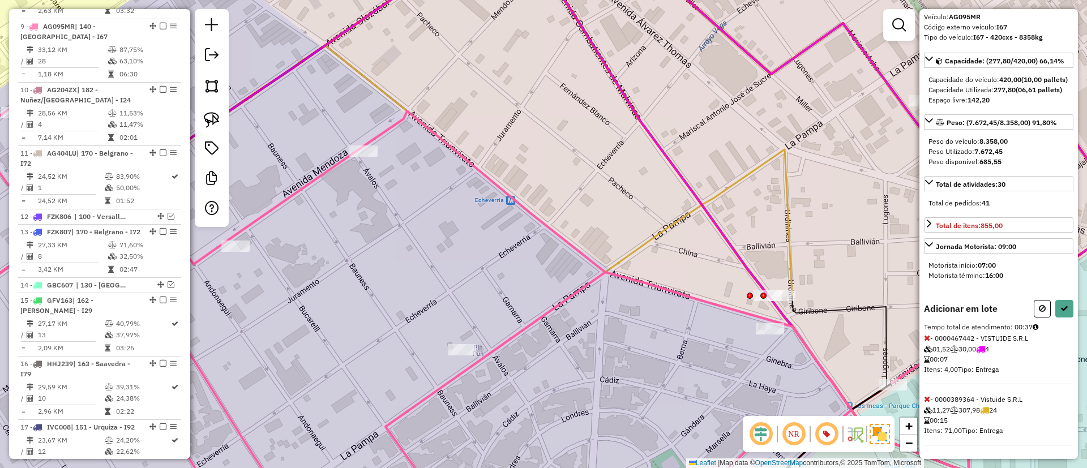
click at [928, 335] on icon at bounding box center [927, 338] width 6 height 8
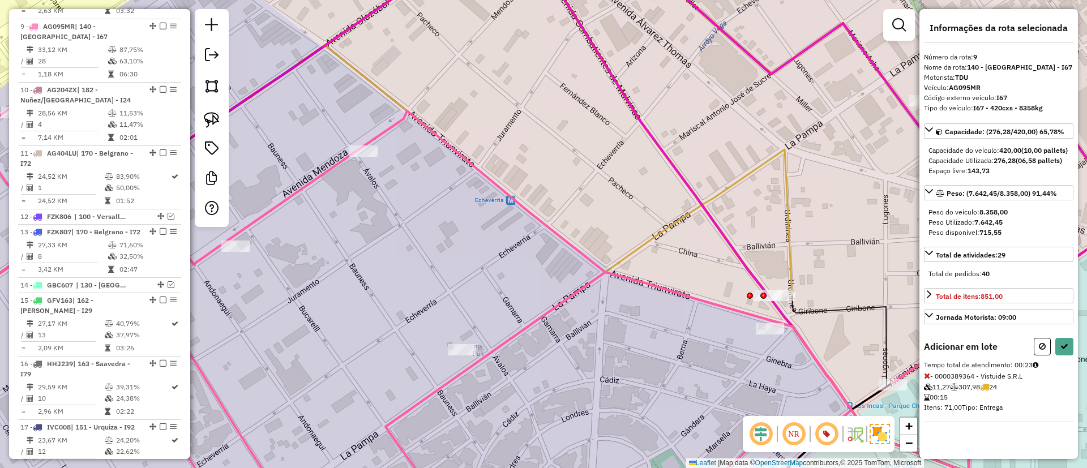
select select "**********"
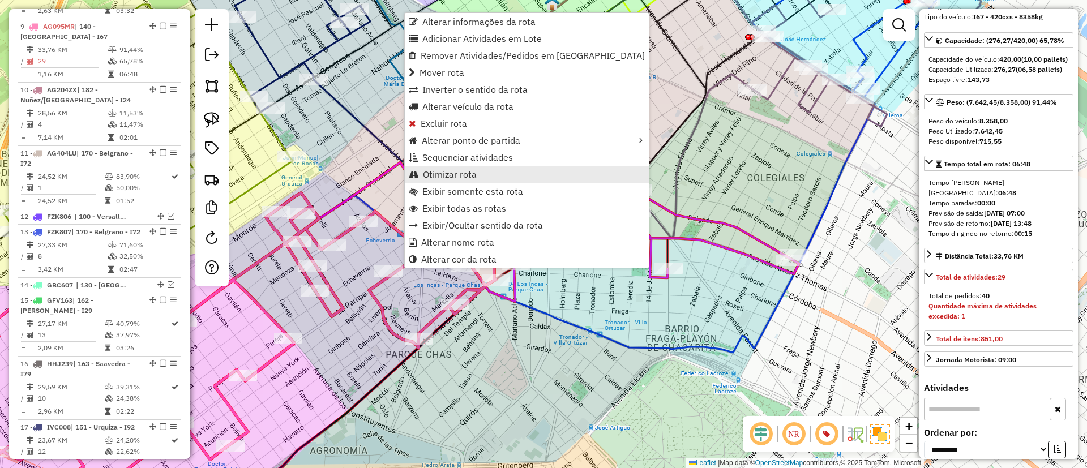
click at [450, 173] on span "Otimizar rota" at bounding box center [450, 174] width 54 height 9
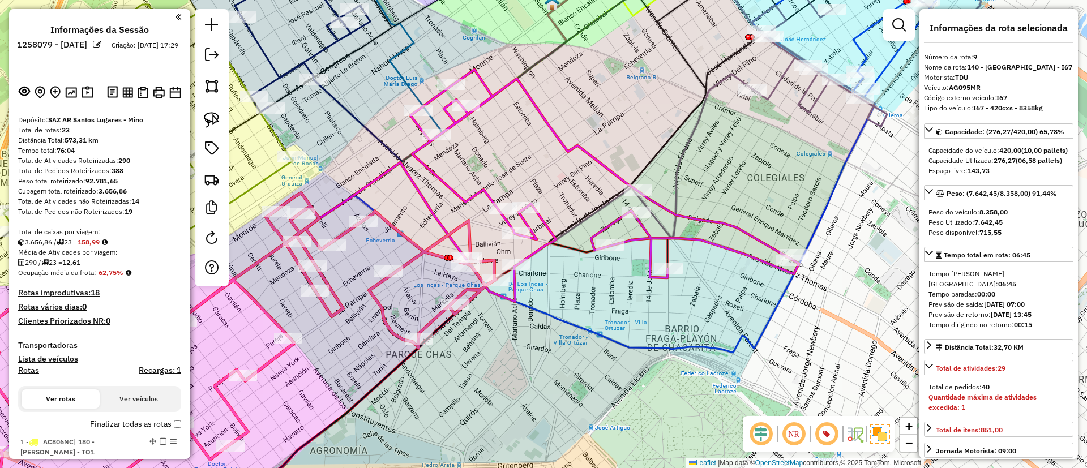
select select "**********"
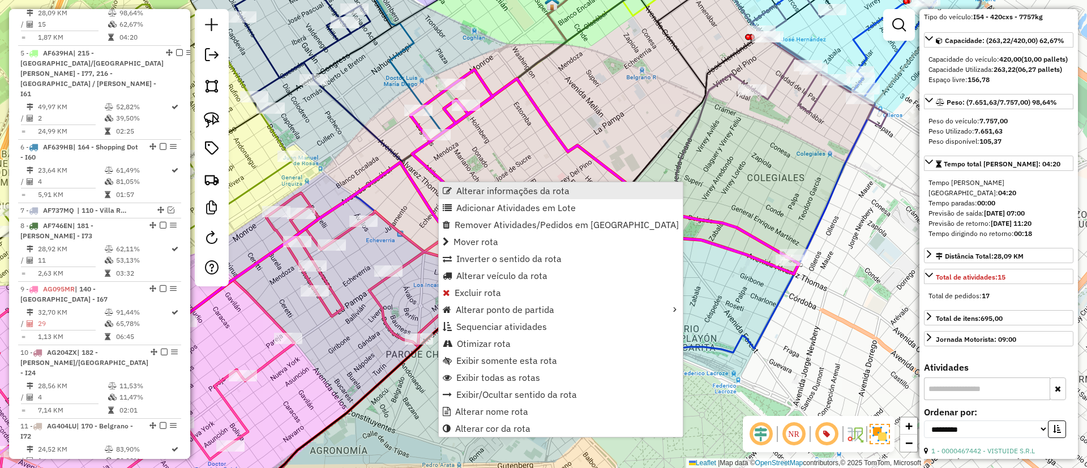
scroll to position [568, 0]
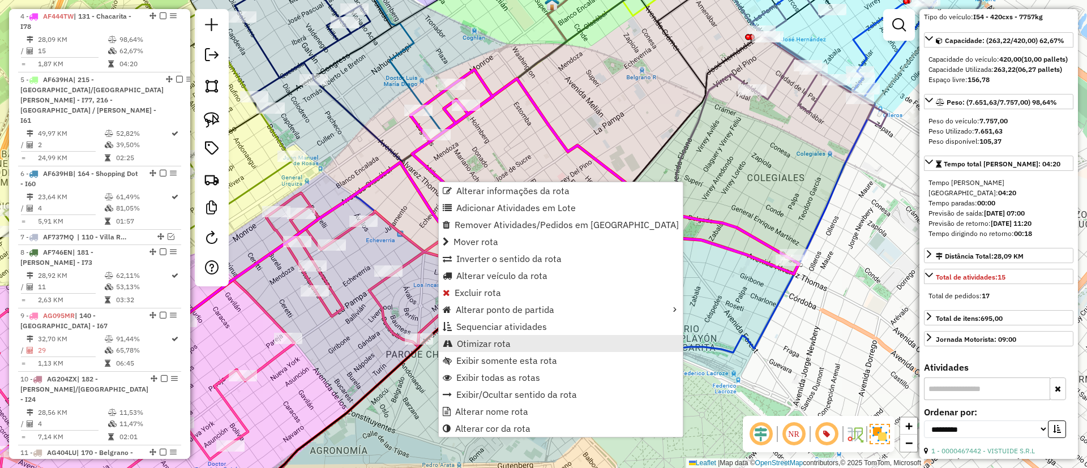
click at [493, 341] on span "Otimizar rota" at bounding box center [484, 343] width 54 height 9
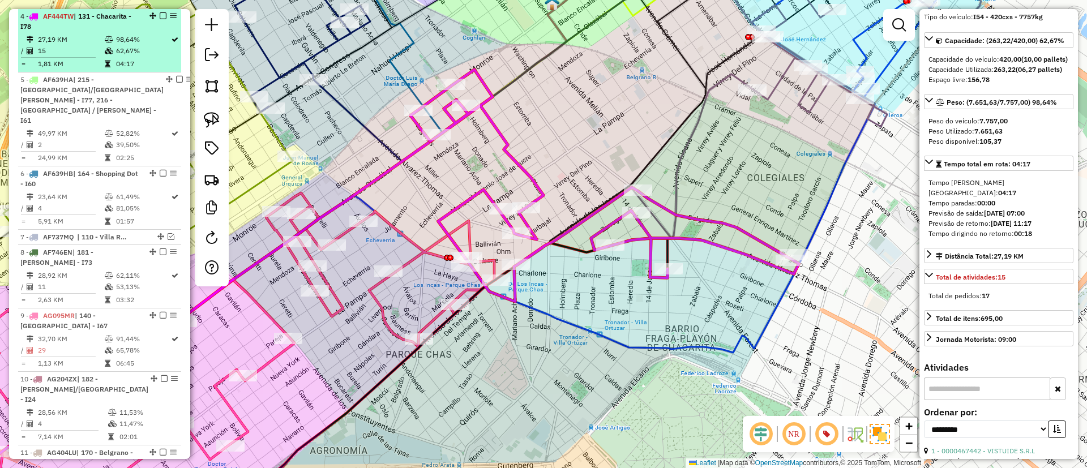
click at [161, 16] on em at bounding box center [163, 15] width 7 height 7
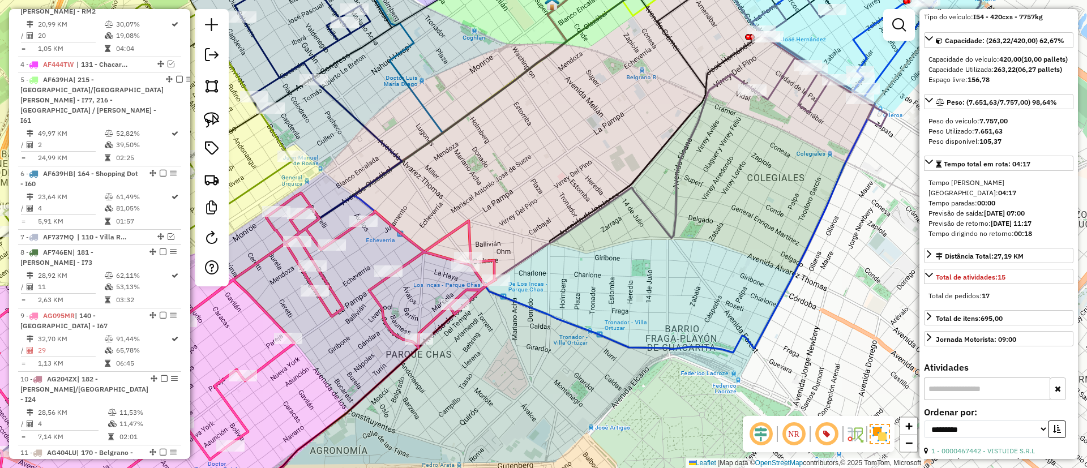
click at [424, 260] on icon at bounding box center [221, 353] width 550 height 321
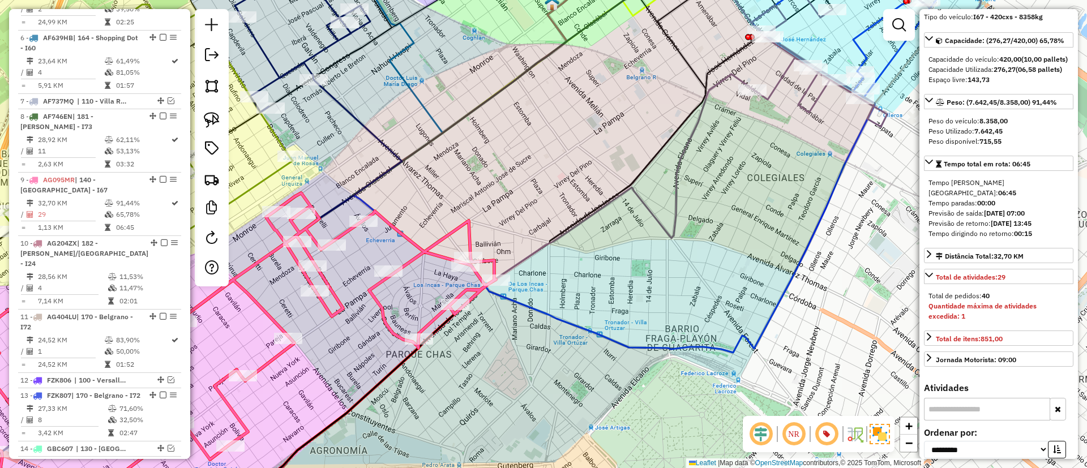
scroll to position [789, 0]
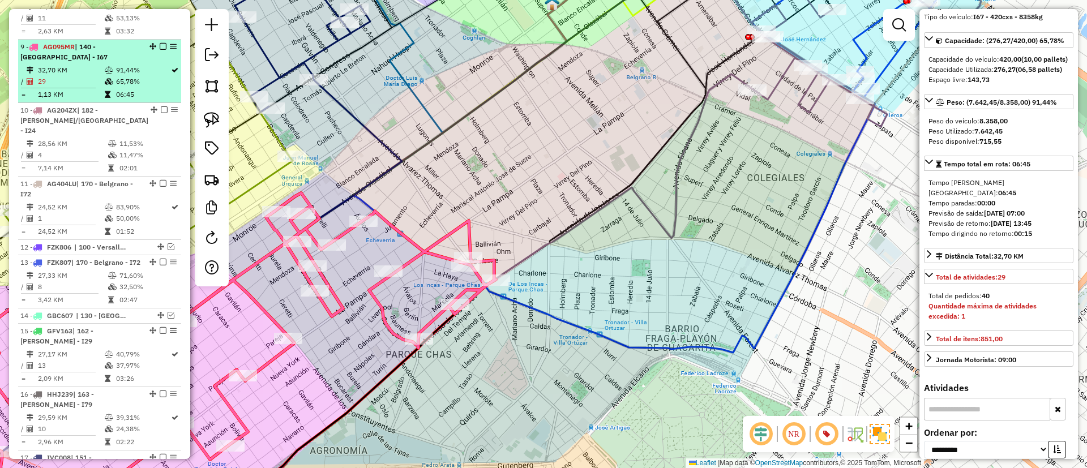
click at [160, 43] on em at bounding box center [163, 46] width 7 height 7
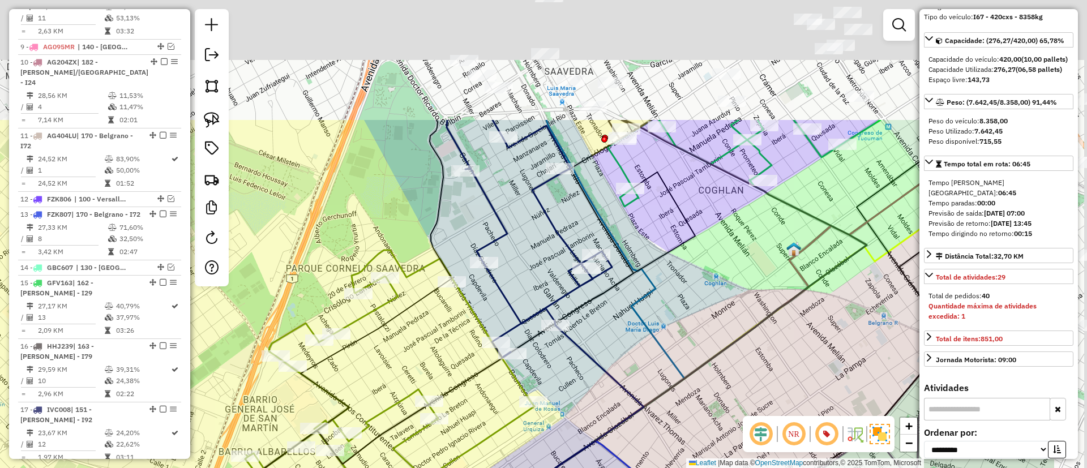
drag, startPoint x: 583, startPoint y: 194, endPoint x: 456, endPoint y: 347, distance: 198.7
click at [456, 347] on div "Janela de atendimento Grade de atendimento Capacidade Transportadoras Veículos …" at bounding box center [543, 234] width 1087 height 468
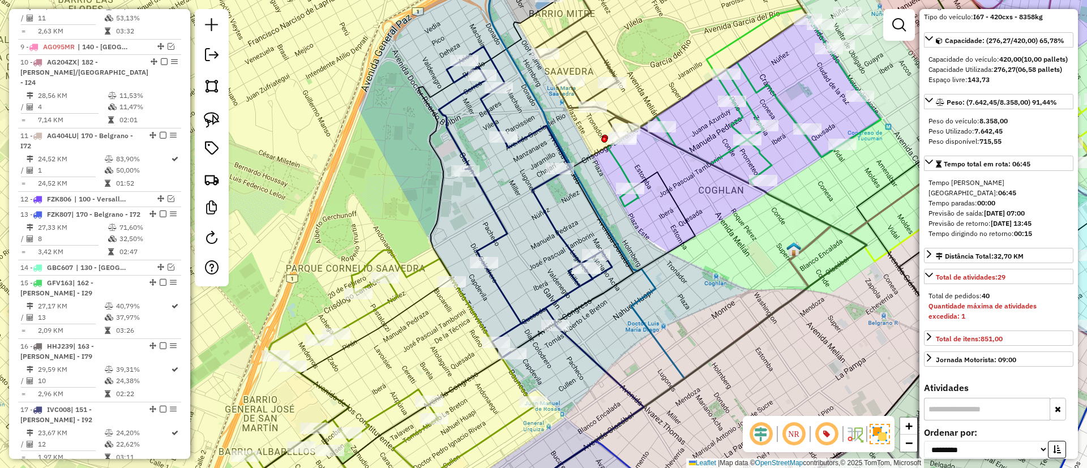
click at [500, 217] on icon at bounding box center [525, 201] width 173 height 311
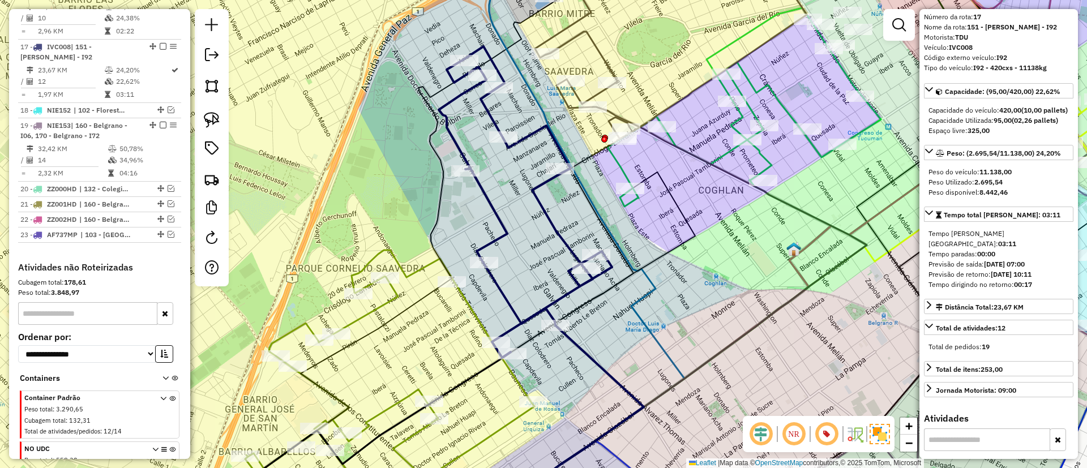
scroll to position [0, 0]
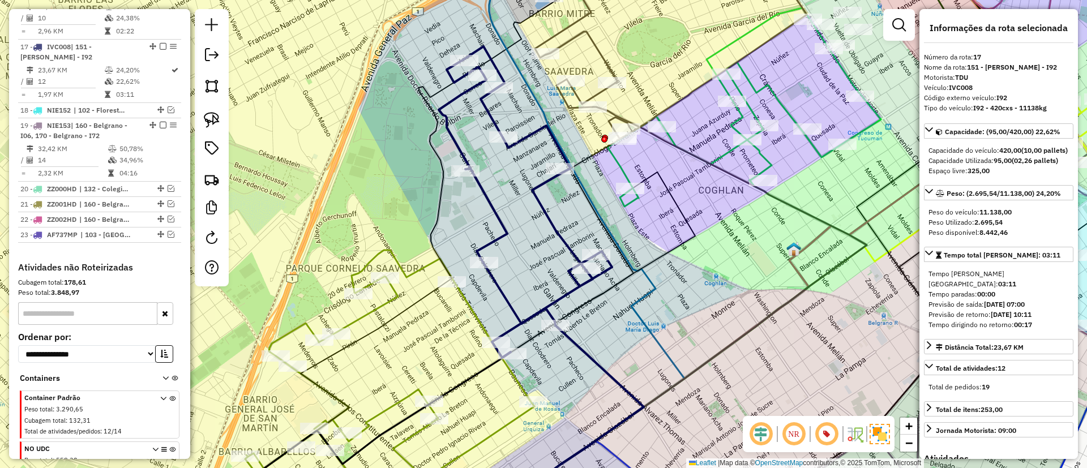
click at [408, 271] on icon at bounding box center [389, 379] width 289 height 258
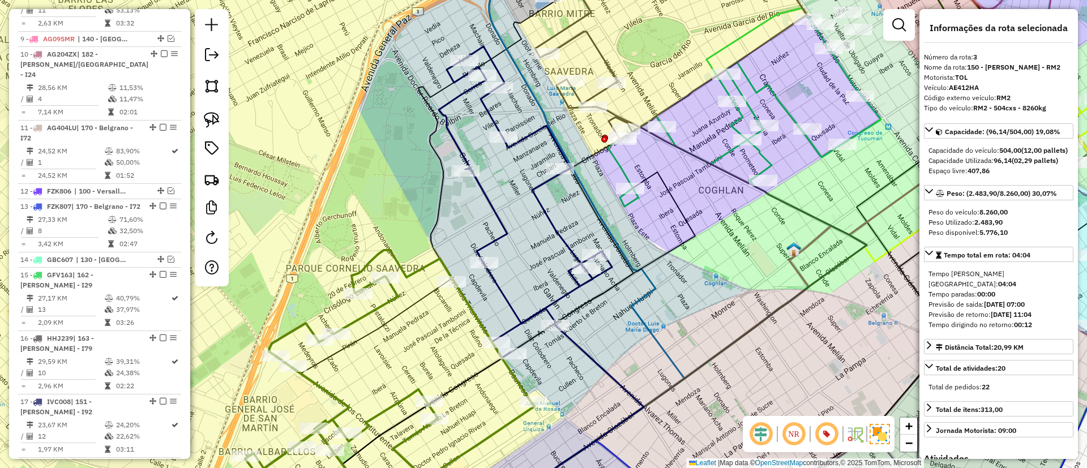
scroll to position [505, 0]
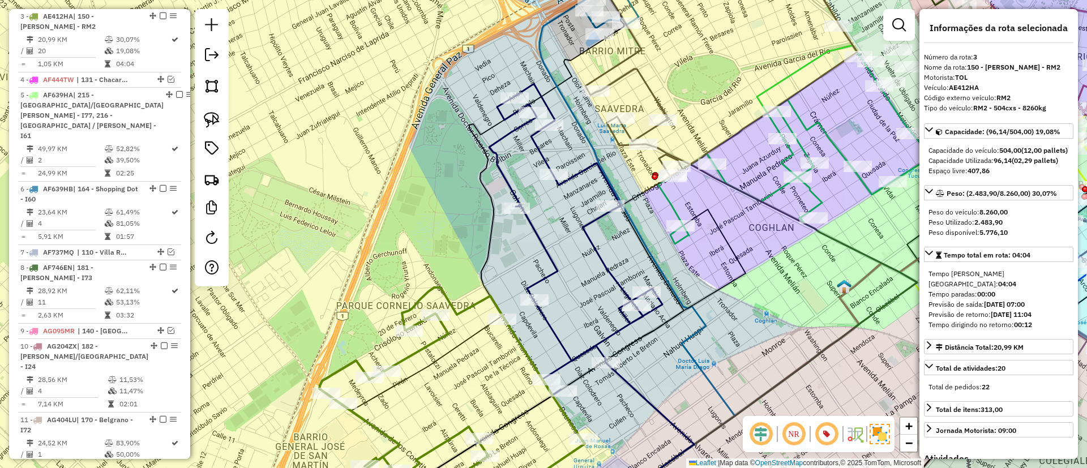
drag, startPoint x: 413, startPoint y: 228, endPoint x: 453, endPoint y: 249, distance: 45.1
click at [453, 249] on div "Janela de atendimento Grade de atendimento Capacidade Transportadoras Veículos …" at bounding box center [543, 234] width 1087 height 468
click at [549, 259] on icon at bounding box center [575, 239] width 173 height 311
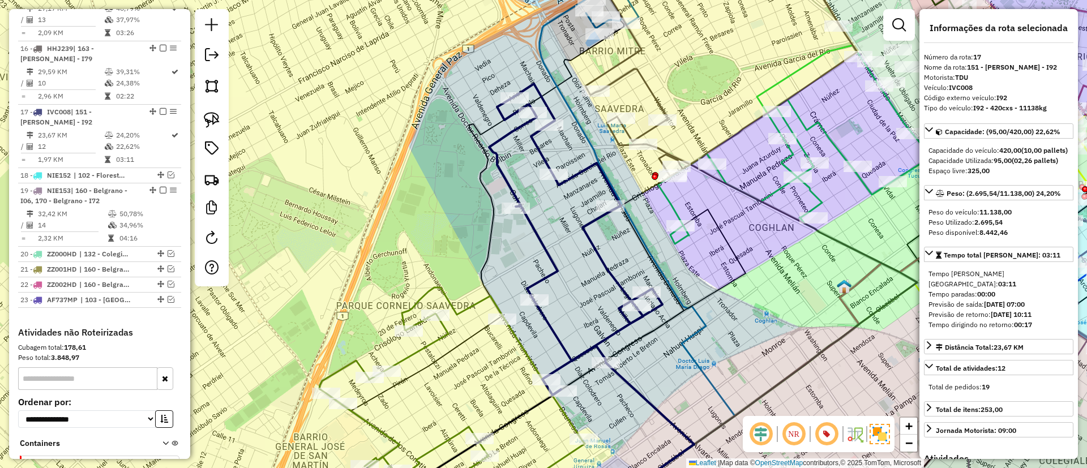
scroll to position [1152, 0]
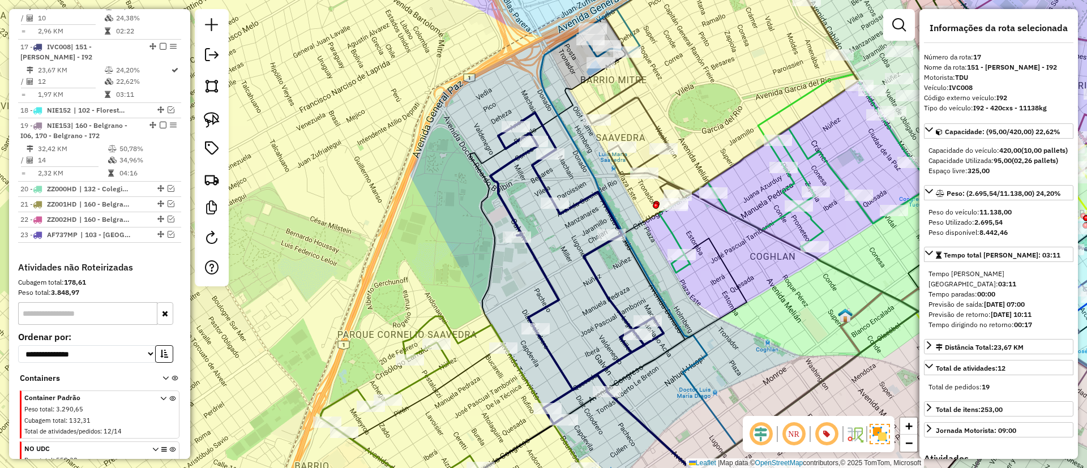
drag, startPoint x: 549, startPoint y: 259, endPoint x: 549, endPoint y: 365, distance: 105.3
click at [549, 365] on icon at bounding box center [576, 268] width 173 height 311
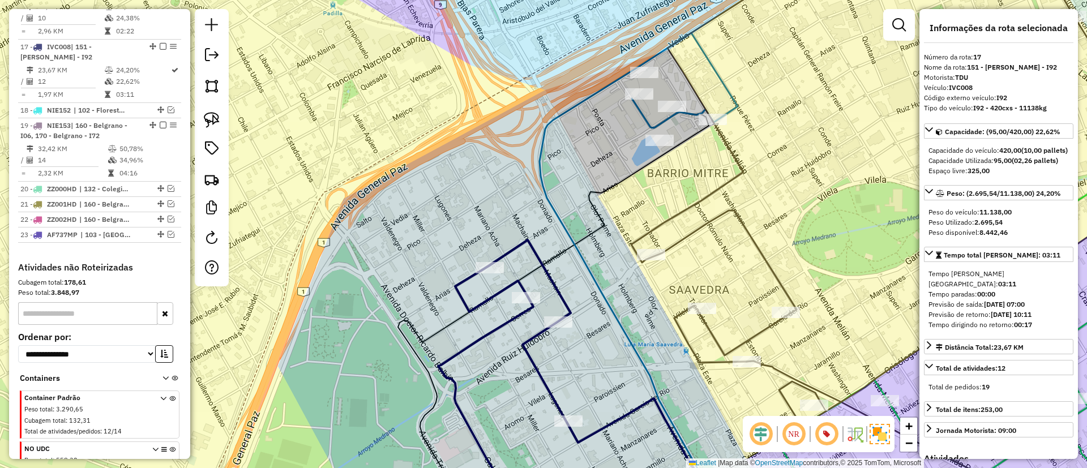
click at [641, 116] on icon at bounding box center [685, 80] width 106 height 95
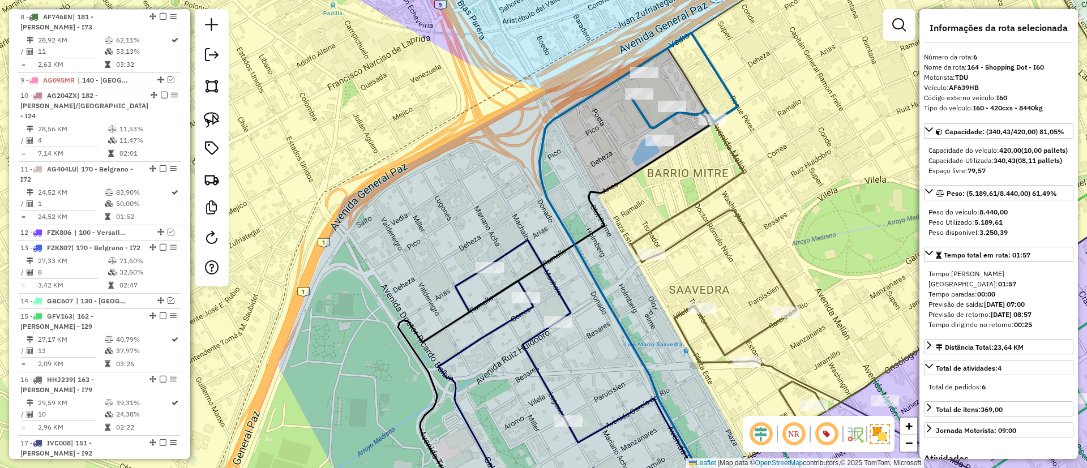
scroll to position [657, 0]
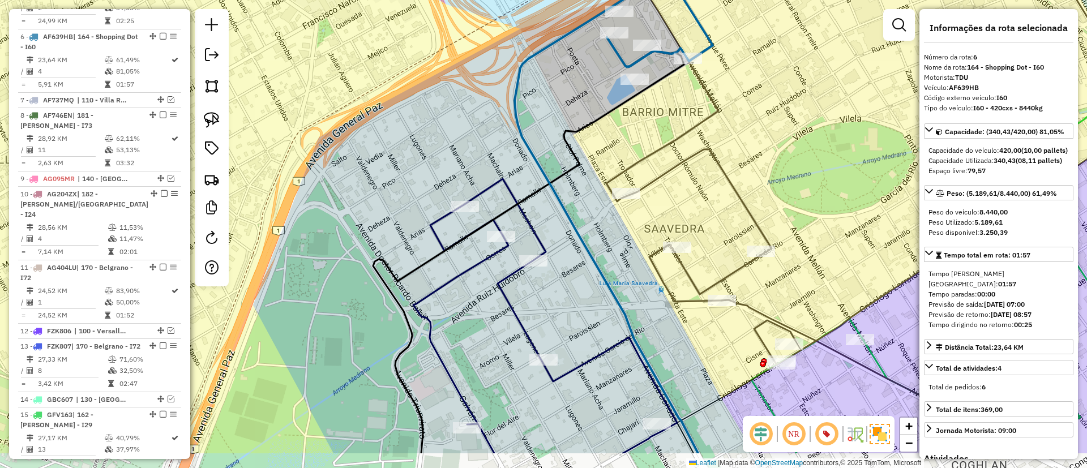
drag, startPoint x: 598, startPoint y: 133, endPoint x: 592, endPoint y: 78, distance: 55.2
click at [592, 78] on div "Janela de atendimento Grade de atendimento Capacidade Transportadoras Veículos …" at bounding box center [543, 234] width 1087 height 468
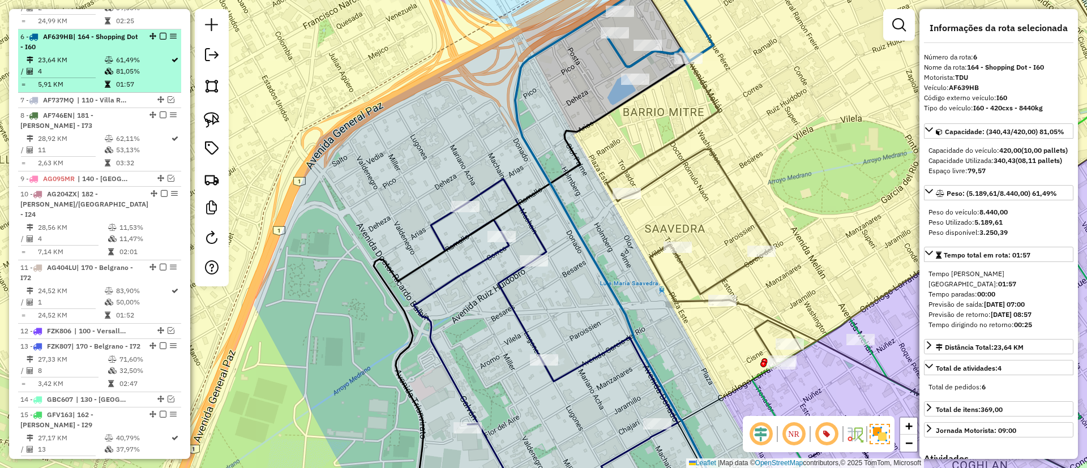
click at [160, 33] on em at bounding box center [163, 36] width 7 height 7
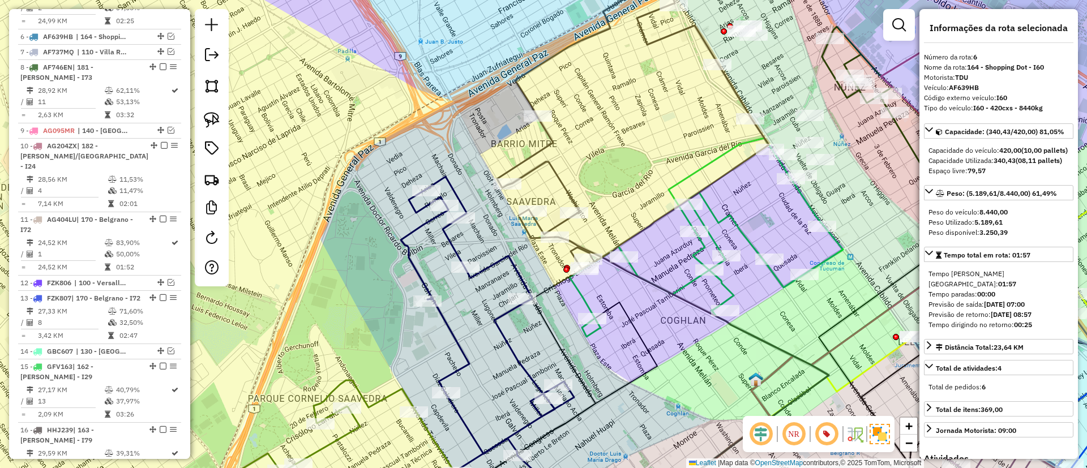
click at [412, 258] on icon at bounding box center [487, 332] width 173 height 311
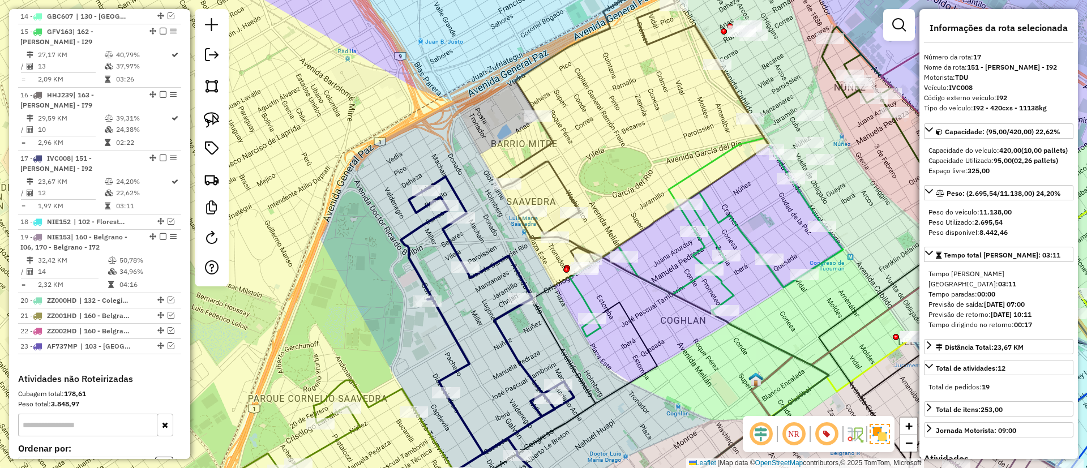
scroll to position [1104, 0]
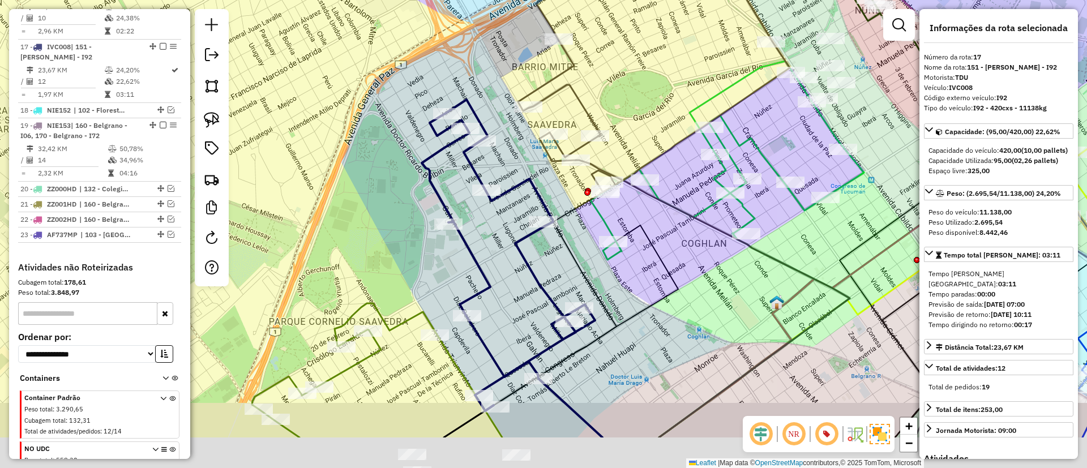
drag, startPoint x: 421, startPoint y: 228, endPoint x: 425, endPoint y: 80, distance: 147.9
click at [425, 100] on icon at bounding box center [508, 255] width 173 height 311
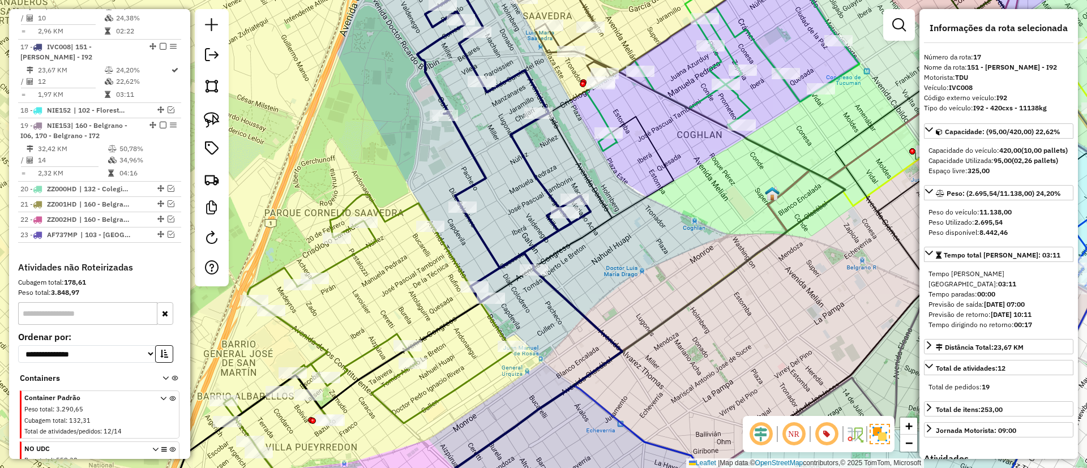
click at [390, 209] on div "Janela de atendimento Grade de atendimento Capacidade Transportadoras Veículos …" at bounding box center [543, 234] width 1087 height 468
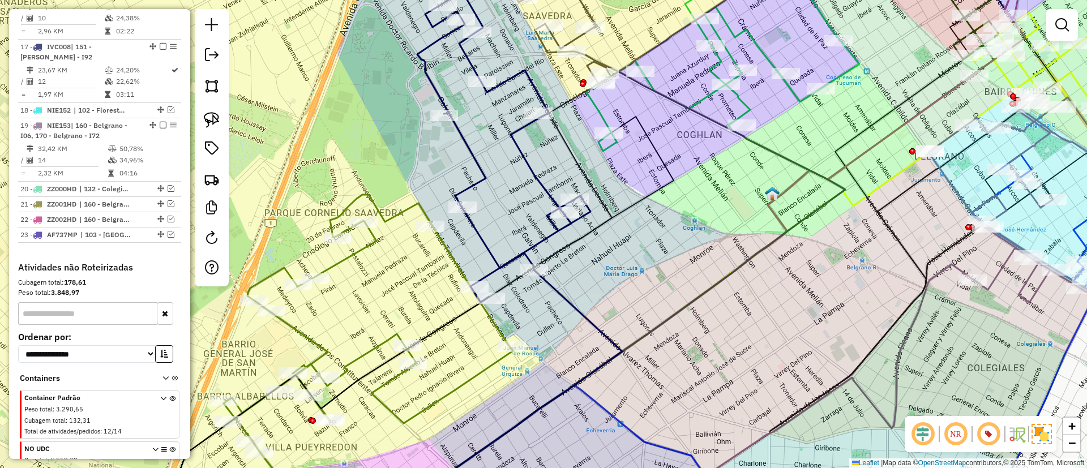
click at [395, 218] on icon at bounding box center [368, 324] width 289 height 258
select select "**********"
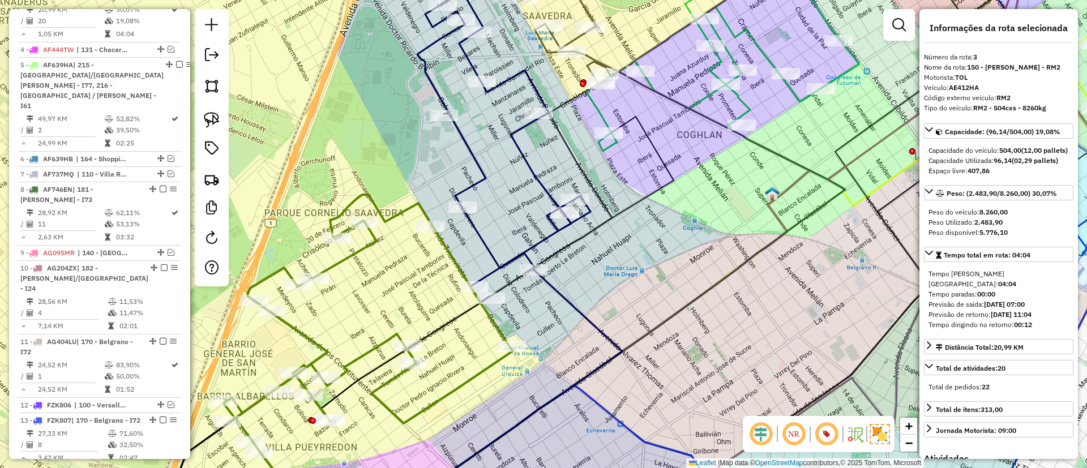
scroll to position [505, 0]
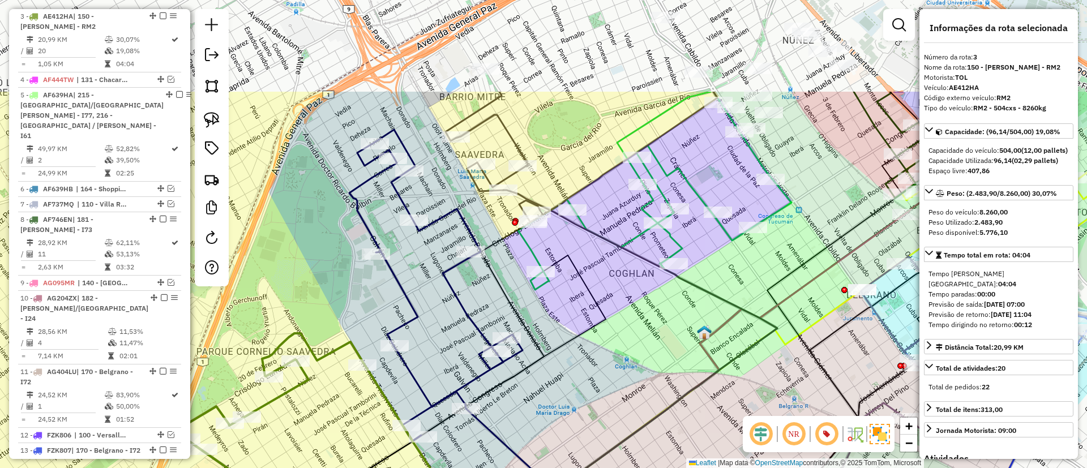
drag, startPoint x: 459, startPoint y: 183, endPoint x: 389, endPoint y: 309, distance: 144.0
click at [389, 309] on div "Janela de atendimento Grade de atendimento Capacidade Transportadoras Veículos …" at bounding box center [543, 234] width 1087 height 468
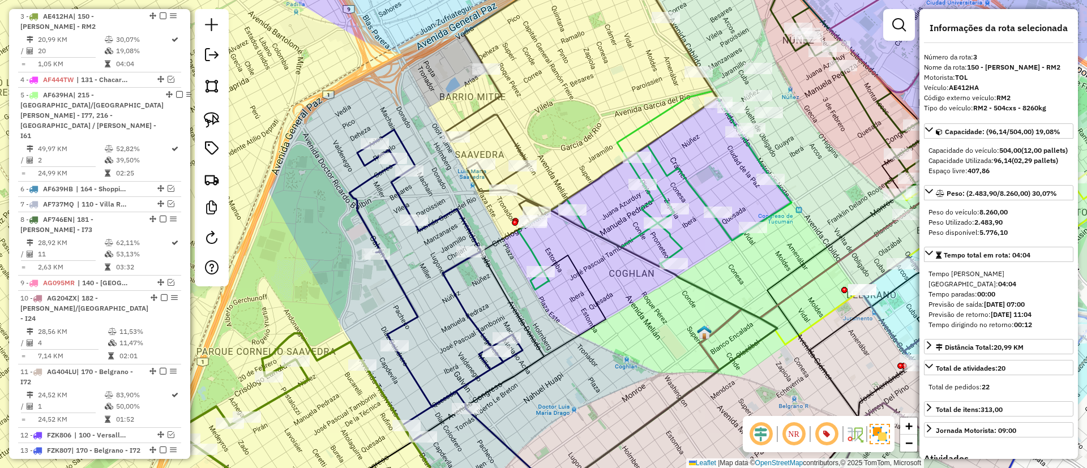
click at [504, 131] on icon at bounding box center [582, 88] width 272 height 270
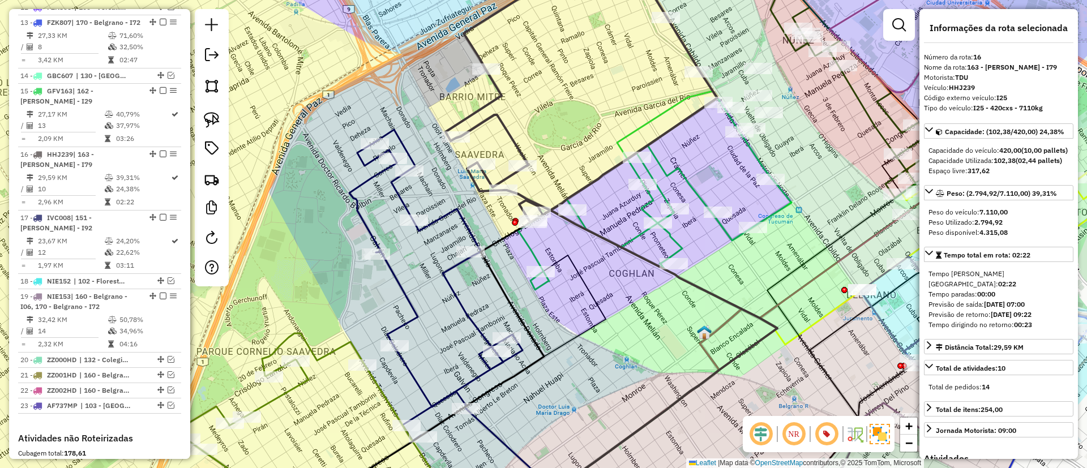
scroll to position [1040, 0]
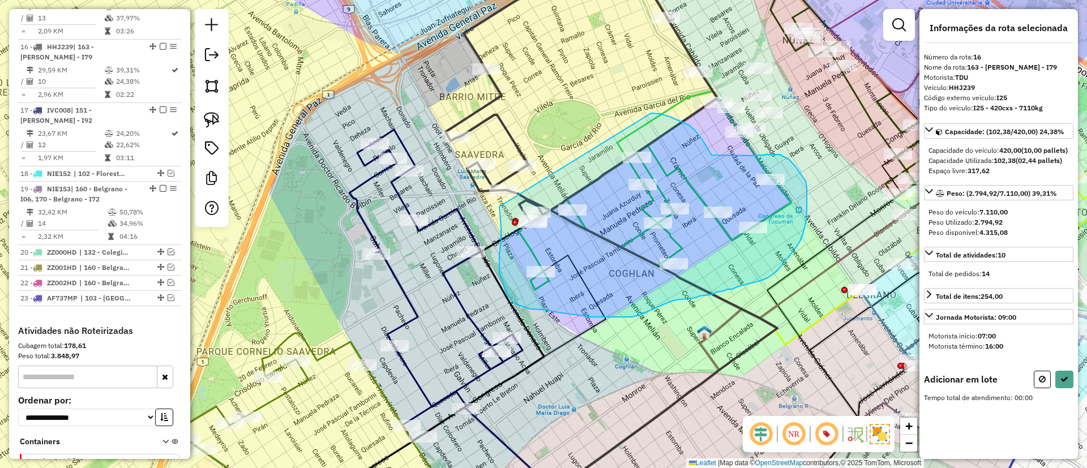
drag, startPoint x: 500, startPoint y: 274, endPoint x: 651, endPoint y: 113, distance: 221.1
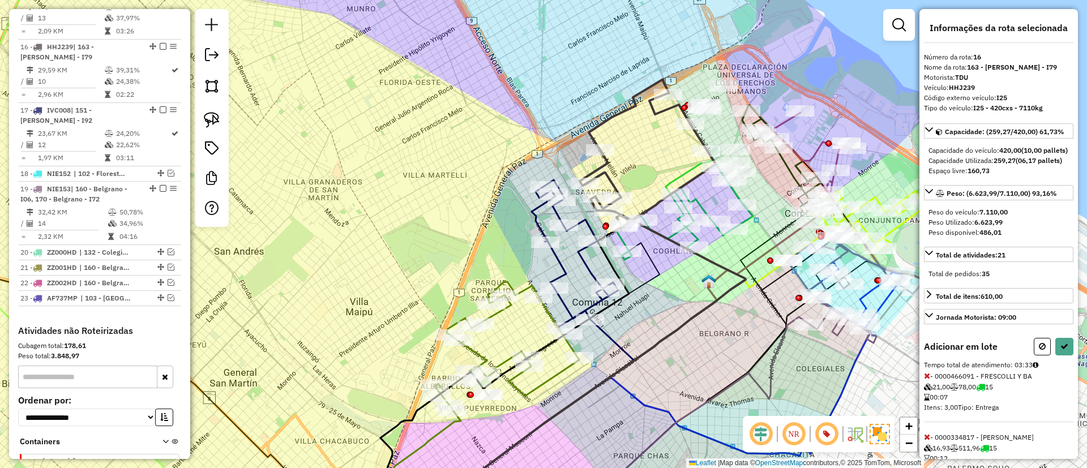
select select "**********"
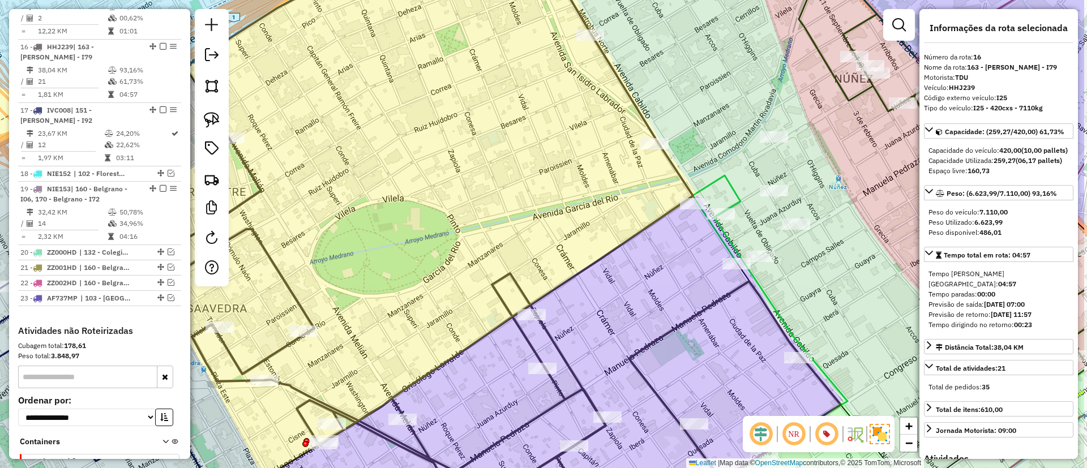
drag, startPoint x: 708, startPoint y: 204, endPoint x: 615, endPoint y: 211, distance: 93.7
click at [614, 220] on div "Janela de atendimento Grade de atendimento Capacidade Transportadoras Veículos …" at bounding box center [543, 234] width 1087 height 468
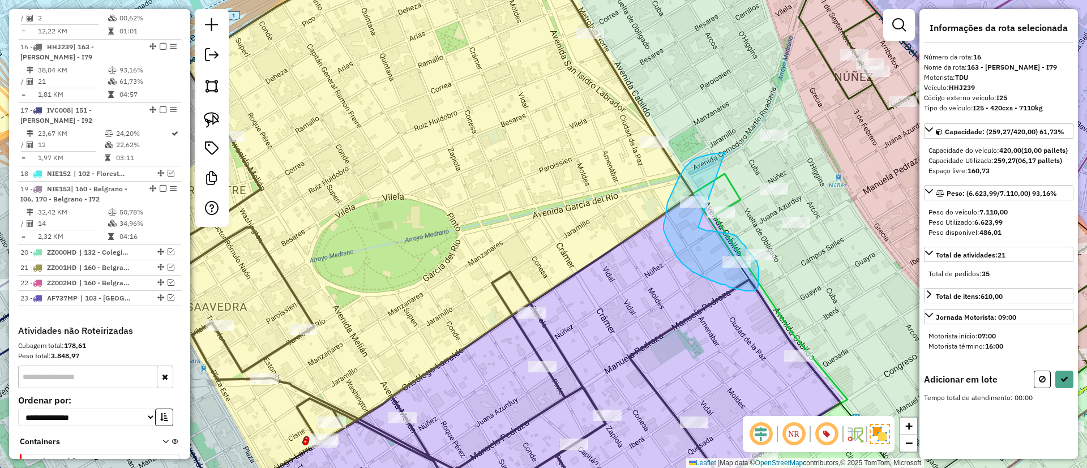
drag, startPoint x: 699, startPoint y: 157, endPoint x: 698, endPoint y: 228, distance: 70.2
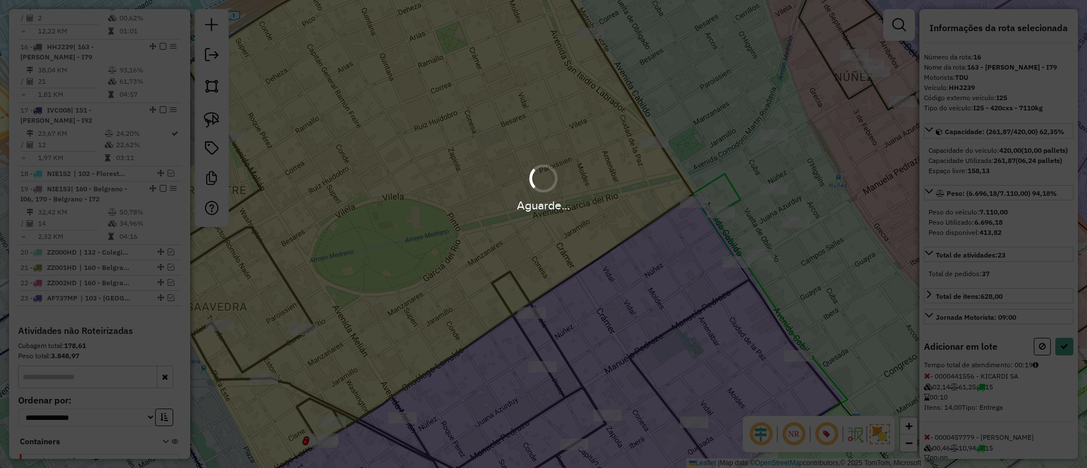
select select "**********"
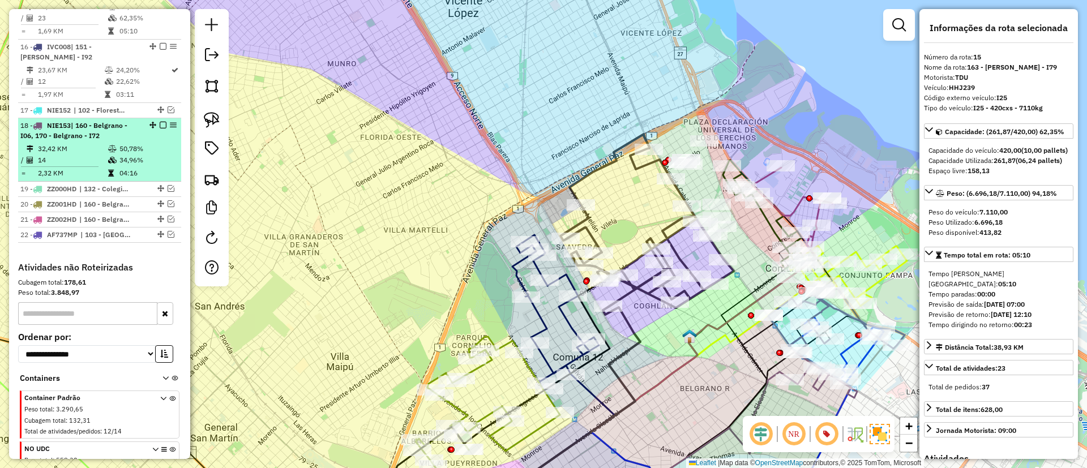
click at [142, 121] on div "18 - NIE153 | 160 - Belgrano - I06, 170 - Belgrano - I72" at bounding box center [99, 131] width 159 height 20
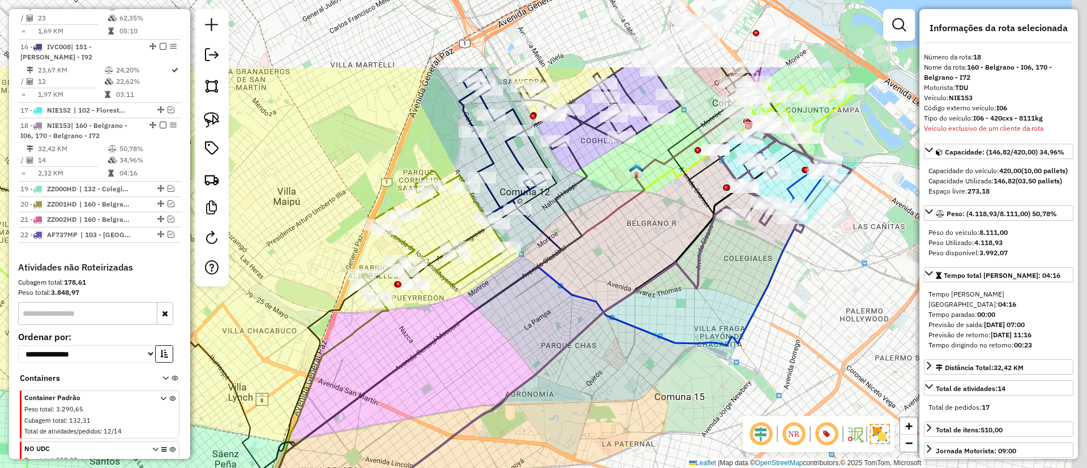
drag, startPoint x: 613, startPoint y: 261, endPoint x: 612, endPoint y: 274, distance: 13.6
click at [612, 274] on div "Janela de atendimento Grade de atendimento Capacidade Transportadoras Veículos …" at bounding box center [543, 234] width 1087 height 468
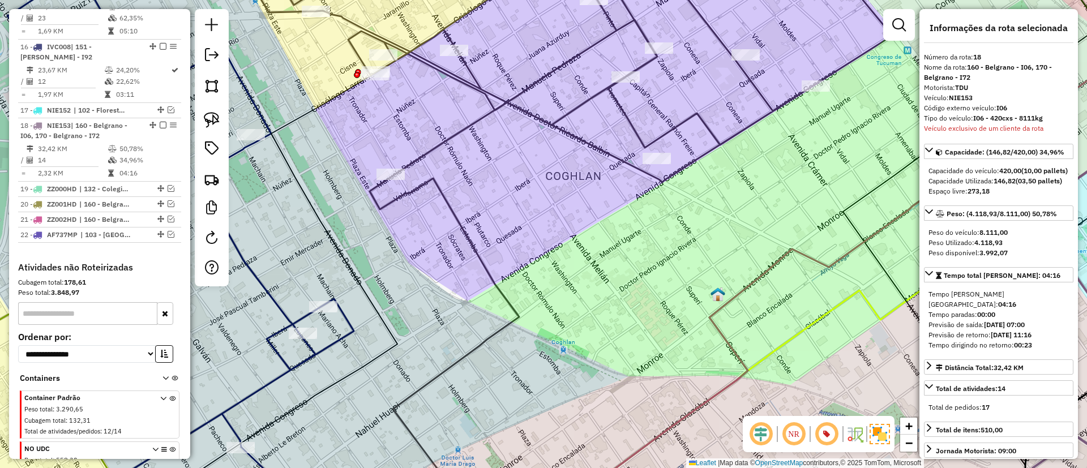
click at [584, 105] on icon at bounding box center [568, 67] width 649 height 229
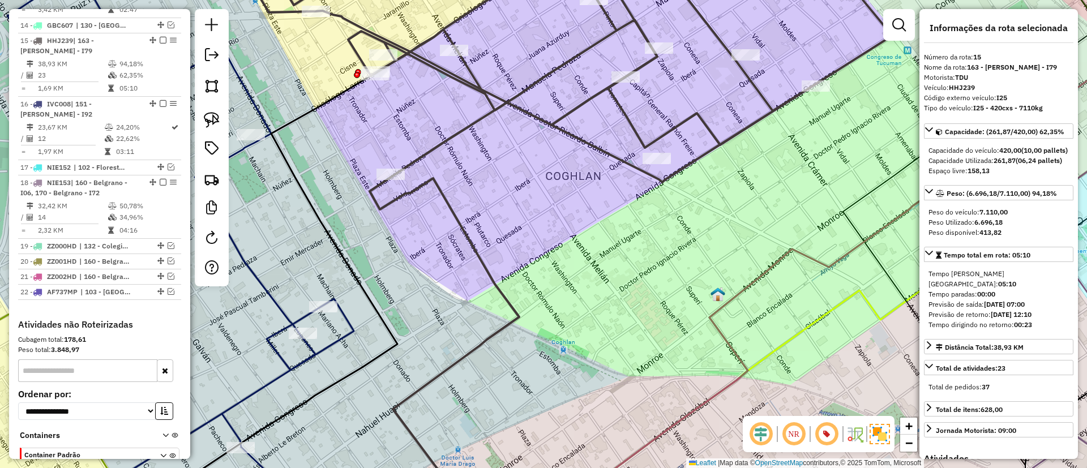
scroll to position [977, 0]
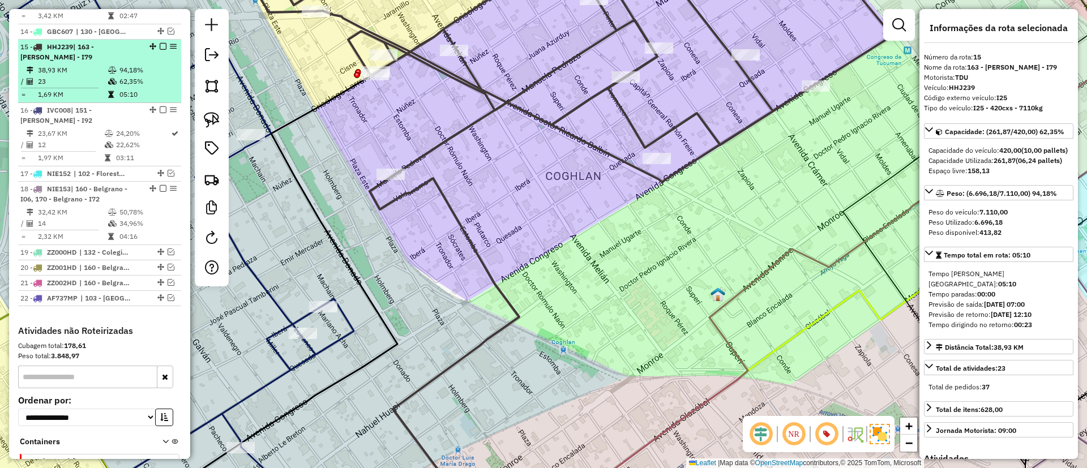
click at [160, 43] on em at bounding box center [163, 46] width 7 height 7
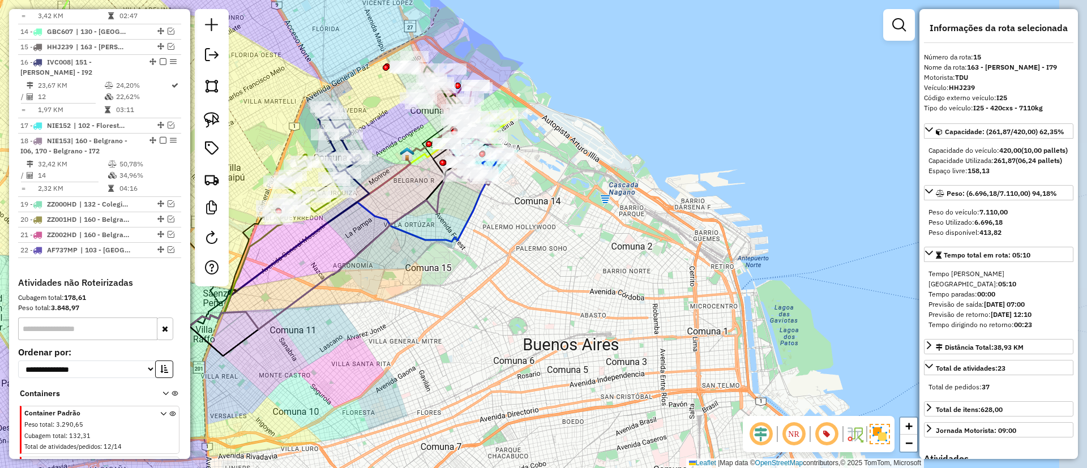
drag, startPoint x: 490, startPoint y: 153, endPoint x: 415, endPoint y: 165, distance: 75.6
click at [415, 165] on icon at bounding box center [322, 221] width 296 height 234
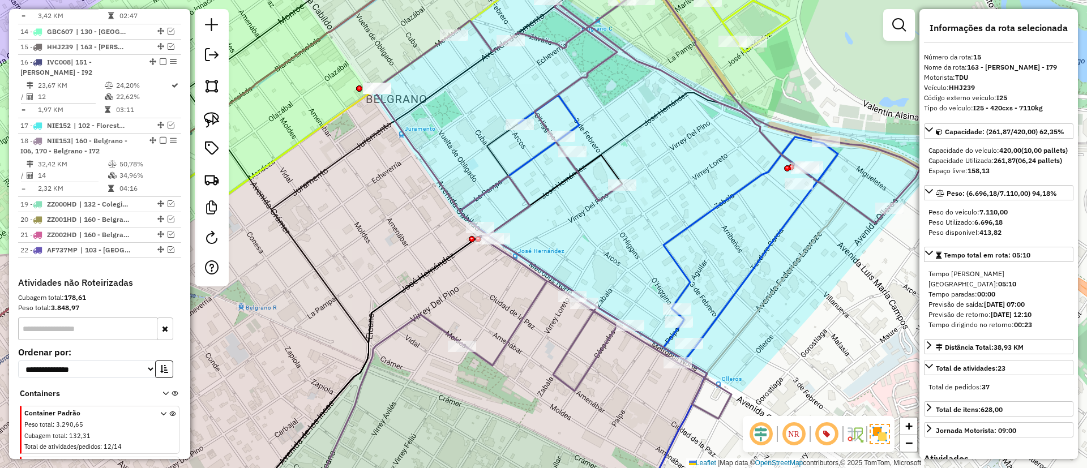
click at [530, 305] on icon at bounding box center [647, 200] width 547 height 438
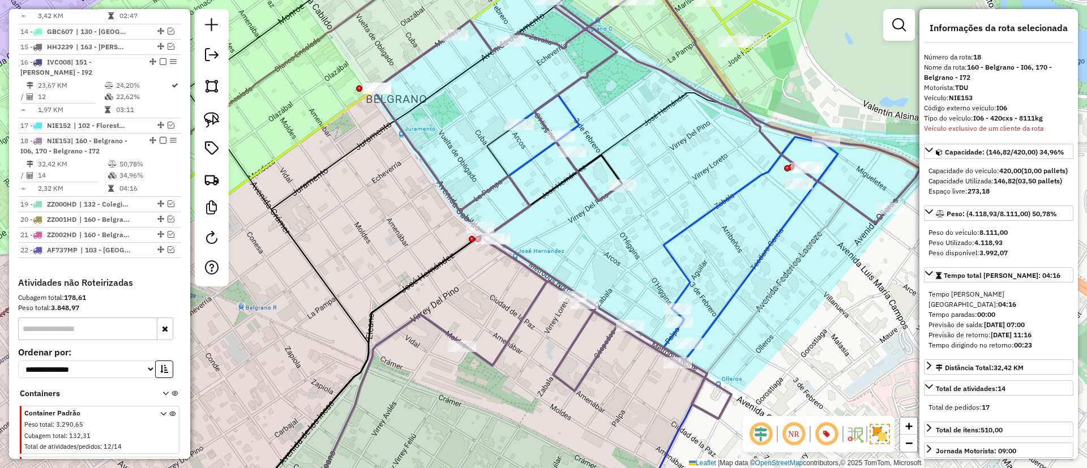
scroll to position [1049, 0]
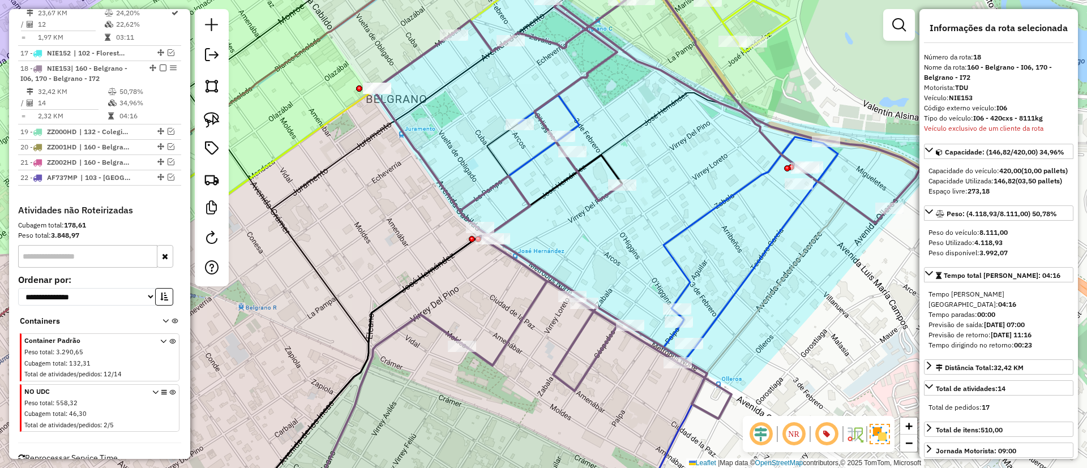
click at [676, 224] on div "Janela de atendimento Grade de atendimento Capacidade Transportadoras Veículos …" at bounding box center [543, 234] width 1087 height 468
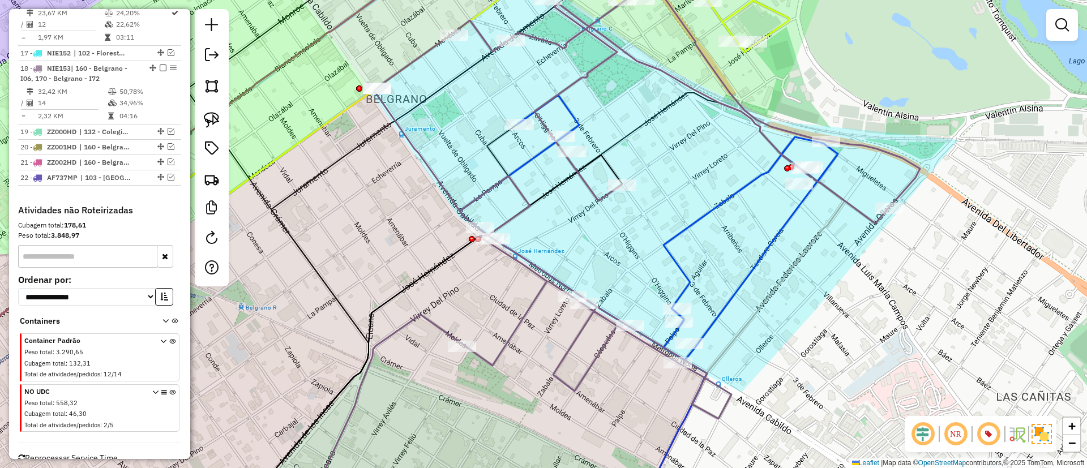
click at [686, 227] on icon at bounding box center [649, 227] width 378 height 265
select select "**********"
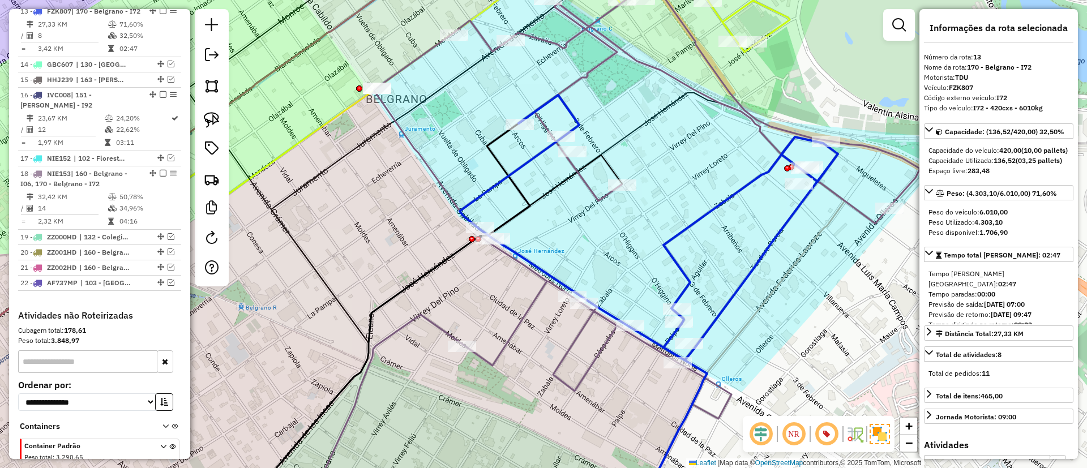
scroll to position [898, 0]
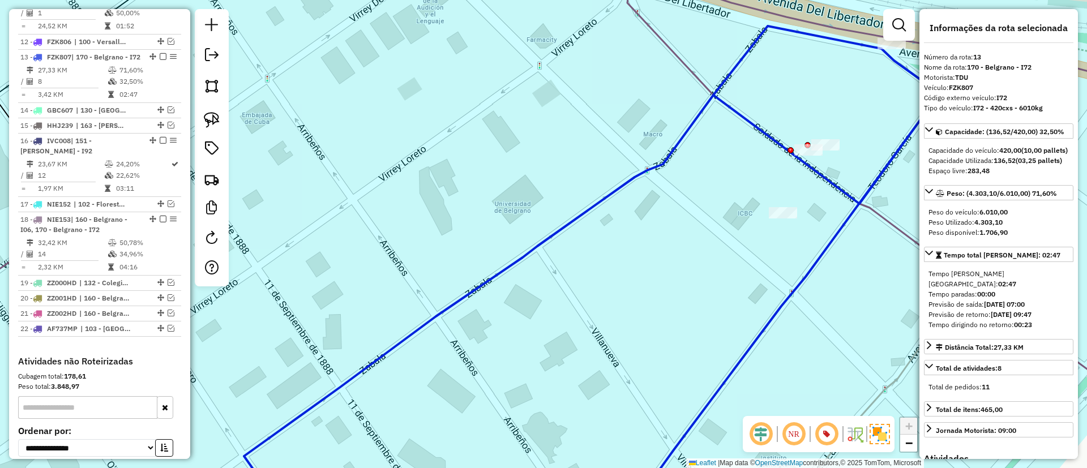
drag, startPoint x: 788, startPoint y: 194, endPoint x: 725, endPoint y: 217, distance: 66.8
click at [727, 222] on div "Janela de atendimento Grade de atendimento Capacidade Transportadoras Veículos …" at bounding box center [543, 234] width 1087 height 468
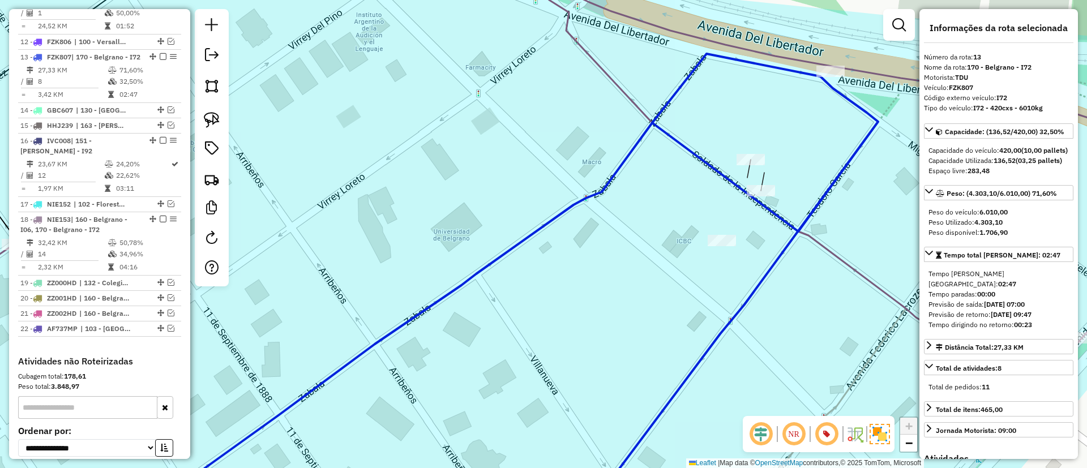
click at [746, 169] on div "Rota 18 - Placa NIE153 0000421258 - Chao Tzu Yi Janela de atendimento Grade de …" at bounding box center [543, 234] width 1087 height 468
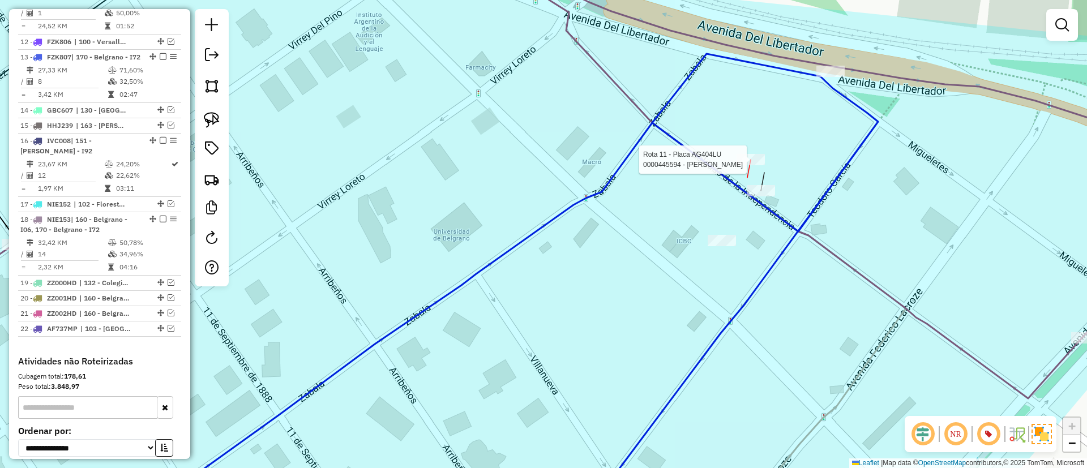
select select "**********"
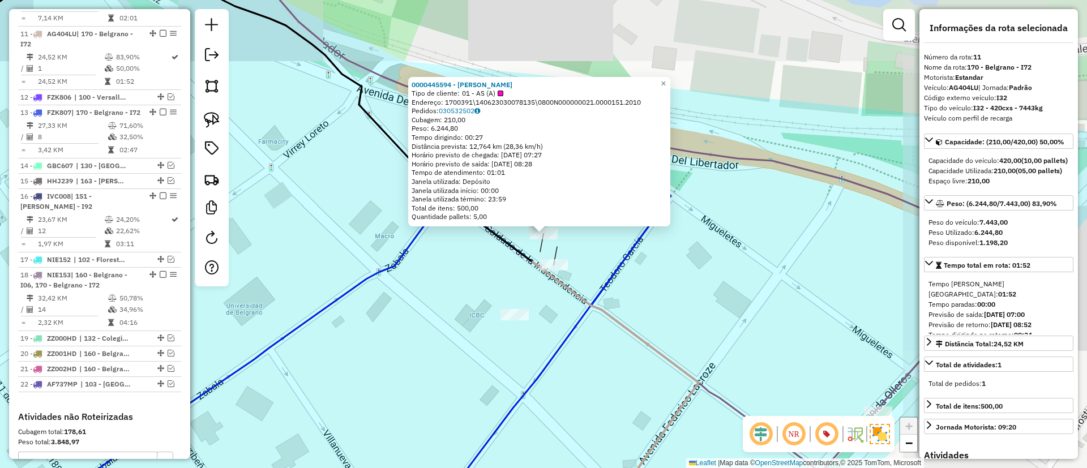
scroll to position [819, 0]
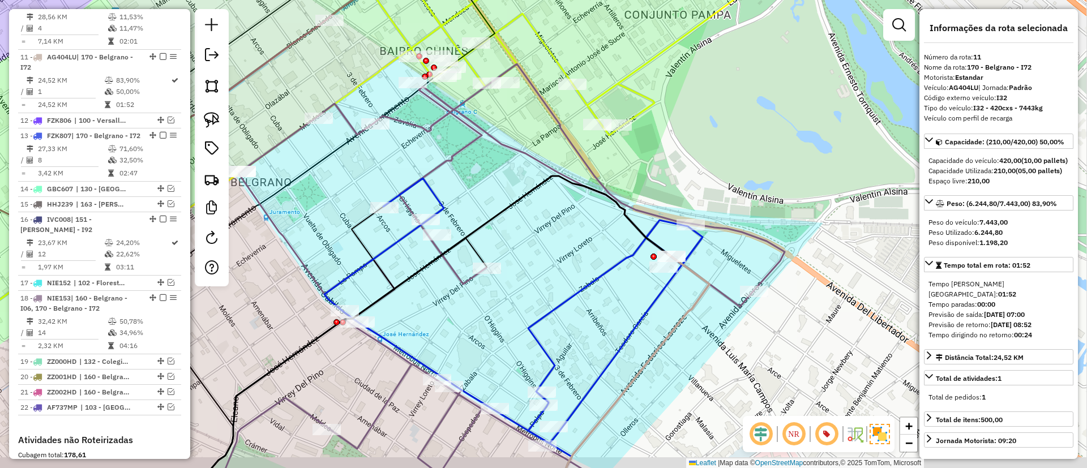
drag, startPoint x: 559, startPoint y: 300, endPoint x: 613, endPoint y: 214, distance: 101.5
click at [613, 214] on div "Janela de atendimento Grade de atendimento Capacidade Transportadoras Veículos …" at bounding box center [543, 234] width 1087 height 468
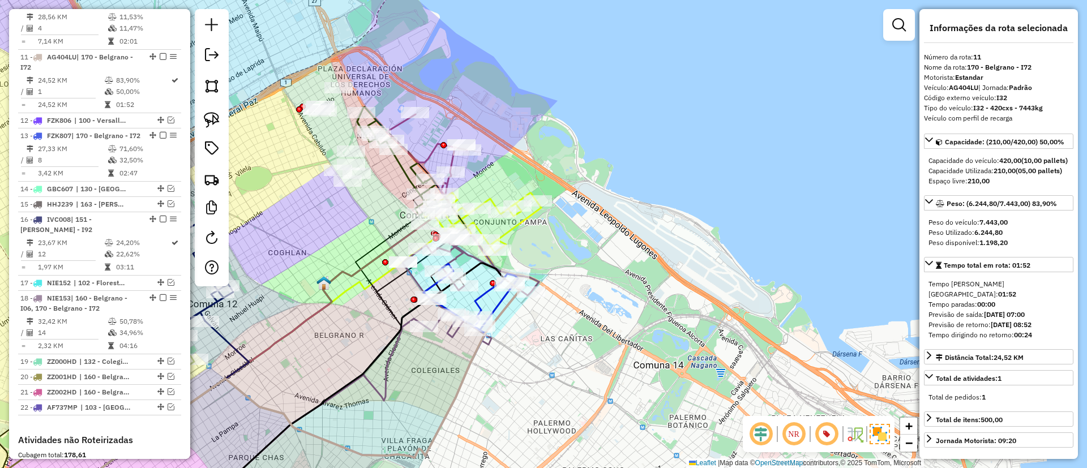
click at [388, 354] on icon at bounding box center [349, 388] width 321 height 251
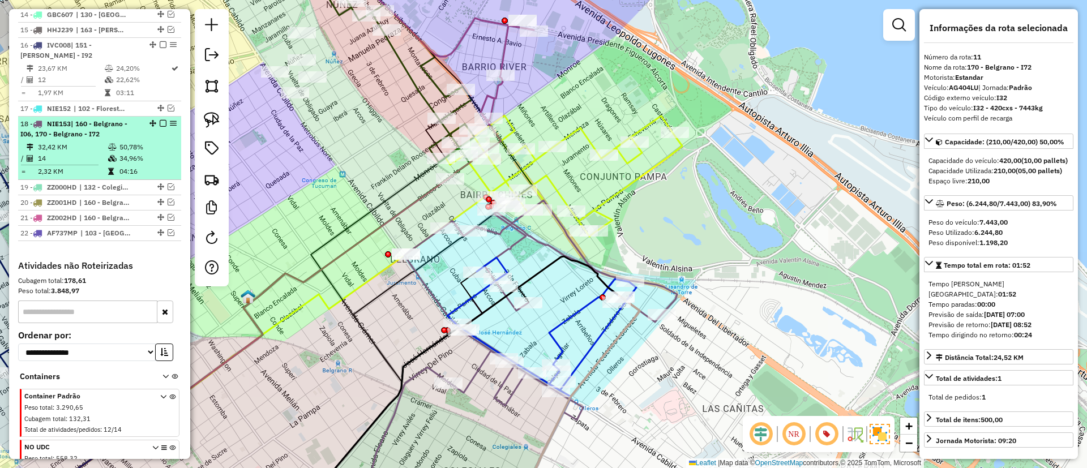
scroll to position [1049, 0]
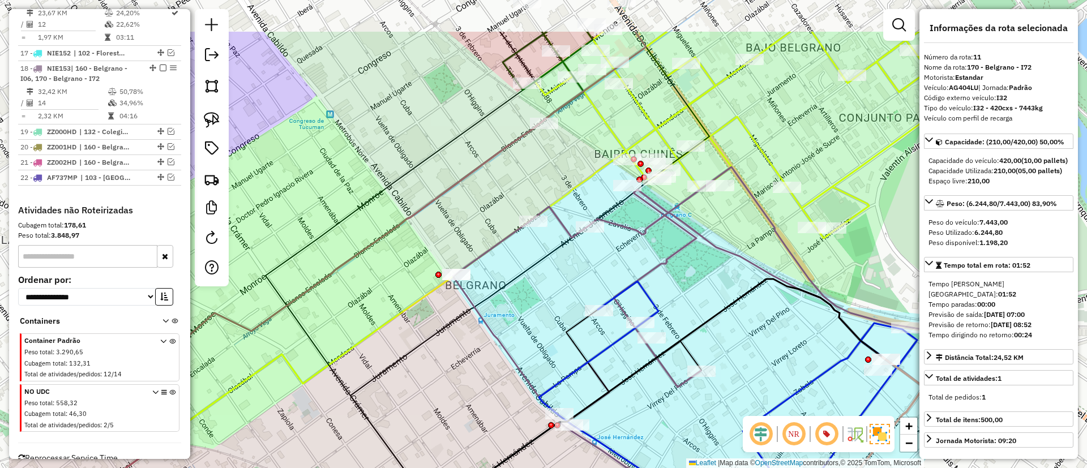
drag, startPoint x: 599, startPoint y: 387, endPoint x: 633, endPoint y: 407, distance: 39.1
click at [633, 407] on div "Janela de atendimento Grade de atendimento Capacidade Transportadoras Veículos …" at bounding box center [543, 234] width 1087 height 468
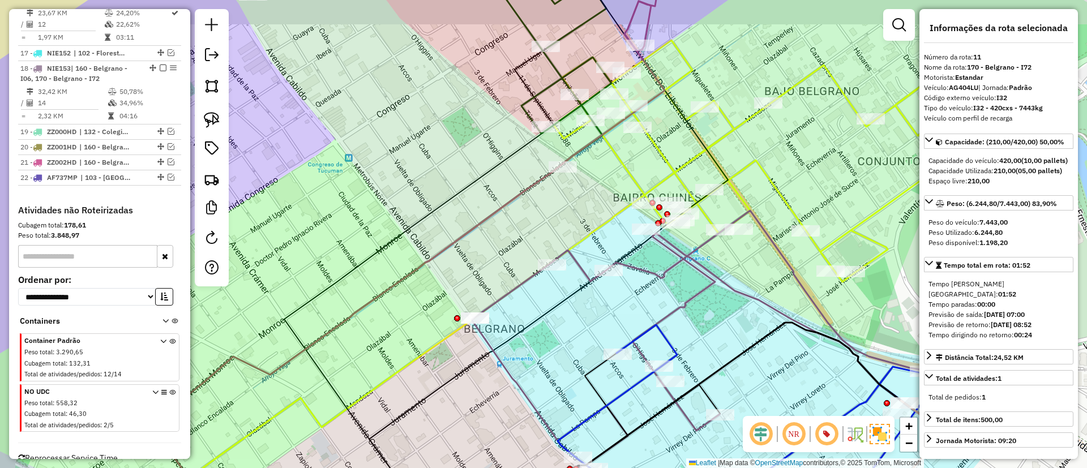
drag, startPoint x: 476, startPoint y: 196, endPoint x: 565, endPoint y: 317, distance: 150.3
click at [565, 317] on div "Janela de atendimento Grade de atendimento Capacidade Transportadoras Veículos …" at bounding box center [543, 234] width 1087 height 468
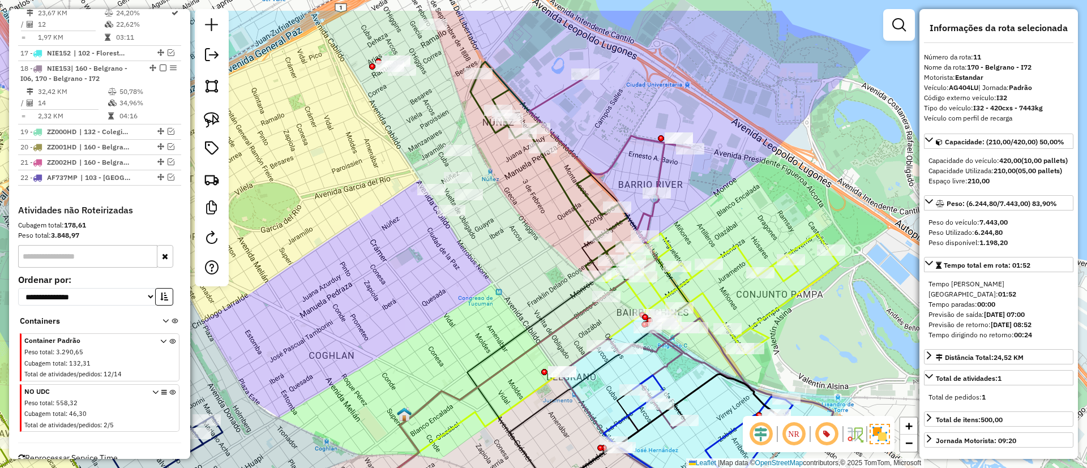
drag, startPoint x: 465, startPoint y: 233, endPoint x: 522, endPoint y: 291, distance: 81.3
click at [522, 291] on div "Janela de atendimento Grade de atendimento Capacidade Transportadoras Veículos …" at bounding box center [543, 234] width 1087 height 468
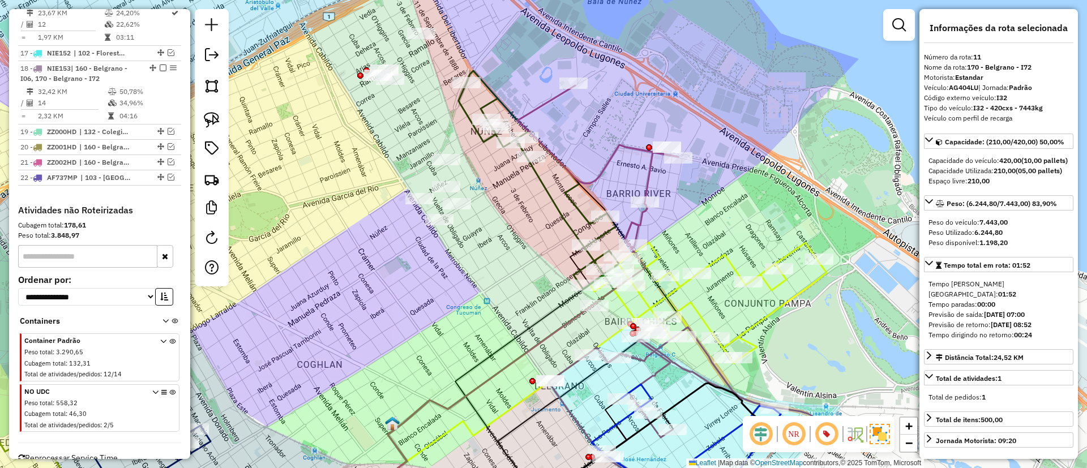
drag, startPoint x: 435, startPoint y: 133, endPoint x: 417, endPoint y: 150, distance: 24.4
click at [417, 150] on div "Janela de atendimento Grade de atendimento Capacidade Transportadoras Veículos …" at bounding box center [543, 234] width 1087 height 468
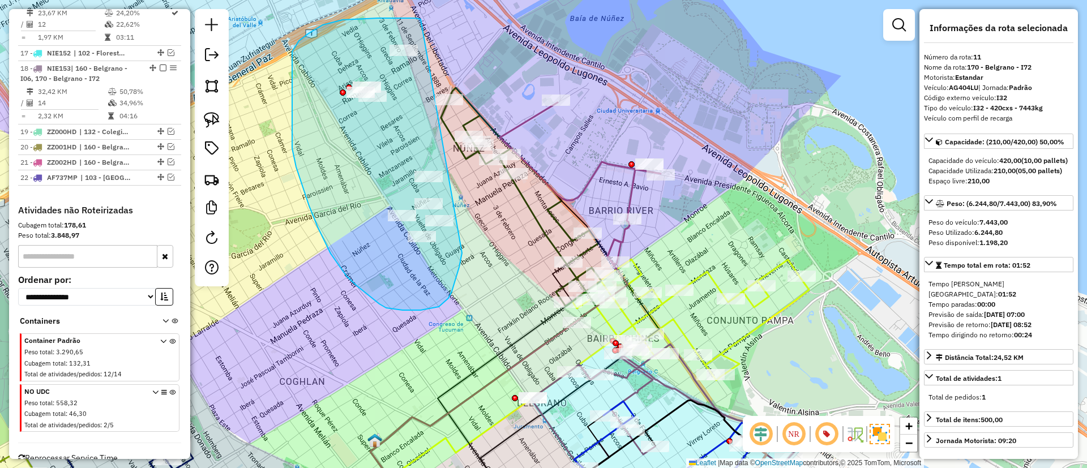
drag, startPoint x: 416, startPoint y: 18, endPoint x: 458, endPoint y: 211, distance: 197.1
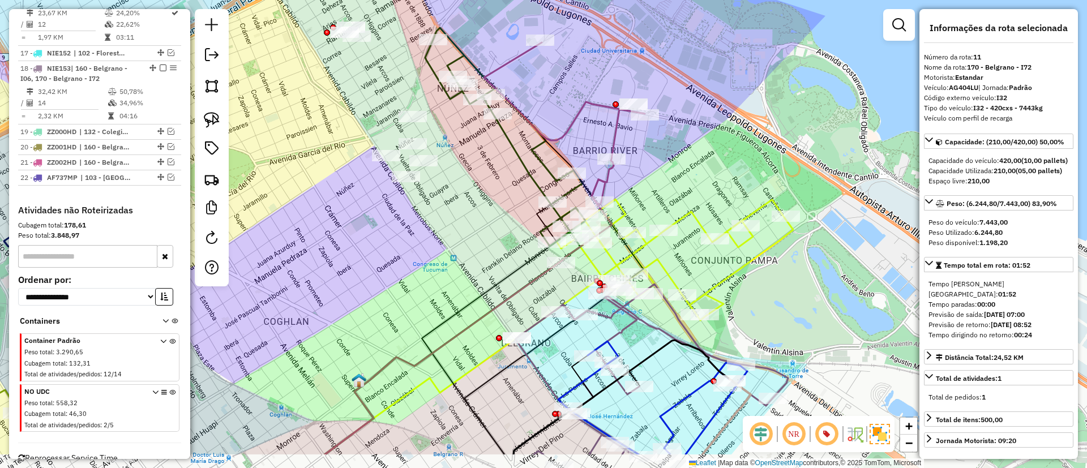
drag, startPoint x: 478, startPoint y: 280, endPoint x: 468, endPoint y: 247, distance: 34.2
click at [468, 247] on div "Janela de atendimento Grade de atendimento Capacidade Transportadoras Veículos …" at bounding box center [543, 234] width 1087 height 468
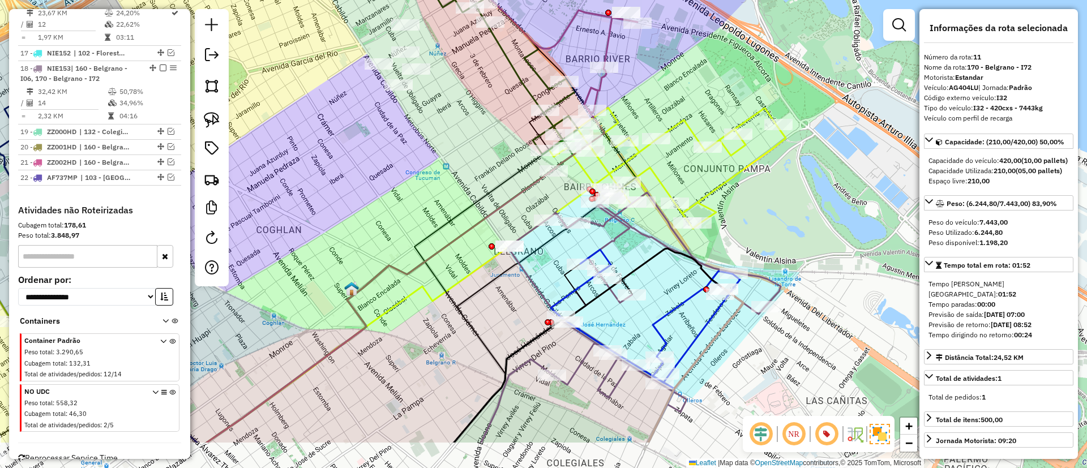
drag, startPoint x: 630, startPoint y: 356, endPoint x: 626, endPoint y: 324, distance: 31.9
click at [626, 324] on div "Janela de atendimento Grade de atendimento Capacidade Transportadoras Veículos …" at bounding box center [543, 234] width 1087 height 468
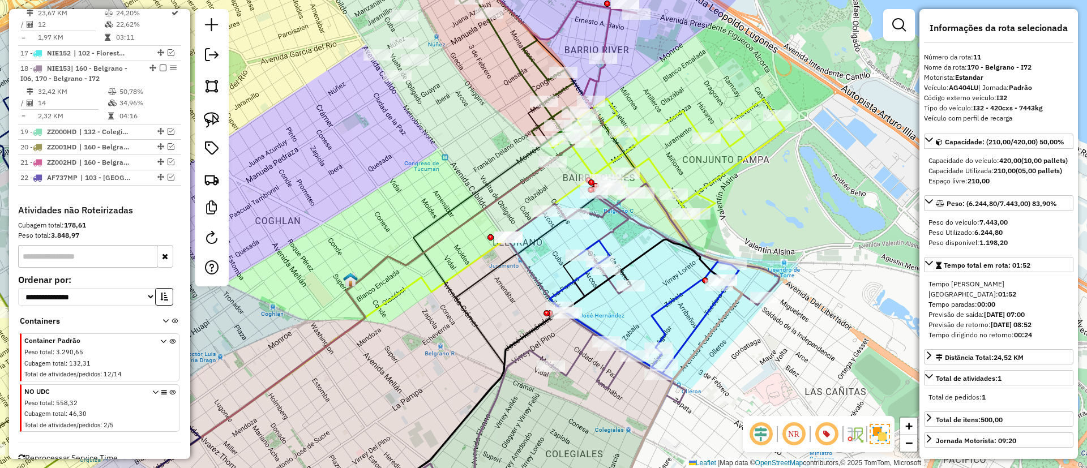
click at [607, 369] on icon at bounding box center [643, 293] width 273 height 220
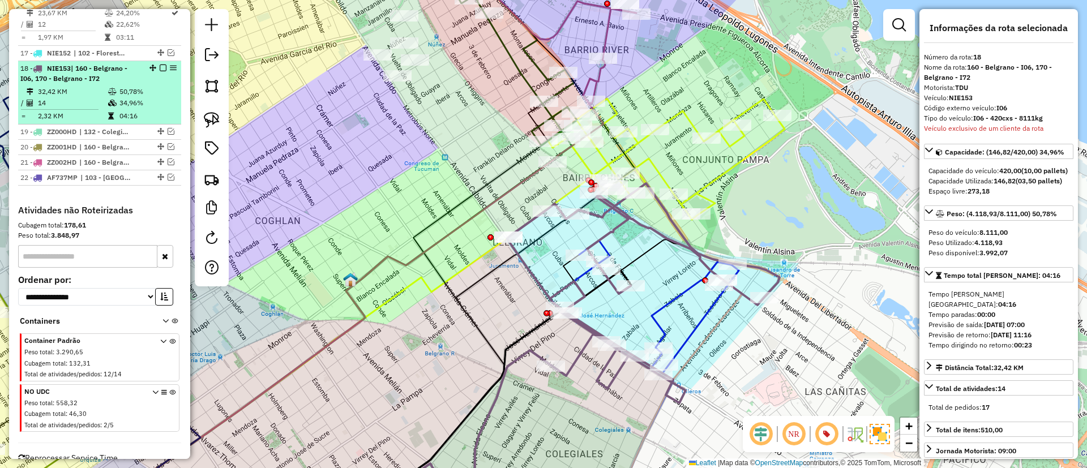
click at [160, 65] on em at bounding box center [163, 68] width 7 height 7
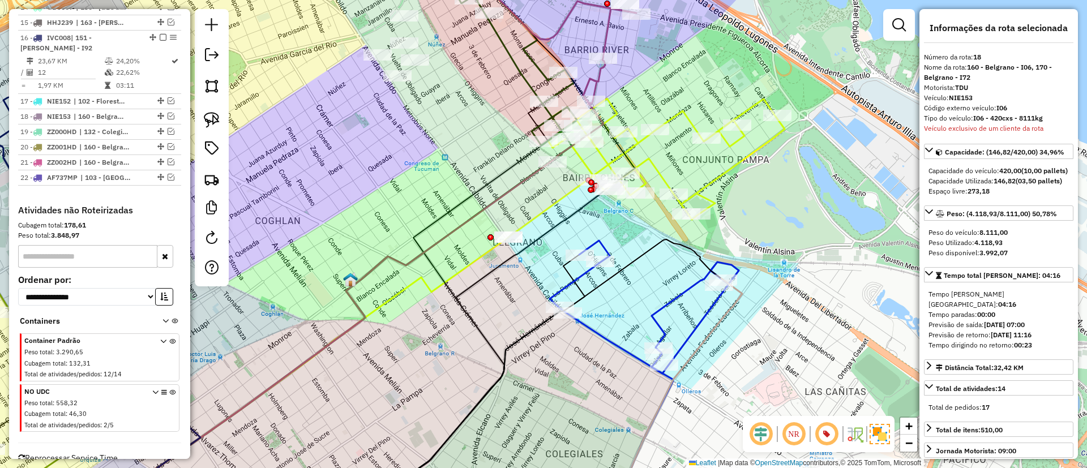
click at [661, 314] on icon at bounding box center [644, 307] width 189 height 133
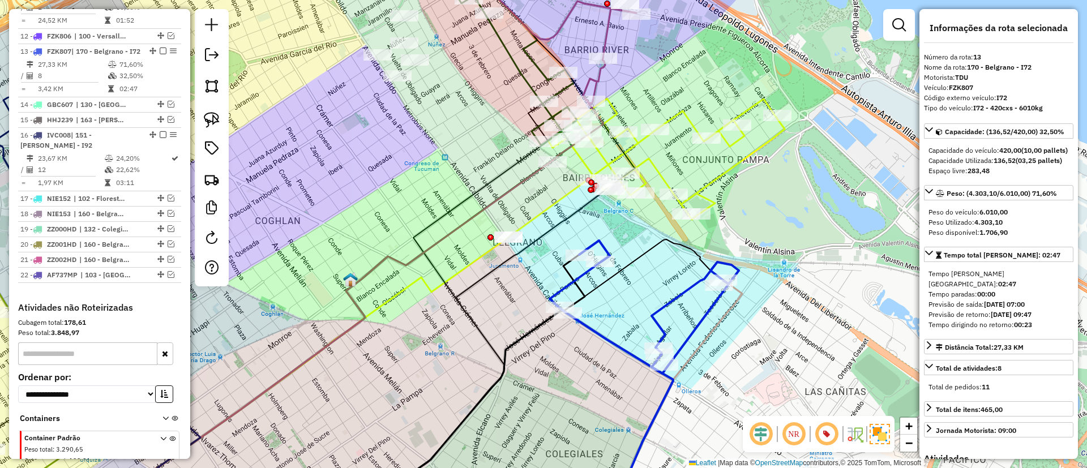
scroll to position [898, 0]
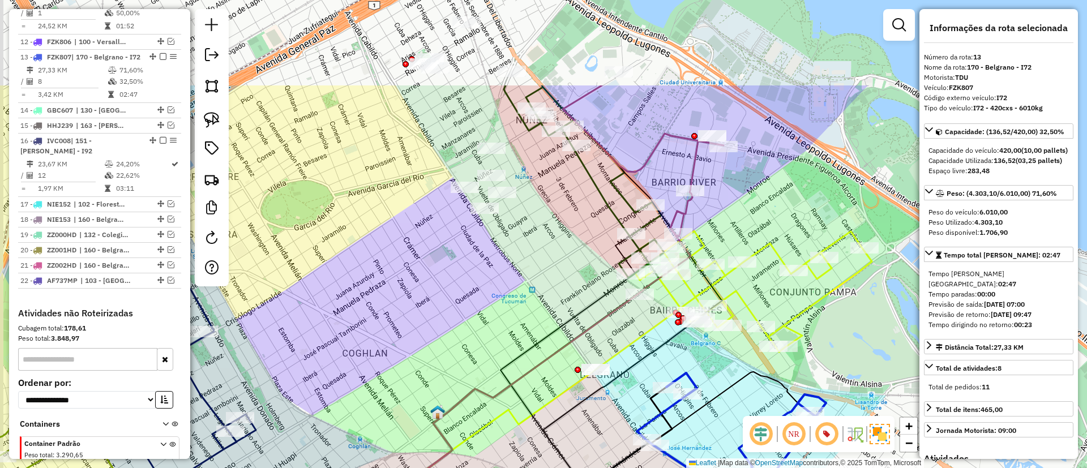
drag, startPoint x: 360, startPoint y: 194, endPoint x: 433, endPoint y: 298, distance: 127.3
click at [433, 298] on div "Janela de atendimento Grade de atendimento Capacidade Transportadoras Veículos …" at bounding box center [543, 234] width 1087 height 468
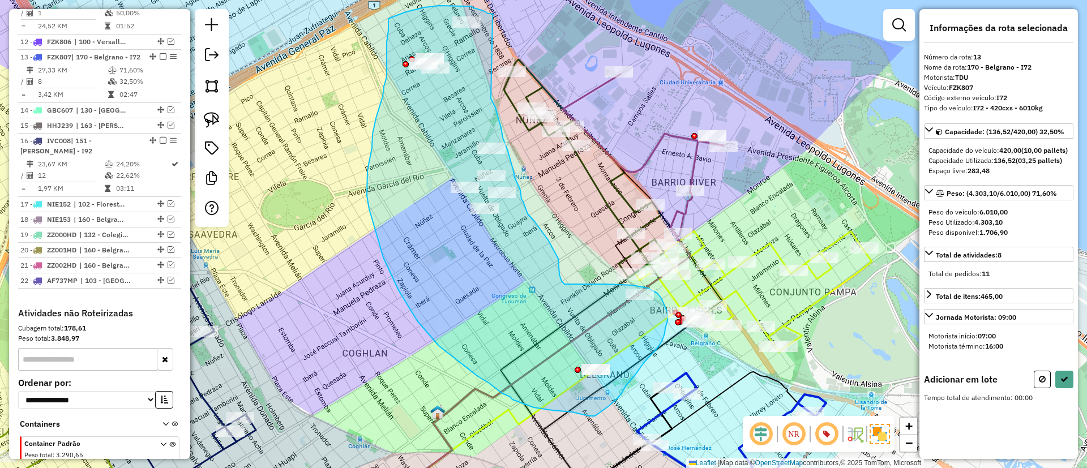
drag, startPoint x: 493, startPoint y: 18, endPoint x: 491, endPoint y: 99, distance: 81.0
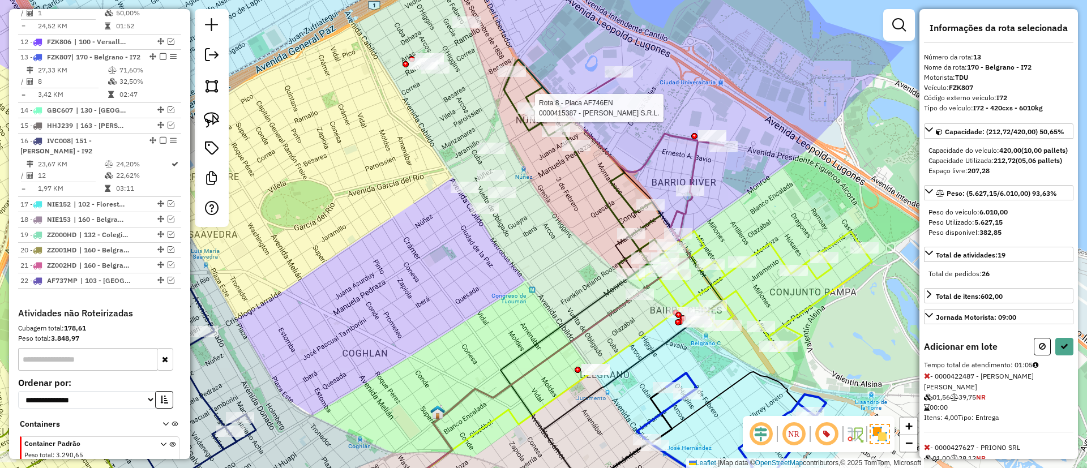
select select "**********"
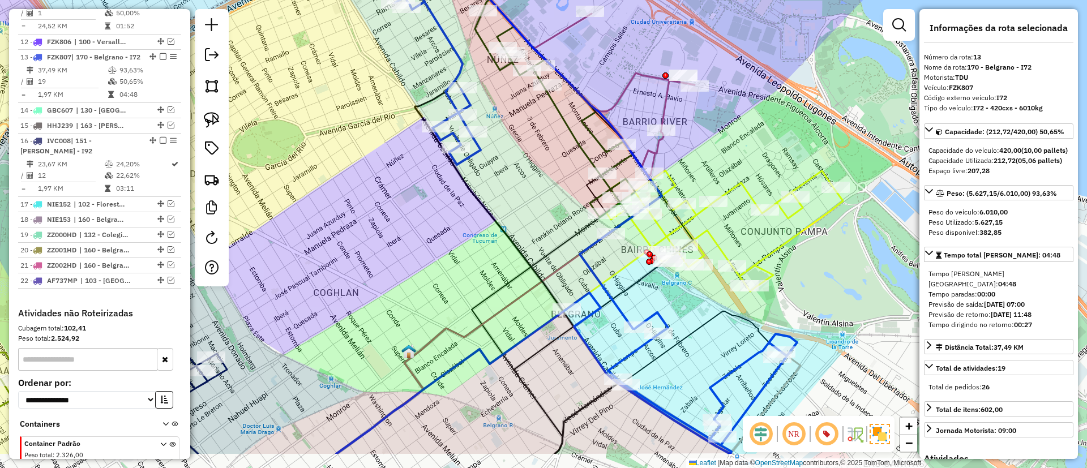
drag, startPoint x: 554, startPoint y: 314, endPoint x: 406, endPoint y: 101, distance: 259.1
click at [415, 101] on icon at bounding box center [516, 267] width 203 height 374
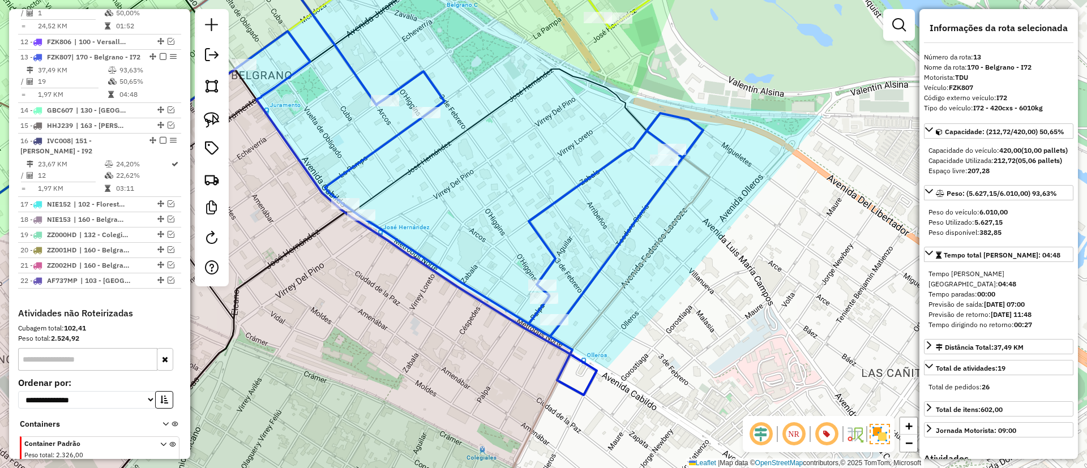
click at [703, 172] on icon at bounding box center [601, 331] width 218 height 368
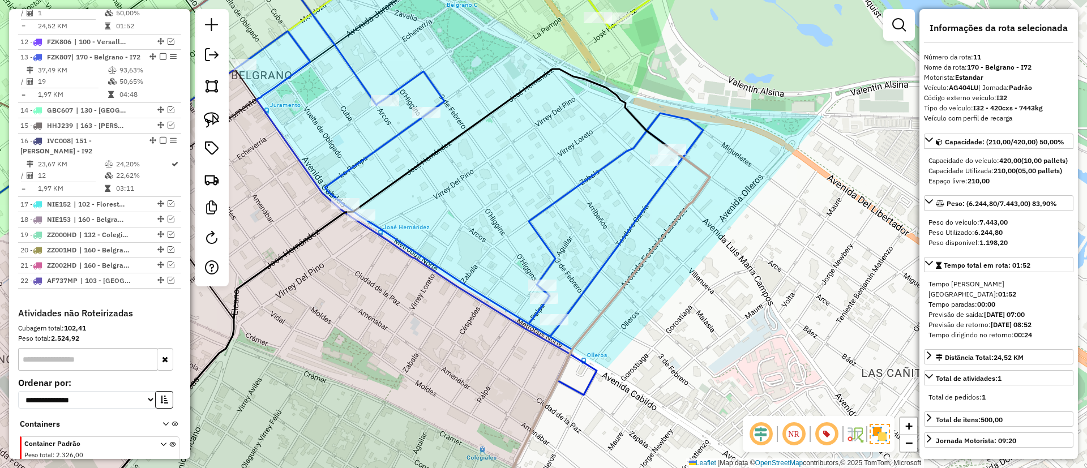
scroll to position [819, 0]
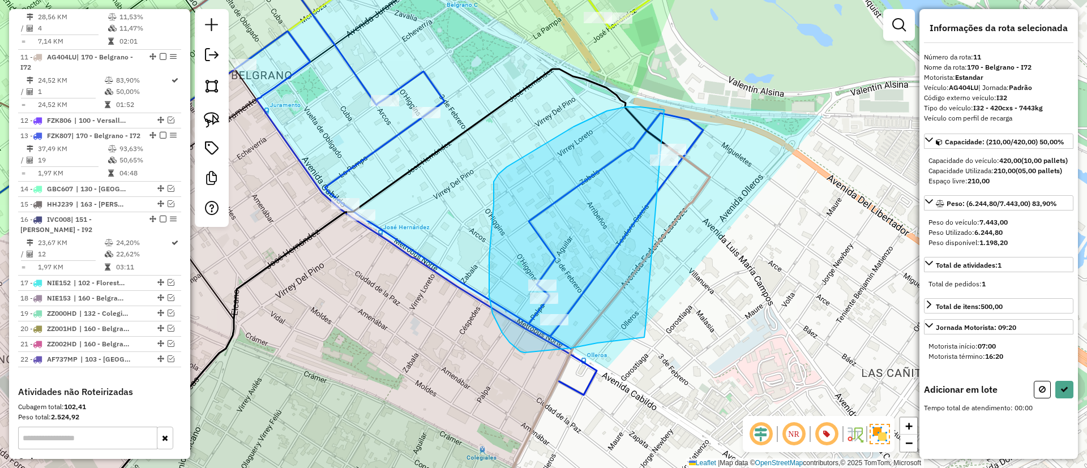
drag, startPoint x: 555, startPoint y: 138, endPoint x: 659, endPoint y: 292, distance: 185.7
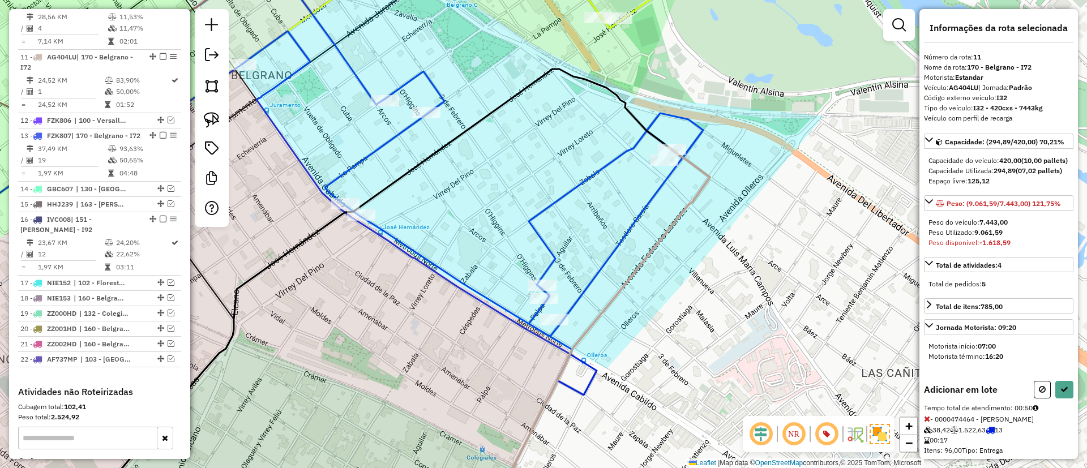
scroll to position [163, 0]
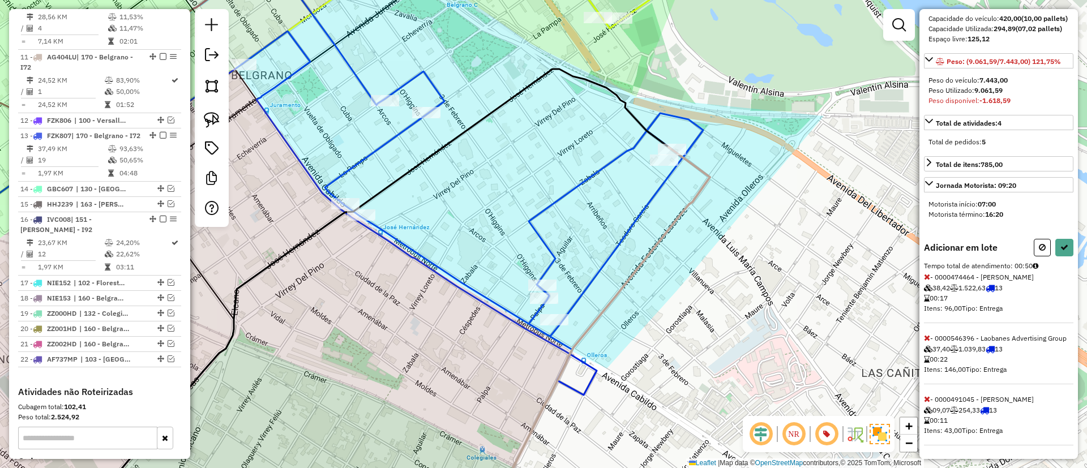
click at [928, 281] on span at bounding box center [927, 277] width 6 height 10
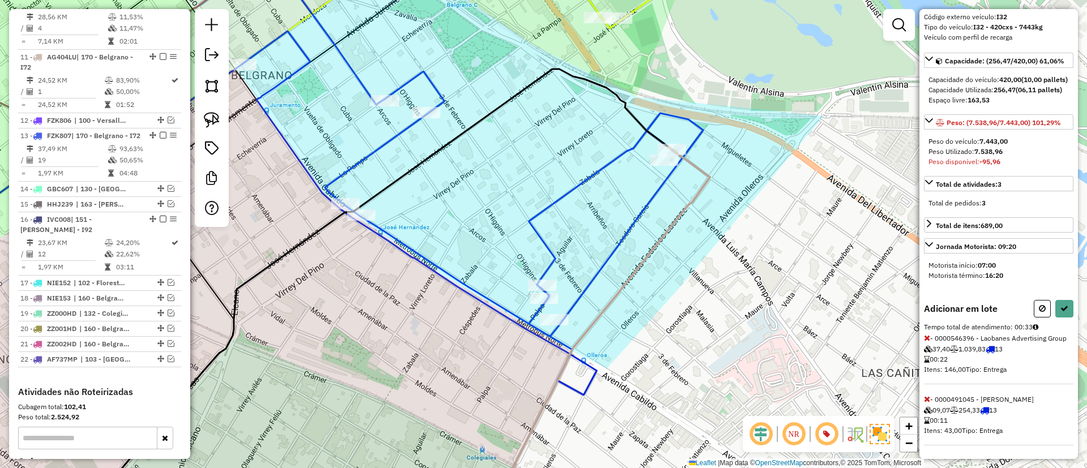
click at [926, 397] on icon at bounding box center [927, 399] width 6 height 8
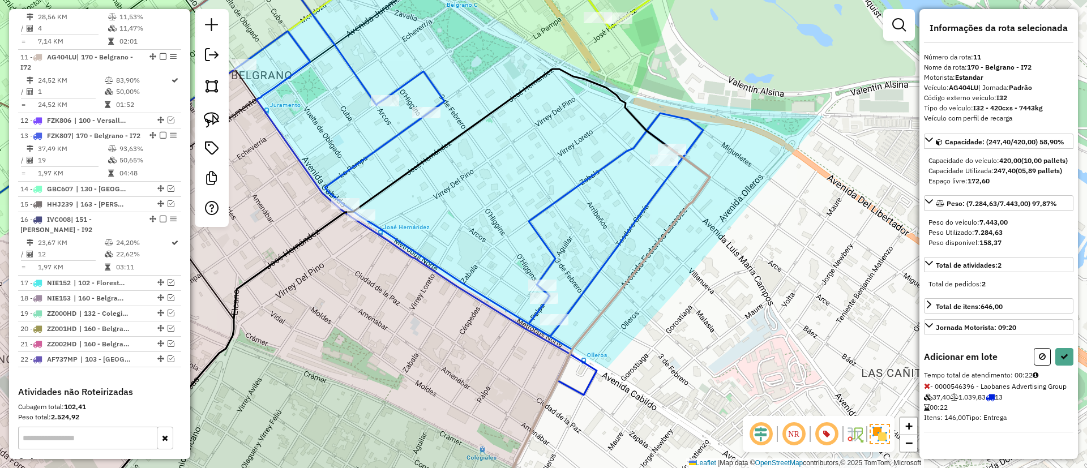
select select "**********"
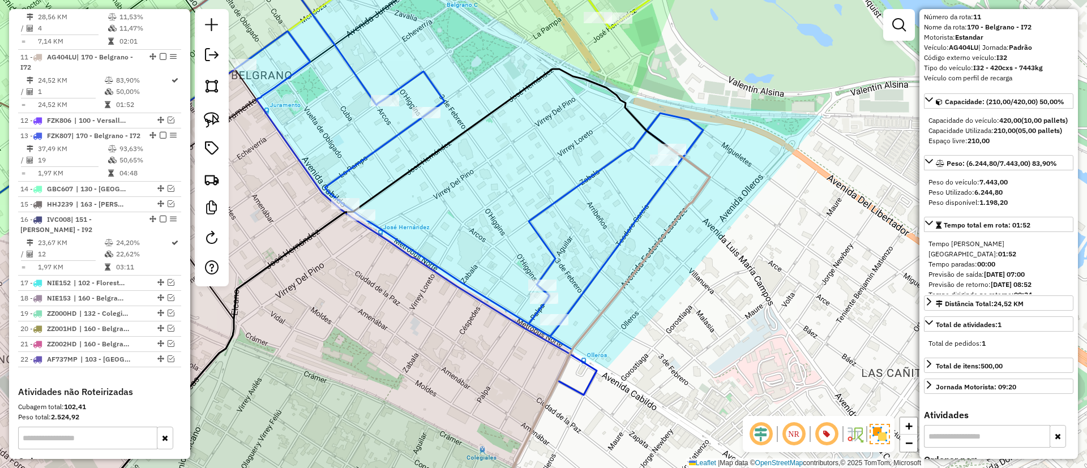
scroll to position [163, 0]
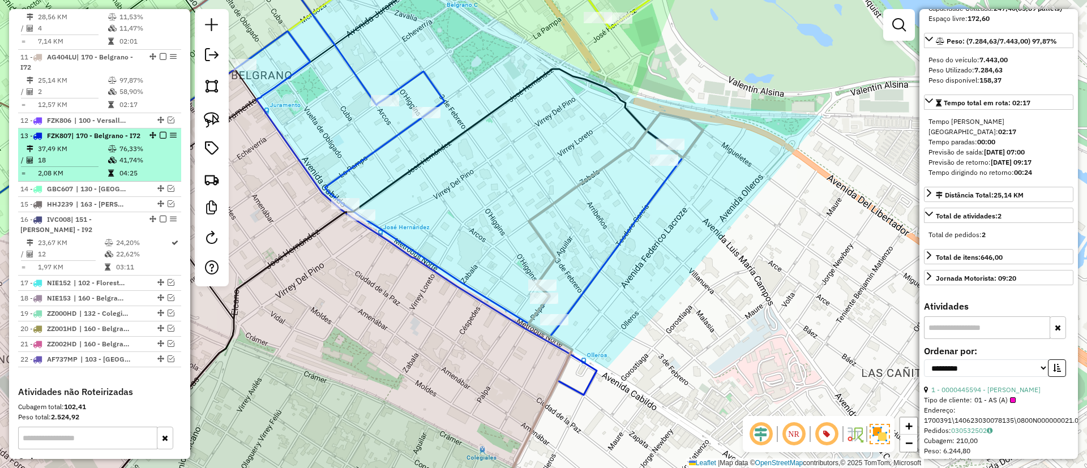
click at [164, 132] on div at bounding box center [160, 135] width 34 height 7
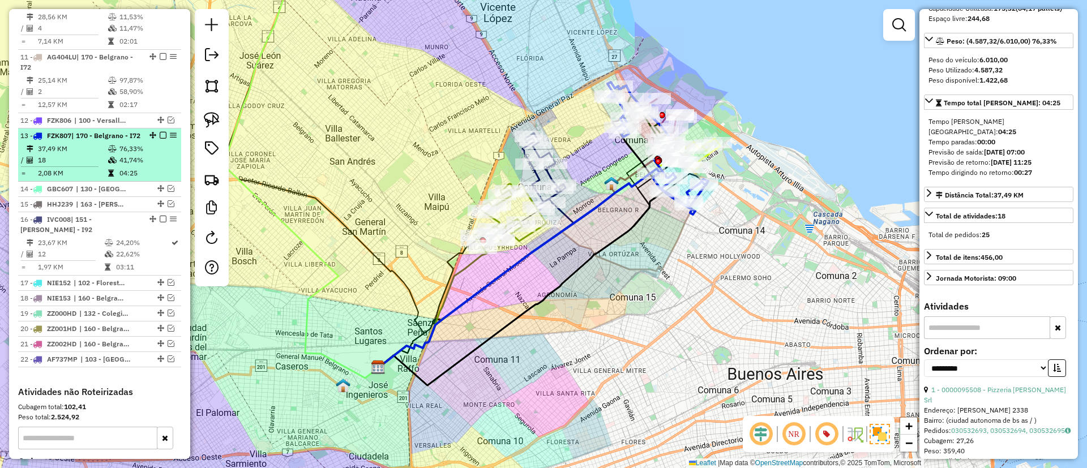
click at [163, 132] on em at bounding box center [163, 135] width 7 height 7
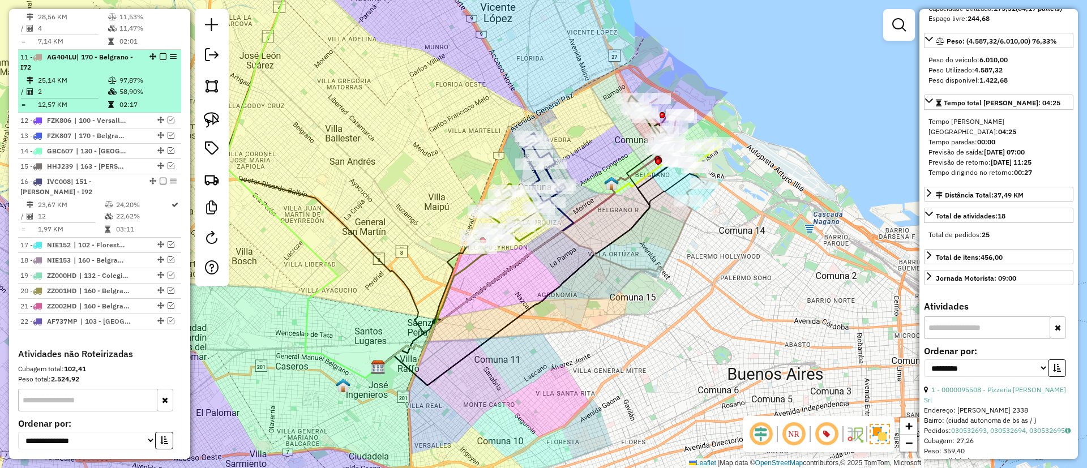
click at [160, 53] on em at bounding box center [163, 56] width 7 height 7
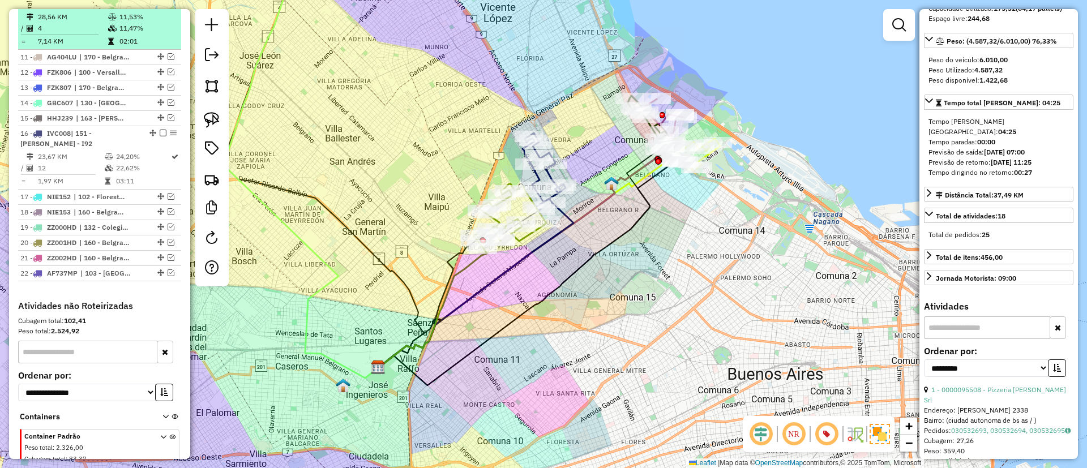
scroll to position [771, 0]
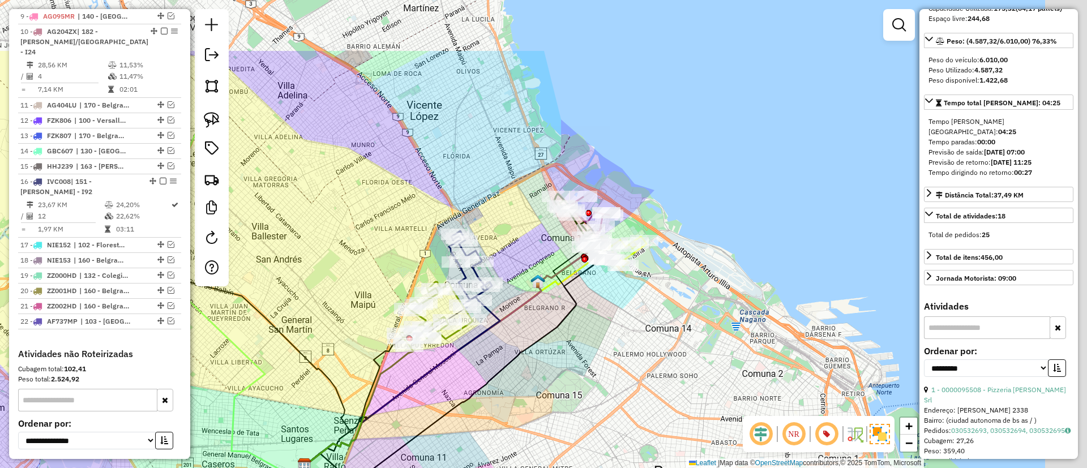
click at [644, 357] on div "Janela de atendimento Grade de atendimento Capacidade Transportadoras Veículos …" at bounding box center [543, 234] width 1087 height 468
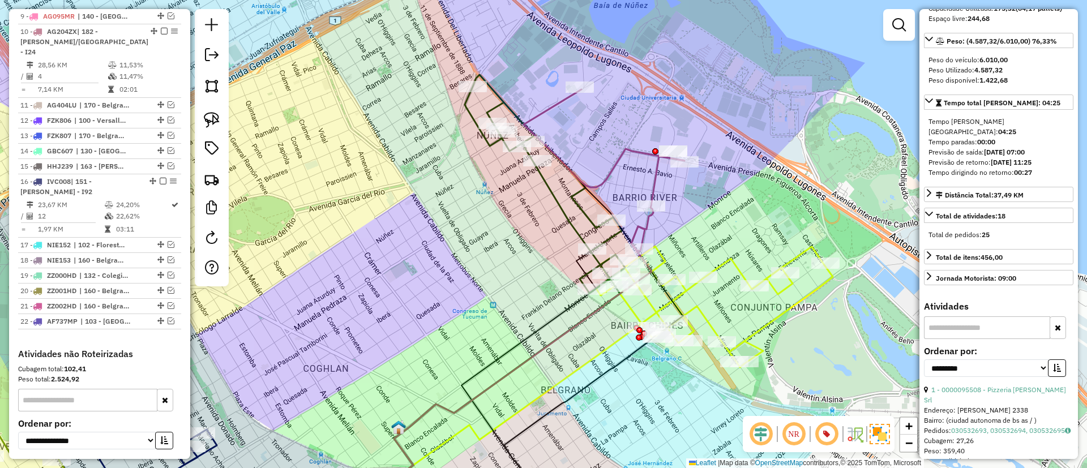
drag, startPoint x: 624, startPoint y: 191, endPoint x: 718, endPoint y: 226, distance: 100.7
click at [718, 226] on div "Janela de atendimento Grade de atendimento Capacidade Transportadoras Veículos …" at bounding box center [543, 234] width 1087 height 468
click at [658, 173] on icon at bounding box center [604, 170] width 161 height 162
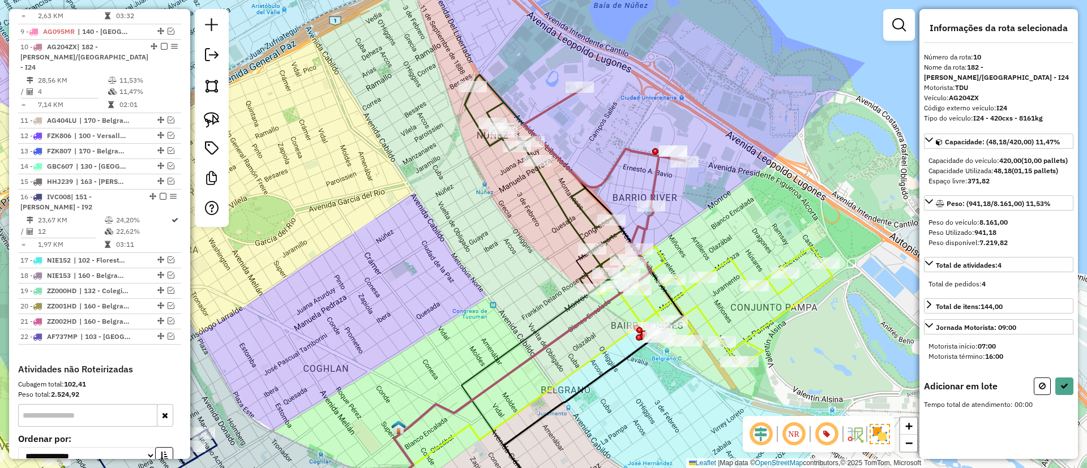
scroll to position [0, 0]
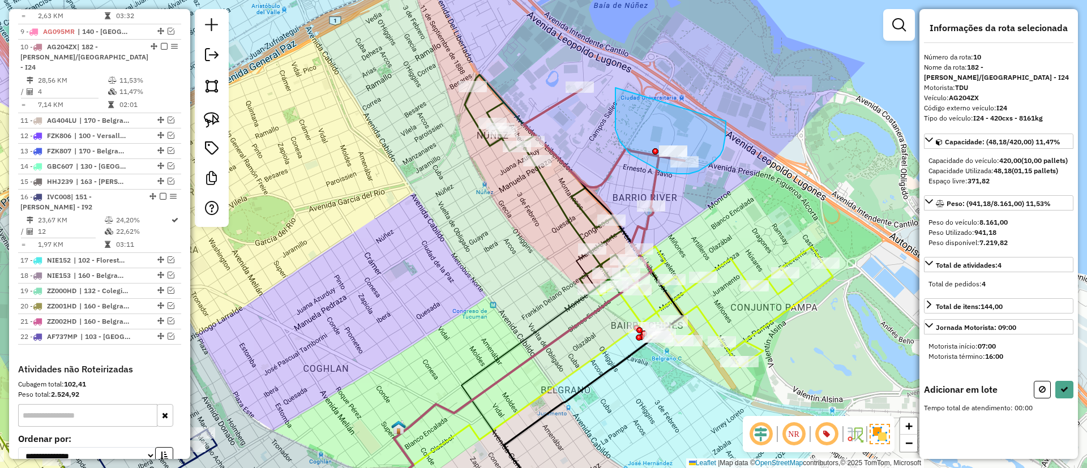
drag, startPoint x: 620, startPoint y: 142, endPoint x: 726, endPoint y: 105, distance: 112.1
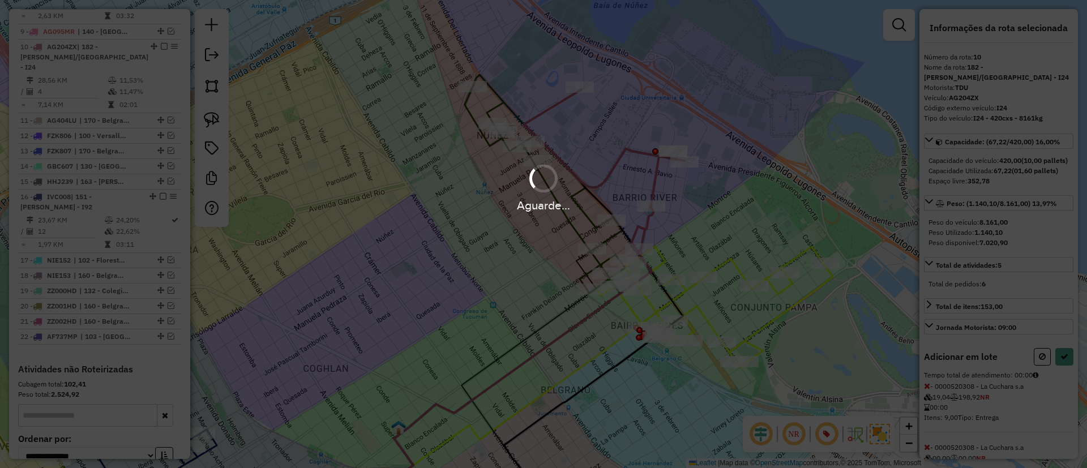
select select "**********"
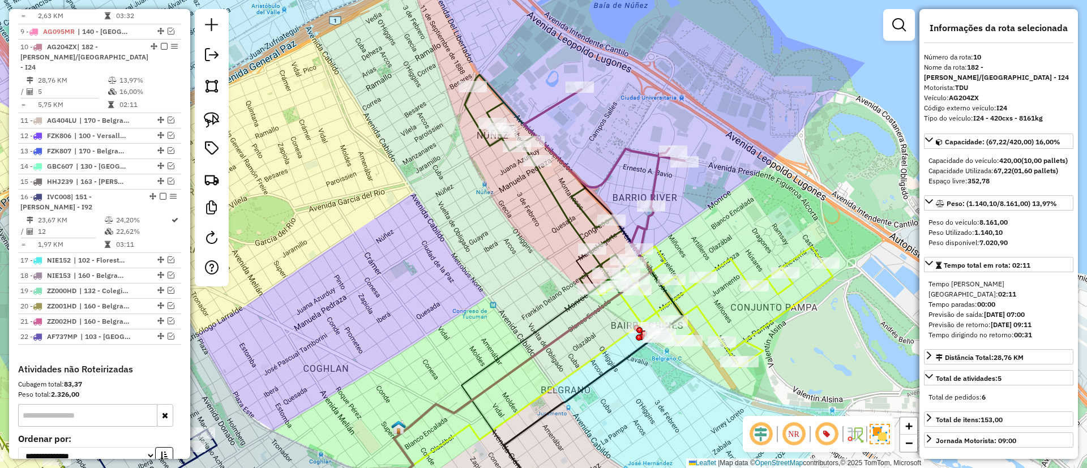
click at [555, 197] on icon at bounding box center [545, 184] width 160 height 219
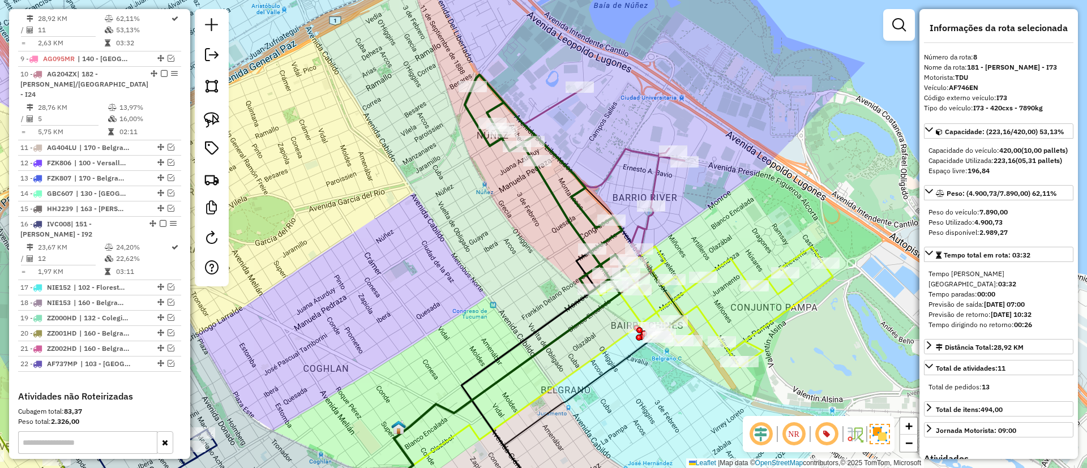
scroll to position [688, 0]
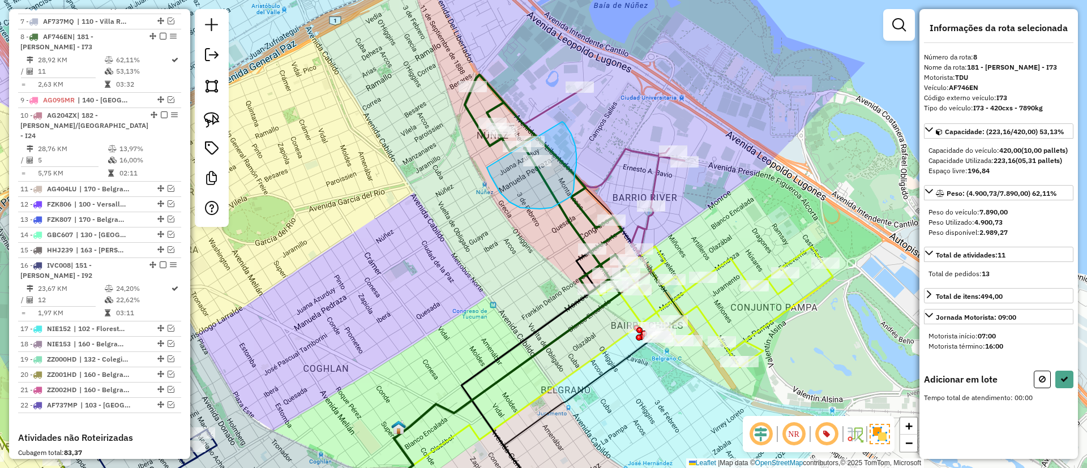
drag, startPoint x: 487, startPoint y: 168, endPoint x: 562, endPoint y: 122, distance: 88.2
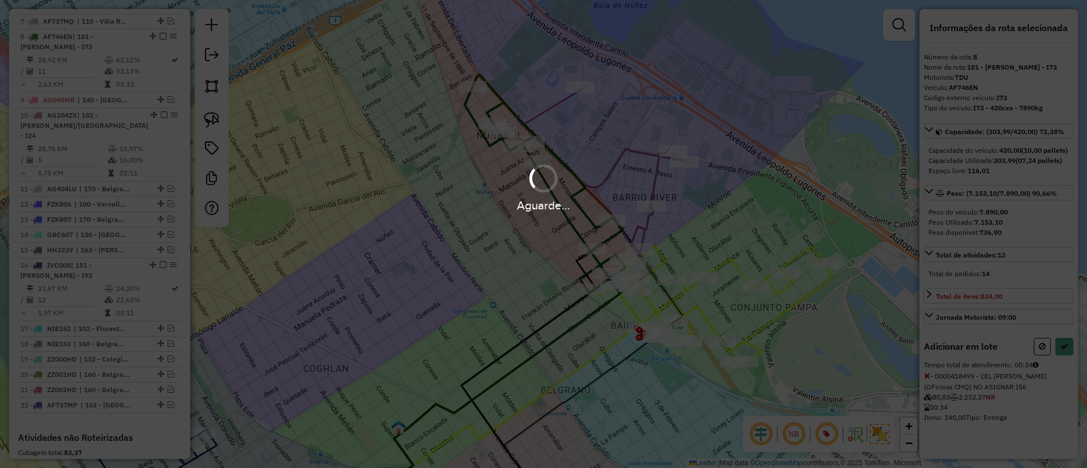
select select "**********"
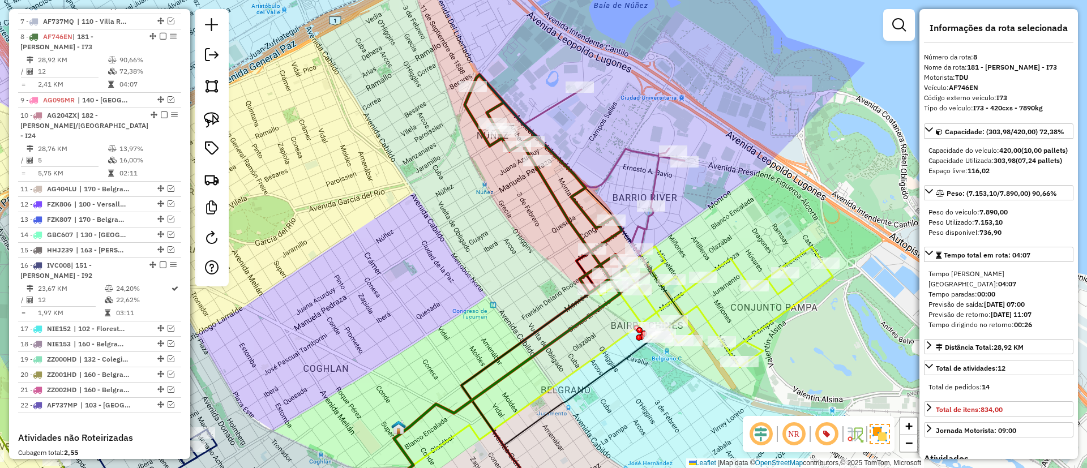
click at [707, 318] on icon at bounding box center [714, 306] width 237 height 121
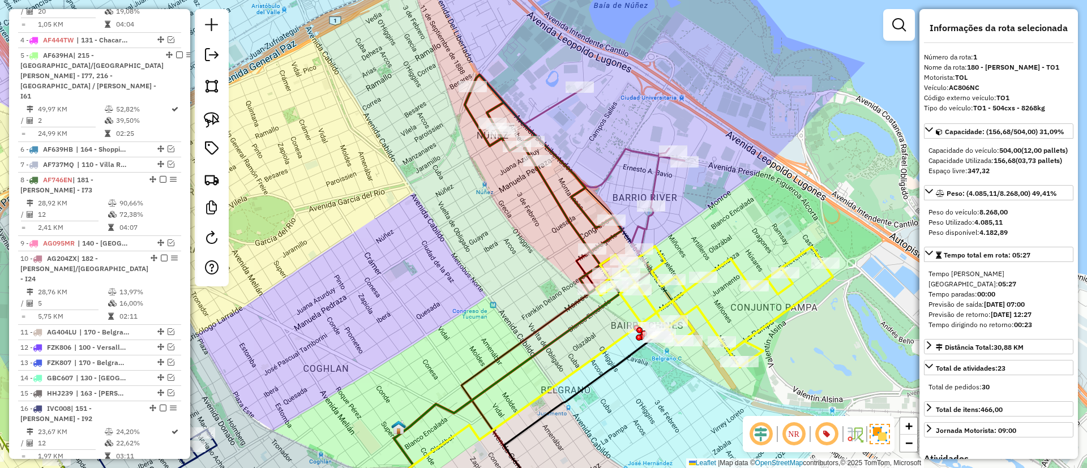
scroll to position [426, 0]
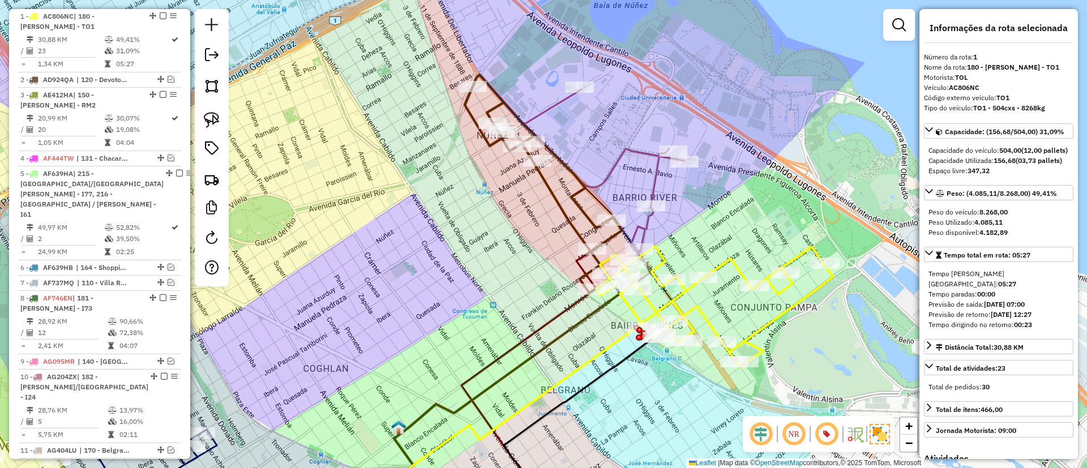
click at [649, 183] on icon at bounding box center [604, 170] width 161 height 162
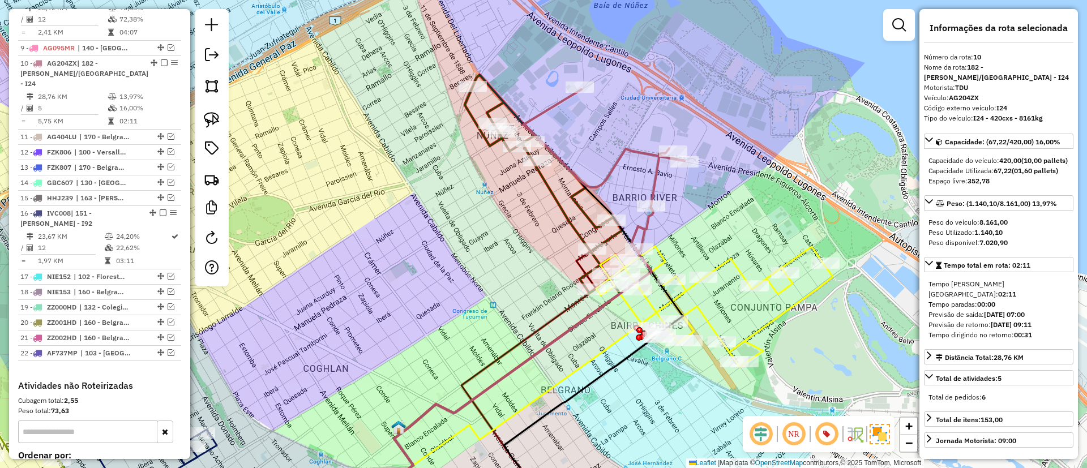
scroll to position [756, 0]
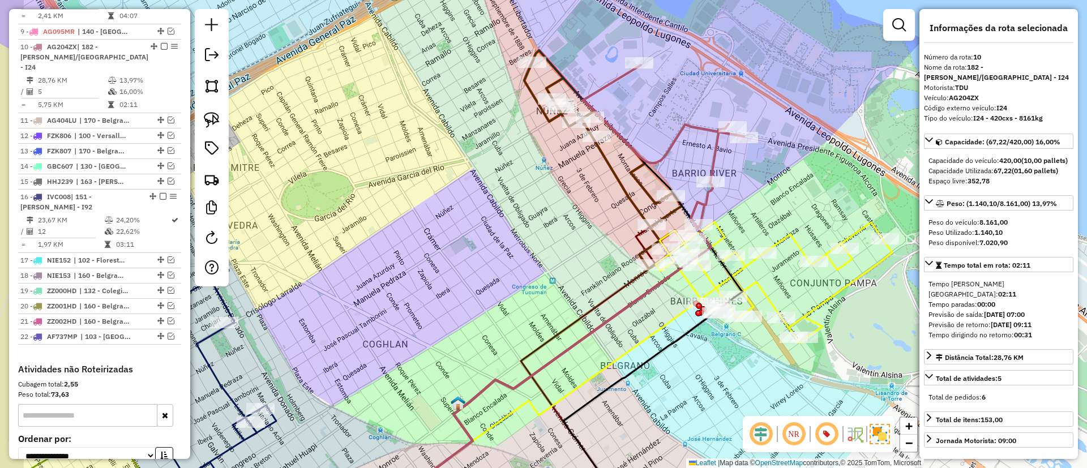
drag, startPoint x: 588, startPoint y: 112, endPoint x: 649, endPoint y: 88, distance: 65.8
click at [649, 88] on div "Janela de atendimento Grade de atendimento Capacidade Transportadoras Veículos …" at bounding box center [543, 234] width 1087 height 468
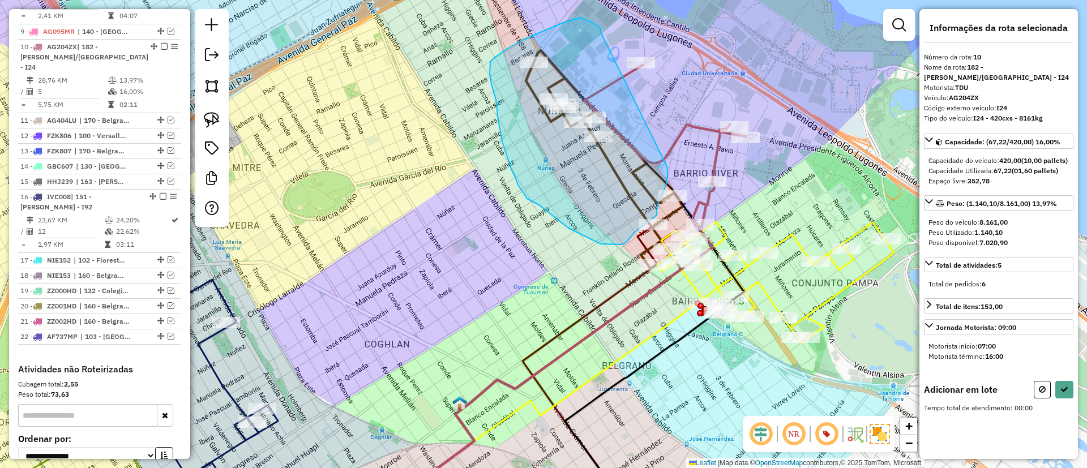
drag, startPoint x: 581, startPoint y: 18, endPoint x: 668, endPoint y: 168, distance: 173.3
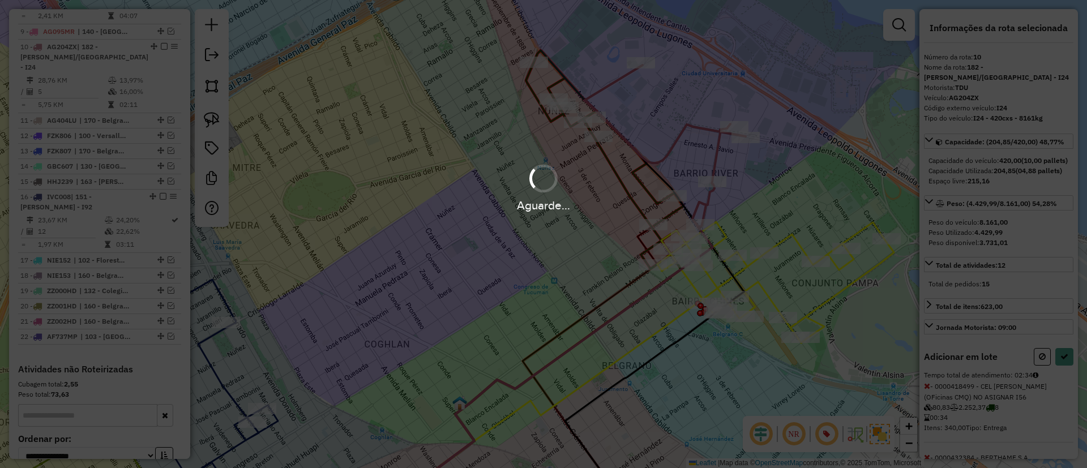
select select "**********"
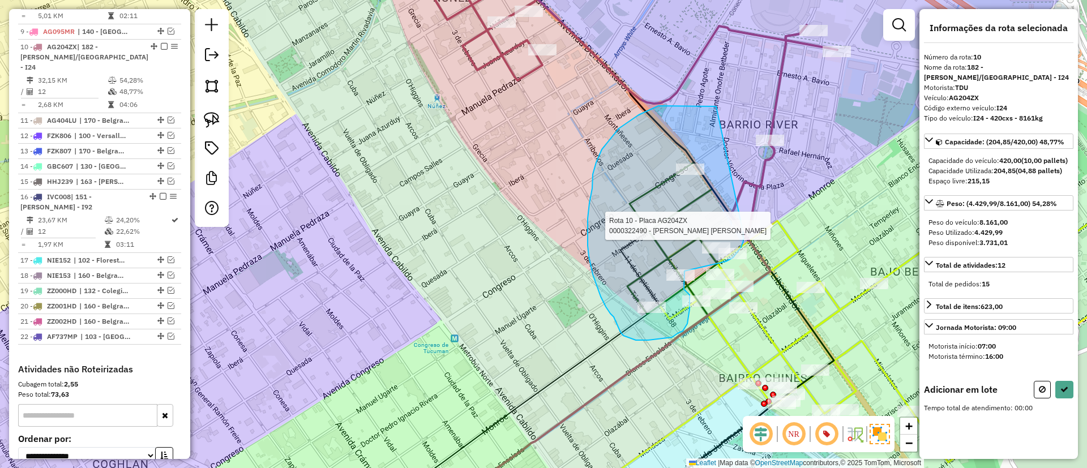
drag, startPoint x: 712, startPoint y: 106, endPoint x: 744, endPoint y: 232, distance: 129.5
click at [744, 232] on div "Rota 1 - Placa AC806NC 0000375986 - Leonzio Claudio Armando Rota 10 - Placa AG2…" at bounding box center [543, 234] width 1087 height 468
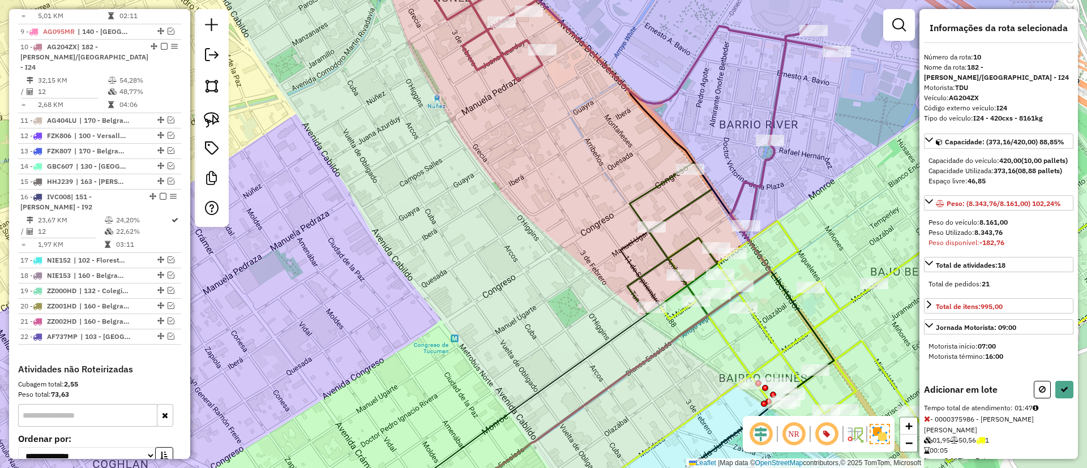
click at [927, 424] on span at bounding box center [927, 419] width 6 height 10
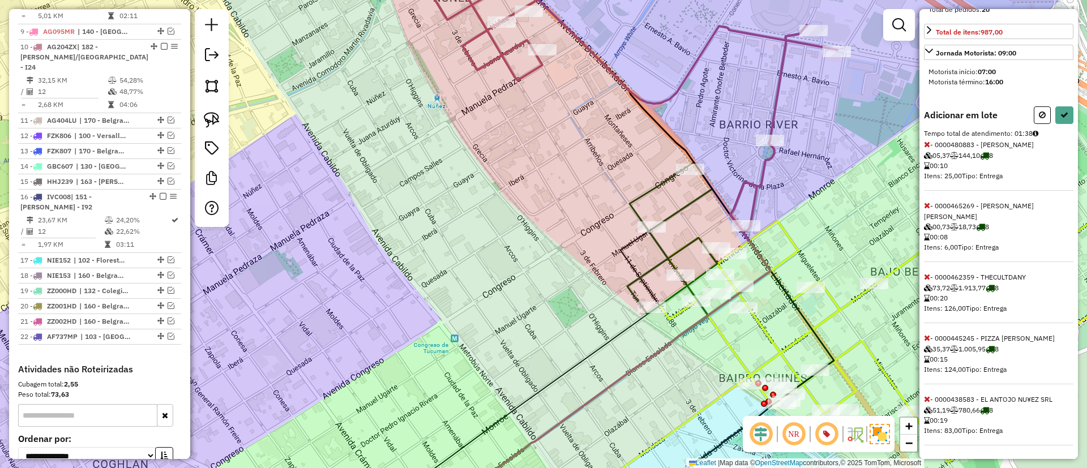
scroll to position [295, 0]
click at [925, 142] on icon at bounding box center [927, 144] width 6 height 8
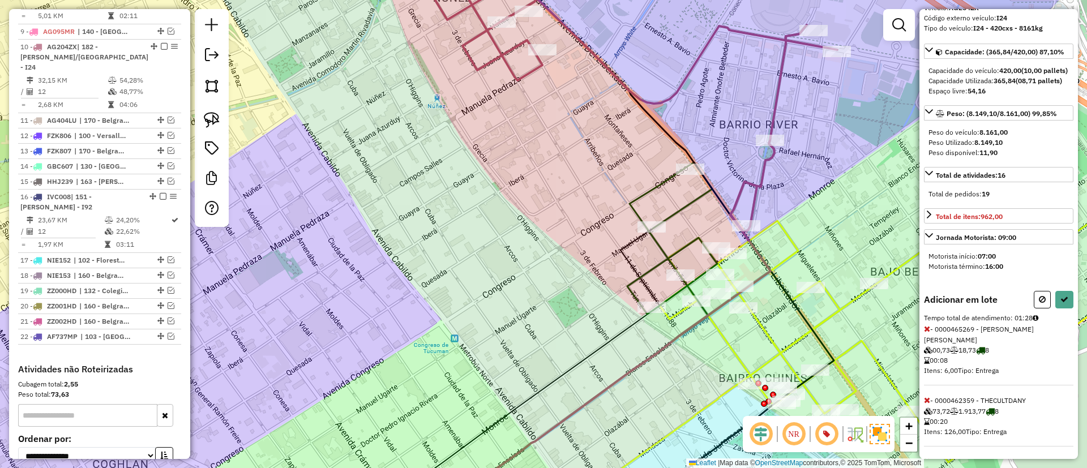
scroll to position [0, 0]
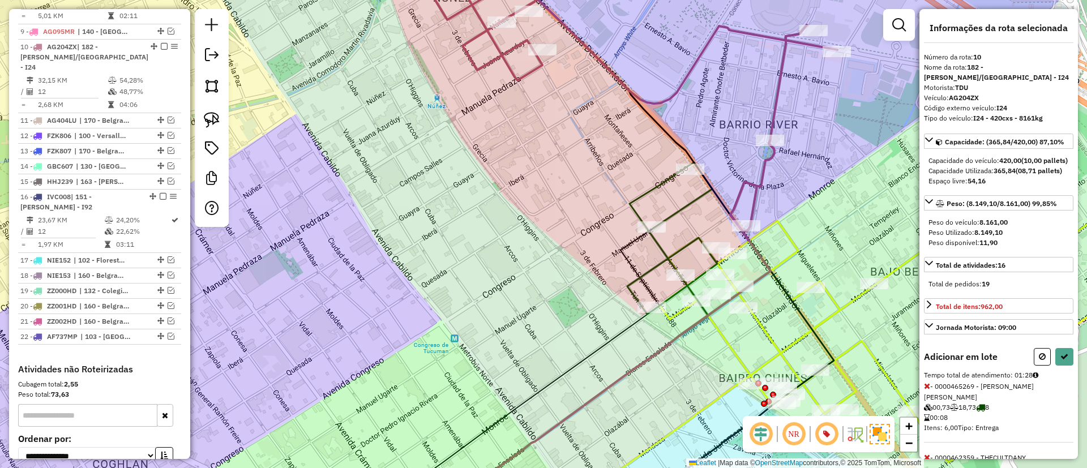
select select "**********"
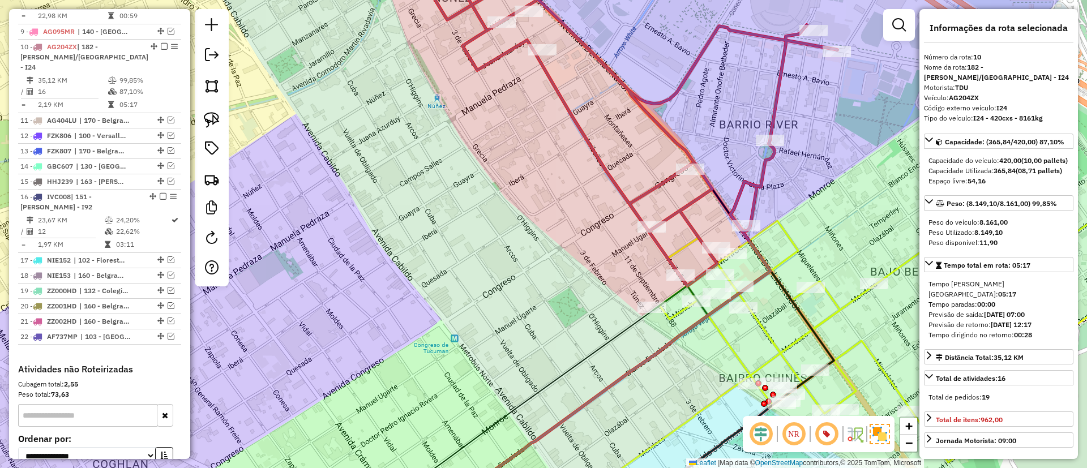
click at [842, 313] on icon at bounding box center [897, 342] width 474 height 242
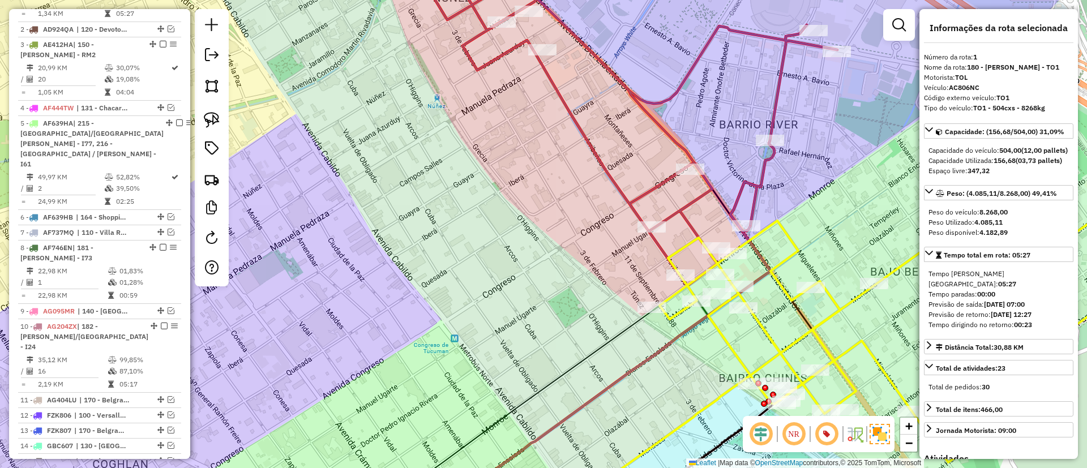
scroll to position [426, 0]
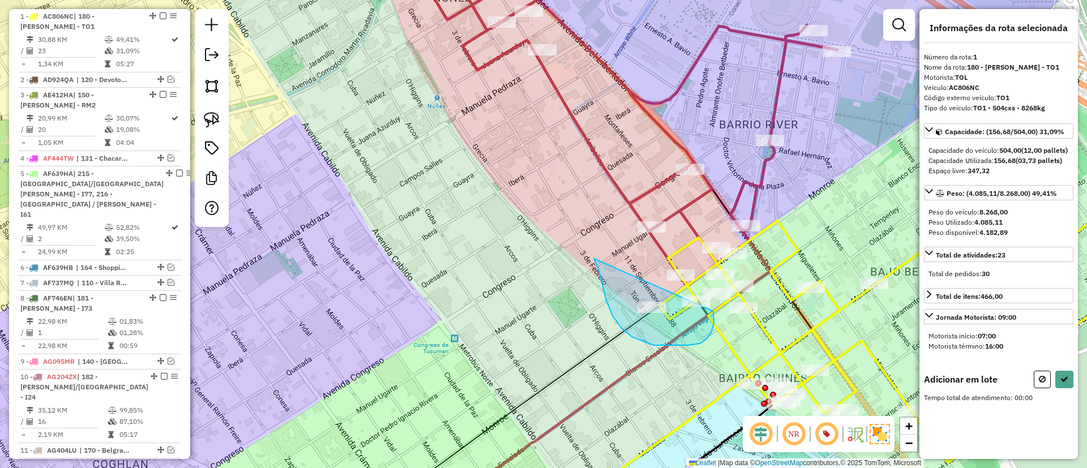
drag, startPoint x: 599, startPoint y: 269, endPoint x: 714, endPoint y: 311, distance: 122.6
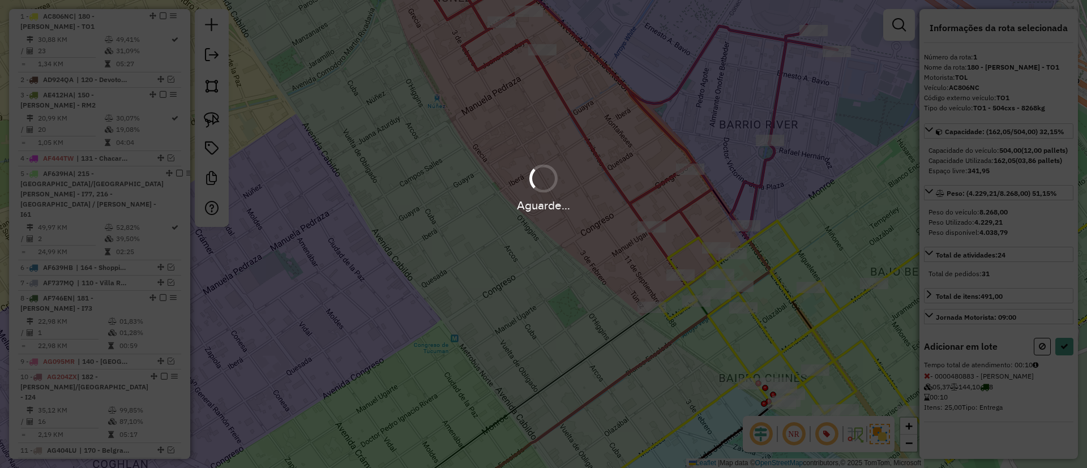
select select "**********"
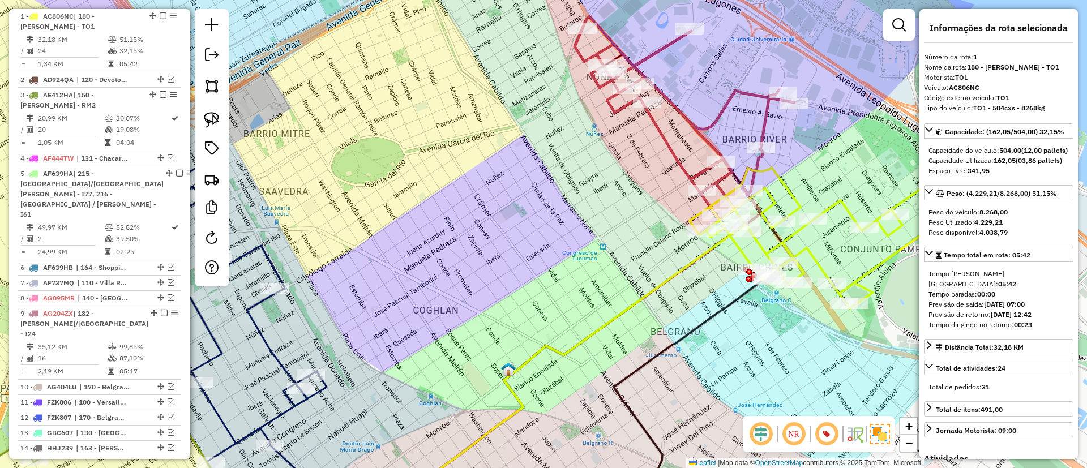
click at [727, 107] on icon at bounding box center [685, 118] width 220 height 204
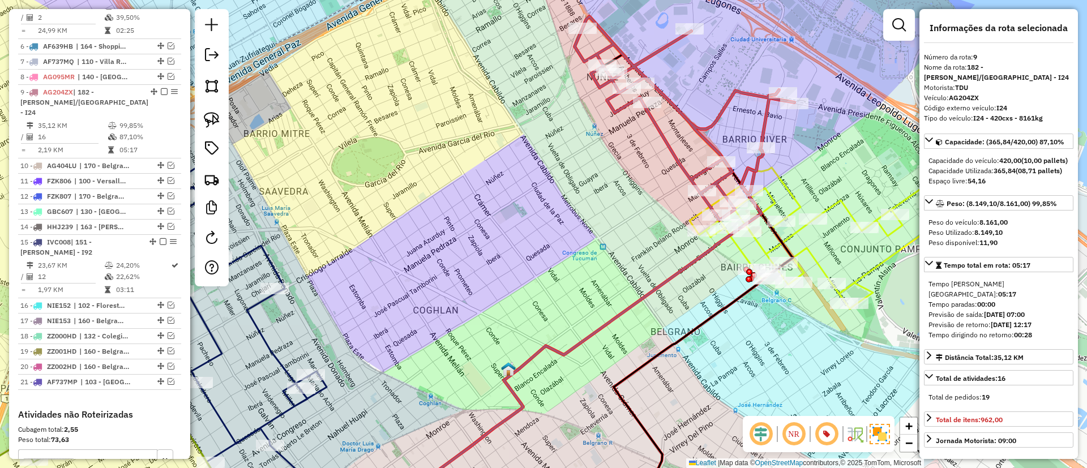
scroll to position [703, 0]
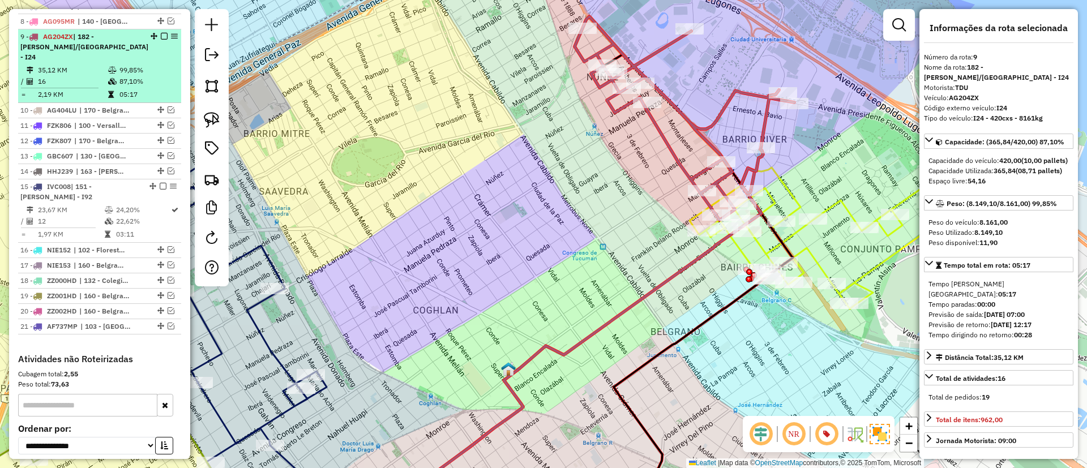
click at [161, 33] on em at bounding box center [164, 36] width 7 height 7
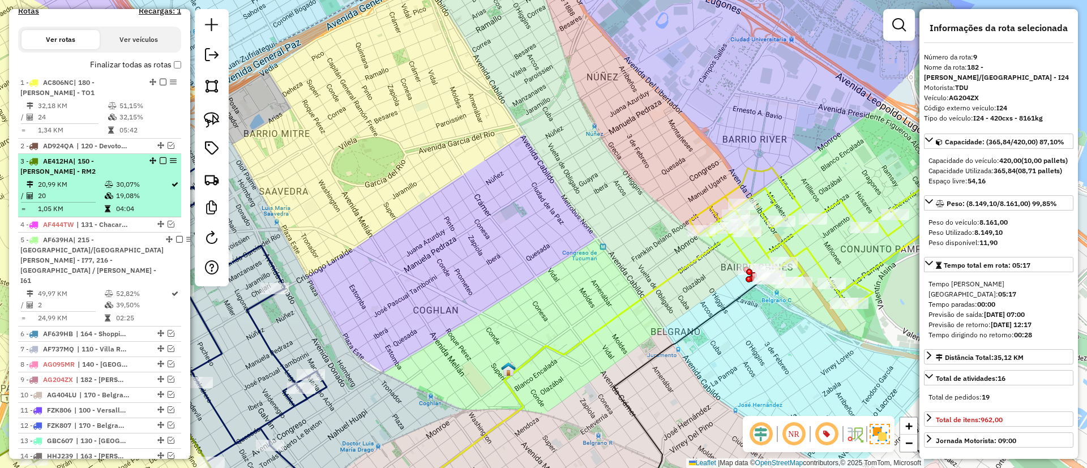
scroll to position [193, 0]
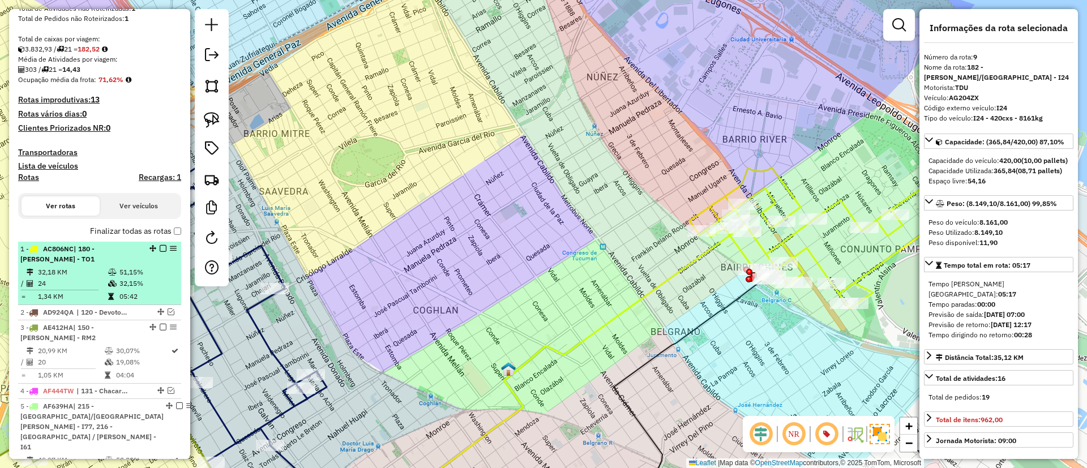
click at [160, 247] on em at bounding box center [163, 248] width 7 height 7
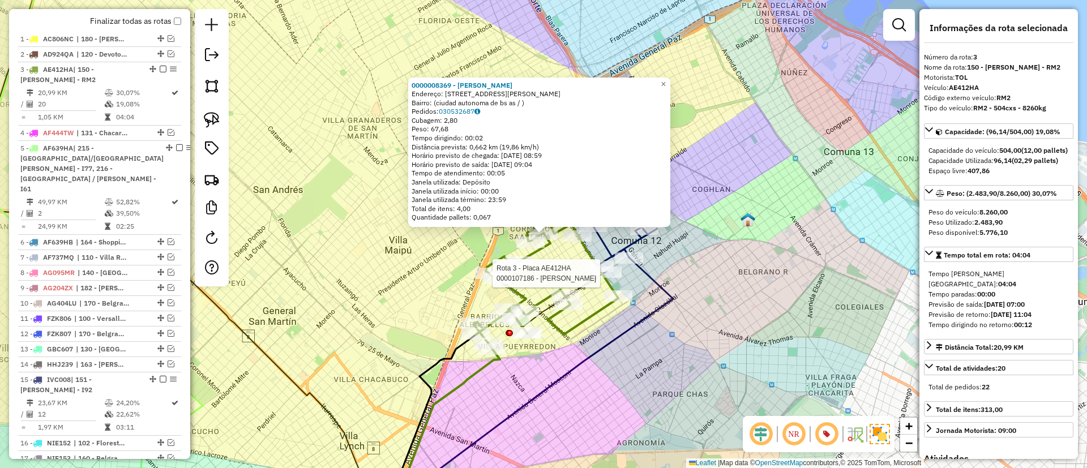
scroll to position [456, 0]
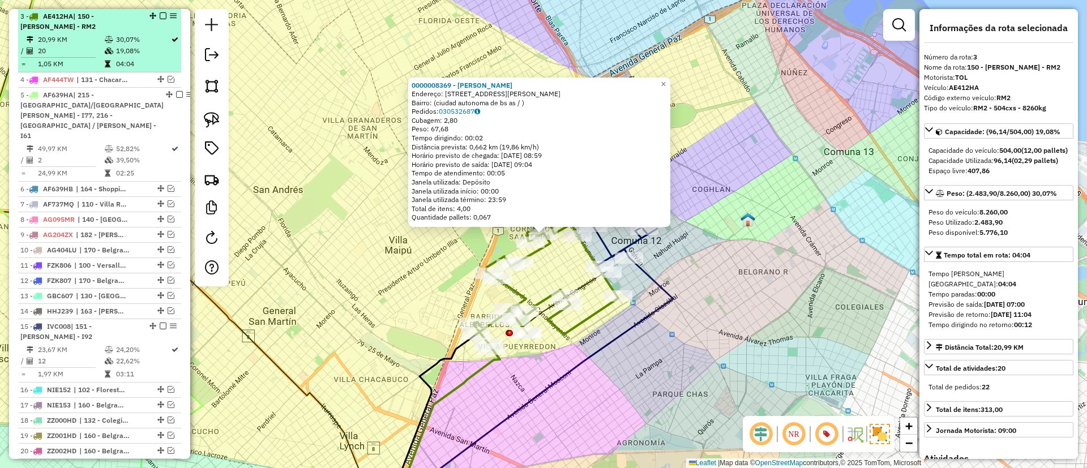
click at [160, 18] on em at bounding box center [163, 15] width 7 height 7
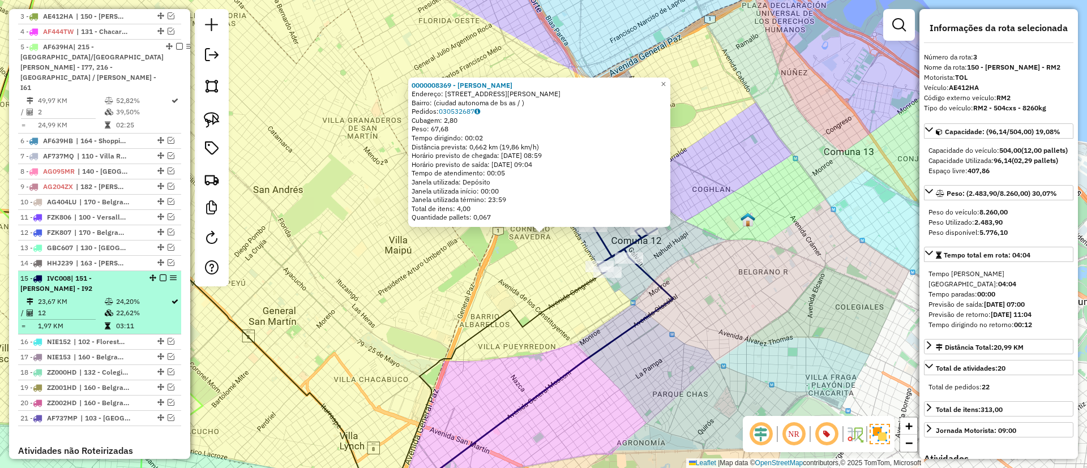
click at [128, 296] on td "24,20%" at bounding box center [143, 301] width 55 height 11
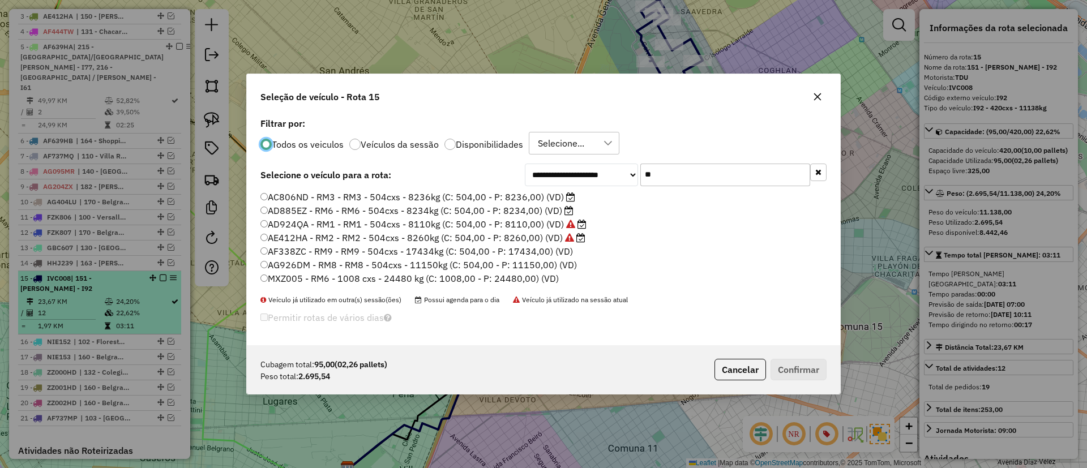
scroll to position [7, 3]
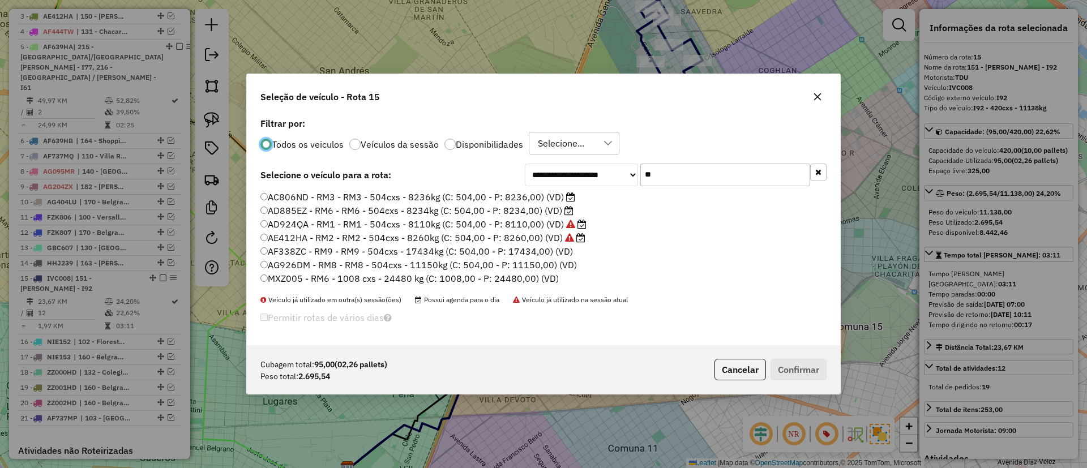
click at [816, 171] on icon "button" at bounding box center [819, 172] width 6 height 8
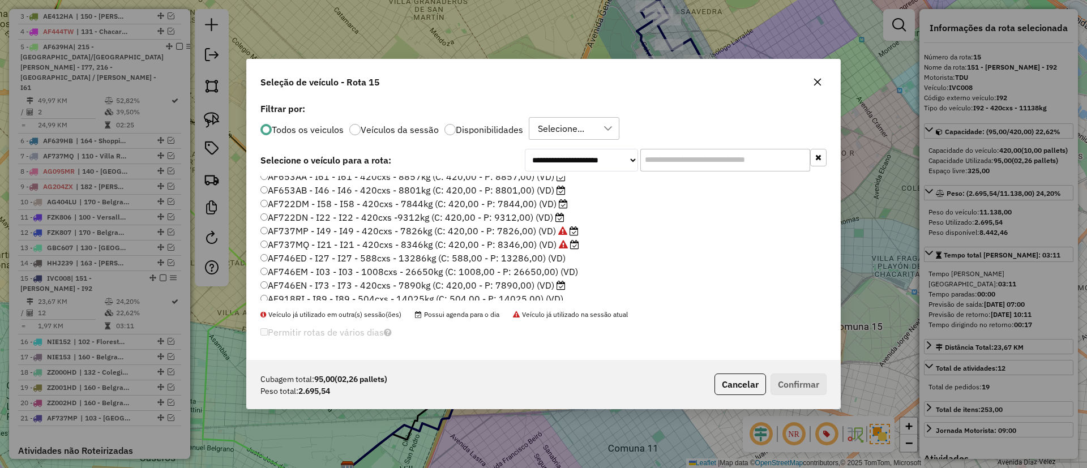
scroll to position [510, 0]
click at [693, 143] on div "**********" at bounding box center [544, 230] width 594 height 260
click at [689, 155] on input "text" at bounding box center [726, 160] width 170 height 23
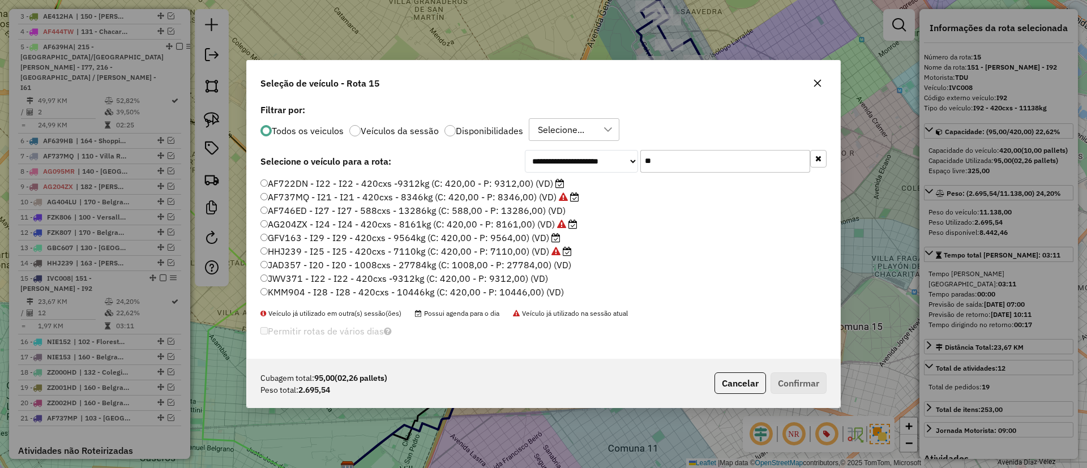
scroll to position [0, 0]
type input "***"
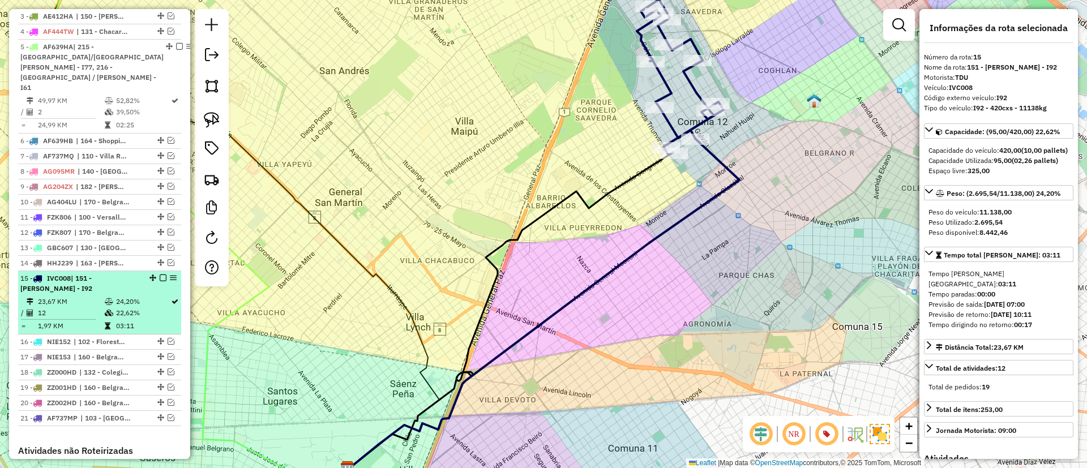
click at [150, 274] on div "15 - IVC008 | 151 - Urquiza - I92" at bounding box center [99, 284] width 159 height 20
click at [160, 275] on em at bounding box center [163, 278] width 7 height 7
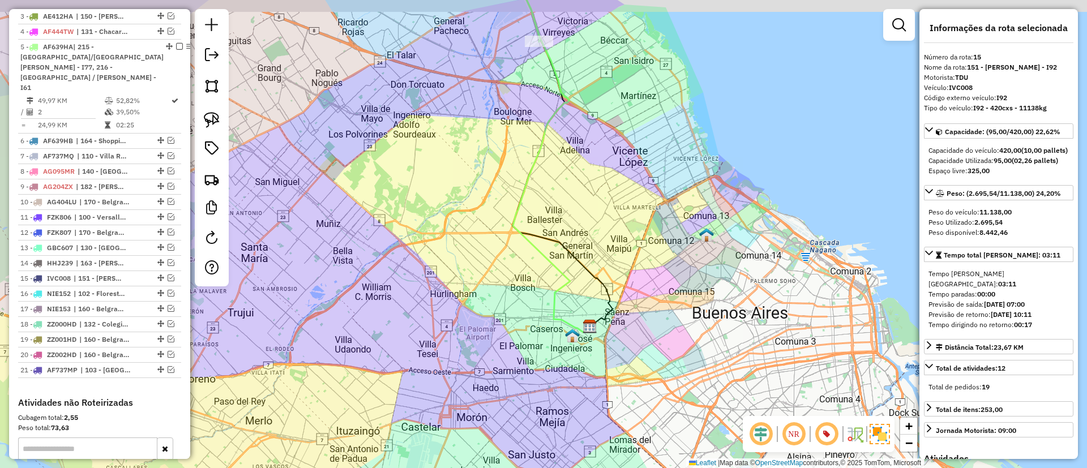
drag, startPoint x: 663, startPoint y: 253, endPoint x: 690, endPoint y: 362, distance: 112.5
click at [692, 405] on div "Janela de atendimento Grade de atendimento Capacidade Transportadoras Veículos …" at bounding box center [543, 234] width 1087 height 468
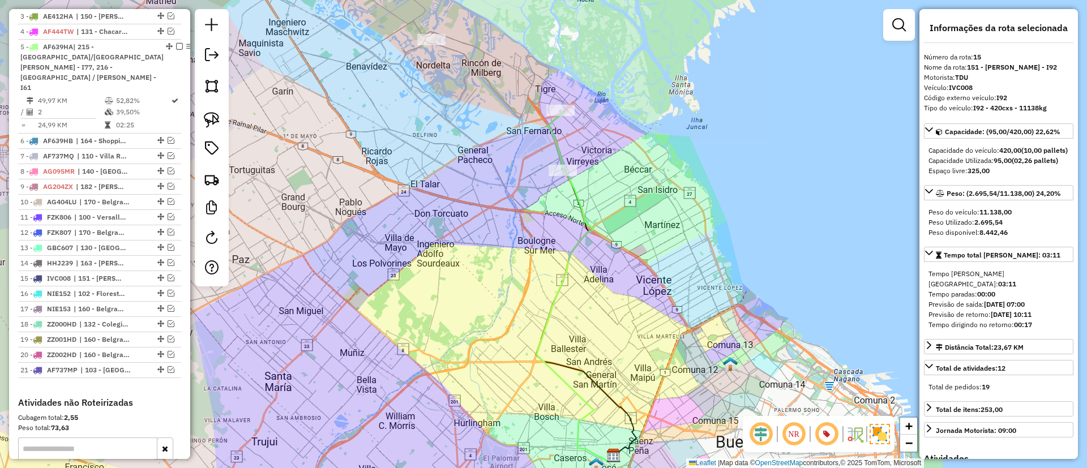
click at [576, 206] on icon at bounding box center [575, 285] width 77 height 351
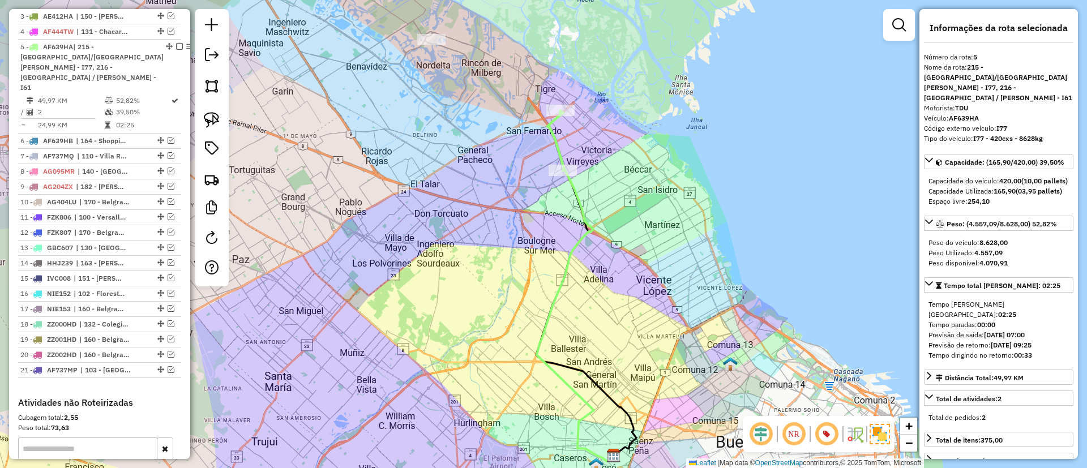
scroll to position [487, 0]
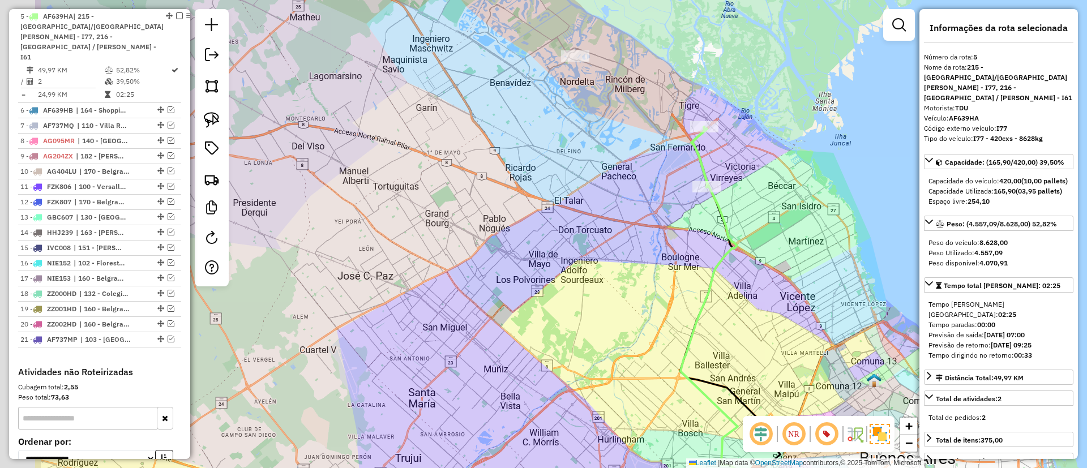
click at [750, 234] on div "Janela de atendimento Grade de atendimento Capacidade Transportadoras Veículos …" at bounding box center [543, 234] width 1087 height 468
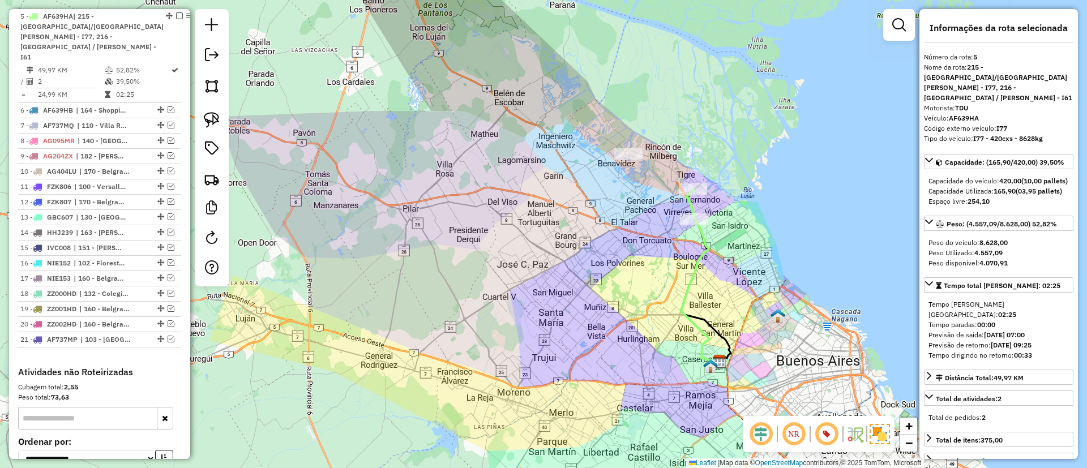
drag, startPoint x: 624, startPoint y: 236, endPoint x: 624, endPoint y: 257, distance: 20.4
click at [624, 257] on div "Janela de atendimento Grade de atendimento Capacidade Transportadoras Veículos …" at bounding box center [543, 234] width 1087 height 468
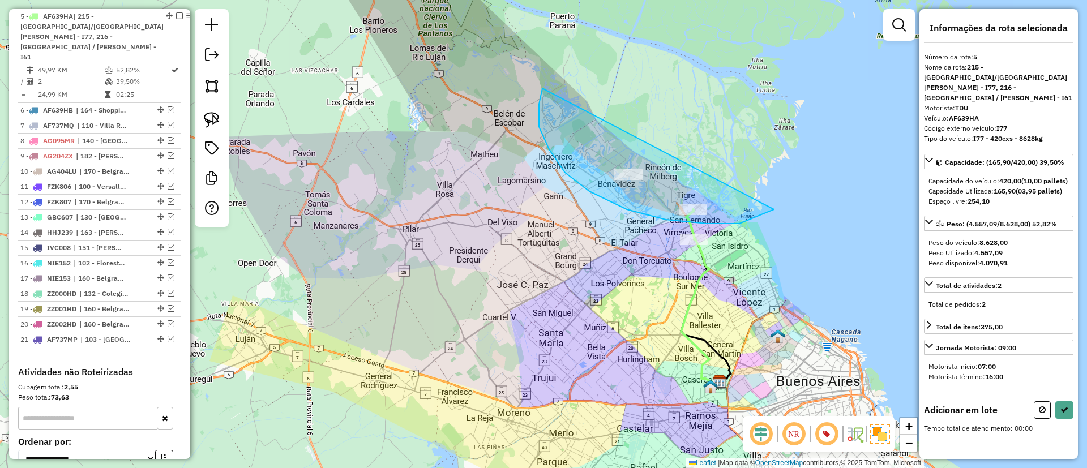
drag, startPoint x: 627, startPoint y: 210, endPoint x: 750, endPoint y: 62, distance: 191.8
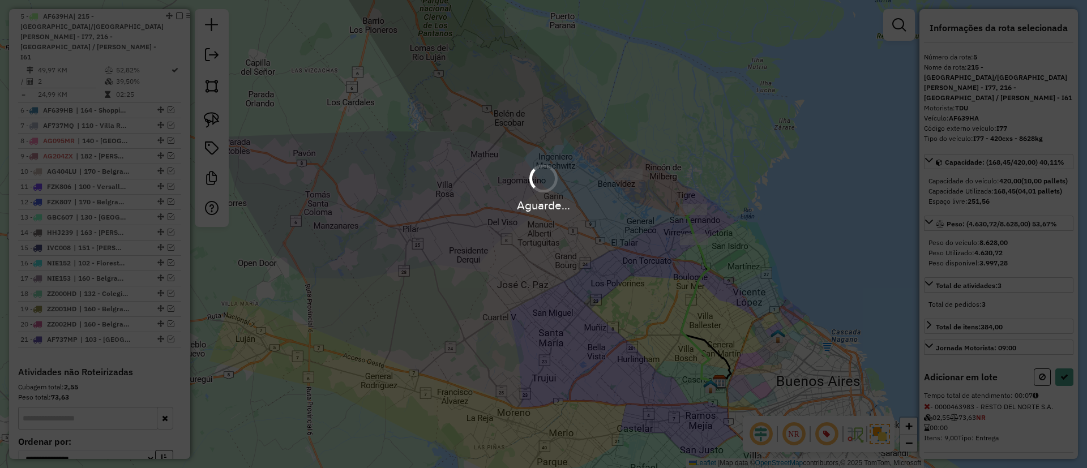
select select "**********"
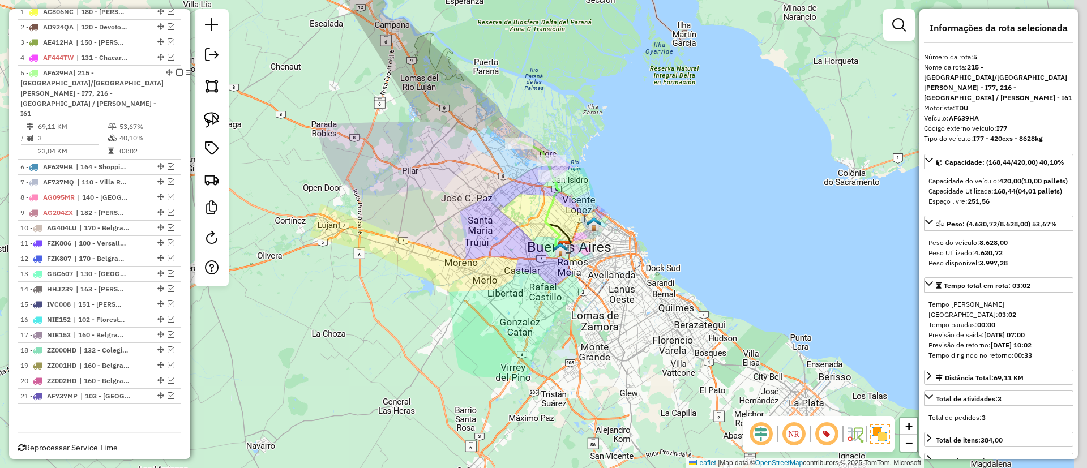
drag, startPoint x: 566, startPoint y: 109, endPoint x: 460, endPoint y: 114, distance: 106.1
click at [460, 114] on div "Janela de atendimento Grade de atendimento Capacidade Transportadoras Veículos …" at bounding box center [543, 234] width 1087 height 468
click at [549, 199] on icon at bounding box center [554, 203] width 20 height 87
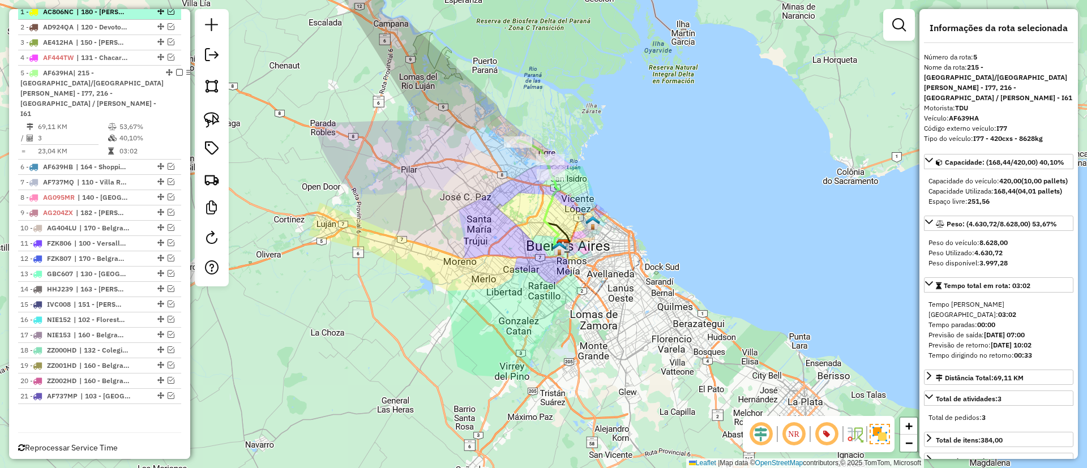
click at [176, 71] on em at bounding box center [179, 72] width 7 height 7
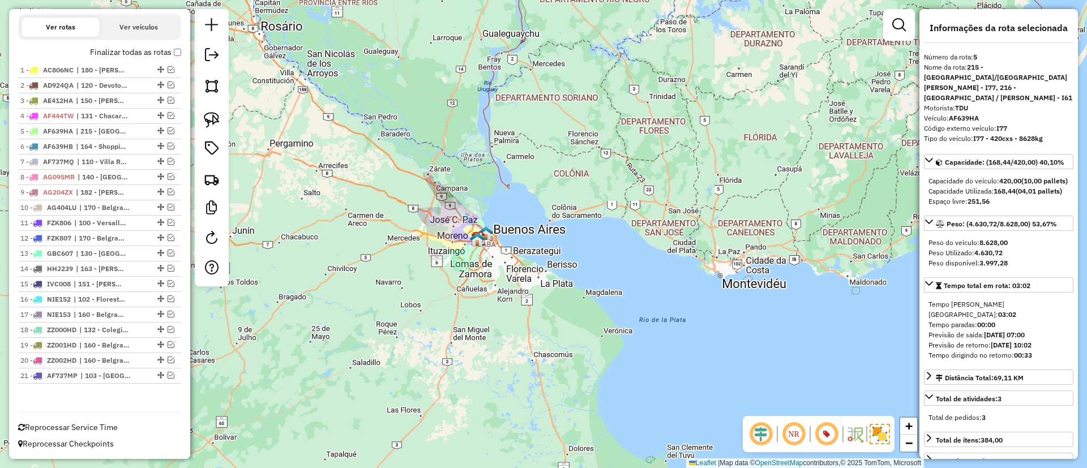
drag, startPoint x: 491, startPoint y: 199, endPoint x: 502, endPoint y: 234, distance: 36.7
click at [502, 234] on div "Janela de atendimento Grade de atendimento Capacidade Transportadoras Veículos …" at bounding box center [543, 234] width 1087 height 468
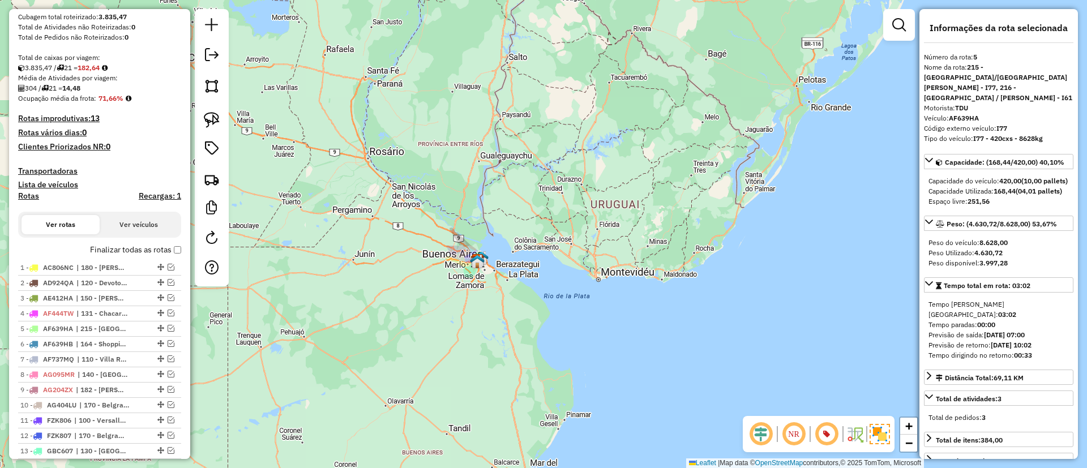
scroll to position [170, 0]
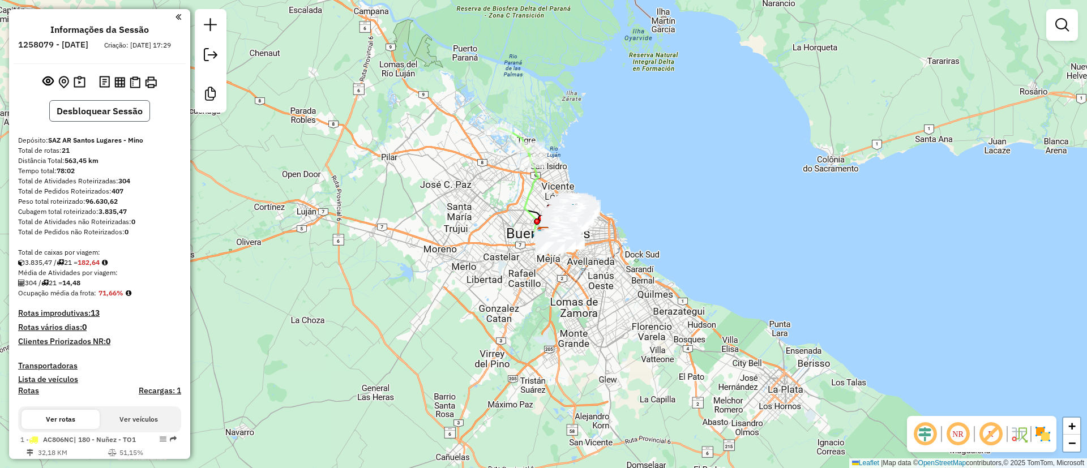
click at [108, 121] on button "Desbloquear Sessão" at bounding box center [99, 111] width 101 height 22
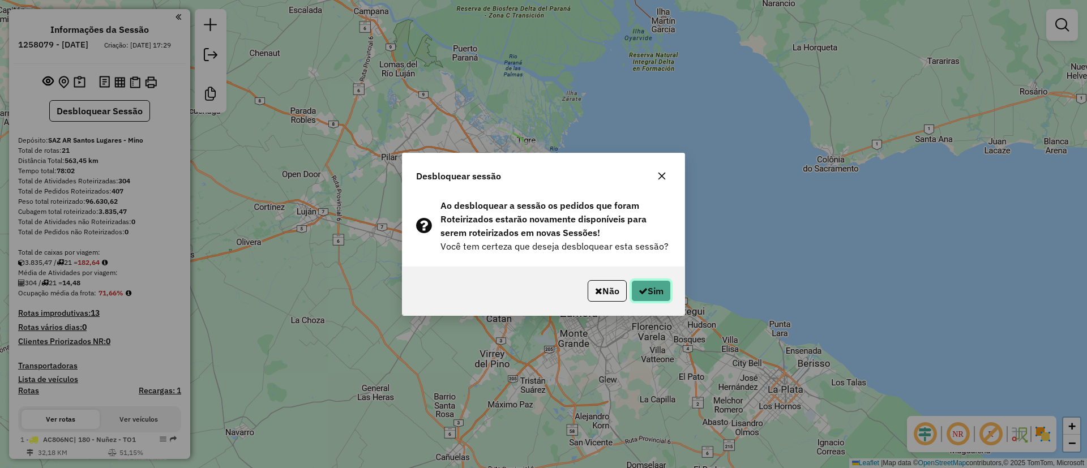
click at [652, 294] on button "Sim" at bounding box center [651, 291] width 40 height 22
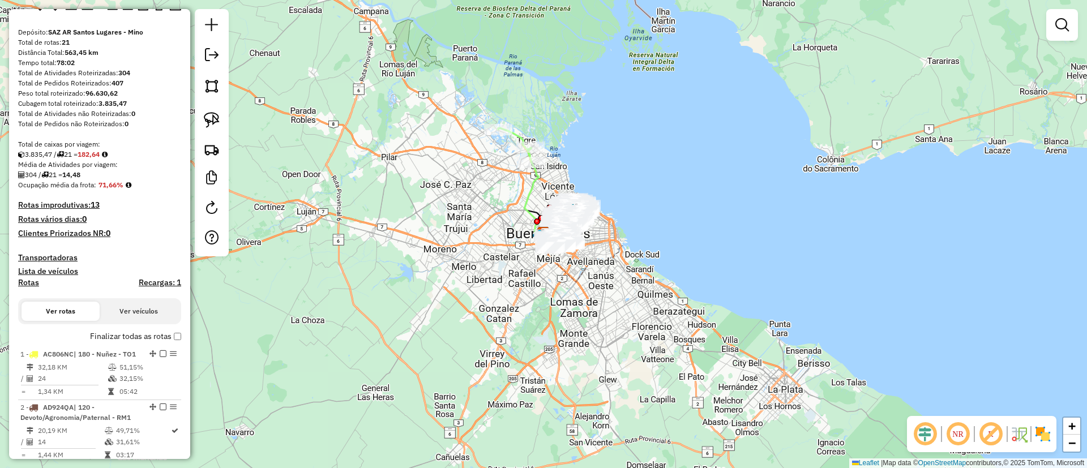
scroll to position [255, 0]
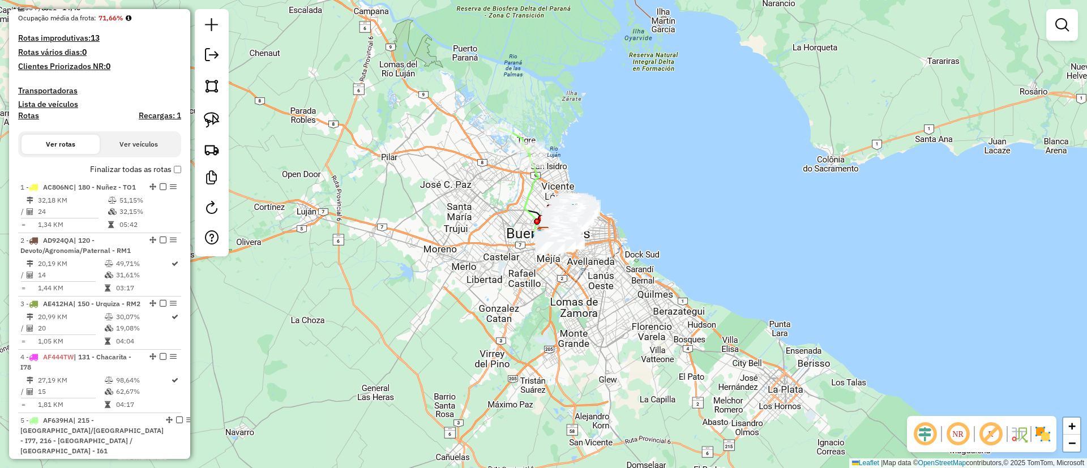
click at [31, 116] on h4 "Rotas" at bounding box center [28, 116] width 21 height 10
select select "*"
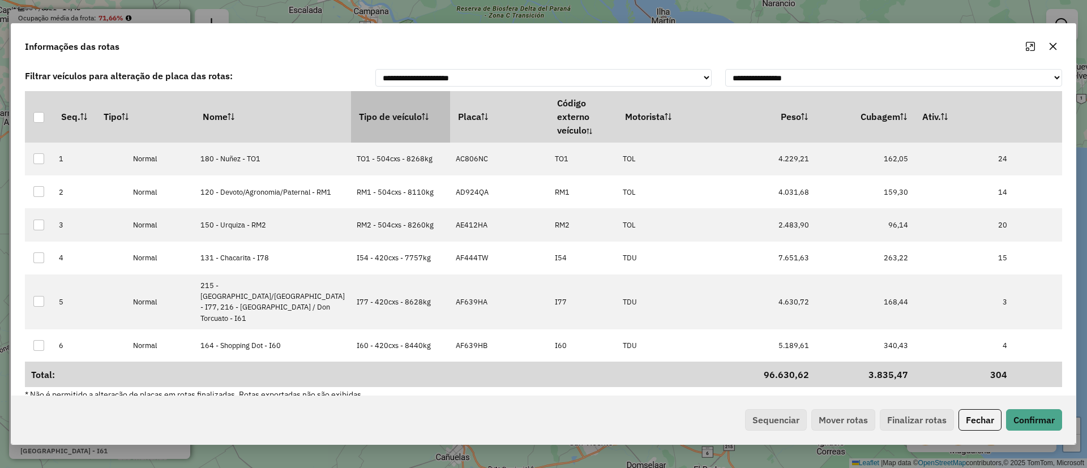
click at [351, 132] on th "Tipo de veículo" at bounding box center [400, 116] width 99 height 51
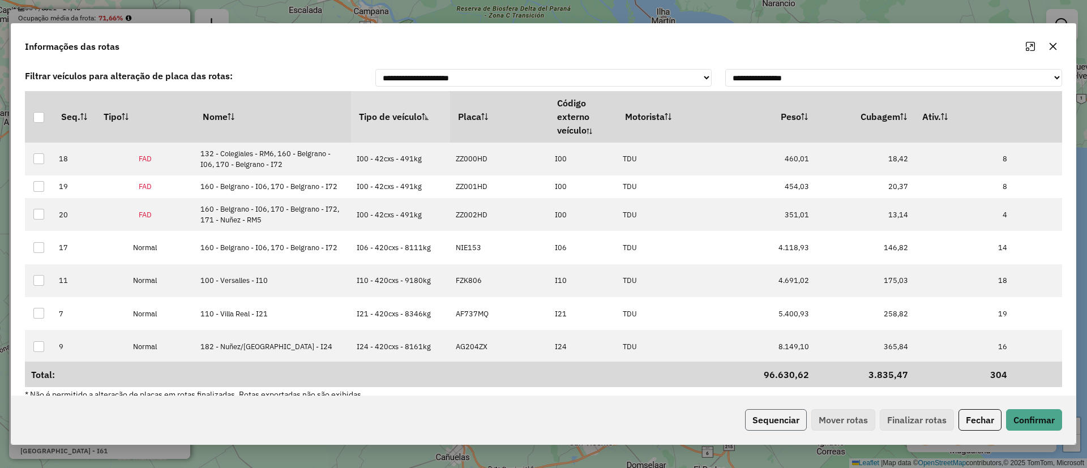
click at [769, 415] on button "Sequenciar" at bounding box center [776, 420] width 62 height 22
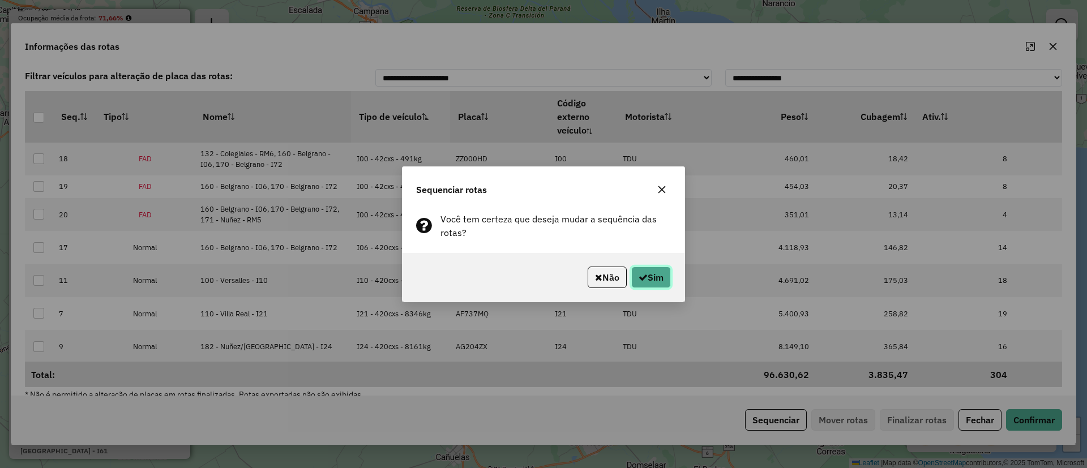
click at [652, 267] on button "Sim" at bounding box center [651, 278] width 40 height 22
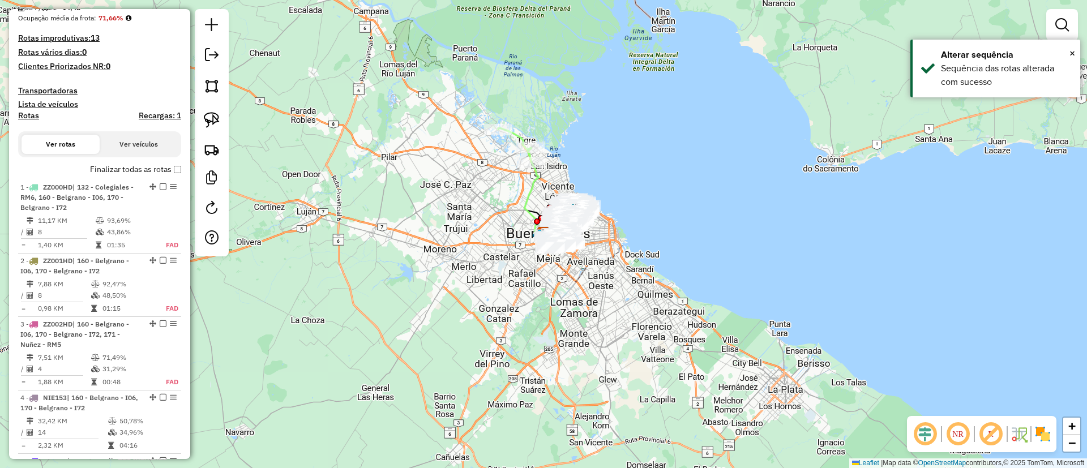
click at [122, 168] on label "Finalizar todas as rotas" at bounding box center [135, 170] width 91 height 12
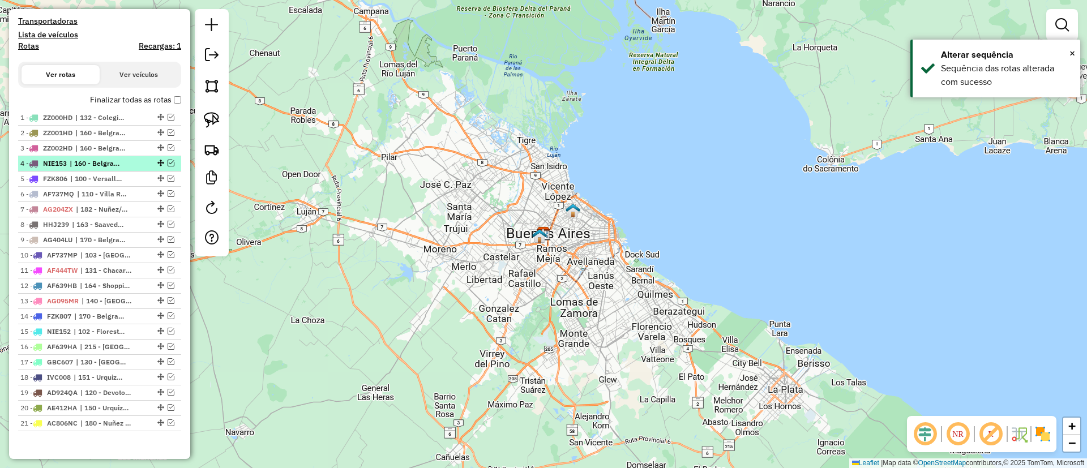
scroll to position [372, 0]
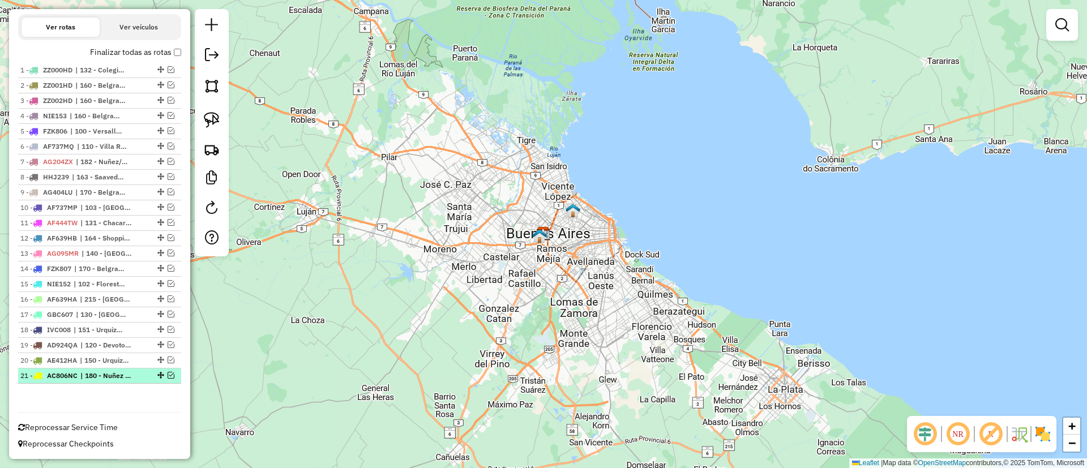
click at [104, 382] on li "21 - AC806NC | 180 - Nuñez - TO1" at bounding box center [99, 376] width 163 height 15
select select "**********"
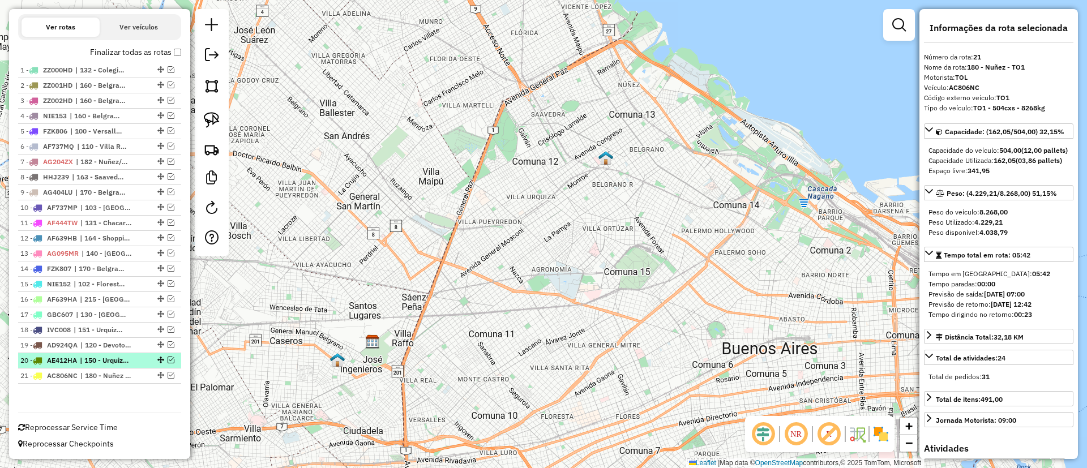
click at [112, 361] on span "| 150 - Urquiza - RM2" at bounding box center [106, 361] width 52 height 10
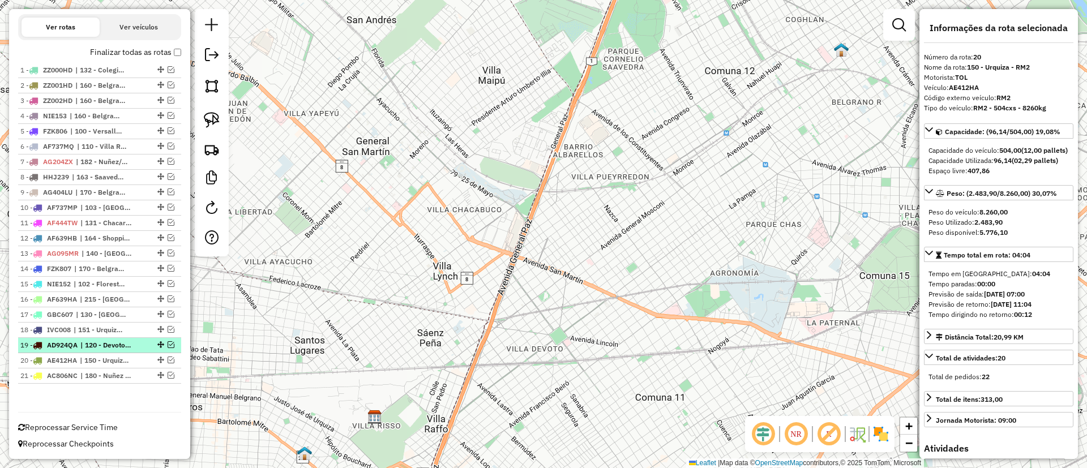
click at [112, 347] on span "| 120 - Devoto/Agronomia/Paternal - RM1" at bounding box center [106, 345] width 52 height 10
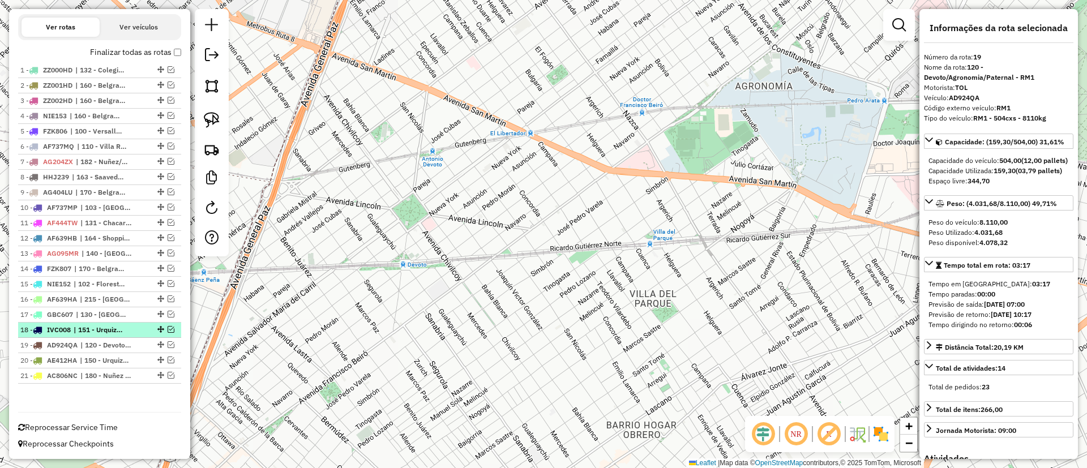
click at [111, 328] on span "| 151 - Urquiza - I92" at bounding box center [100, 330] width 52 height 10
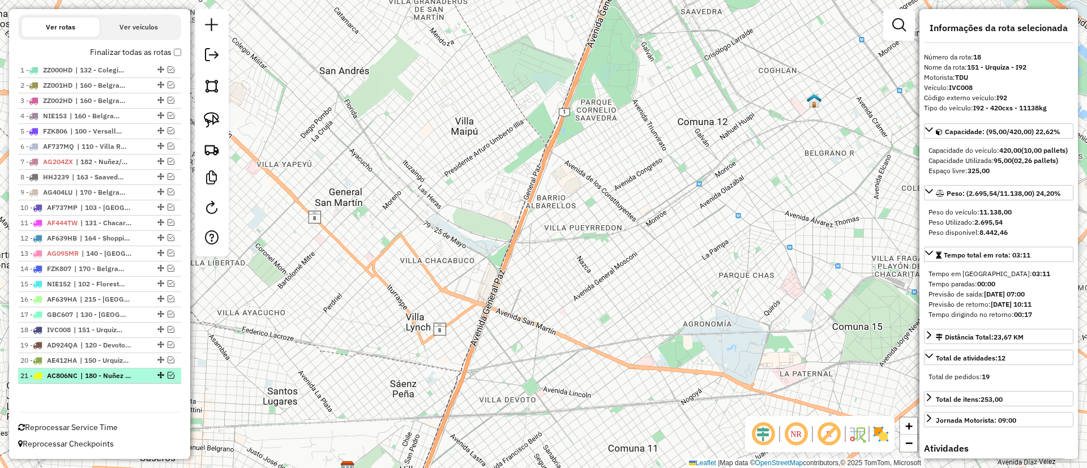
click at [72, 375] on span "AC806NC" at bounding box center [62, 376] width 31 height 8
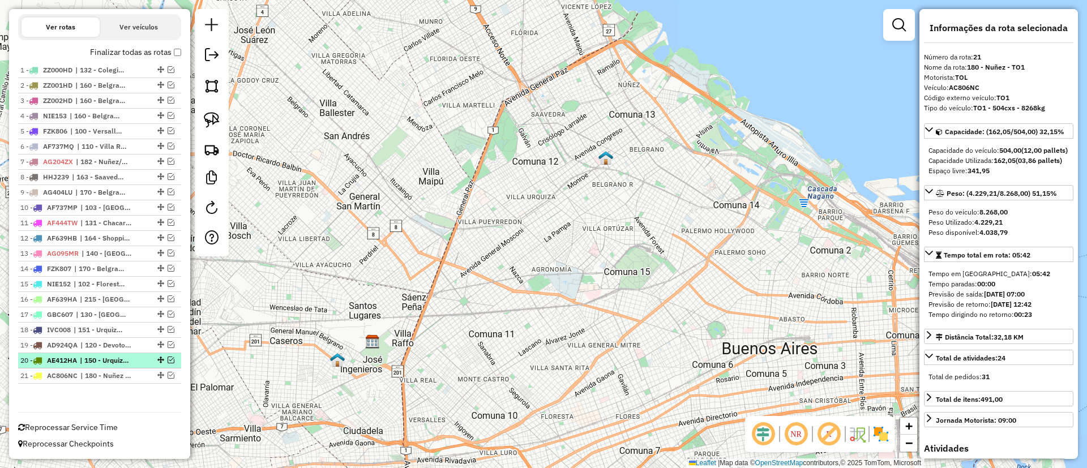
click at [88, 358] on span "| 150 - Urquiza - RM2" at bounding box center [106, 361] width 52 height 10
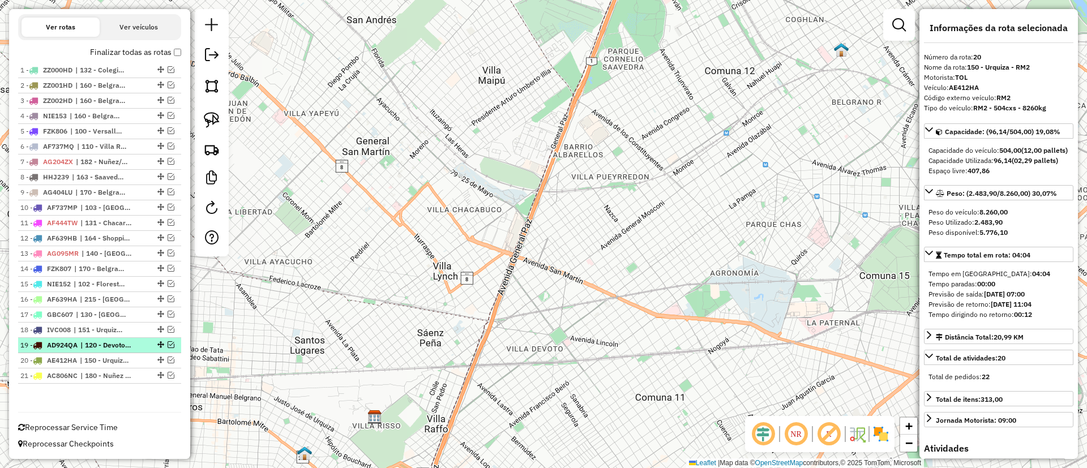
click at [87, 345] on span "| 120 - Devoto/Agronomia/Paternal - RM1" at bounding box center [106, 345] width 52 height 10
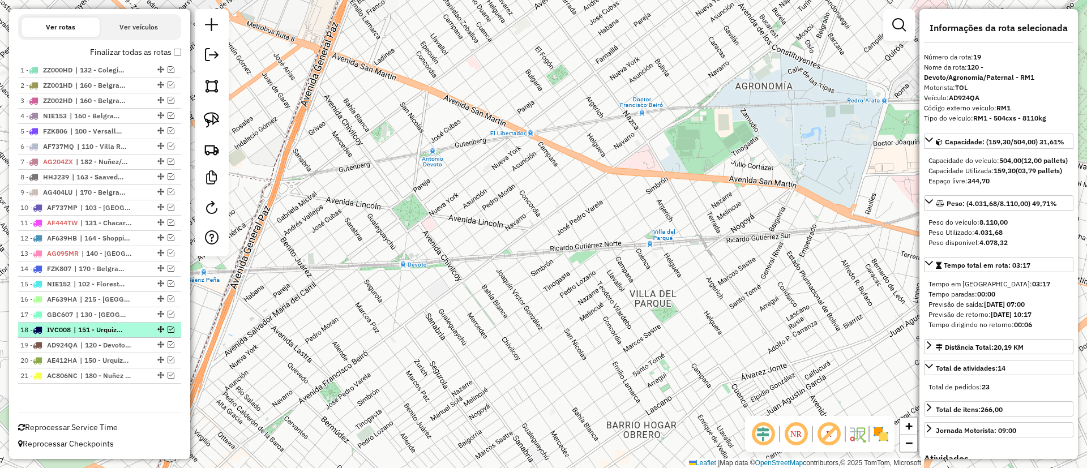
click at [91, 323] on li "18 - IVC008 | 151 - Urquiza - I92" at bounding box center [99, 330] width 163 height 15
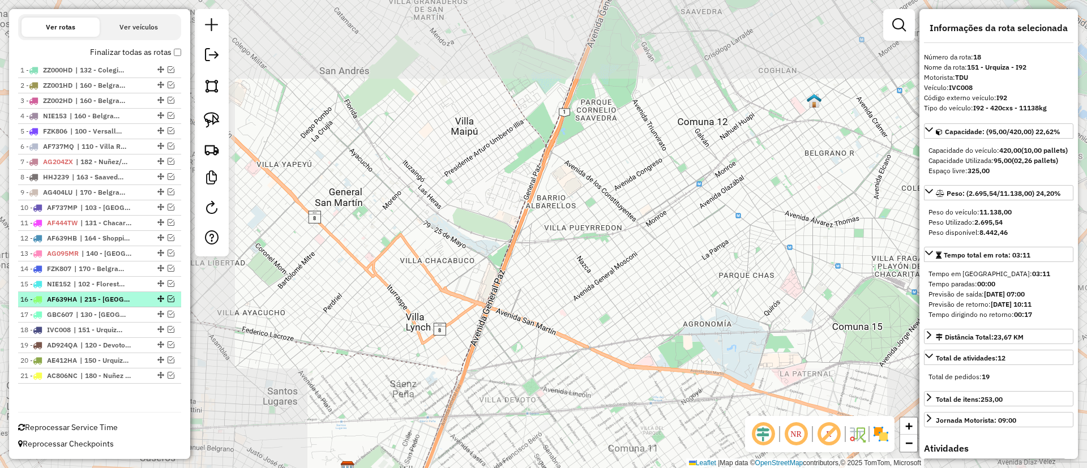
click at [87, 306] on li "16 - AF639HA | 215 - Victoria/San Fernando - I77, 216 - El Talar / Don Torcuato…" at bounding box center [99, 299] width 163 height 15
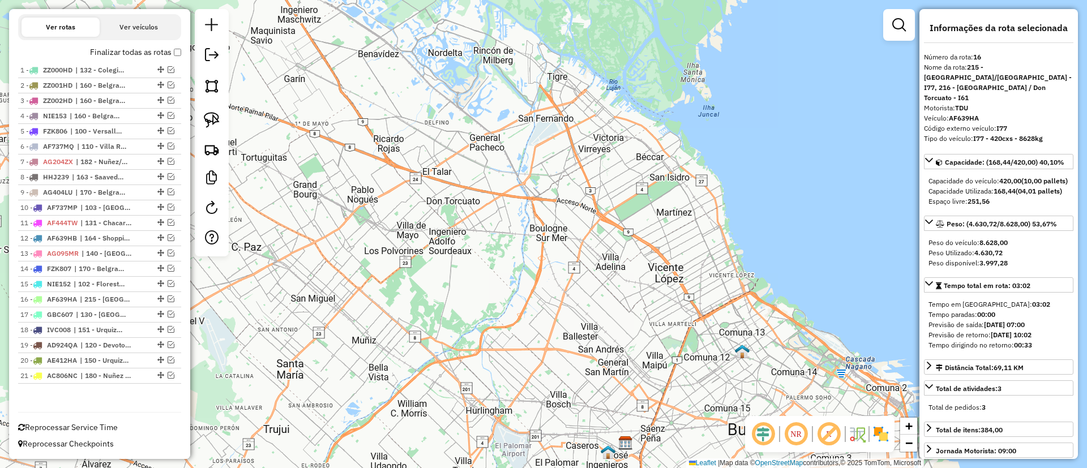
click at [124, 54] on label "Finalizar todas as rotas" at bounding box center [135, 52] width 91 height 12
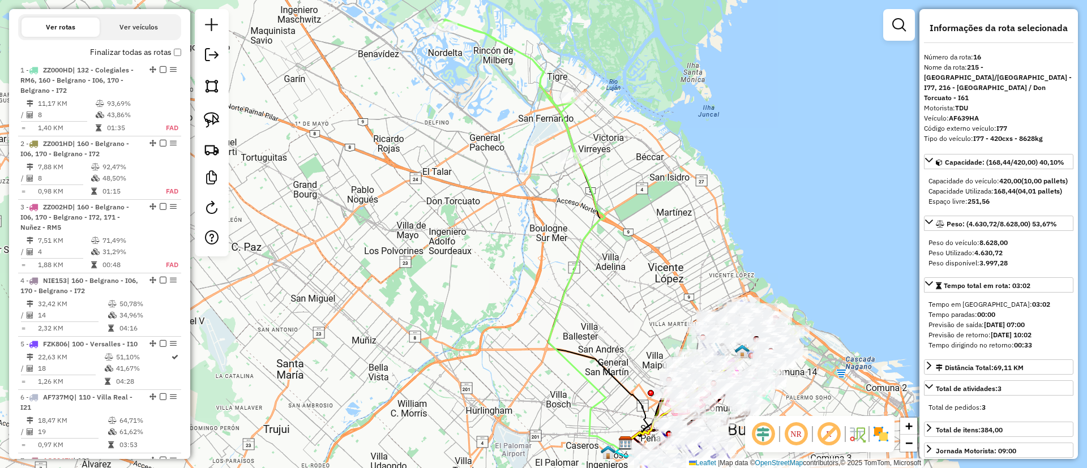
drag, startPoint x: 560, startPoint y: 325, endPoint x: 391, endPoint y: 150, distance: 243.9
click at [391, 150] on div "Rota 19 - Placa AD924QA 0000544484 - Zheng Xueling Rota 19 - Placa AD924QA 0000…" at bounding box center [543, 234] width 1087 height 468
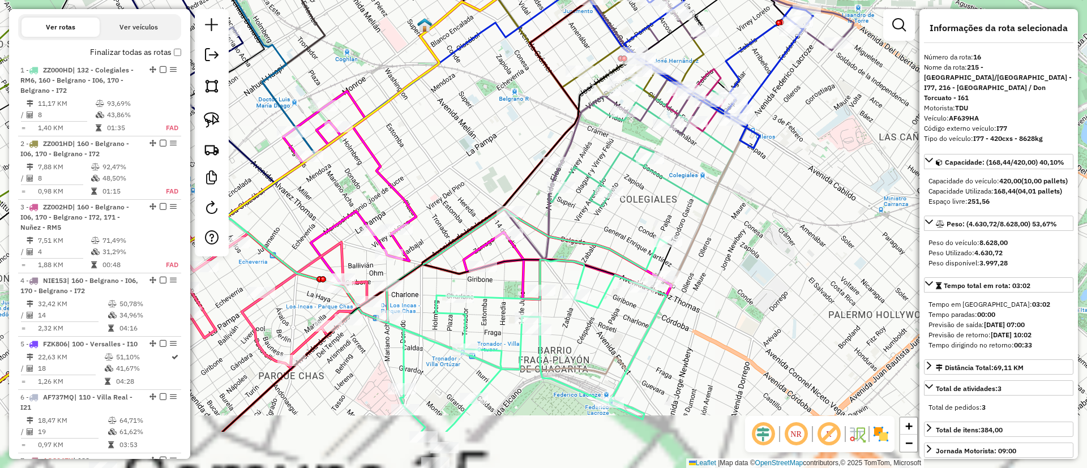
drag, startPoint x: 689, startPoint y: 280, endPoint x: 653, endPoint y: 205, distance: 83.1
click at [653, 205] on div "Janela de atendimento Grade de atendimento Capacidade Transportadoras Veículos …" at bounding box center [543, 234] width 1087 height 468
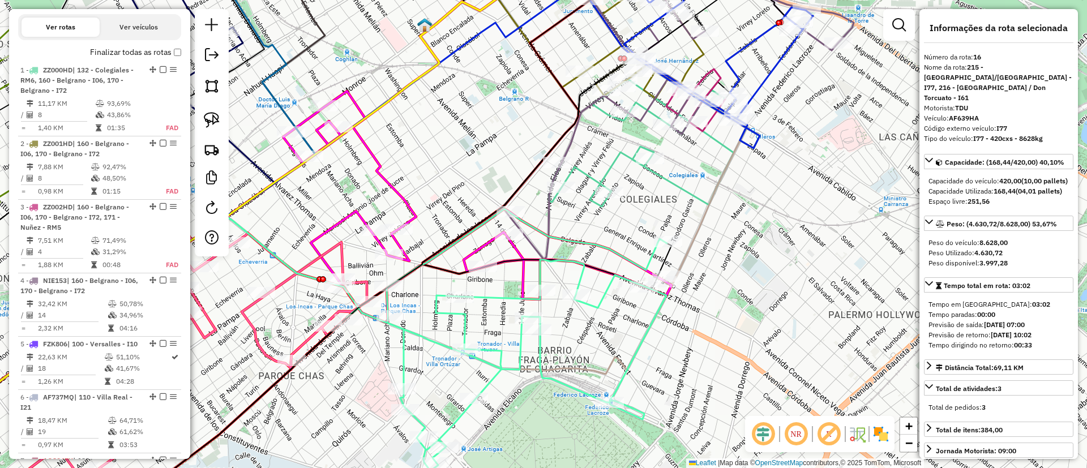
click at [493, 296] on icon at bounding box center [507, 340] width 320 height 262
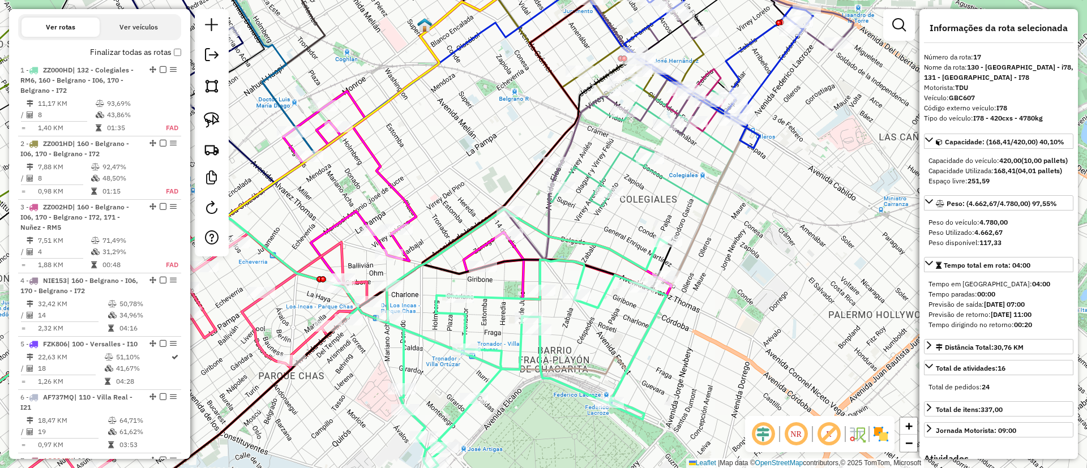
scroll to position [1424, 0]
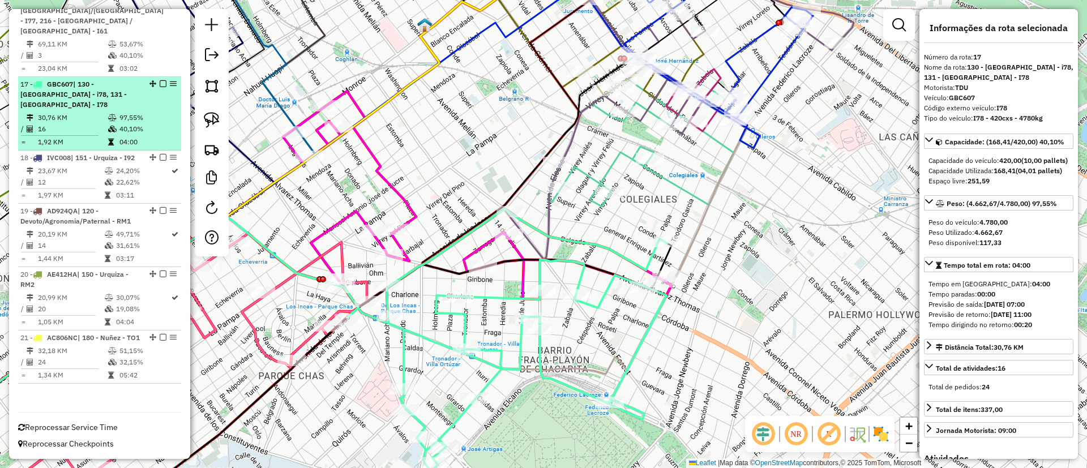
click at [160, 80] on em at bounding box center [163, 83] width 7 height 7
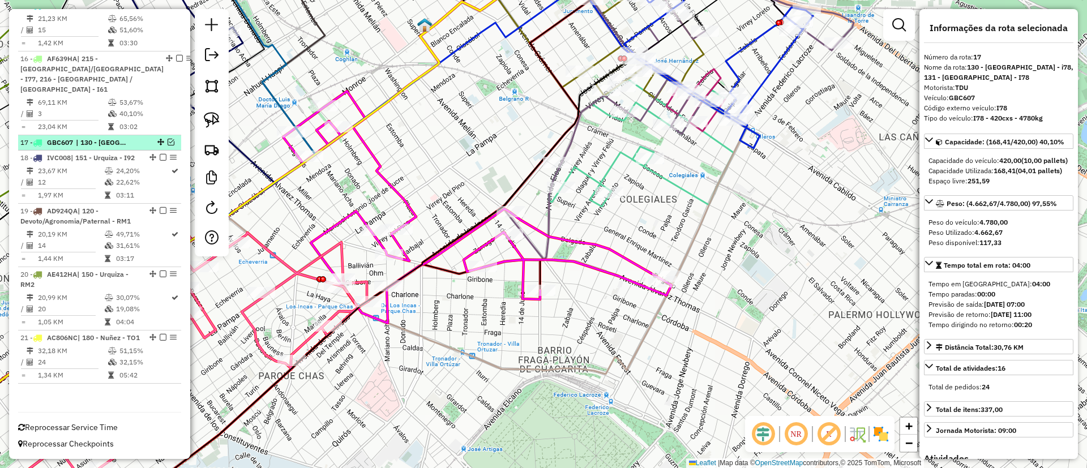
scroll to position [1376, 0]
click at [559, 233] on icon at bounding box center [477, 207] width 389 height 232
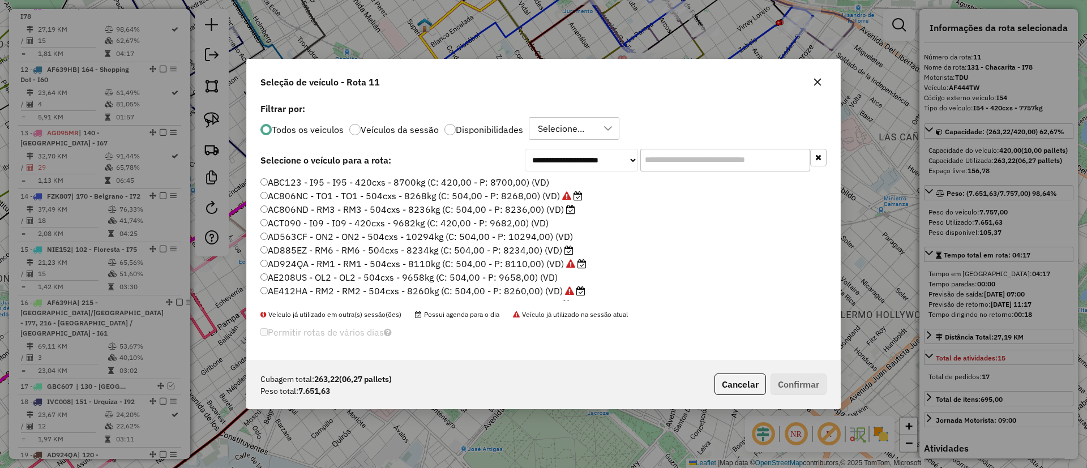
scroll to position [6, 3]
click at [693, 155] on input "text" at bounding box center [726, 160] width 170 height 23
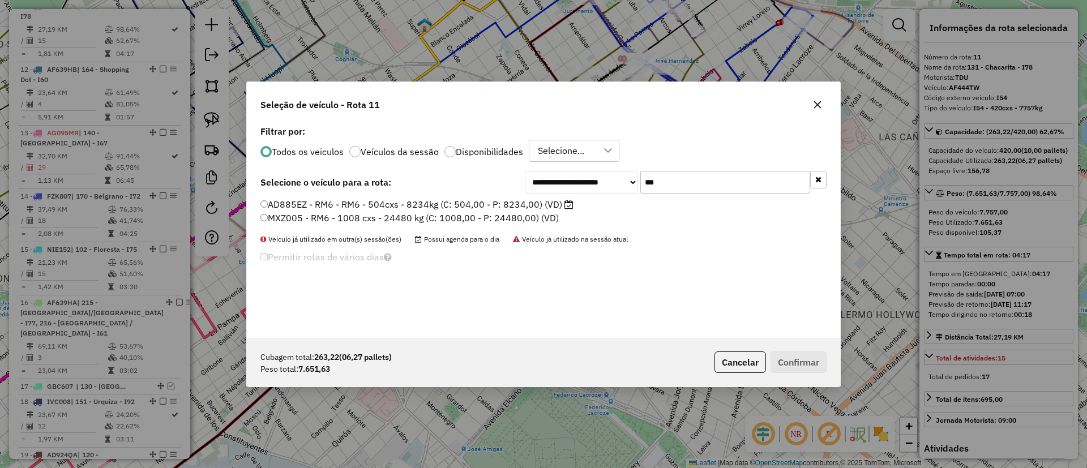
type input "***"
click at [530, 203] on label "AD885EZ - RM6 - RM6 - 504cxs - 8234kg (C: 504,00 - P: 8234,00) (VD)" at bounding box center [417, 205] width 313 height 14
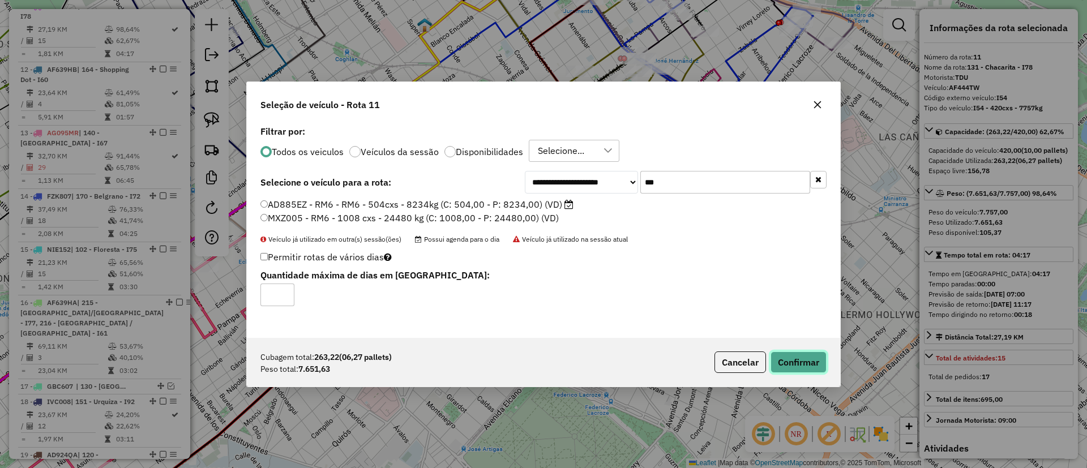
click at [806, 365] on button "Confirmar" at bounding box center [799, 363] width 56 height 22
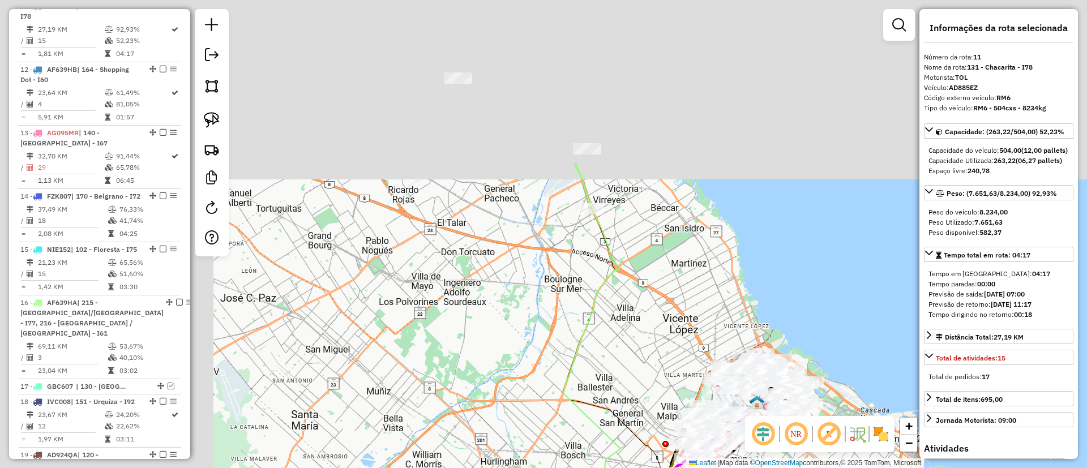
drag, startPoint x: 429, startPoint y: 70, endPoint x: 746, endPoint y: 280, distance: 380.0
click at [746, 280] on div "Janela de atendimento Grade de atendimento Capacidade Transportadoras Veículos …" at bounding box center [543, 234] width 1087 height 468
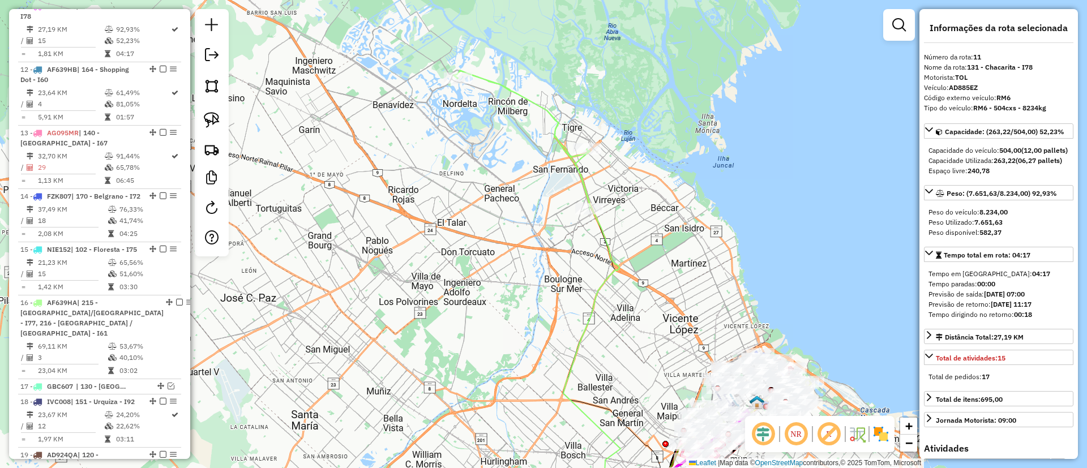
click at [570, 167] on div "Janela de atendimento Grade de atendimento Capacidade Transportadoras Veículos …" at bounding box center [543, 234] width 1087 height 468
click at [578, 170] on icon at bounding box center [523, 139] width 136 height 139
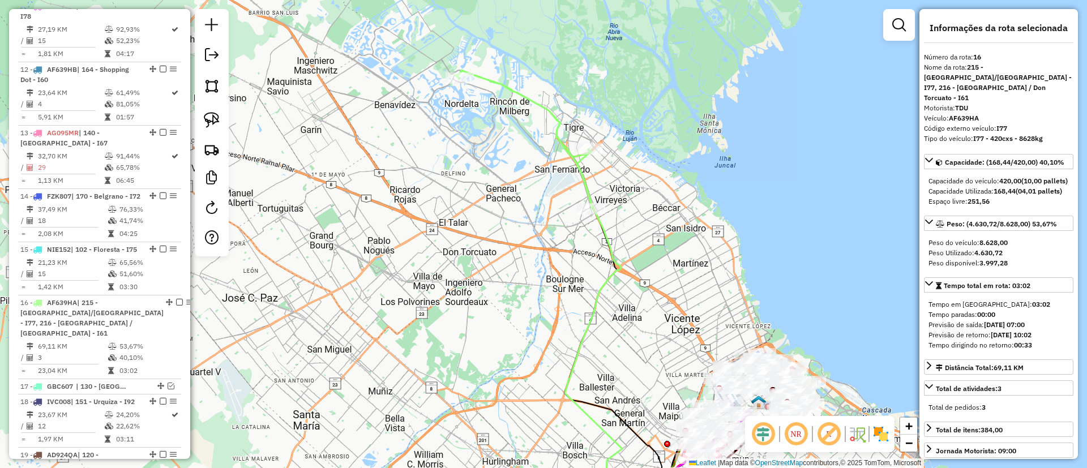
scroll to position [1376, 0]
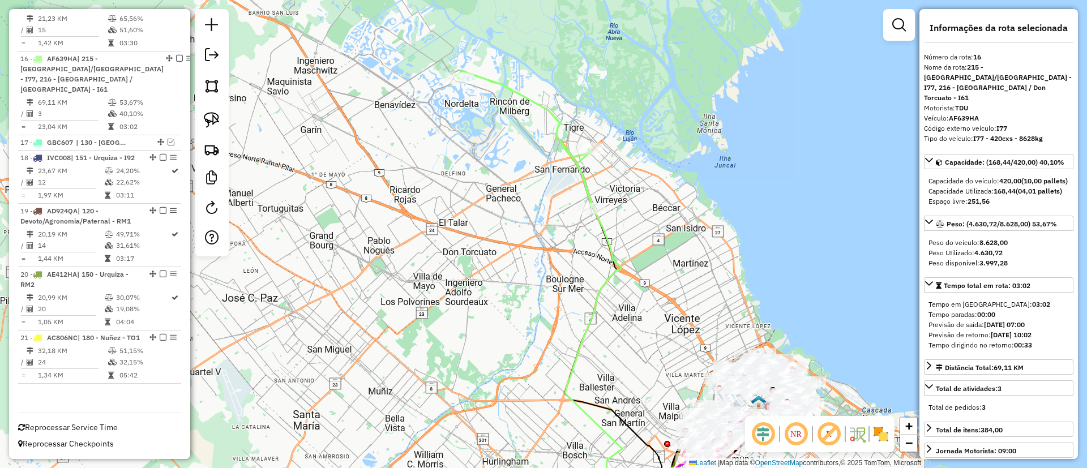
click at [583, 172] on icon at bounding box center [523, 139] width 136 height 139
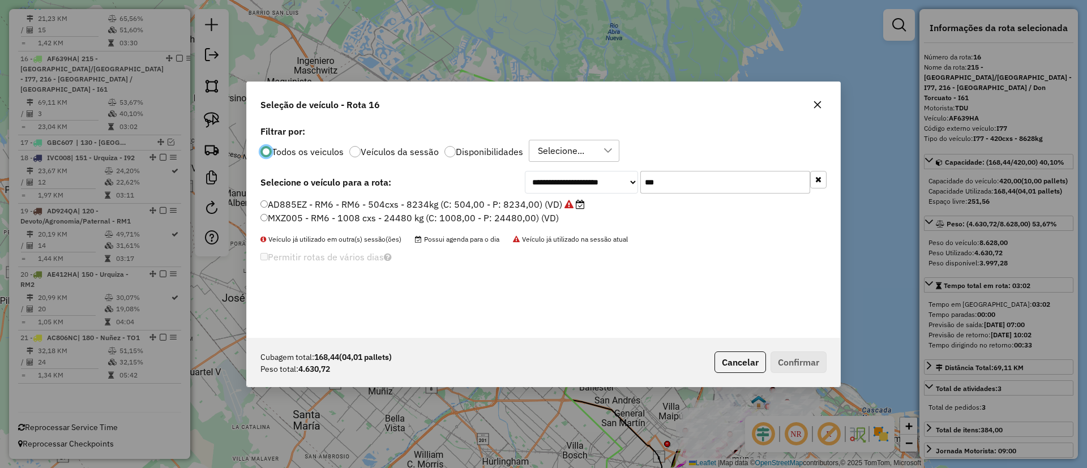
scroll to position [6, 3]
click at [822, 182] on button "button" at bounding box center [818, 180] width 16 height 18
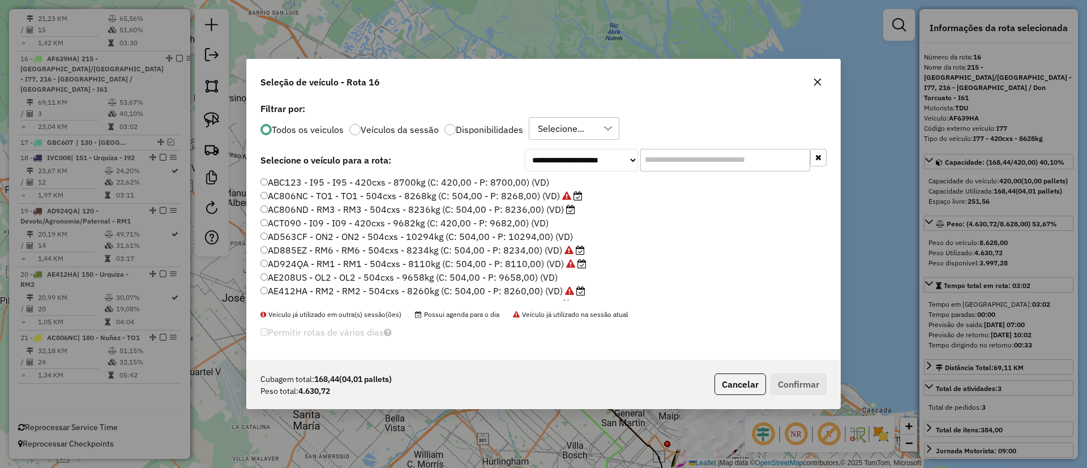
click at [413, 128] on label "Veículos da sessão" at bounding box center [400, 129] width 78 height 9
